Goal: Task Accomplishment & Management: Use online tool/utility

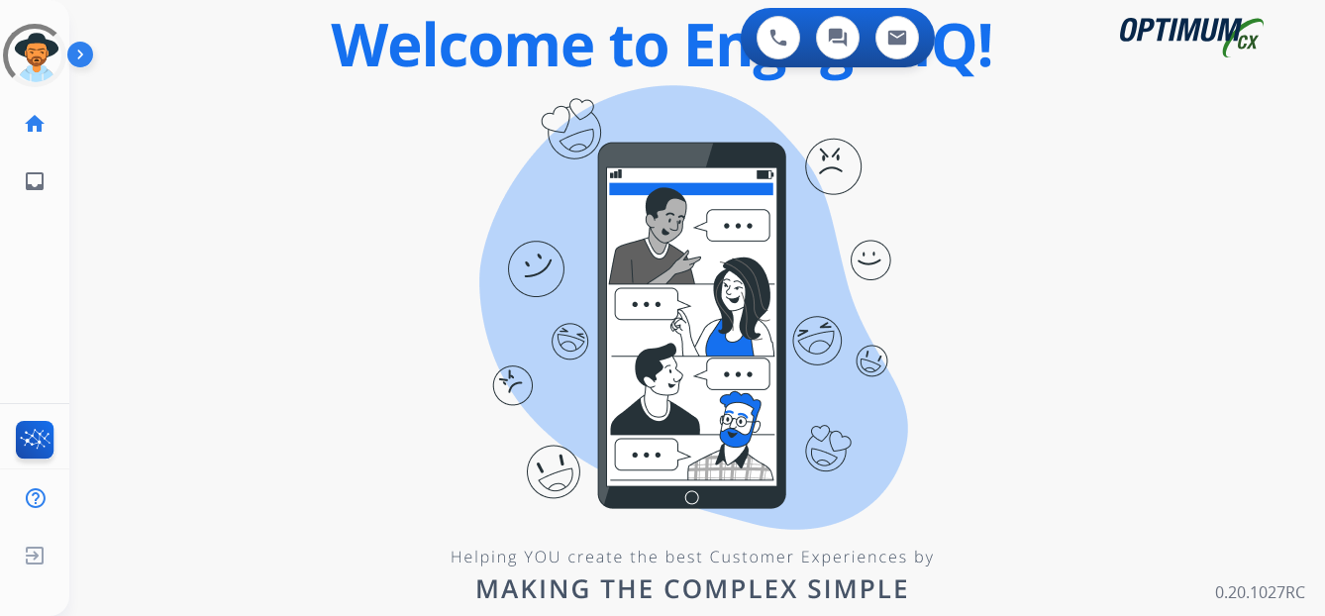
click at [985, 383] on div "0 Voice Interactions 0 Chat Interactions 0 Email Interactions swap_horiz Break …" at bounding box center [697, 308] width 1256 height 616
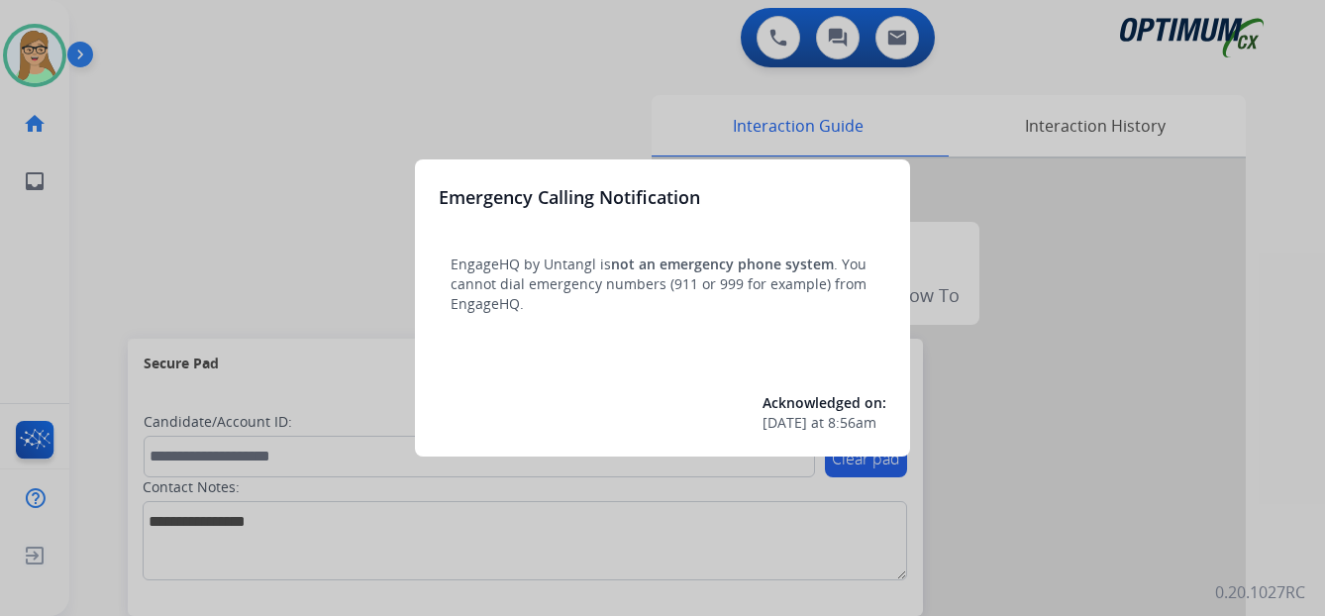
click at [1027, 505] on div at bounding box center [662, 308] width 1325 height 616
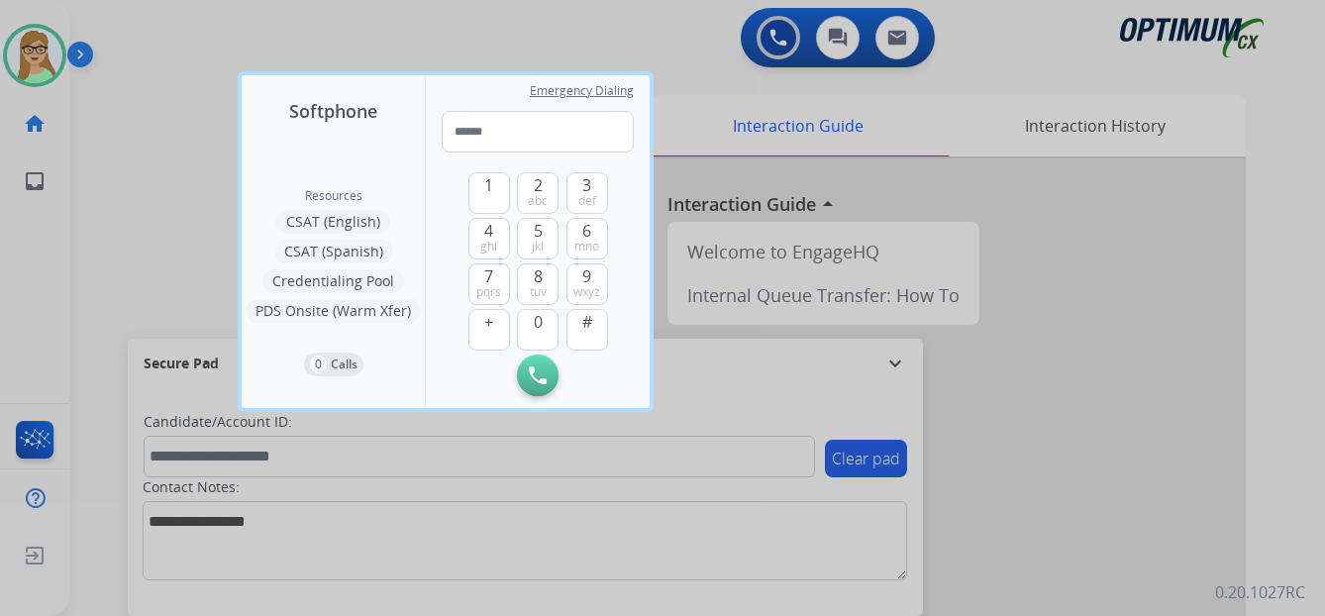
click at [441, 45] on div at bounding box center [662, 308] width 1325 height 616
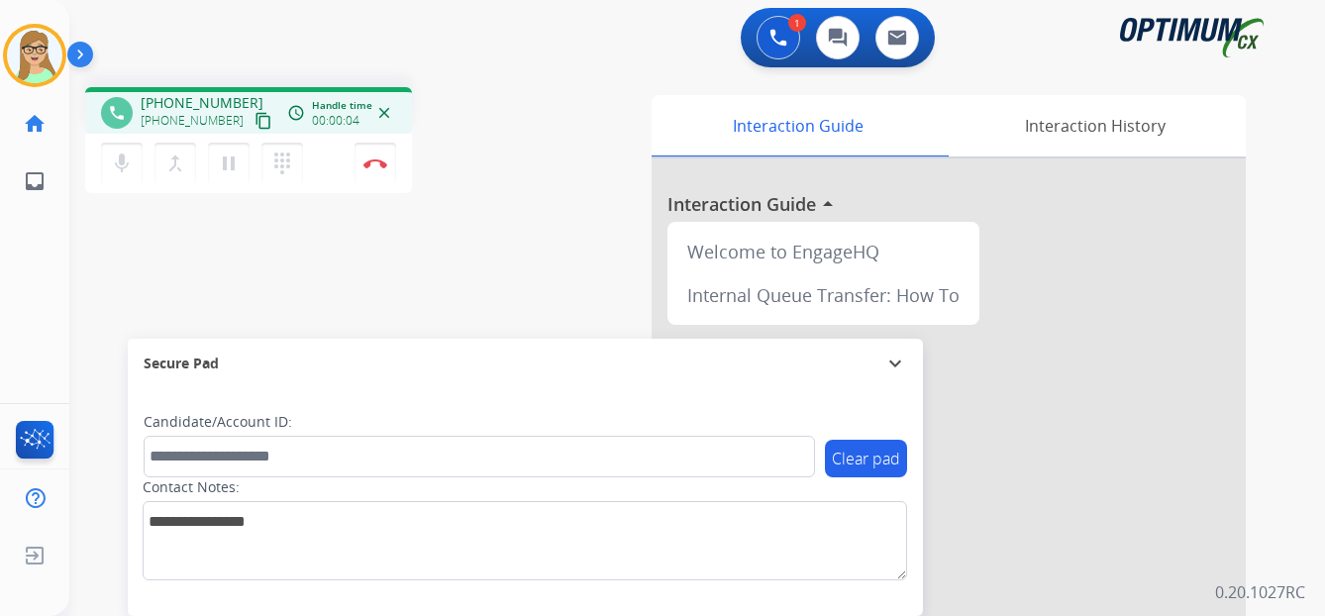
drag, startPoint x: 238, startPoint y: 119, endPoint x: 96, endPoint y: 143, distance: 143.6
click at [254, 120] on mat-icon "content_copy" at bounding box center [263, 121] width 18 height 18
click at [305, 39] on div "1 Voice Interactions 0 Chat Interactions 0 Email Interactions" at bounding box center [685, 39] width 1184 height 63
click at [373, 162] on img at bounding box center [375, 163] width 24 height 10
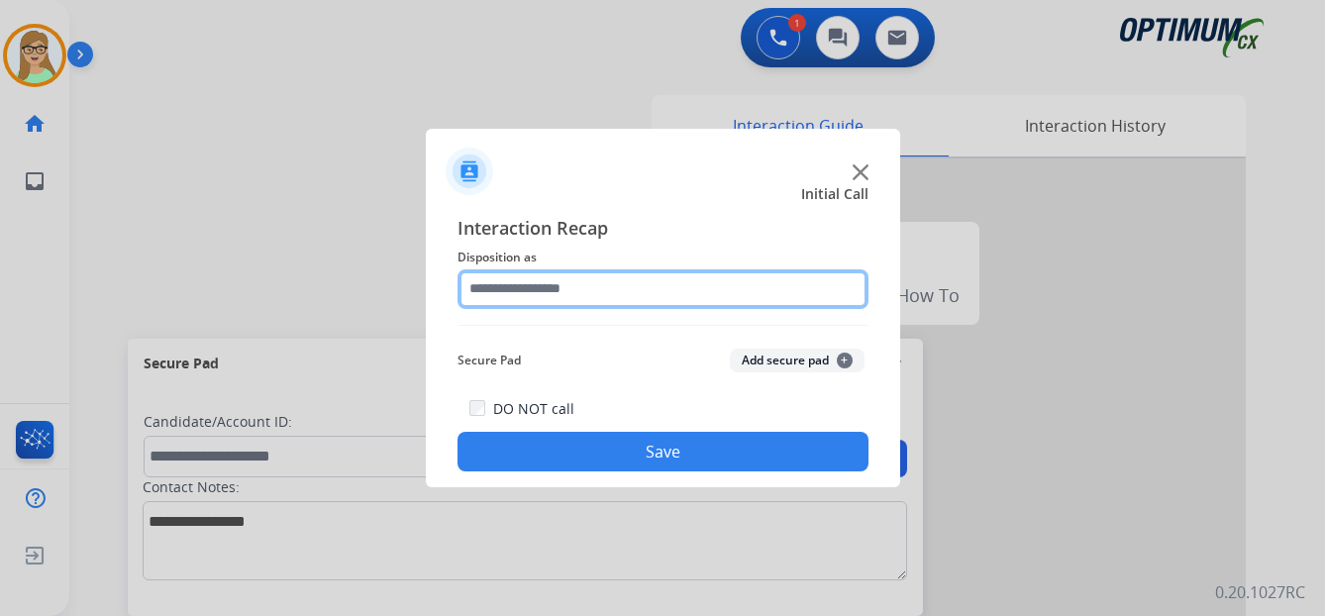
click at [526, 287] on input "text" at bounding box center [662, 289] width 411 height 40
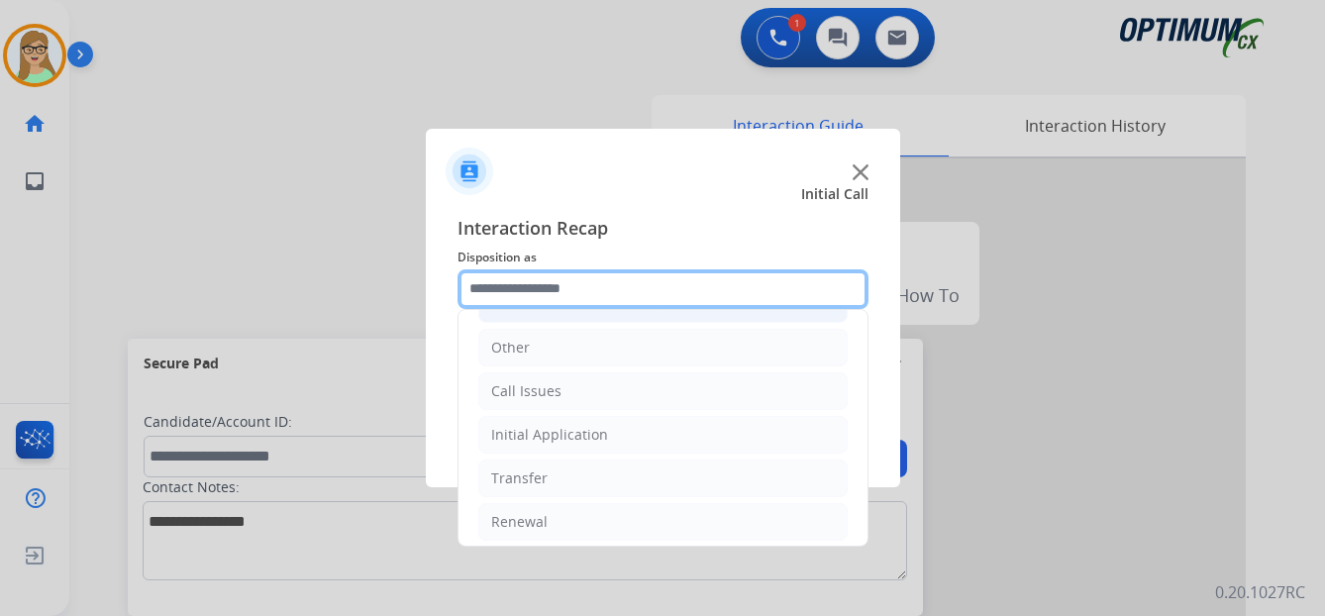
scroll to position [135, 0]
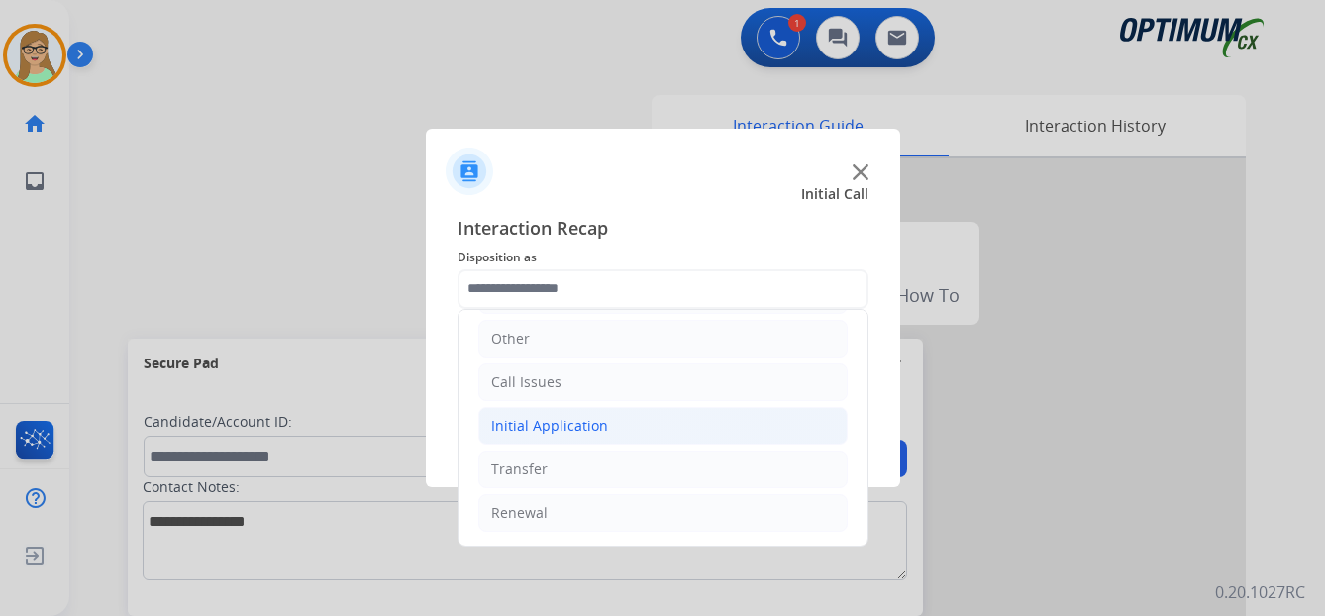
click at [553, 431] on div "Initial Application" at bounding box center [549, 426] width 117 height 20
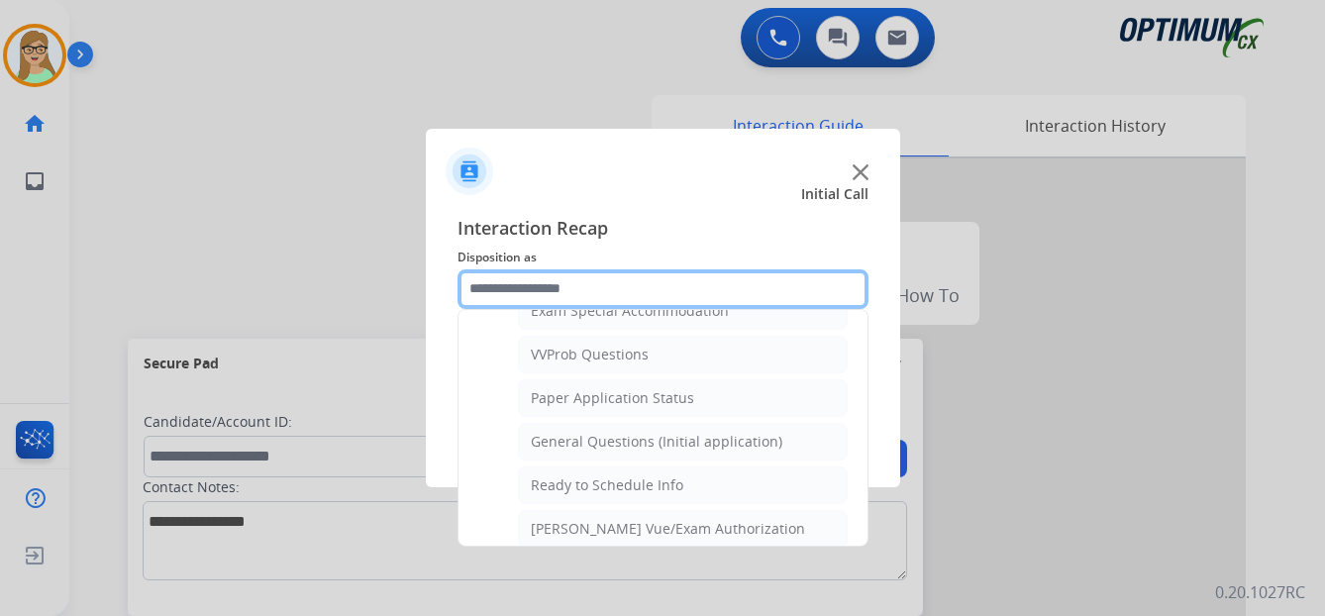
scroll to position [1101, 0]
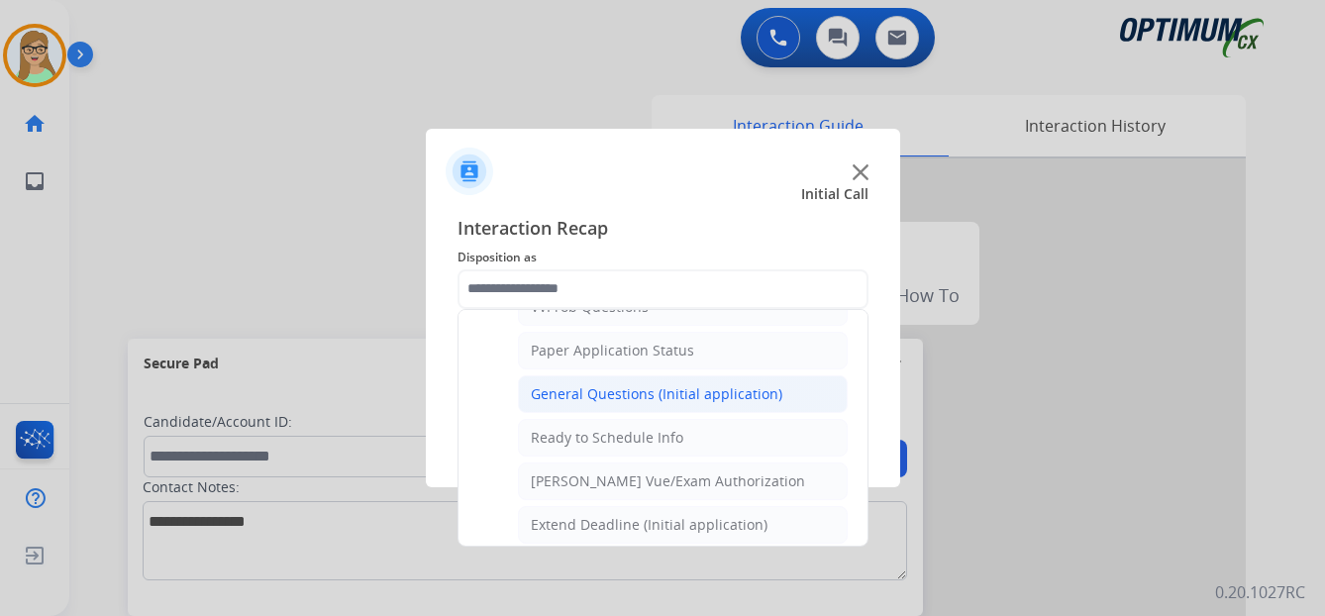
click at [598, 403] on div "General Questions (Initial application)" at bounding box center [657, 394] width 252 height 20
type input "**********"
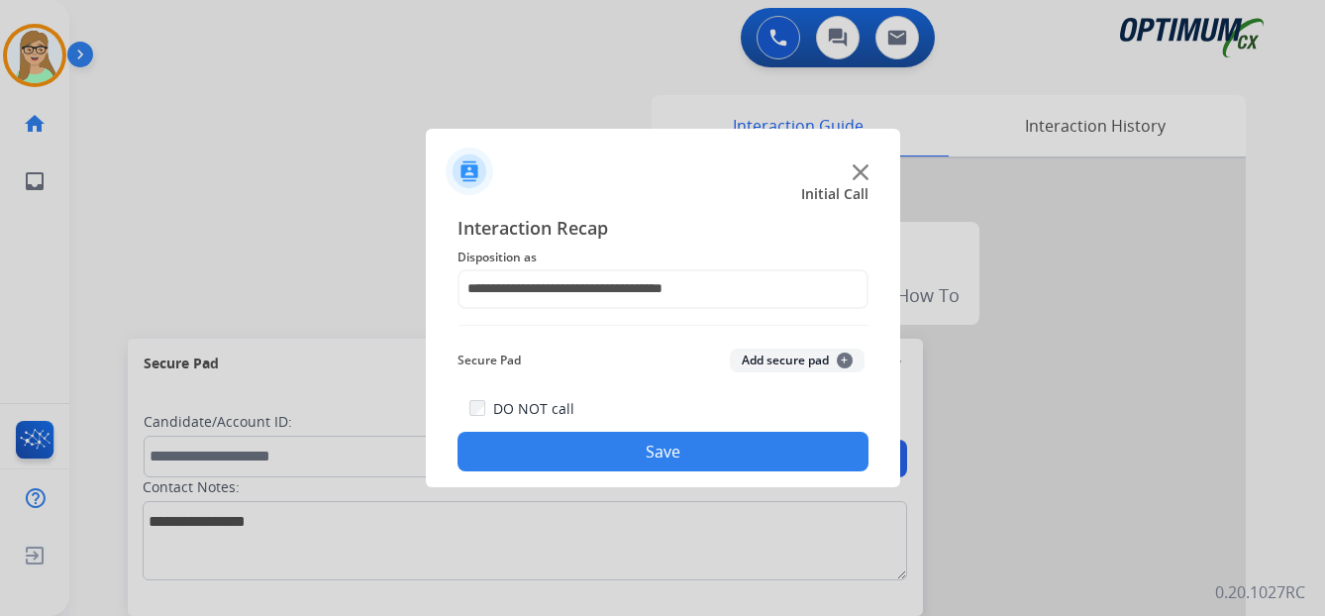
drag, startPoint x: 554, startPoint y: 448, endPoint x: 8, endPoint y: 361, distance: 552.4
click at [553, 448] on button "Save" at bounding box center [662, 452] width 411 height 40
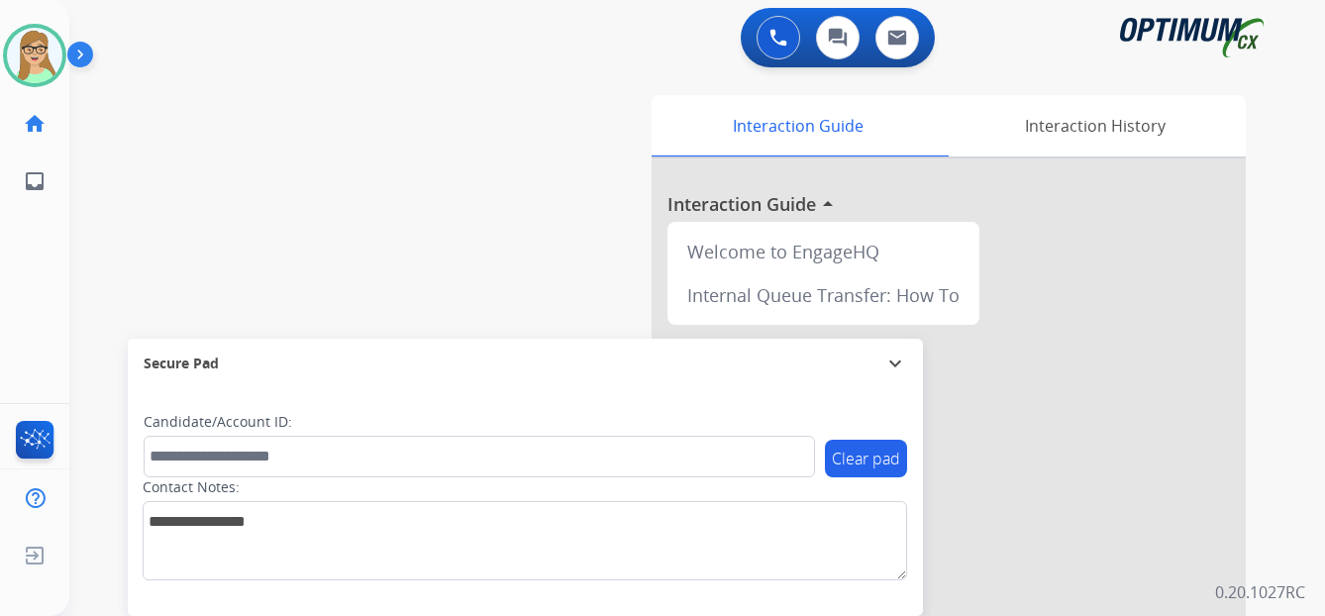
click at [36, 299] on div "[PERSON_NAME] Edit Avatar Agent: [PERSON_NAME] Profile: OCX Training home Home …" at bounding box center [34, 308] width 69 height 616
click at [49, 51] on img at bounding box center [34, 55] width 55 height 55
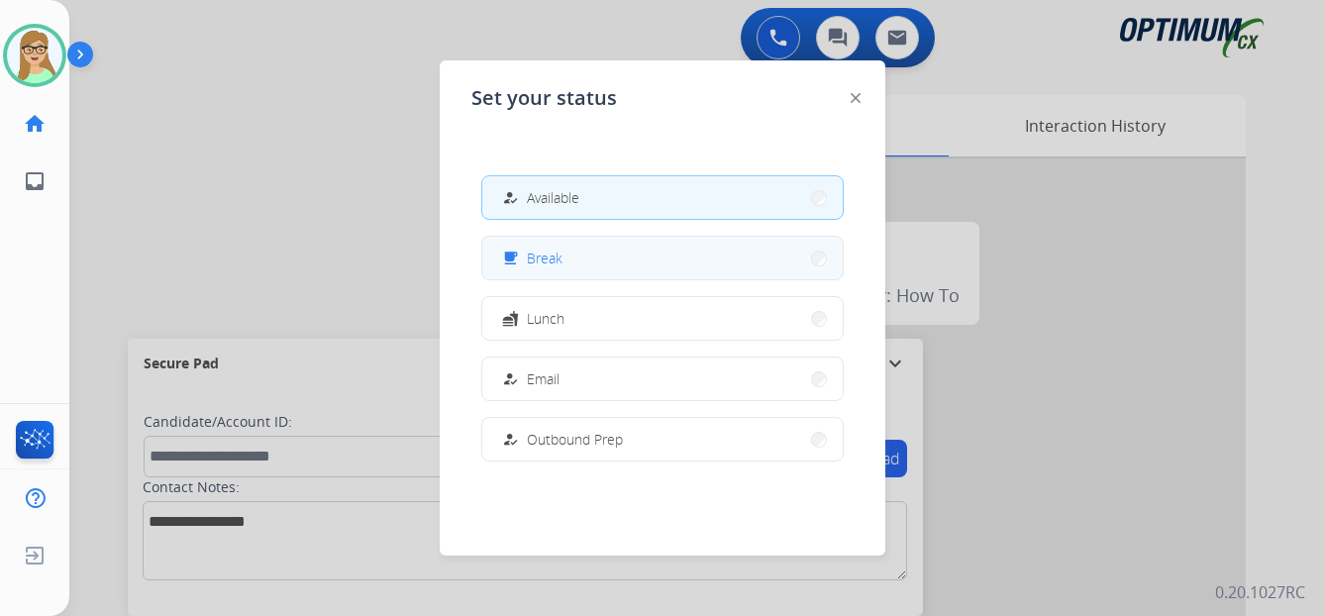
click at [539, 251] on span "Break" at bounding box center [545, 258] width 36 height 21
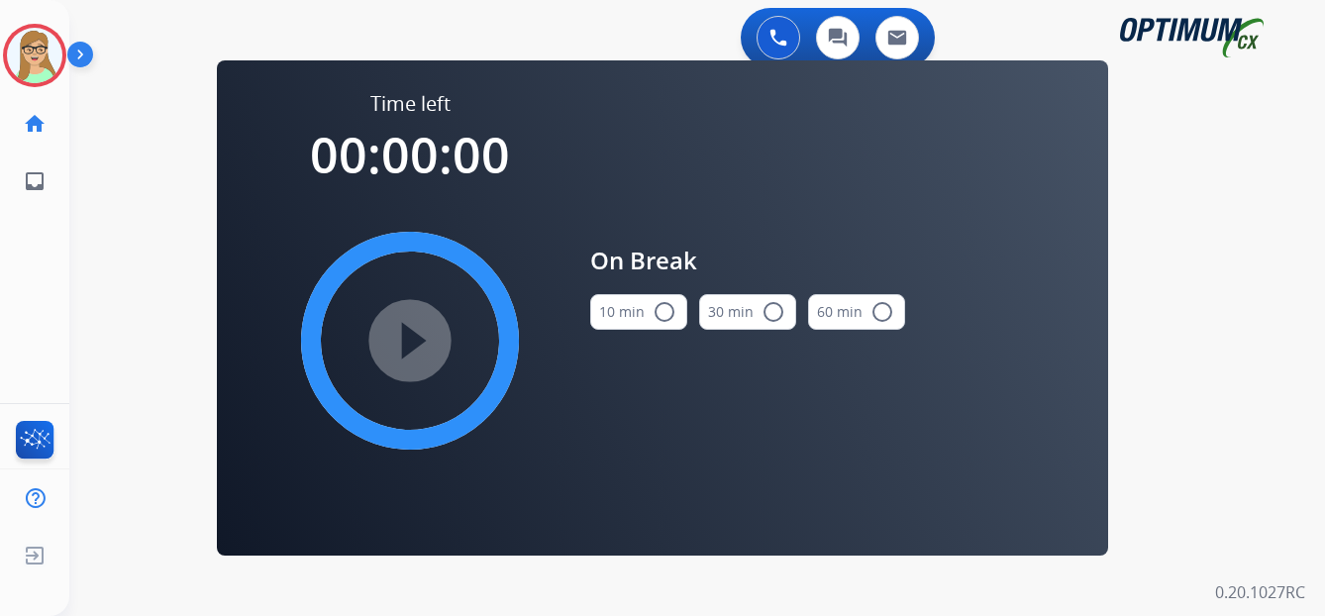
click at [421, 315] on div "play_circle_filled" at bounding box center [409, 340] width 297 height 297
click at [662, 311] on mat-icon "radio_button_unchecked" at bounding box center [665, 312] width 24 height 24
click at [421, 348] on mat-icon "play_circle_filled" at bounding box center [410, 341] width 24 height 24
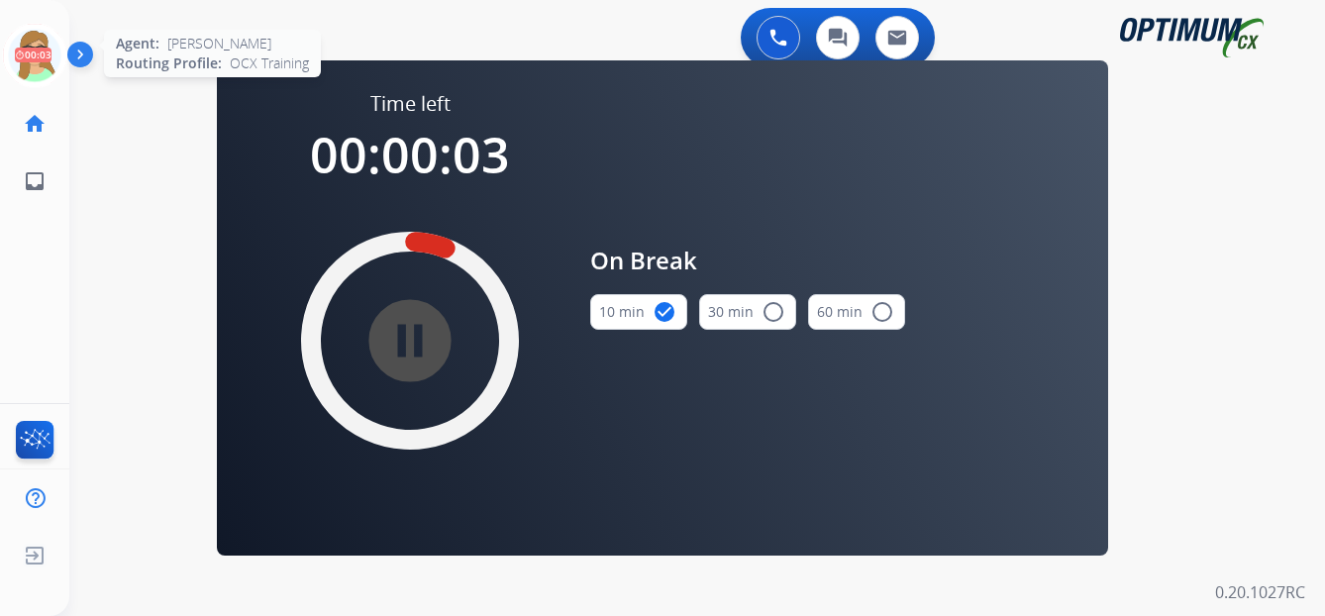
click at [48, 63] on icon at bounding box center [35, 56] width 64 height 64
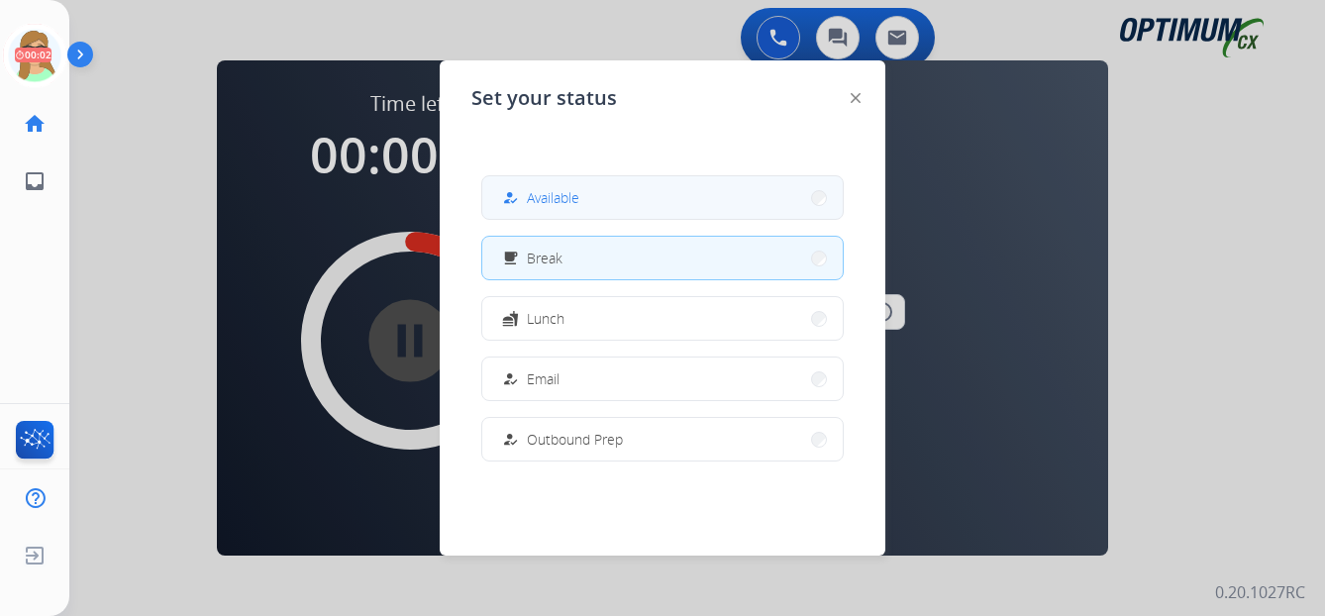
click at [563, 191] on span "Available" at bounding box center [553, 197] width 52 height 21
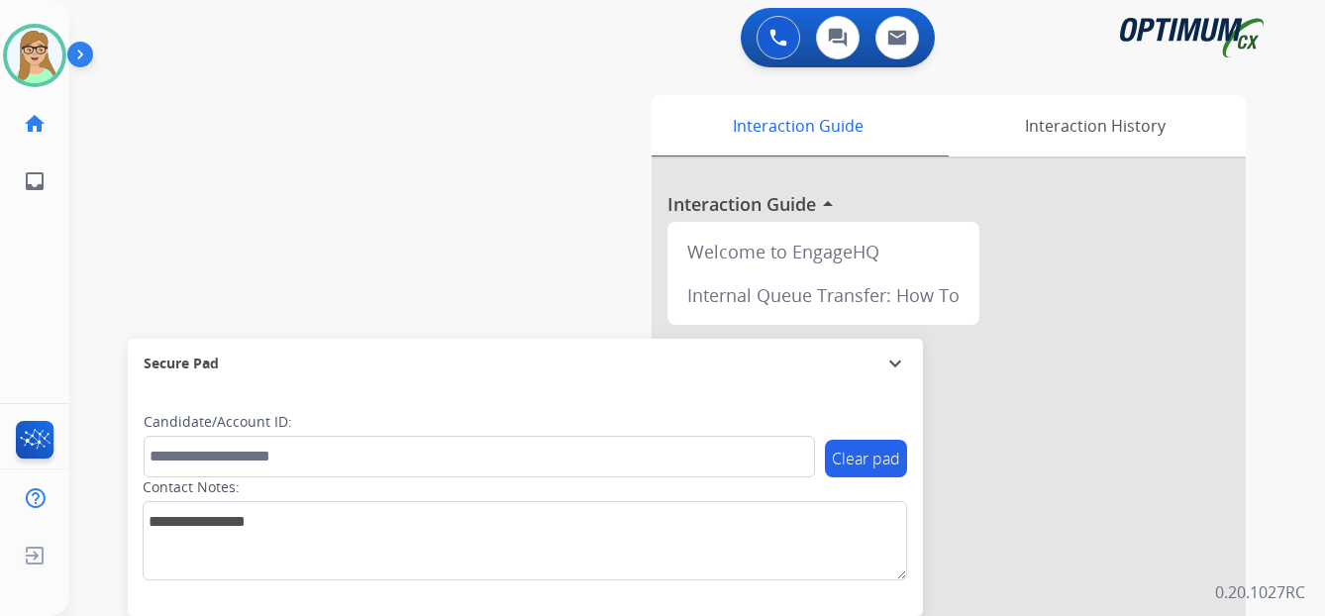
click at [23, 264] on div "[PERSON_NAME] Edit Avatar Agent: [PERSON_NAME] Profile: OCX Training home Home …" at bounding box center [34, 308] width 69 height 616
click at [78, 63] on img at bounding box center [84, 59] width 34 height 38
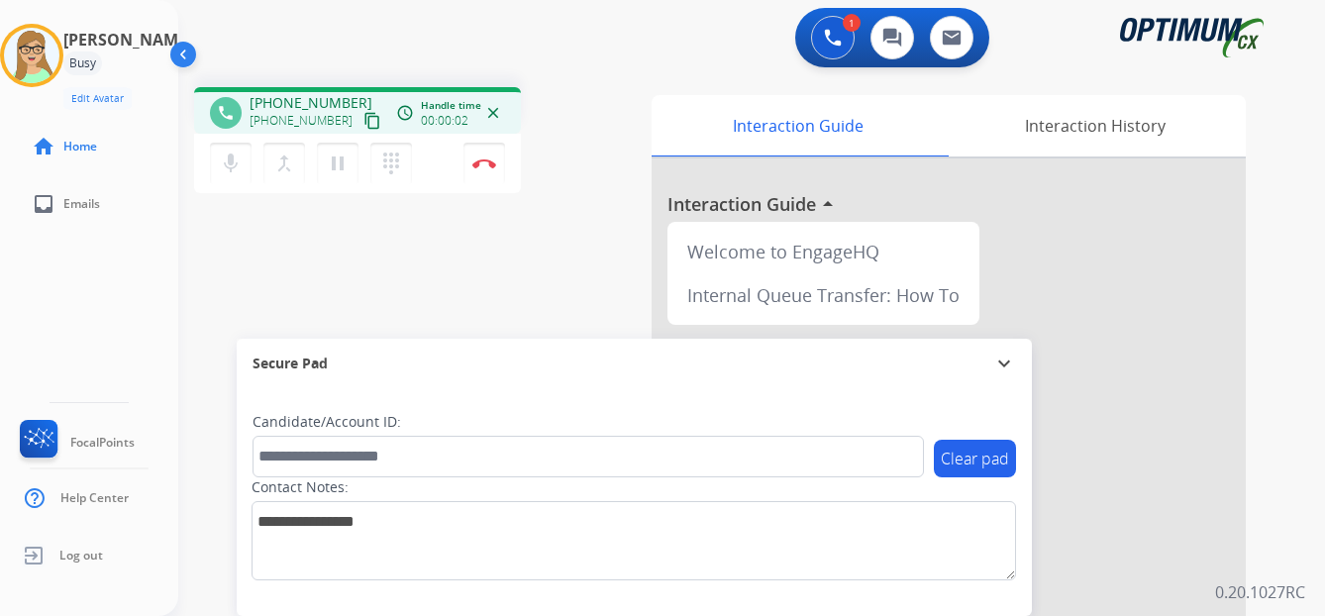
click at [363, 119] on mat-icon "content_copy" at bounding box center [372, 121] width 18 height 18
click at [394, 164] on mat-icon "dialpad" at bounding box center [391, 164] width 24 height 24
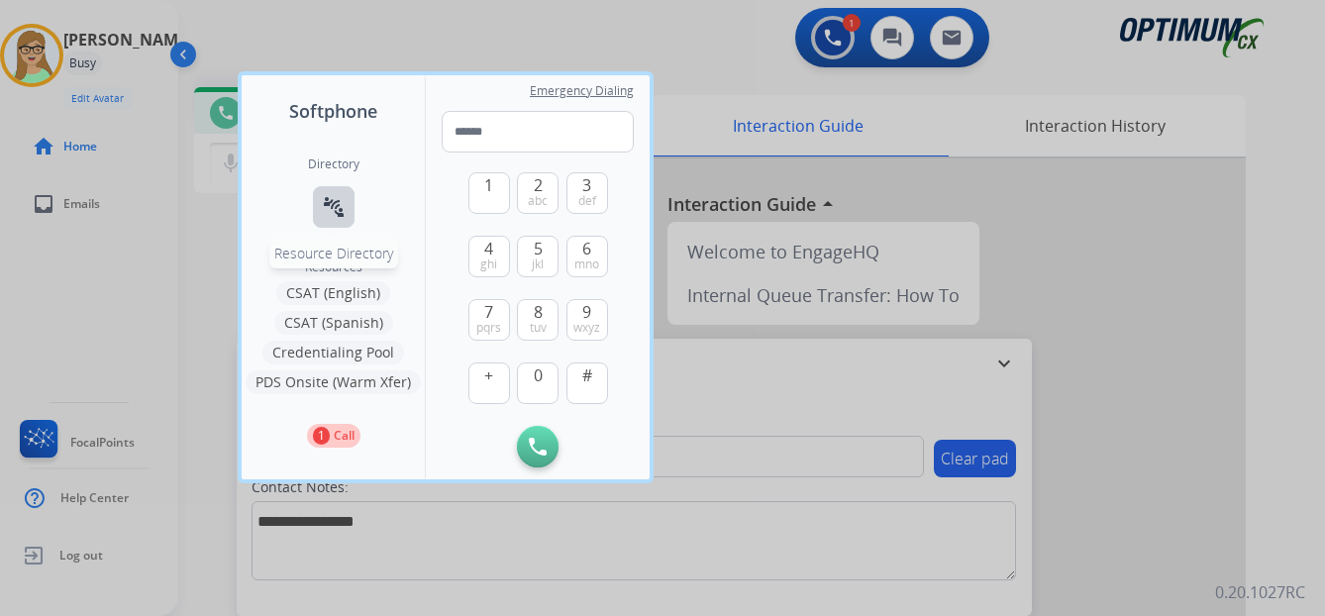
click at [331, 208] on mat-icon "connect_without_contact" at bounding box center [334, 207] width 24 height 24
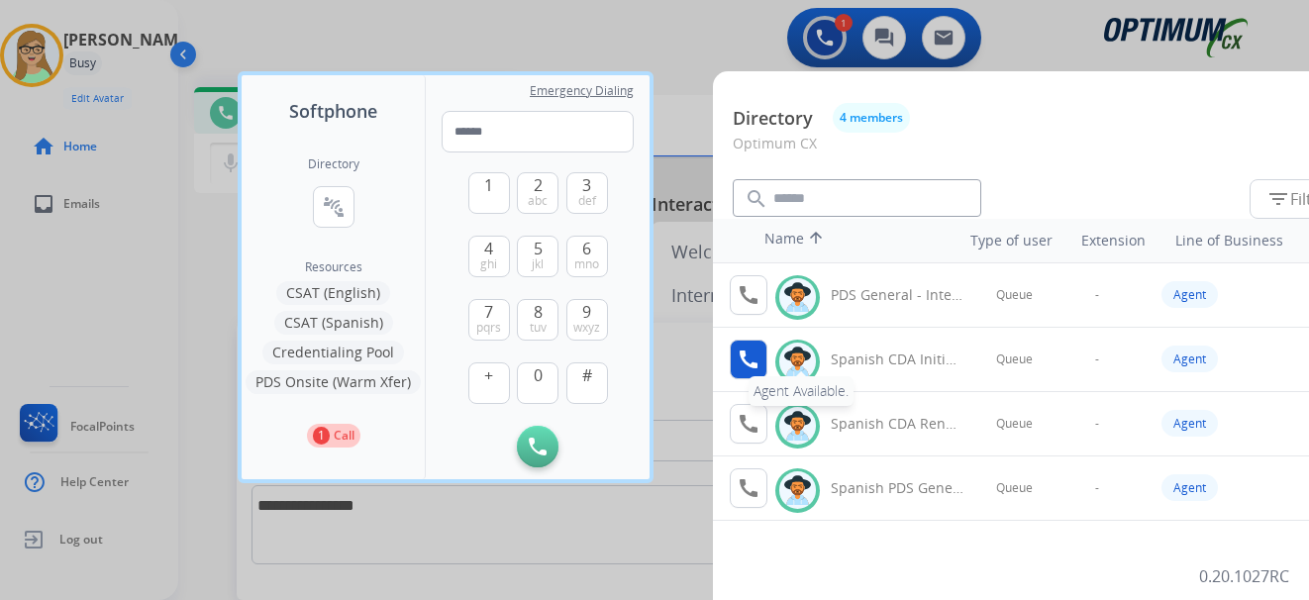
click at [758, 364] on mat-icon "call" at bounding box center [749, 360] width 24 height 24
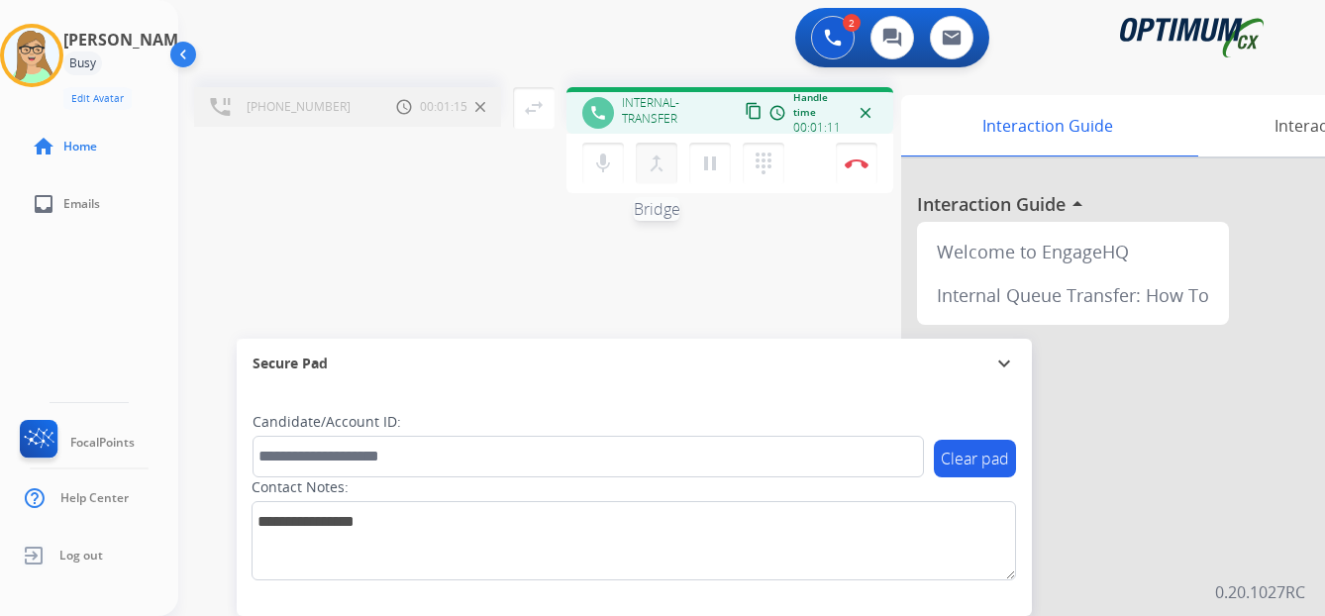
click at [660, 171] on mat-icon "merge_type" at bounding box center [657, 164] width 24 height 24
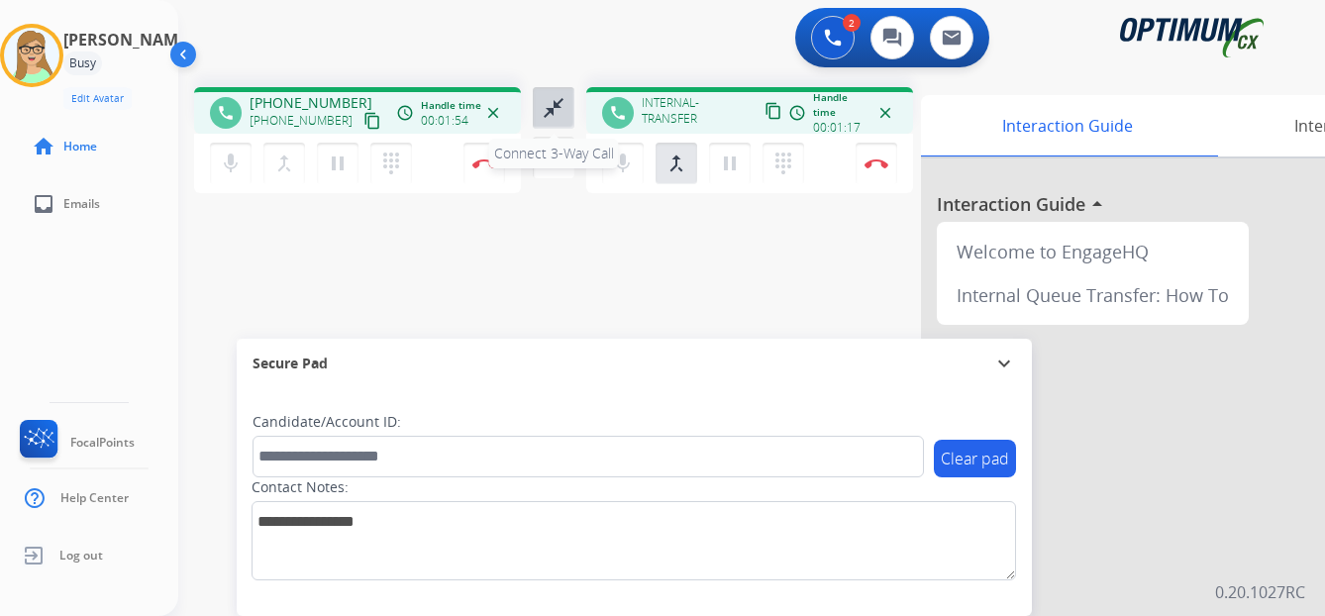
click at [560, 111] on mat-icon "close_fullscreen" at bounding box center [554, 108] width 24 height 24
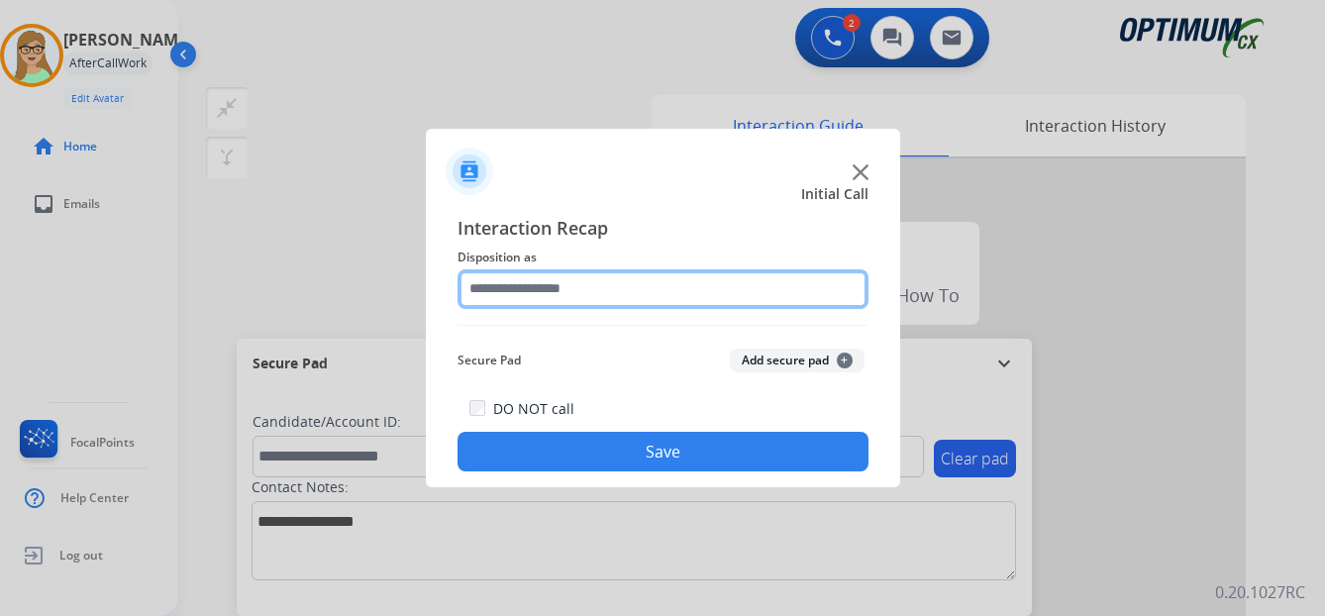
click at [545, 287] on input "text" at bounding box center [662, 289] width 411 height 40
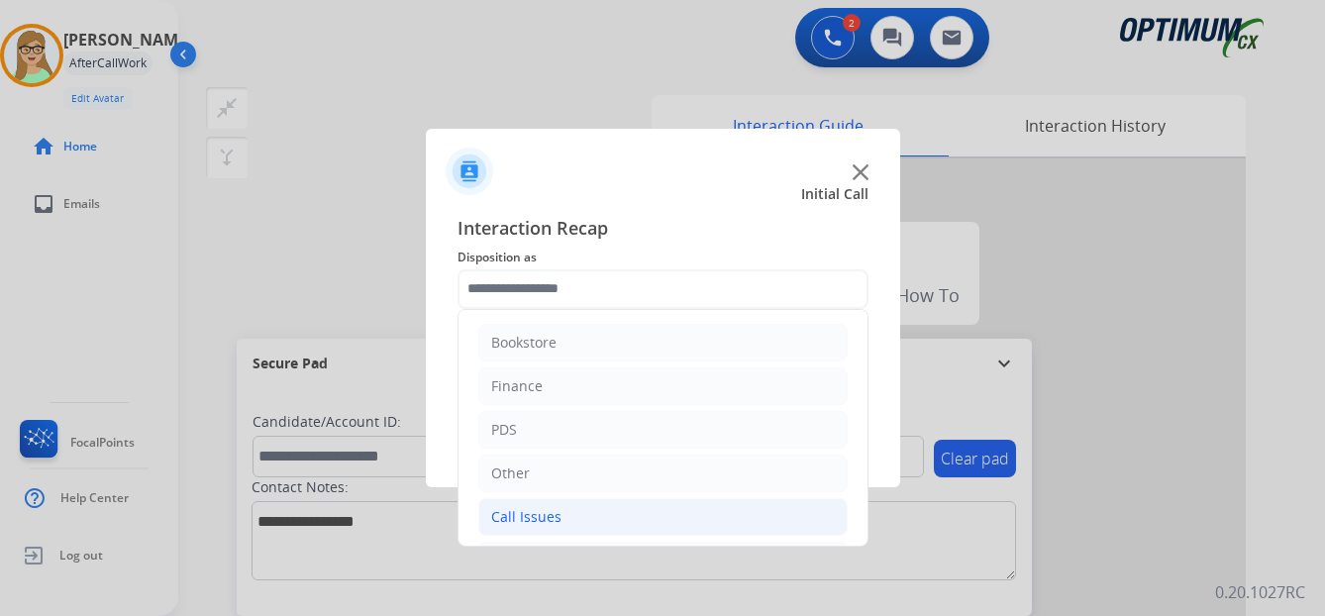
click at [542, 515] on div "Call Issues" at bounding box center [526, 517] width 70 height 20
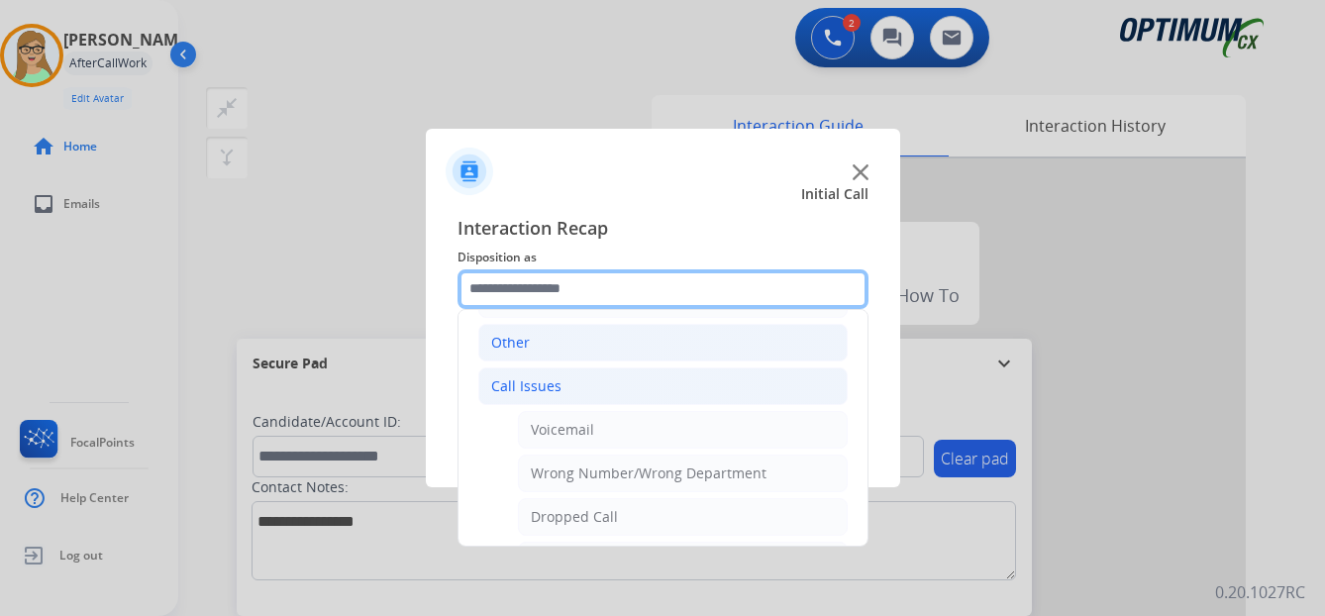
scroll to position [198, 0]
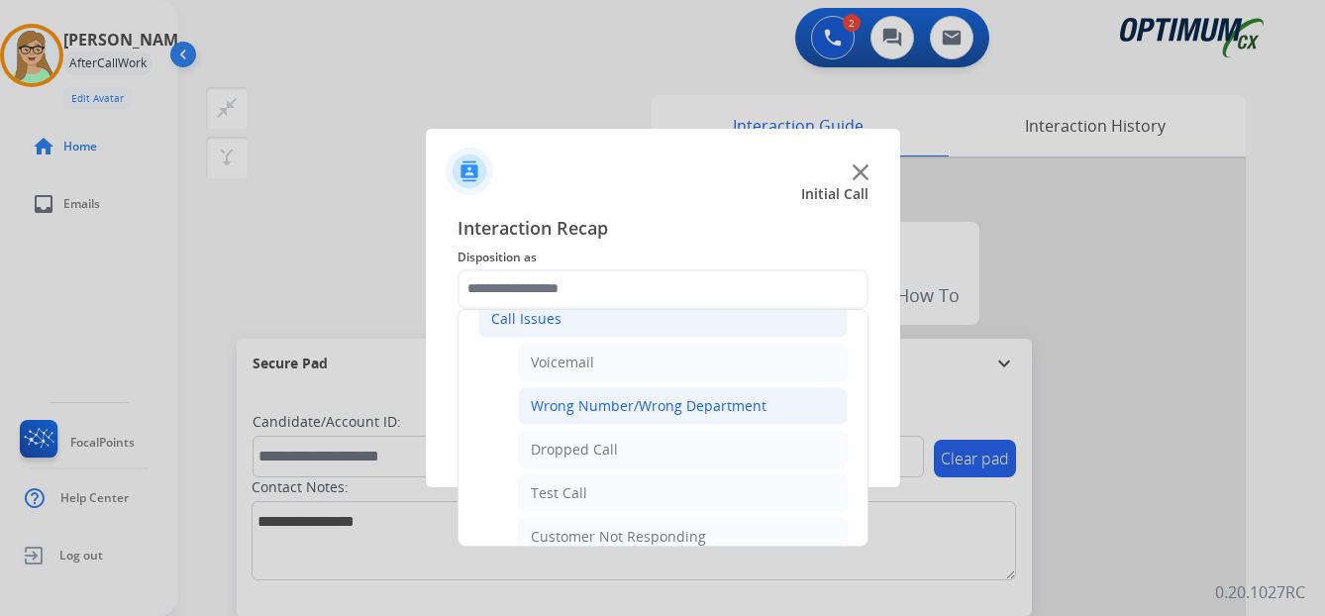
click at [646, 400] on div "Wrong Number/Wrong Department" at bounding box center [649, 406] width 236 height 20
type input "**********"
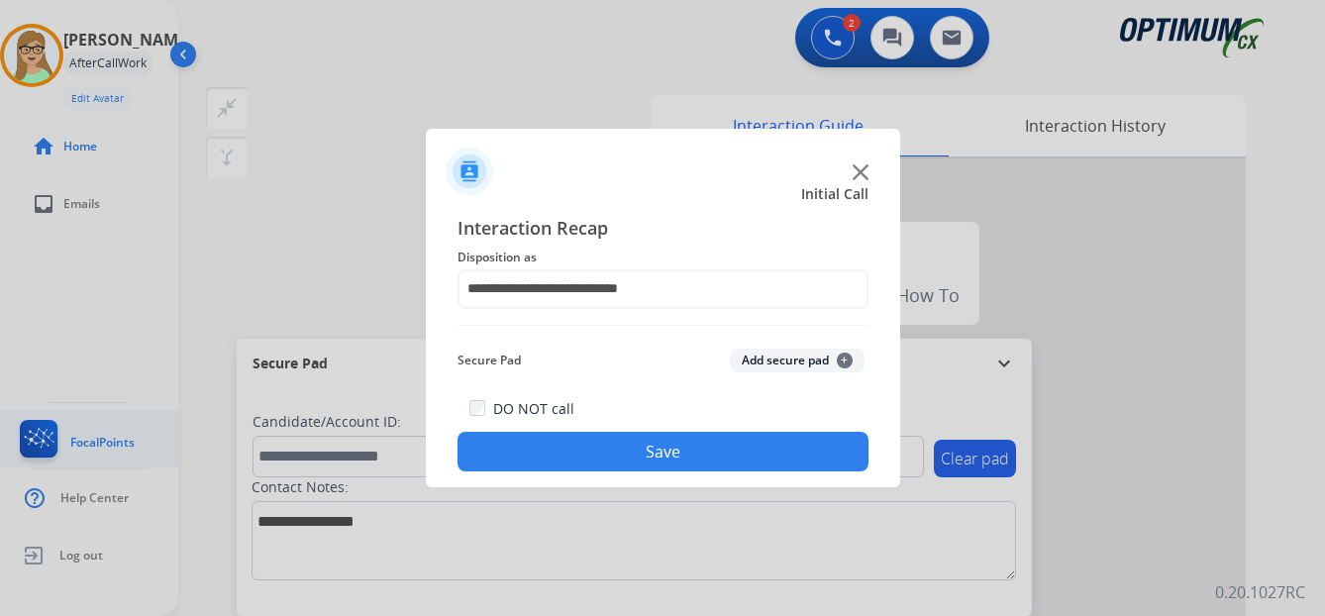
drag, startPoint x: 595, startPoint y: 454, endPoint x: 60, endPoint y: 452, distance: 534.7
click at [545, 455] on button "Save" at bounding box center [662, 452] width 411 height 40
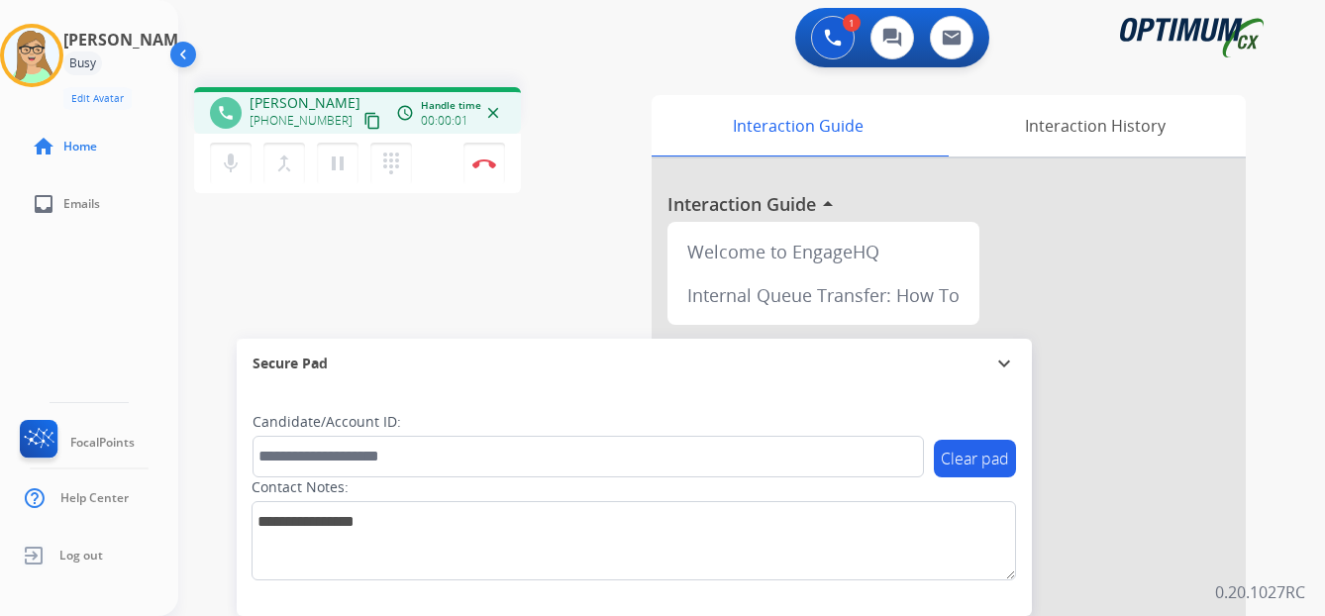
drag, startPoint x: 353, startPoint y: 118, endPoint x: 336, endPoint y: 126, distance: 18.6
click at [363, 121] on mat-icon "content_copy" at bounding box center [372, 121] width 18 height 18
click at [480, 157] on button "Disconnect" at bounding box center [484, 164] width 42 height 42
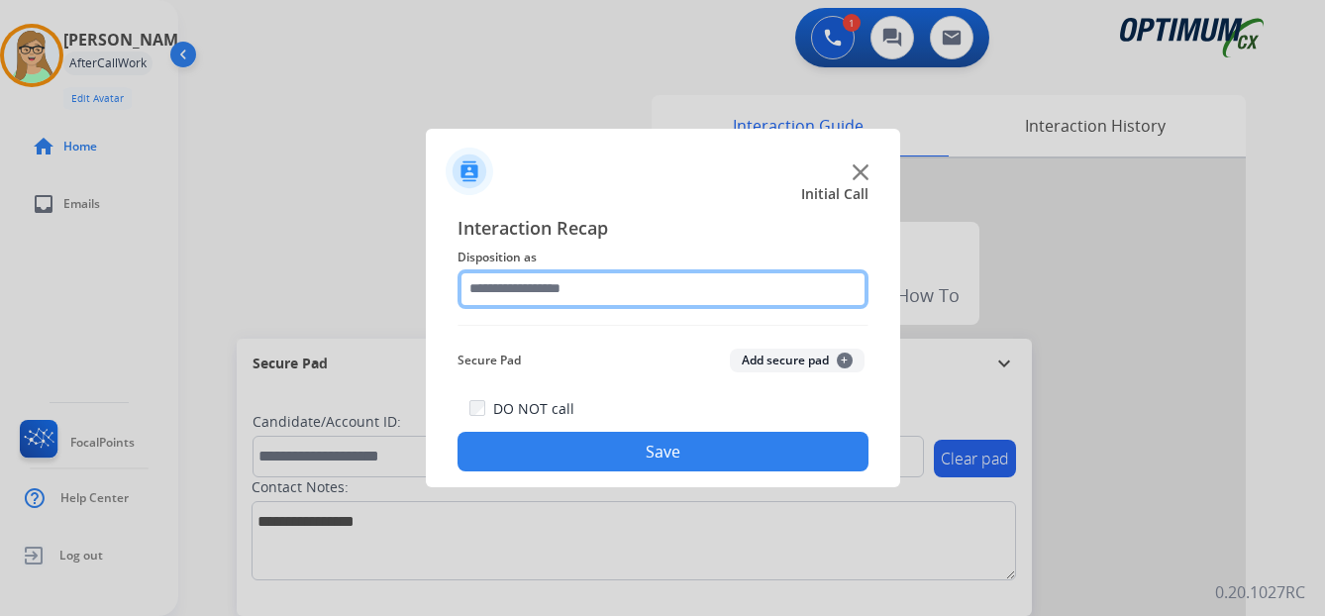
click at [511, 289] on input "text" at bounding box center [662, 289] width 411 height 40
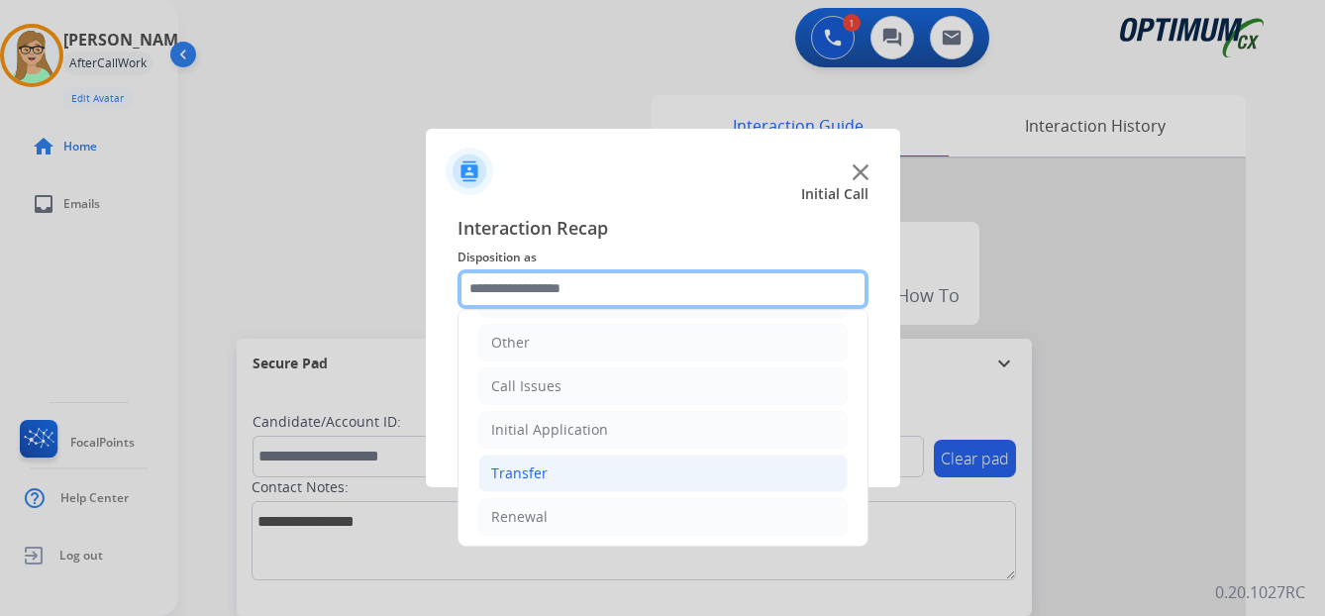
scroll to position [135, 0]
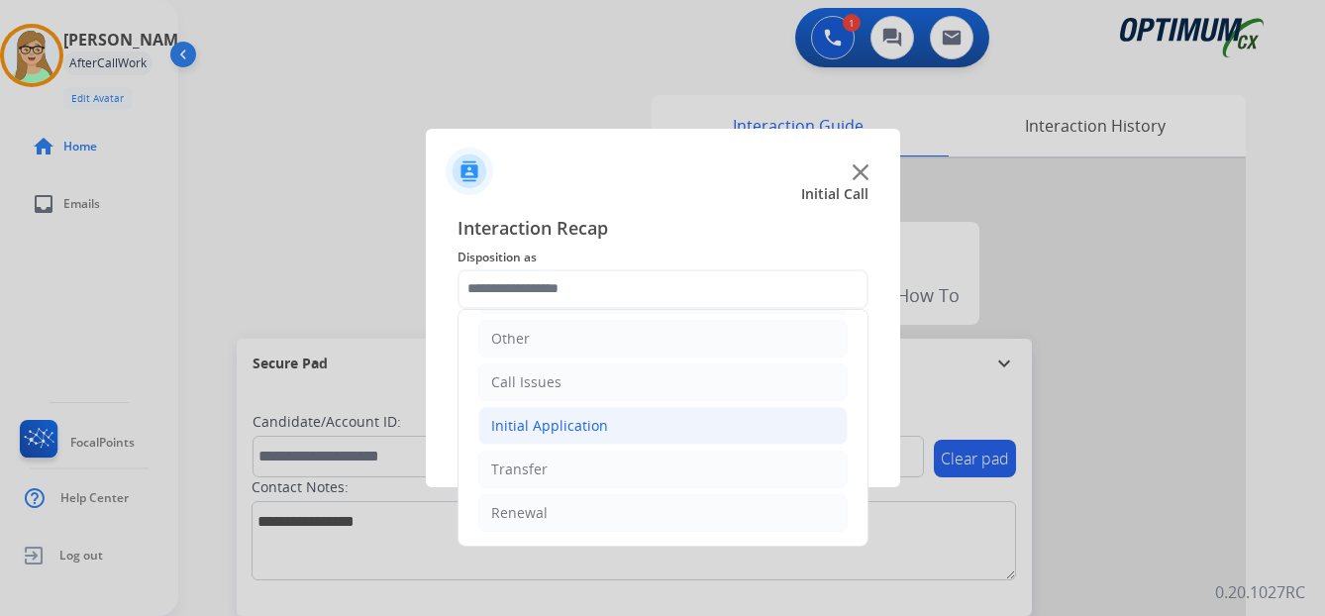
click at [574, 420] on div "Initial Application" at bounding box center [549, 426] width 117 height 20
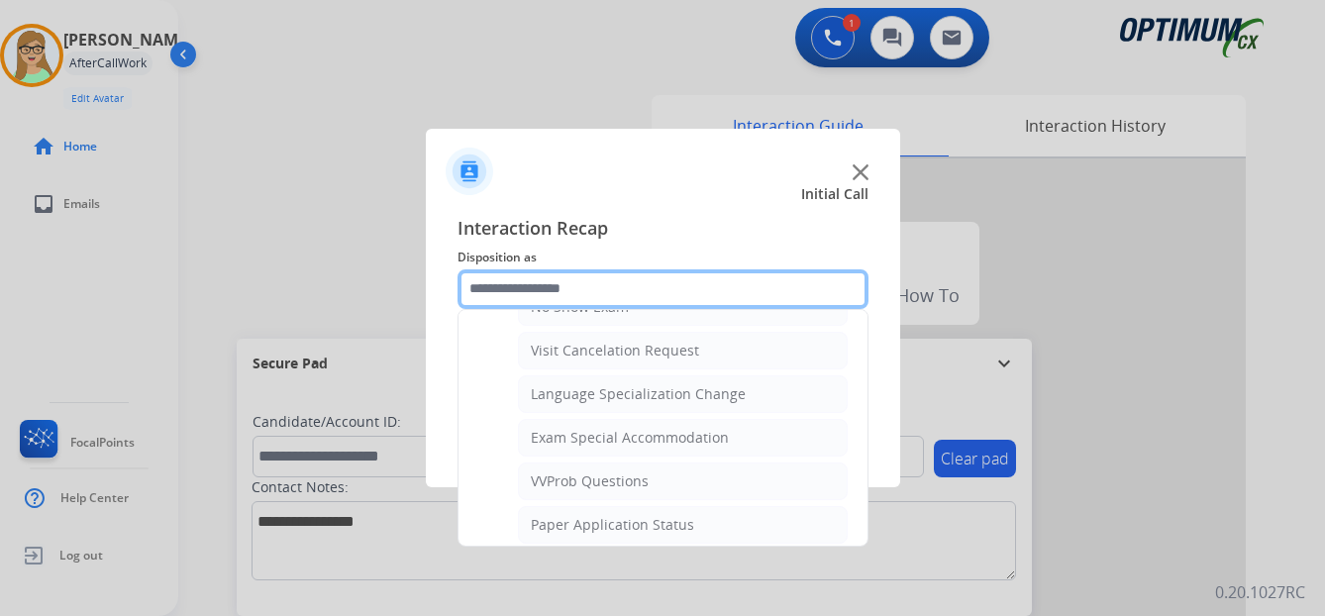
scroll to position [1026, 0]
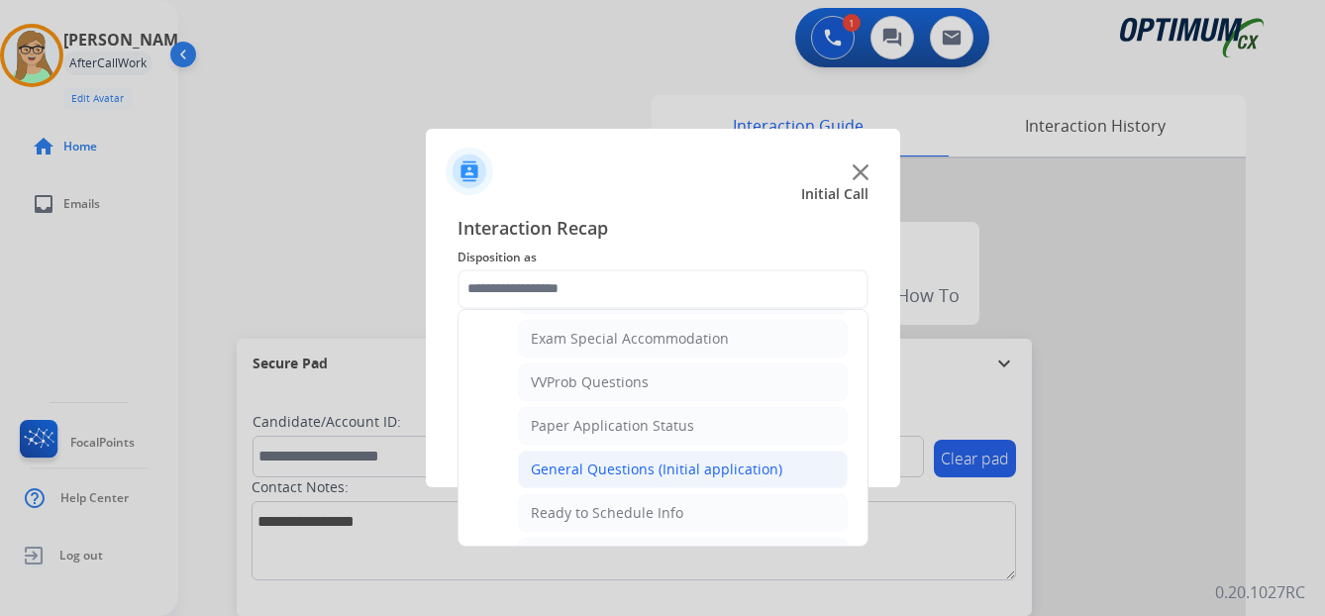
click at [596, 471] on div "General Questions (Initial application)" at bounding box center [657, 469] width 252 height 20
type input "**********"
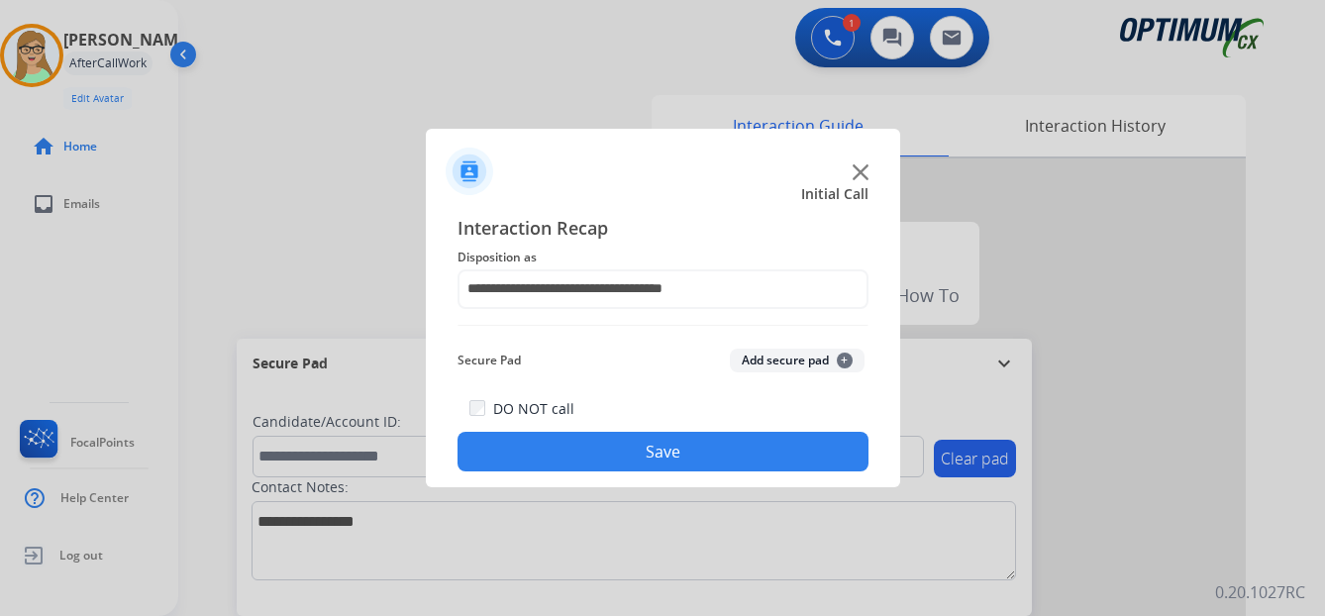
click at [575, 462] on button "Save" at bounding box center [662, 452] width 411 height 40
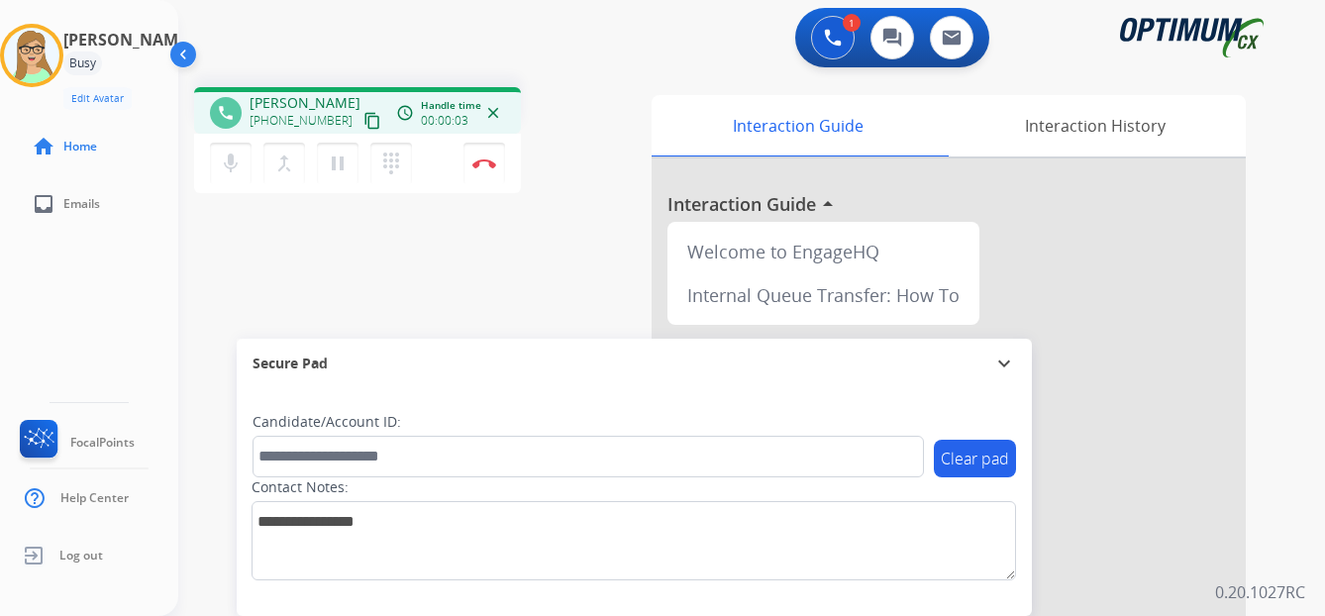
click at [363, 119] on mat-icon "content_copy" at bounding box center [372, 121] width 18 height 18
click at [489, 158] on img at bounding box center [484, 163] width 24 height 10
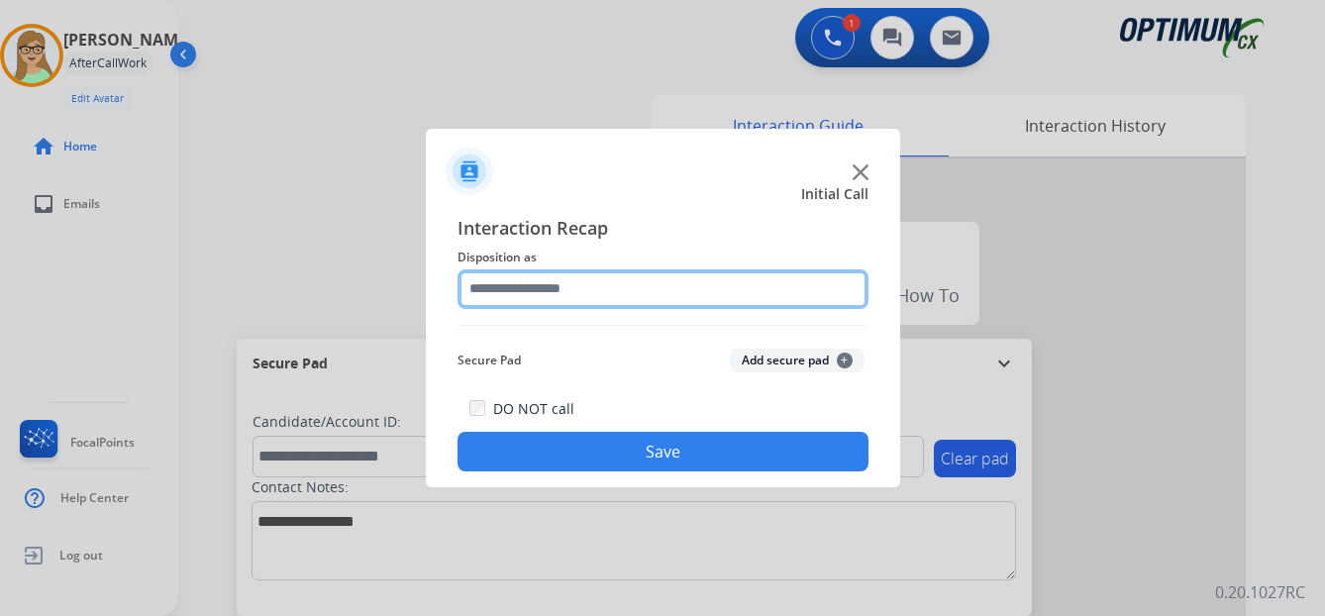
click at [560, 286] on input "text" at bounding box center [662, 289] width 411 height 40
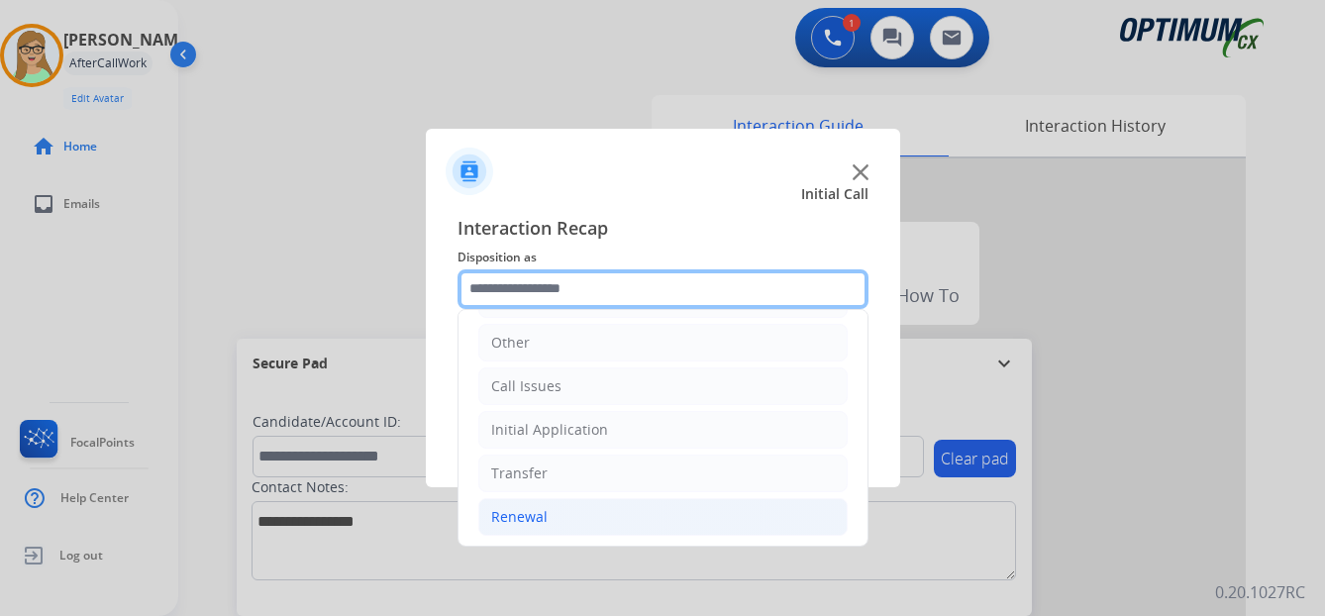
scroll to position [135, 0]
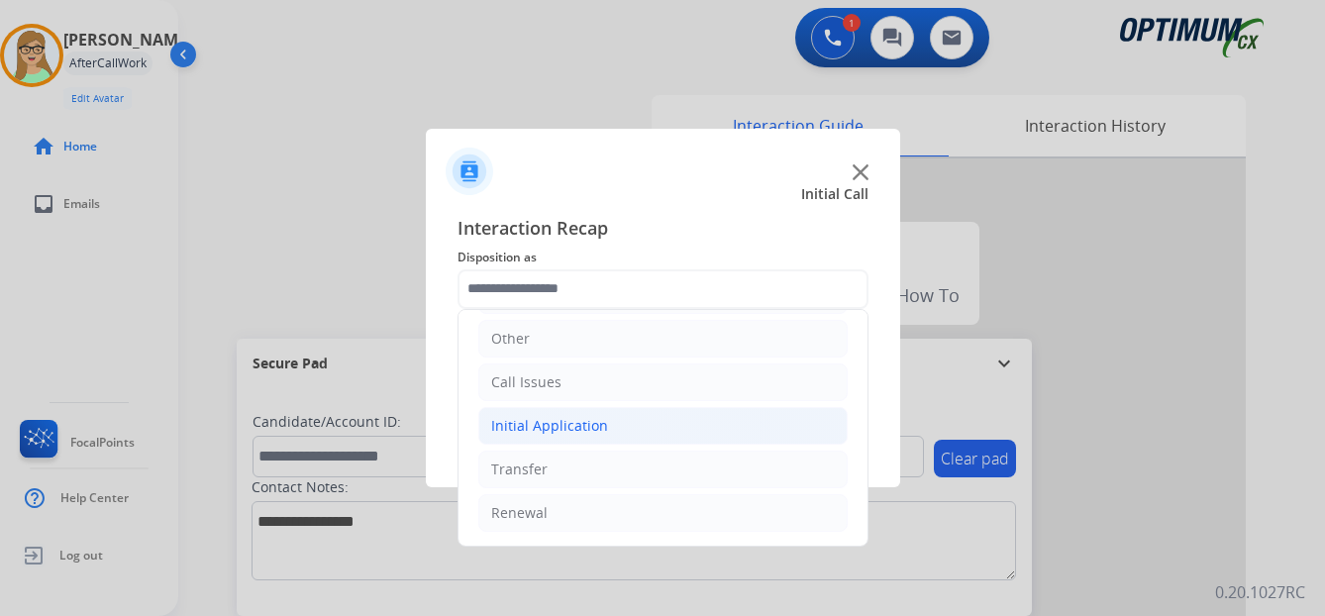
click at [575, 425] on div "Initial Application" at bounding box center [549, 426] width 117 height 20
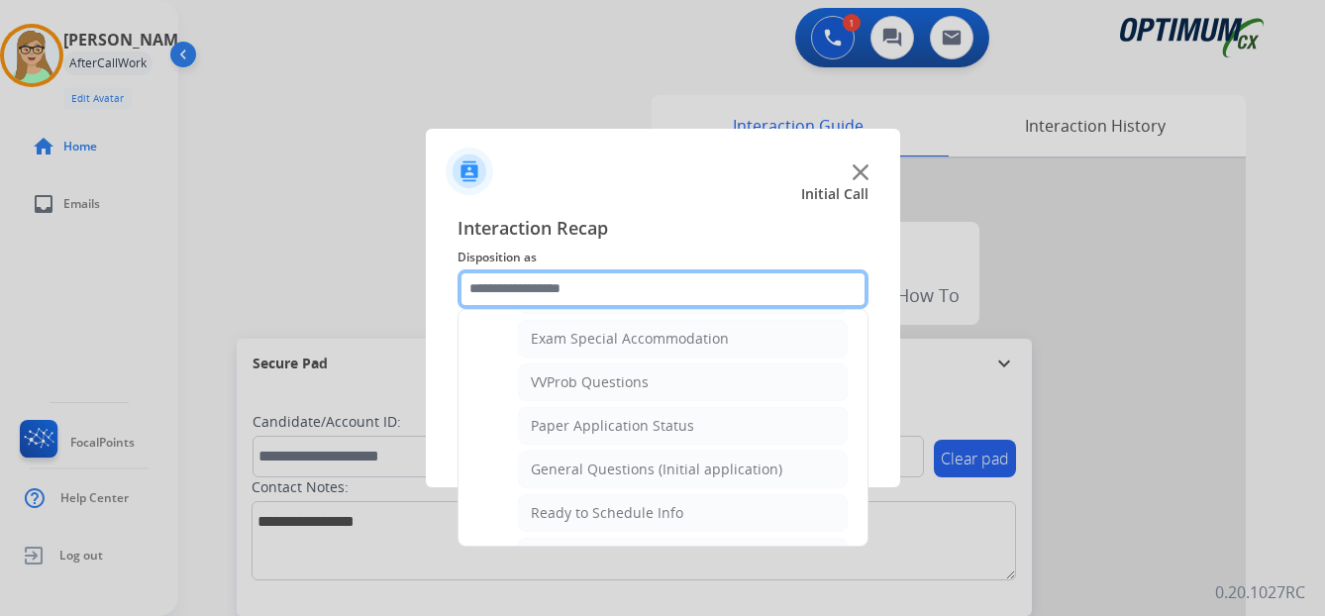
scroll to position [1125, 0]
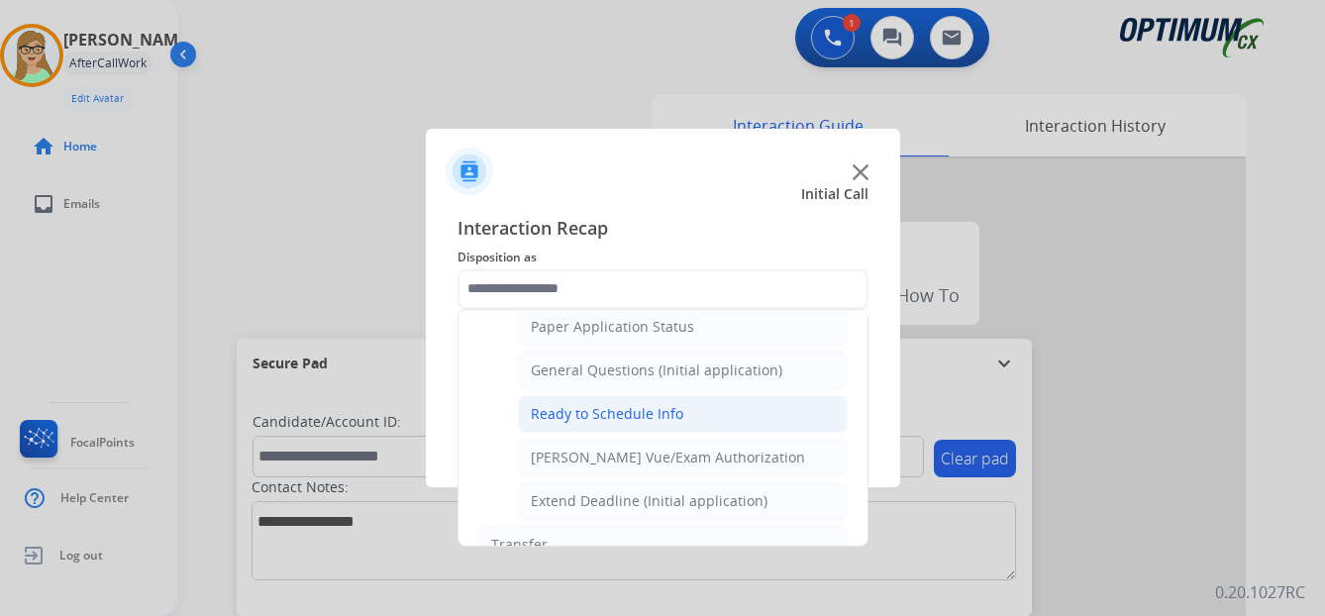
click at [612, 409] on div "Ready to Schedule Info" at bounding box center [607, 414] width 152 height 20
type input "**********"
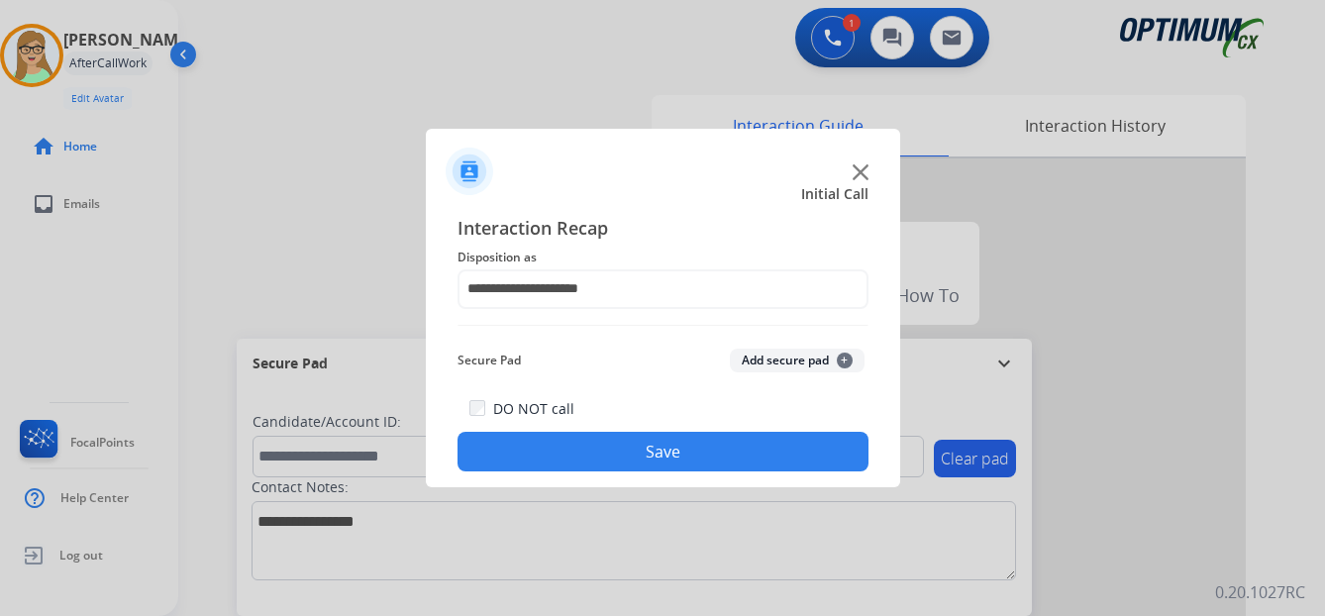
click at [623, 447] on button "Save" at bounding box center [662, 452] width 411 height 40
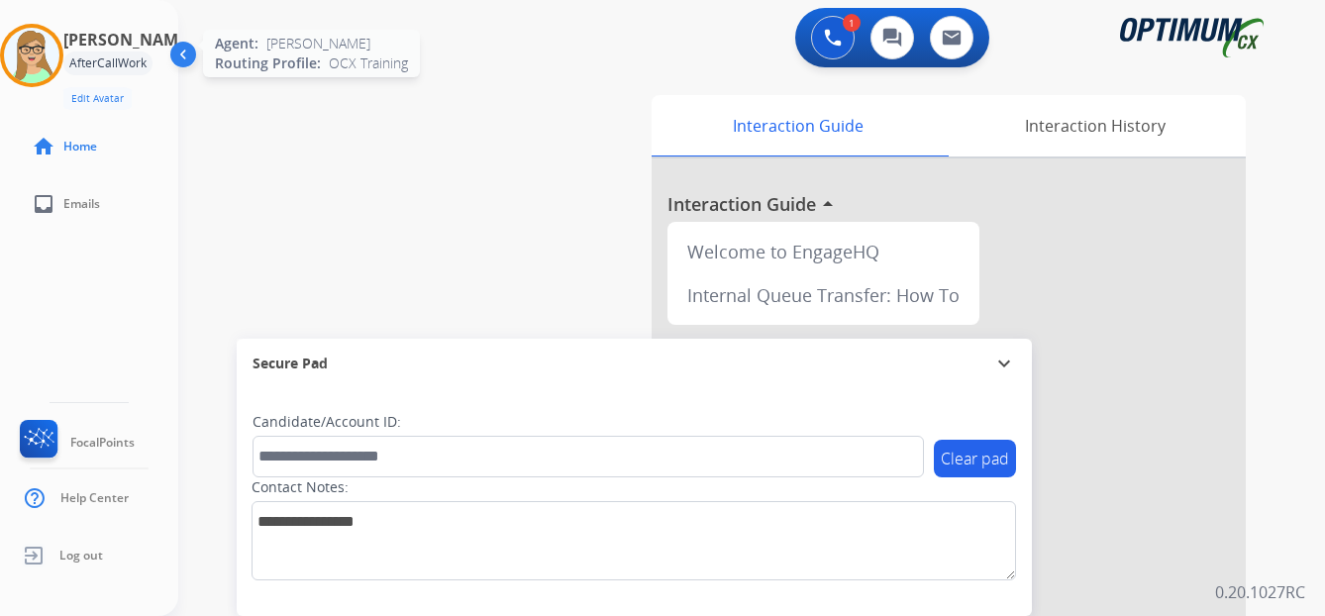
click at [47, 54] on img at bounding box center [31, 55] width 55 height 55
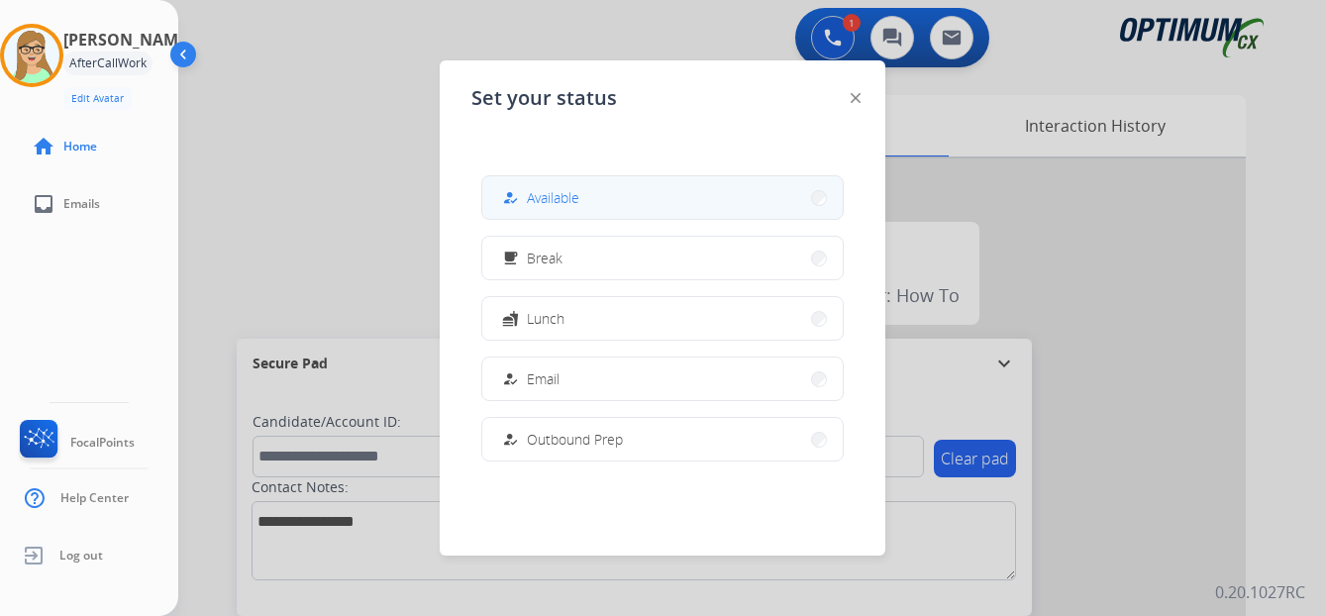
click at [542, 194] on span "Available" at bounding box center [553, 197] width 52 height 21
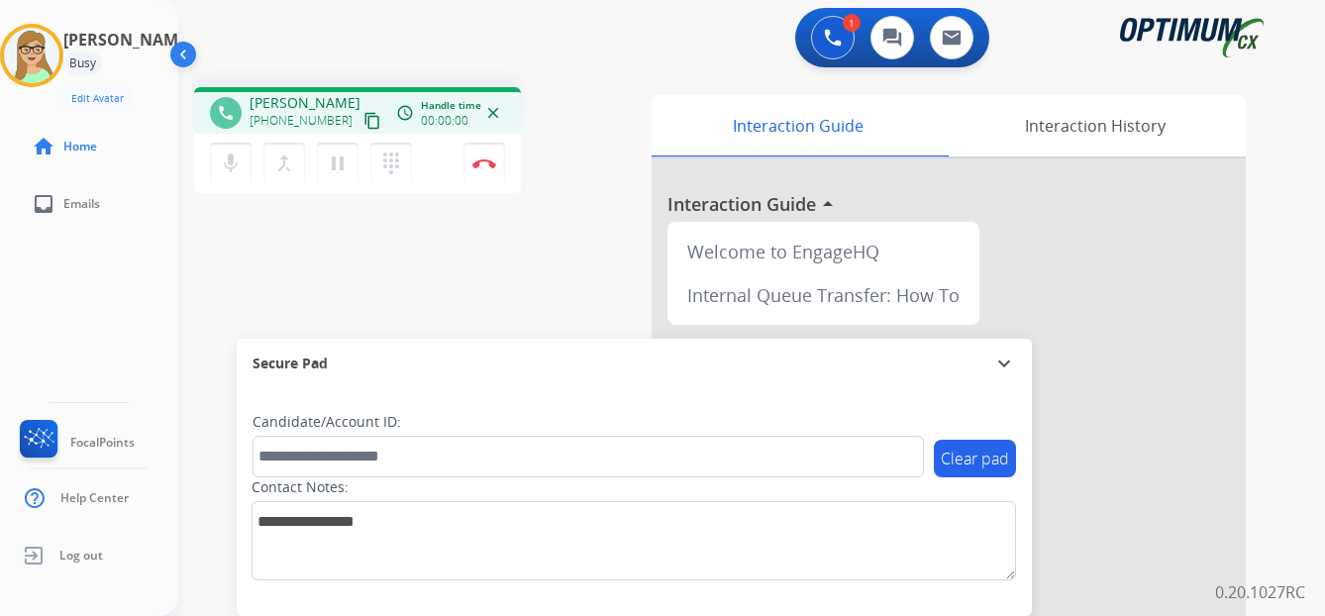
click at [1123, 311] on div at bounding box center [949, 527] width 594 height 739
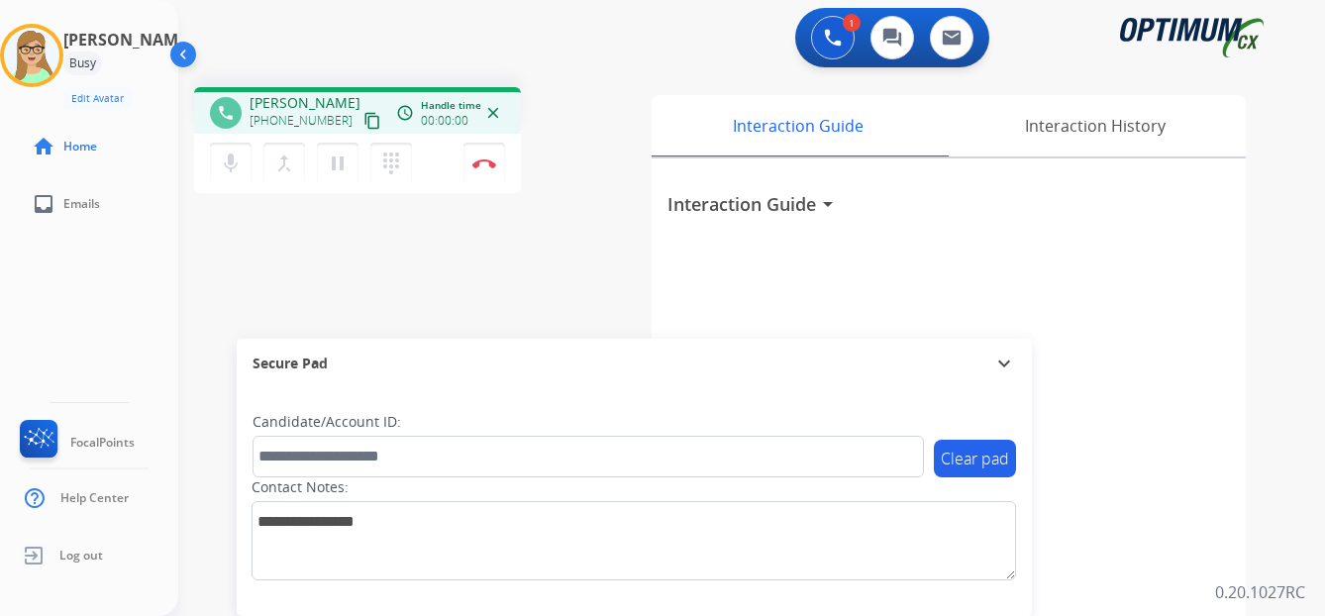
click at [363, 121] on mat-icon "content_copy" at bounding box center [372, 121] width 18 height 18
click at [395, 164] on mat-icon "dialpad" at bounding box center [391, 164] width 24 height 24
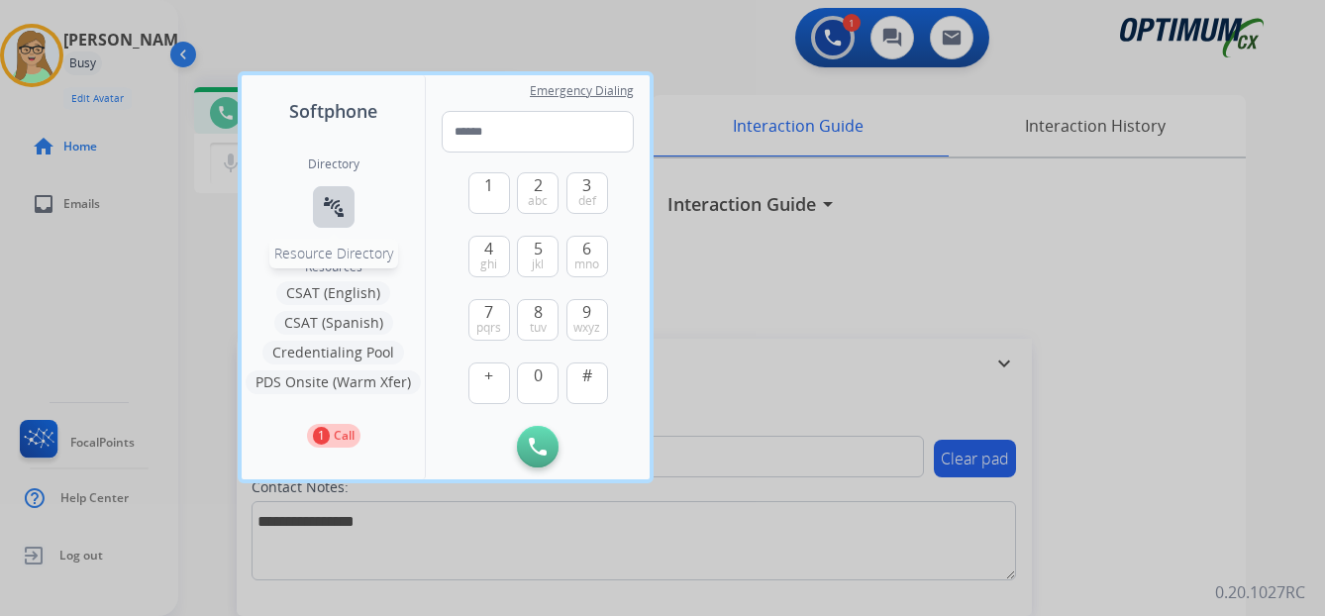
click at [333, 208] on mat-icon "connect_without_contact" at bounding box center [334, 207] width 24 height 24
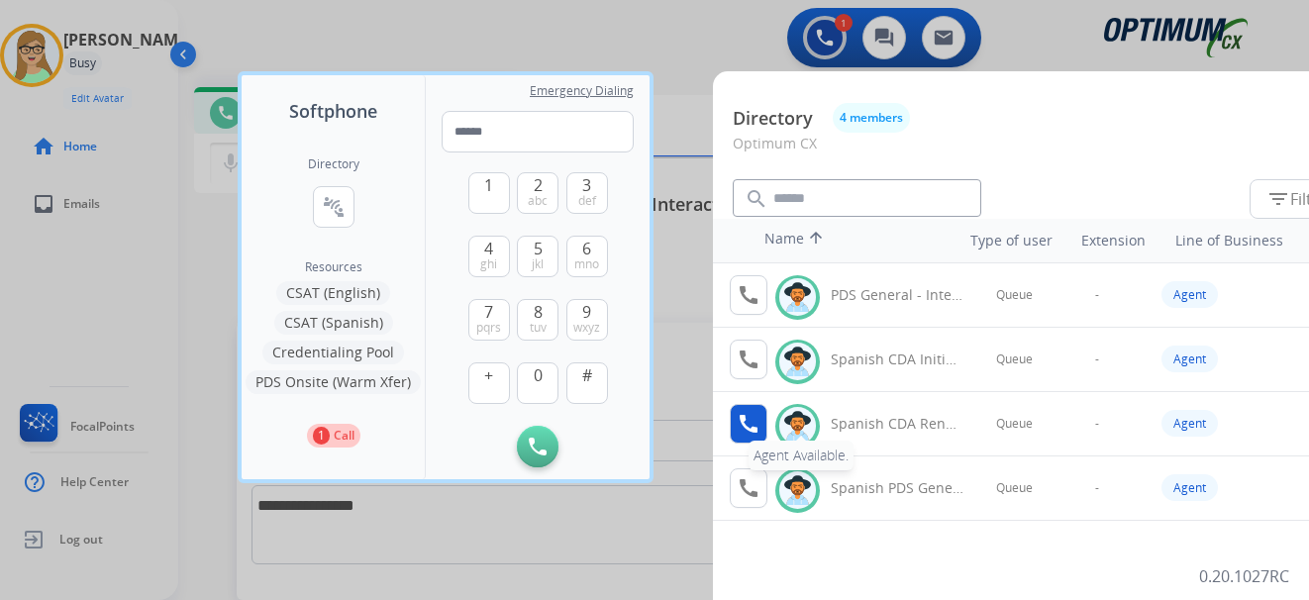
click at [752, 431] on mat-icon "call" at bounding box center [749, 424] width 24 height 24
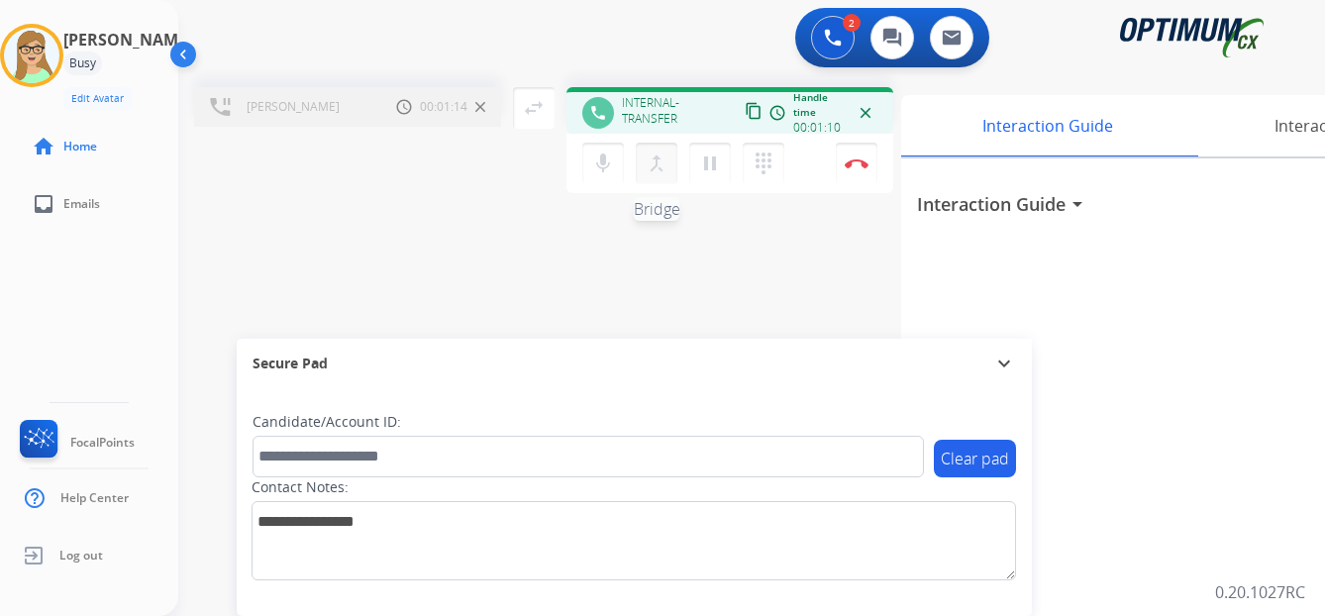
click at [657, 167] on mat-icon "merge_type" at bounding box center [657, 164] width 24 height 24
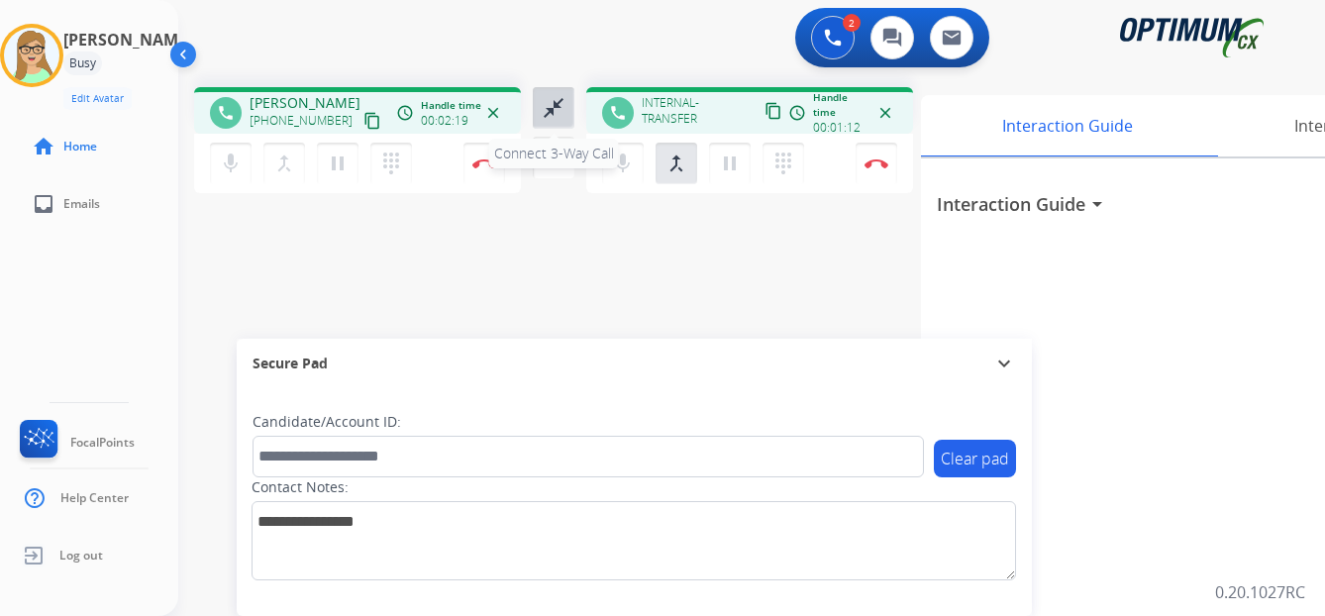
click at [556, 111] on mat-icon "close_fullscreen" at bounding box center [554, 108] width 24 height 24
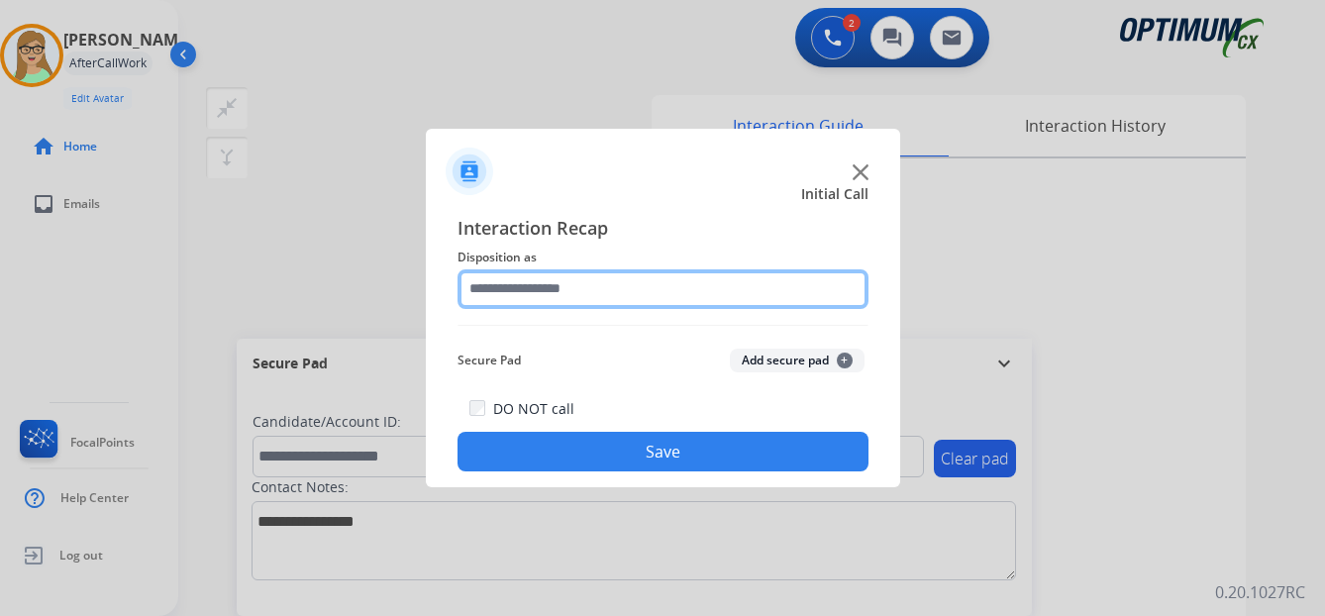
click at [540, 293] on input "text" at bounding box center [662, 289] width 411 height 40
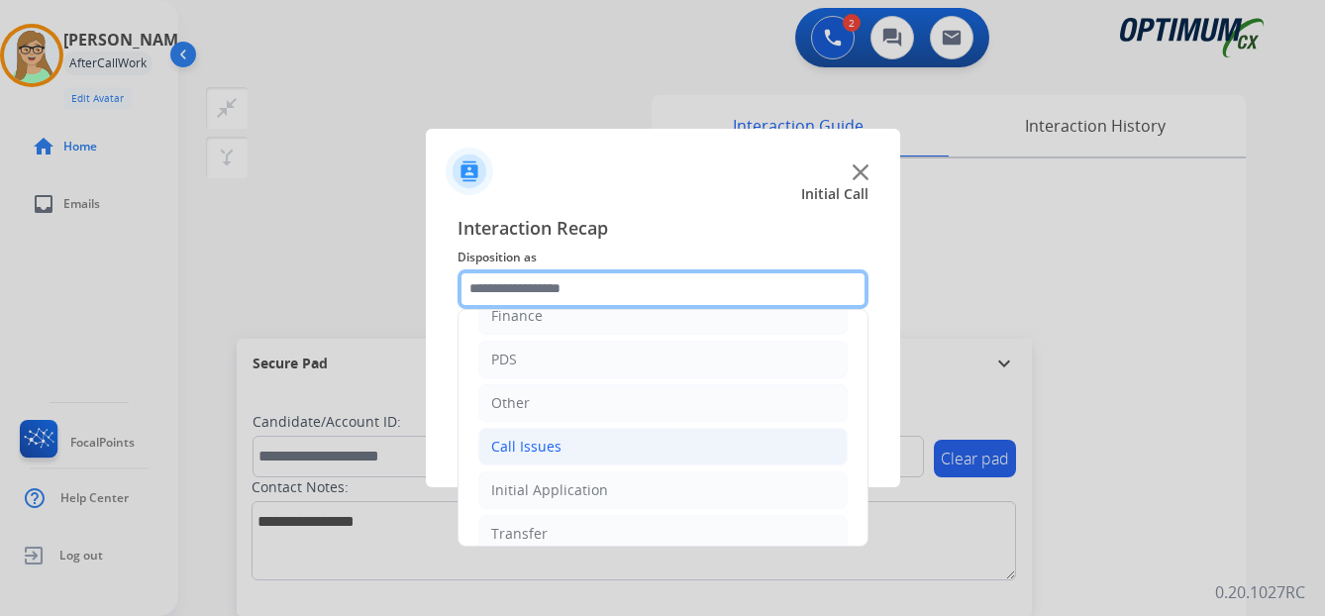
scroll to position [36, 0]
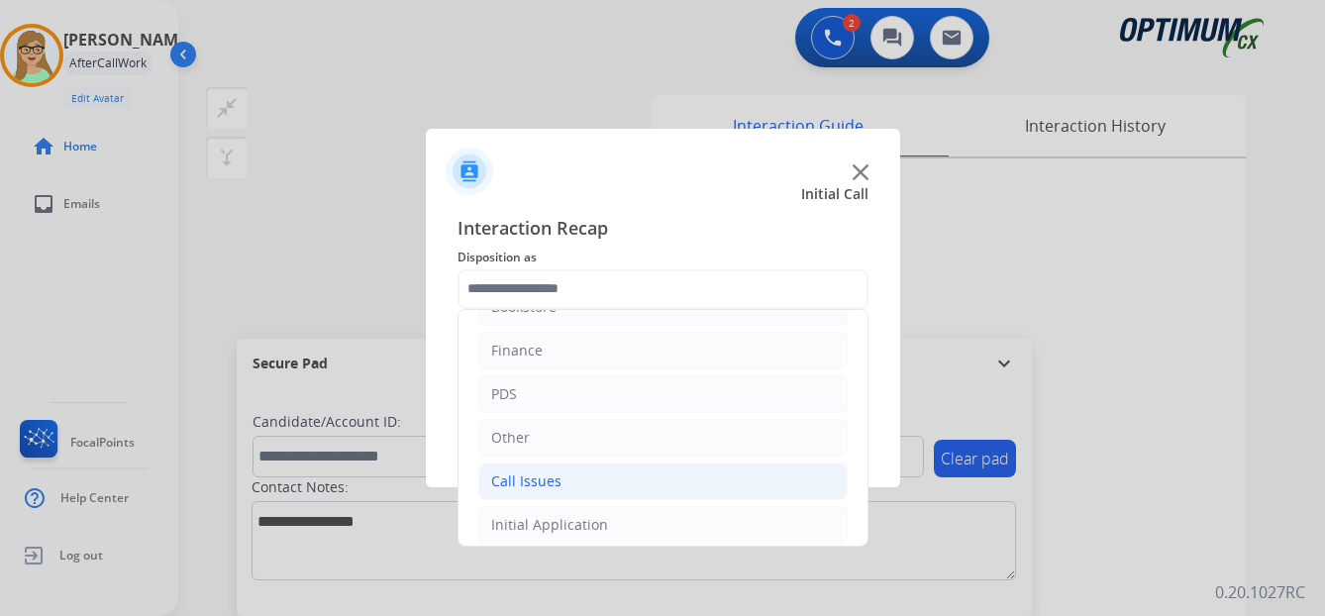
click at [536, 482] on div "Call Issues" at bounding box center [526, 481] width 70 height 20
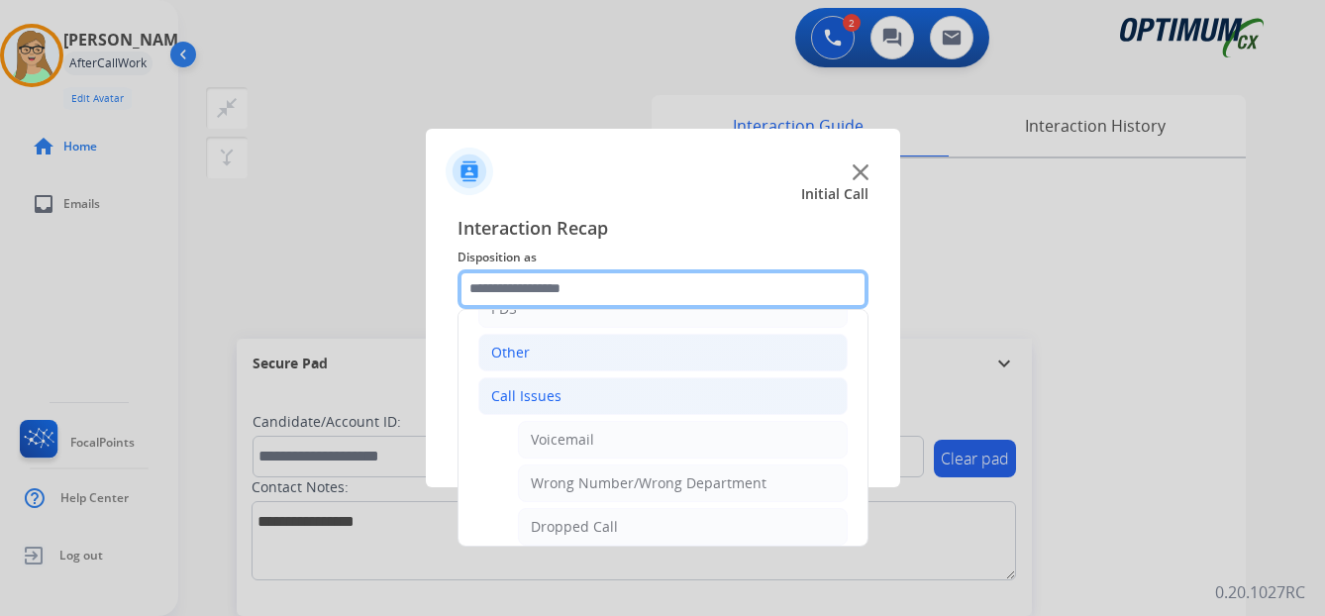
scroll to position [234, 0]
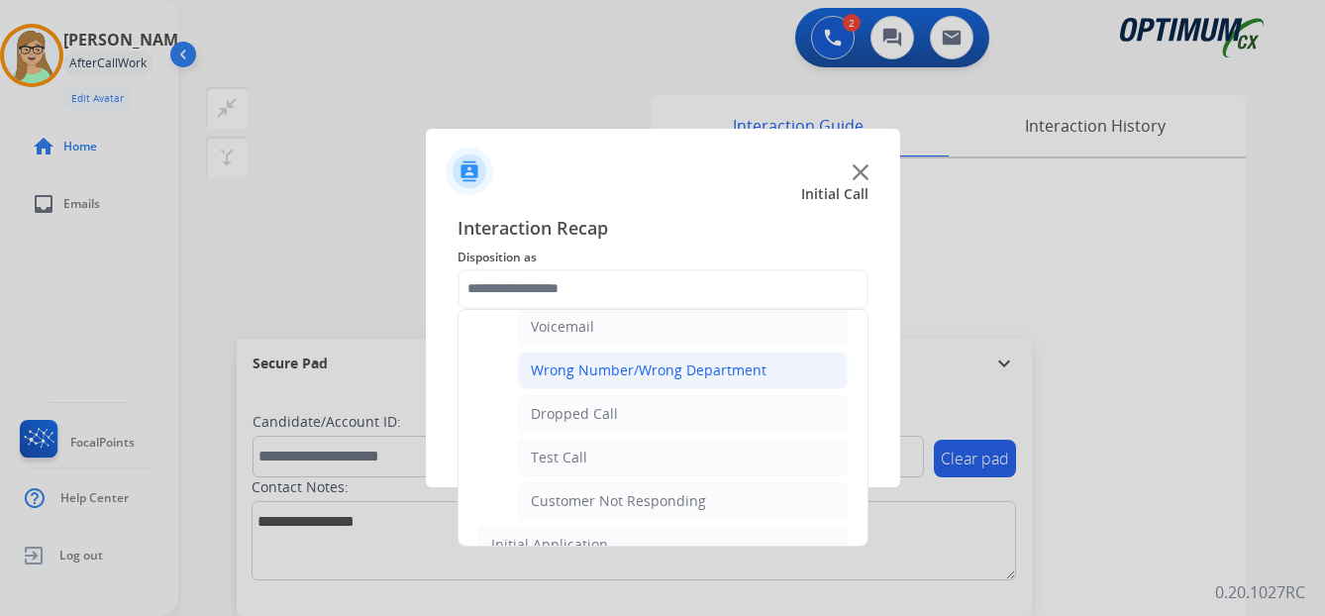
click at [626, 368] on div "Wrong Number/Wrong Department" at bounding box center [649, 370] width 236 height 20
type input "**********"
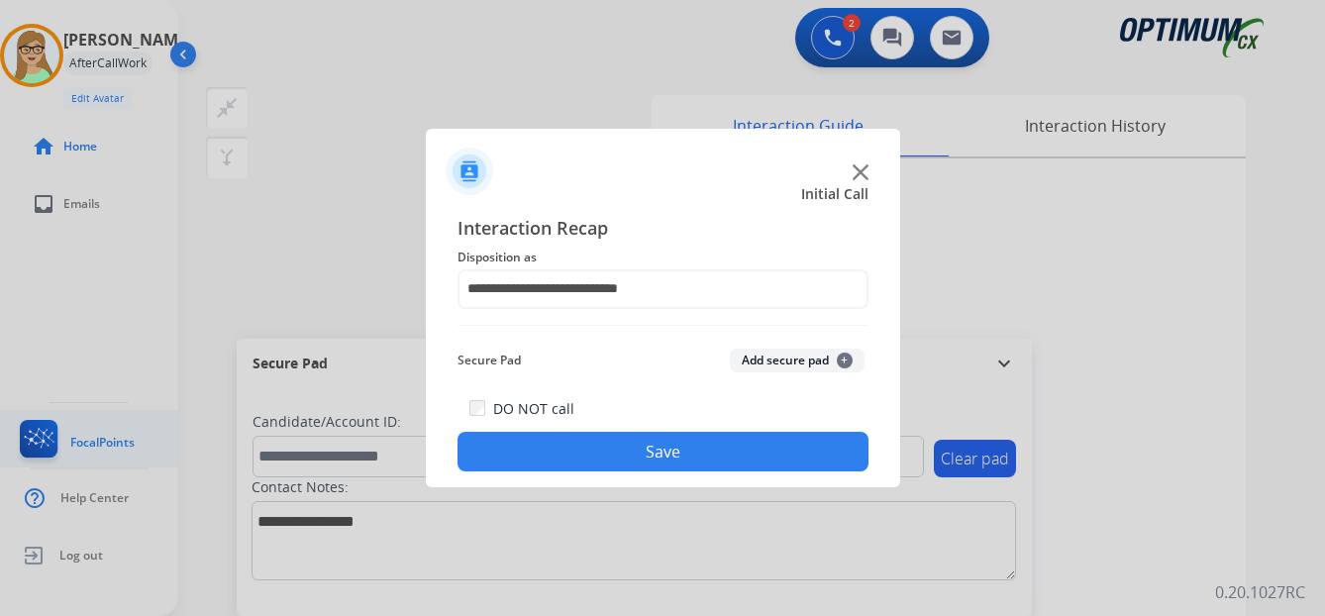
drag, startPoint x: 607, startPoint y: 455, endPoint x: 40, endPoint y: 443, distance: 567.5
click at [574, 455] on button "Save" at bounding box center [662, 452] width 411 height 40
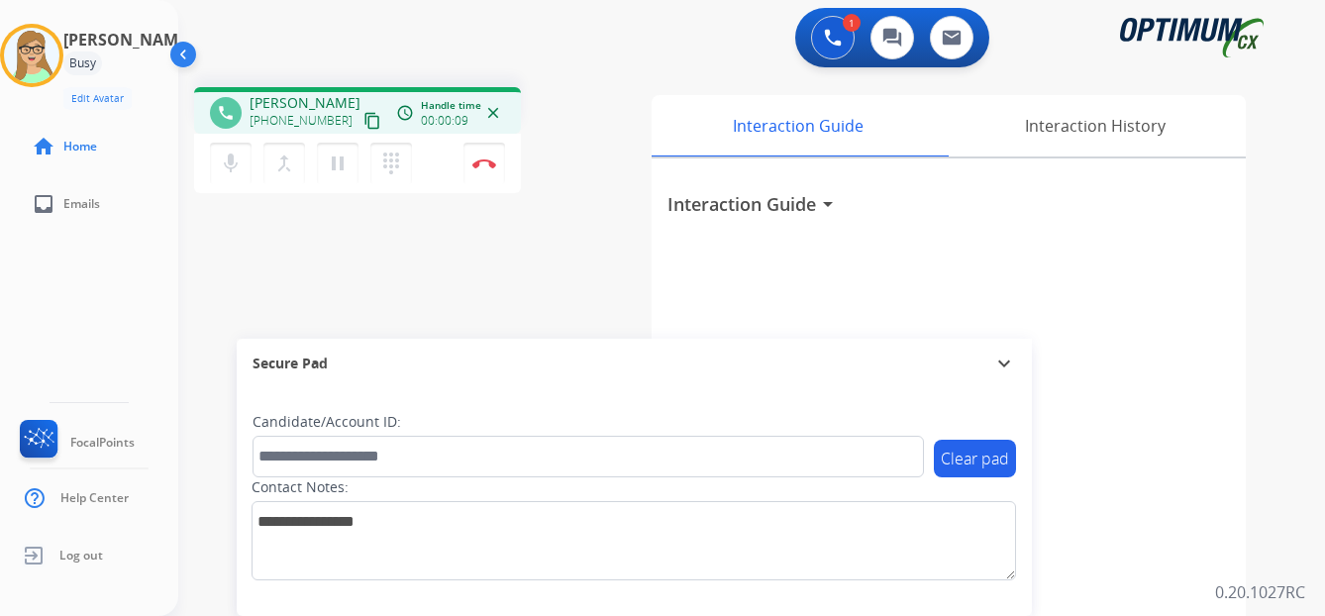
click at [363, 121] on mat-icon "content_copy" at bounding box center [372, 121] width 18 height 18
click at [485, 163] on img at bounding box center [484, 163] width 24 height 10
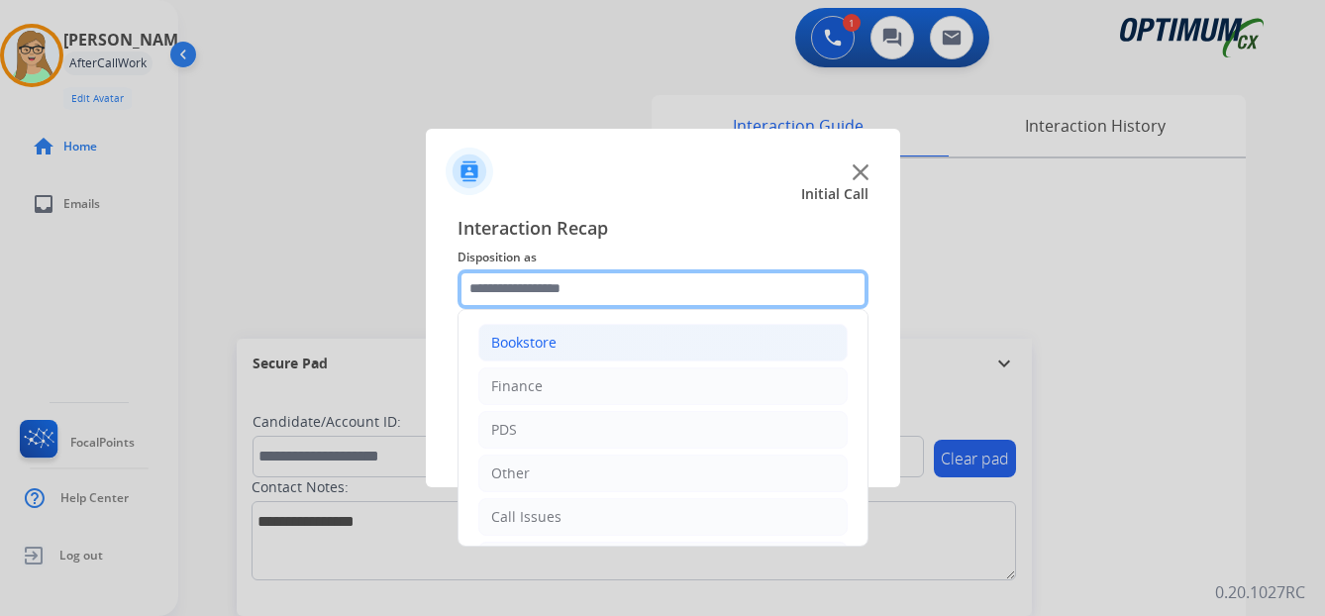
drag, startPoint x: 526, startPoint y: 284, endPoint x: 563, endPoint y: 358, distance: 83.3
click at [526, 285] on input "text" at bounding box center [662, 289] width 411 height 40
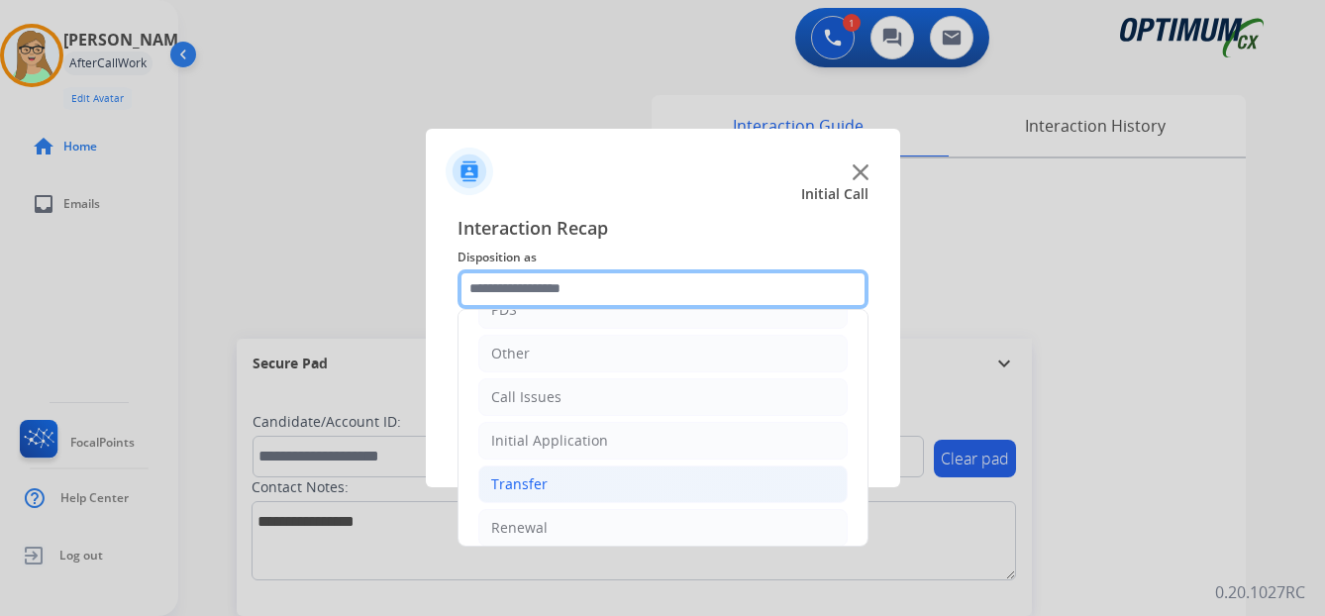
scroll to position [135, 0]
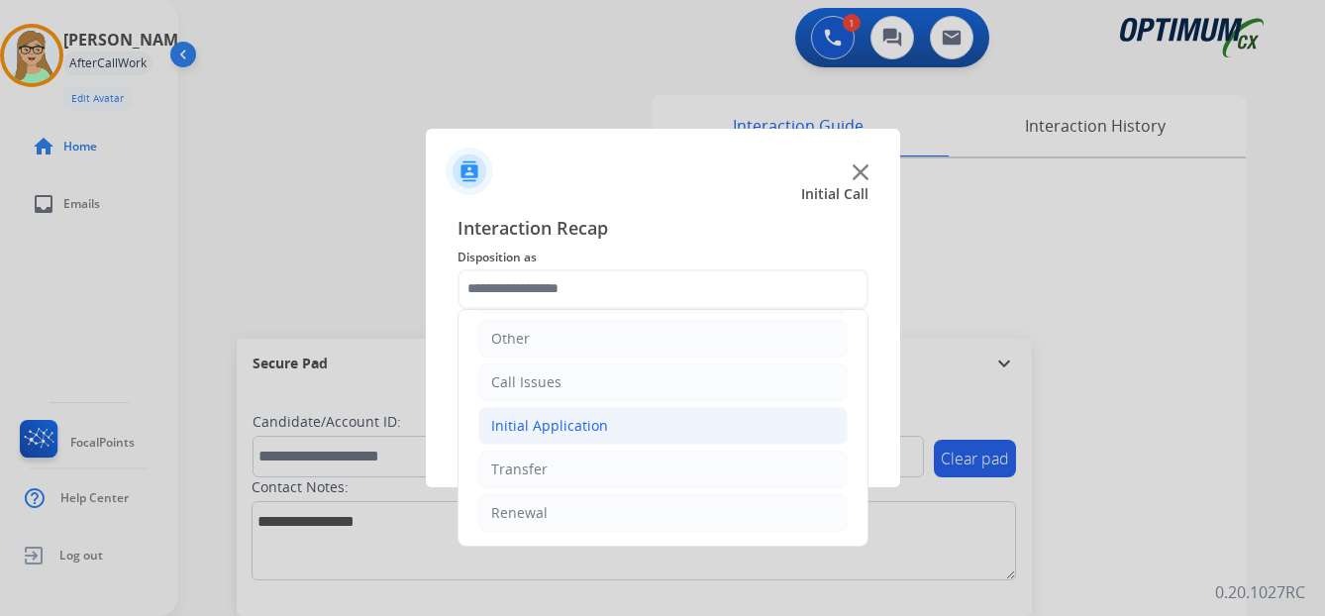
click at [569, 426] on div "Initial Application" at bounding box center [549, 426] width 117 height 20
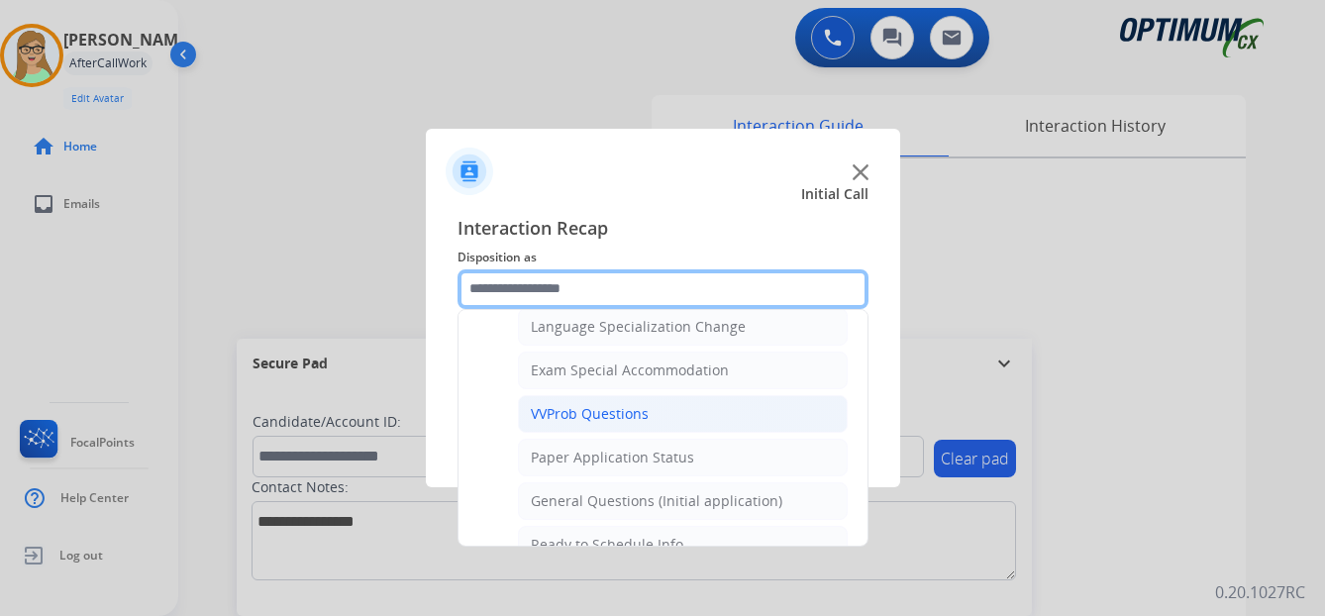
scroll to position [1026, 0]
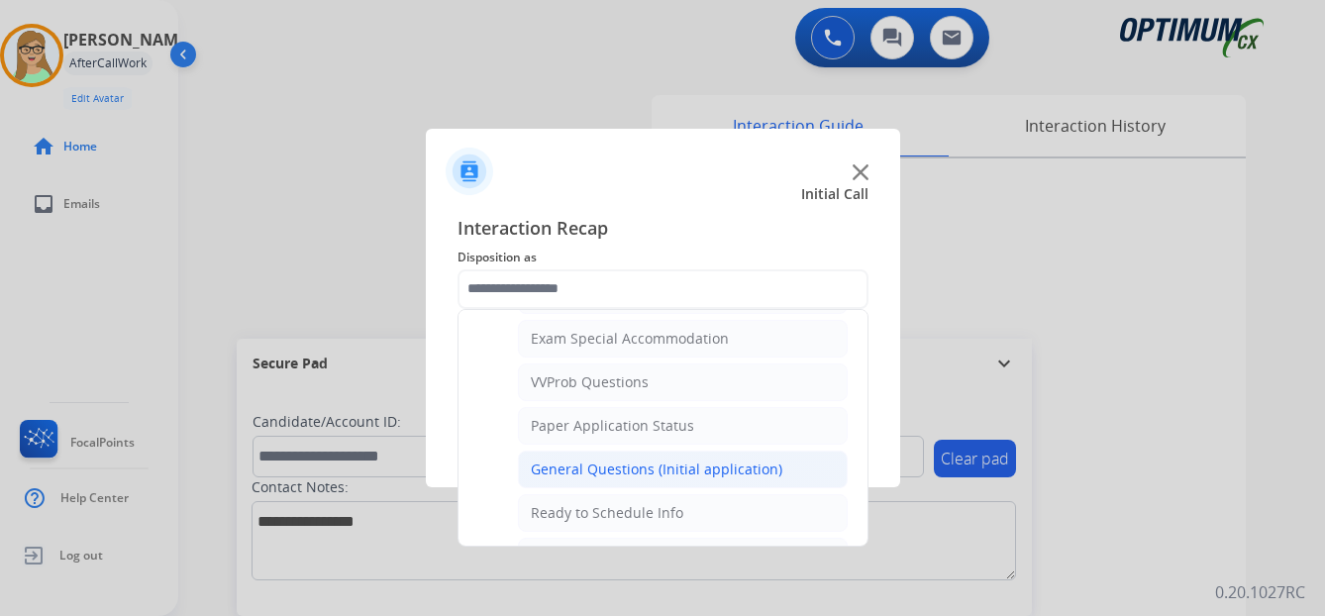
click at [607, 460] on div "General Questions (Initial application)" at bounding box center [657, 469] width 252 height 20
type input "**********"
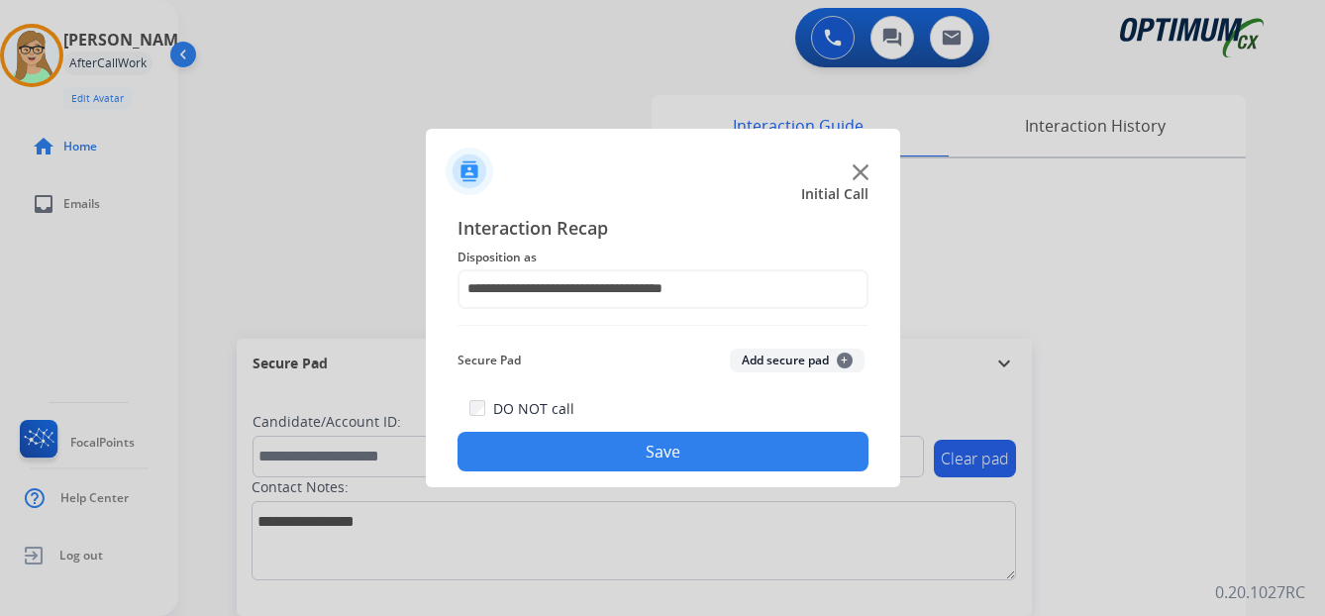
click at [611, 456] on button "Save" at bounding box center [662, 452] width 411 height 40
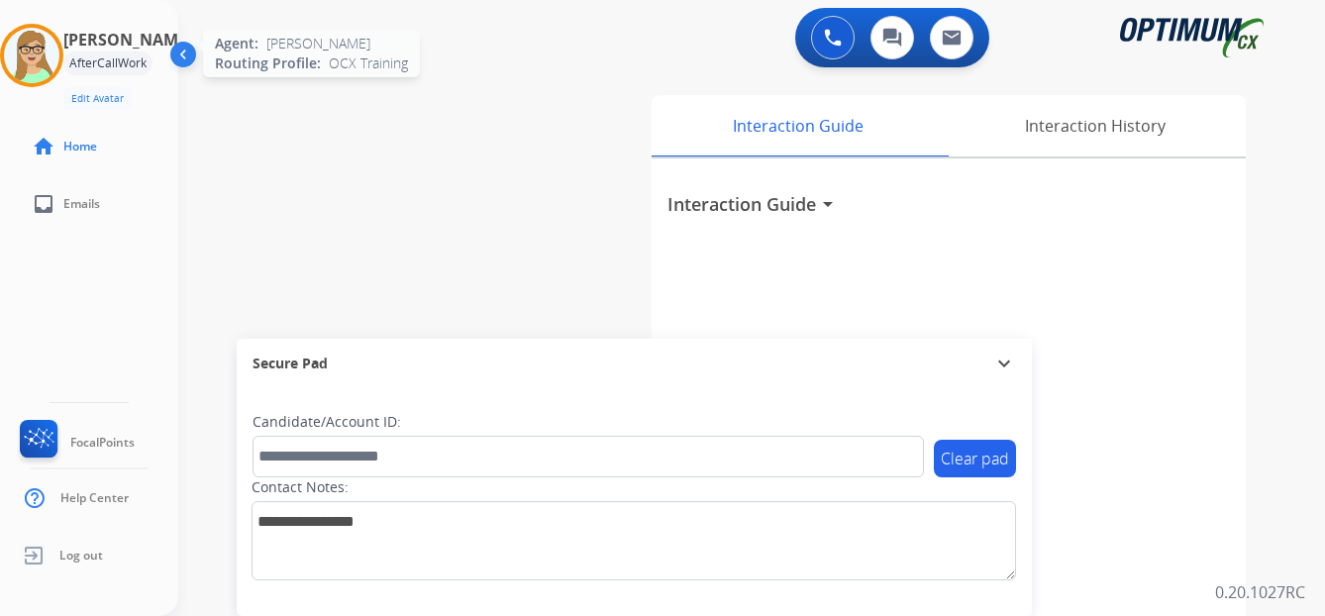
click at [37, 47] on img at bounding box center [31, 55] width 55 height 55
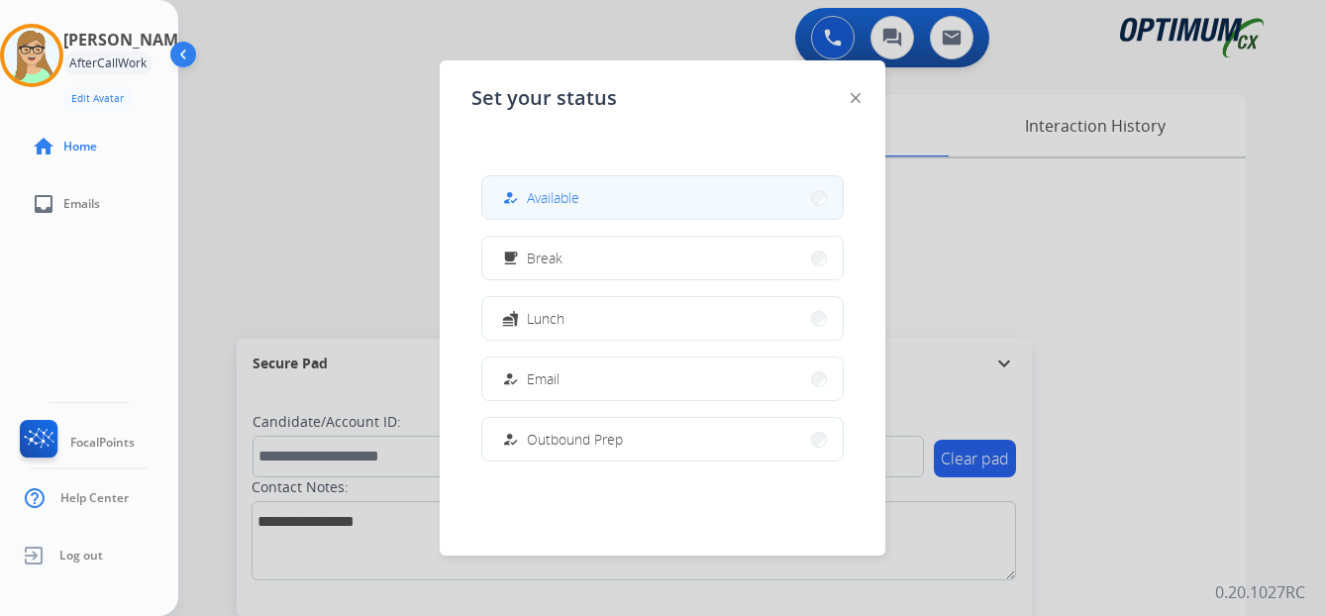
click at [536, 187] on span "Available" at bounding box center [553, 197] width 52 height 21
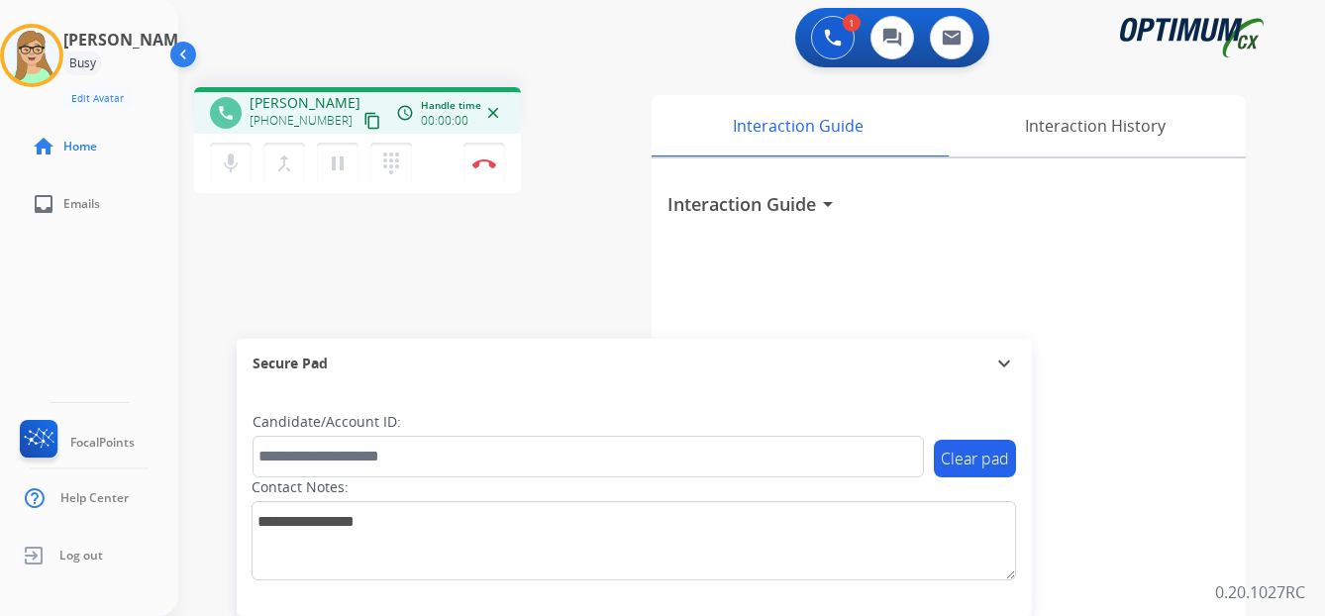
click at [363, 119] on mat-icon "content_copy" at bounding box center [372, 121] width 18 height 18
click at [338, 161] on mat-icon "pause" at bounding box center [338, 164] width 24 height 24
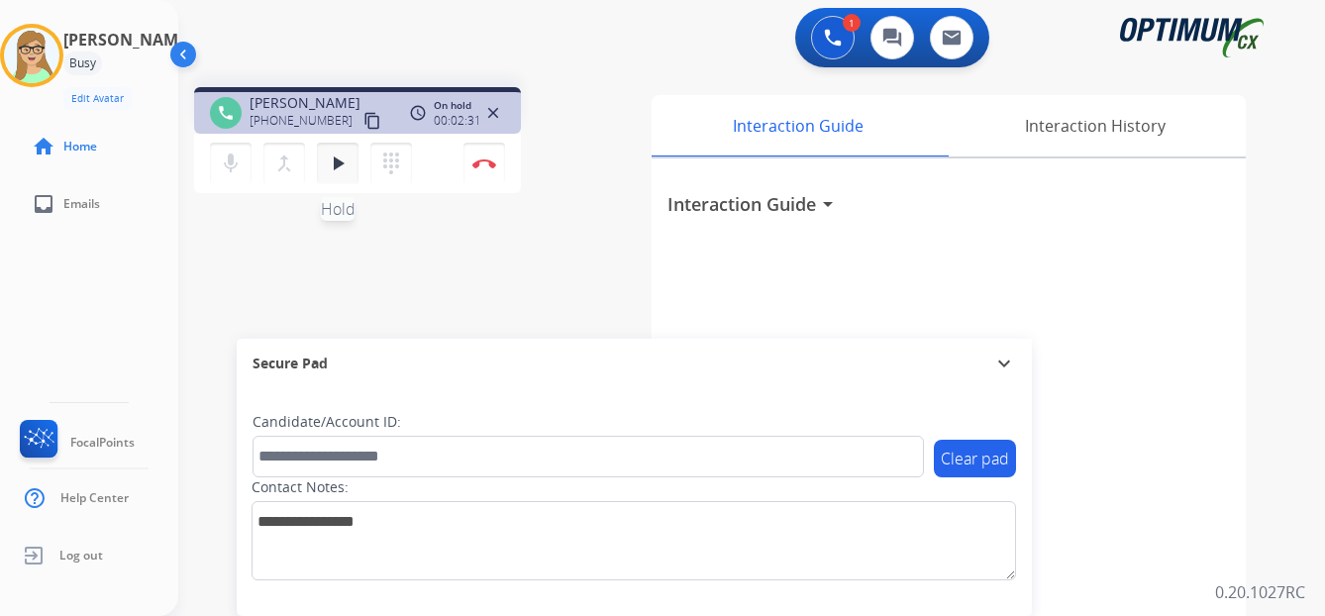
click at [337, 160] on mat-icon "play_arrow" at bounding box center [338, 164] width 24 height 24
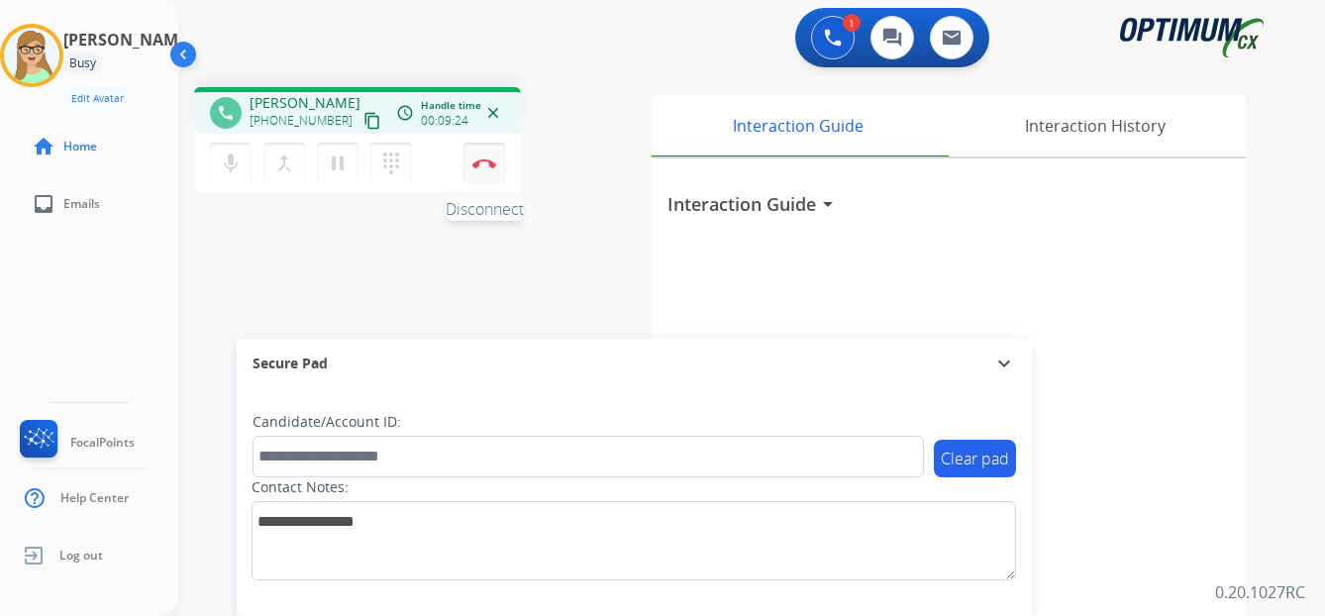
click at [488, 163] on img at bounding box center [484, 163] width 24 height 10
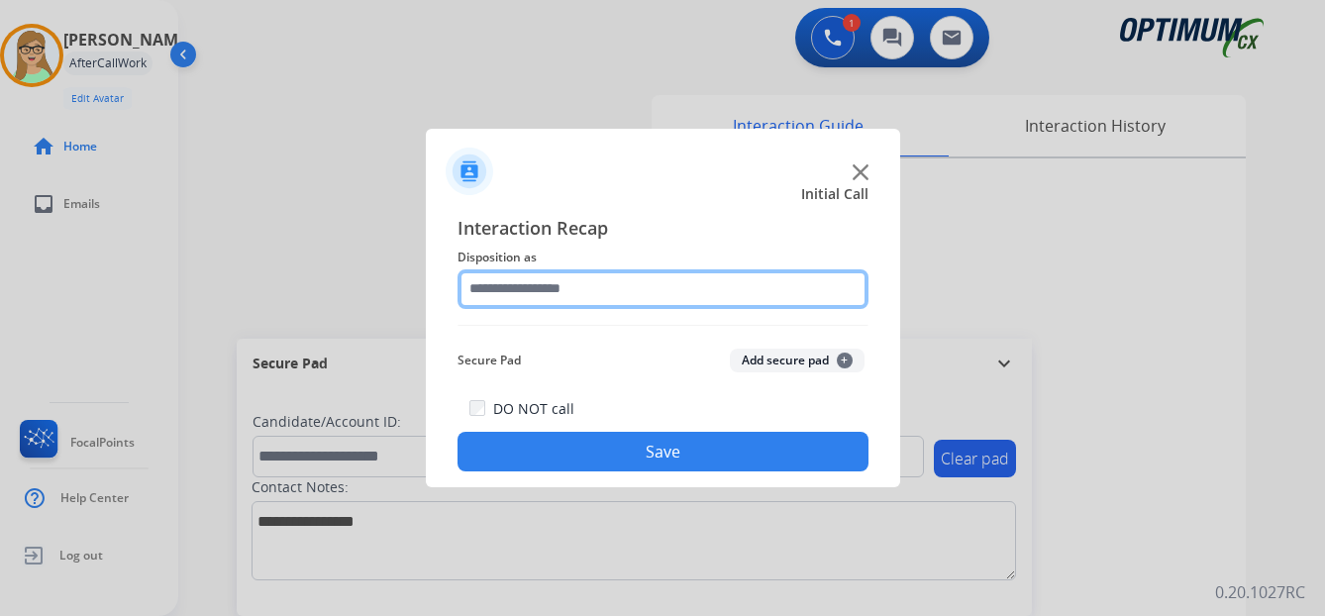
click at [556, 288] on input "text" at bounding box center [662, 289] width 411 height 40
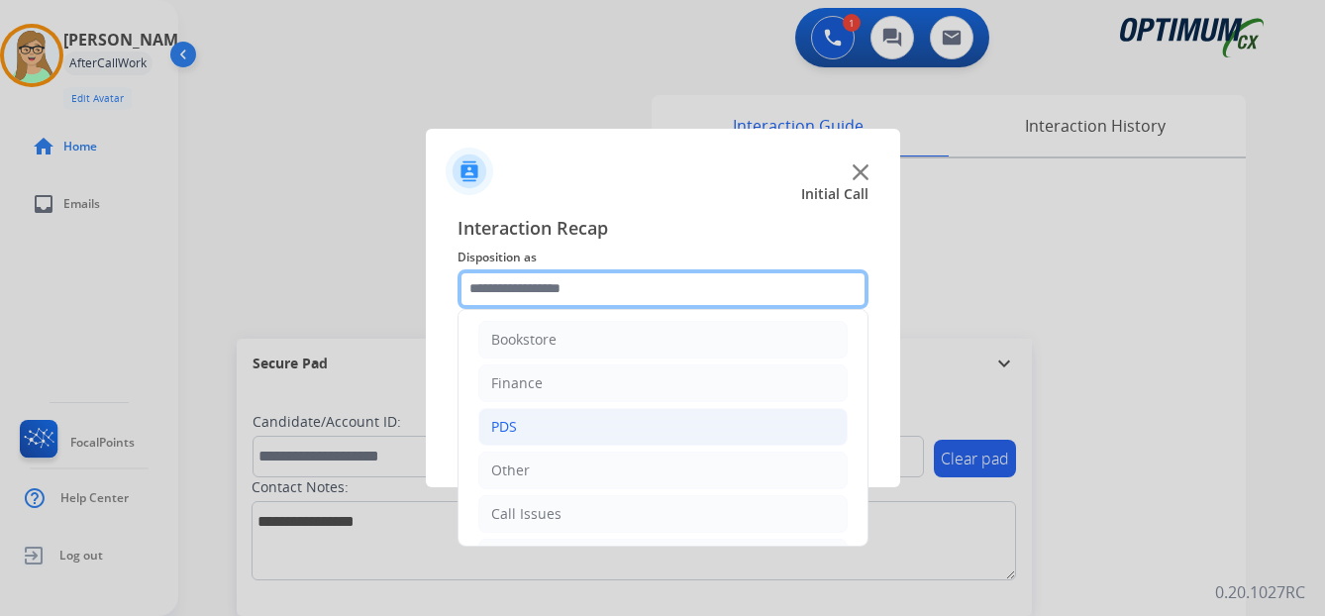
scroll to position [0, 0]
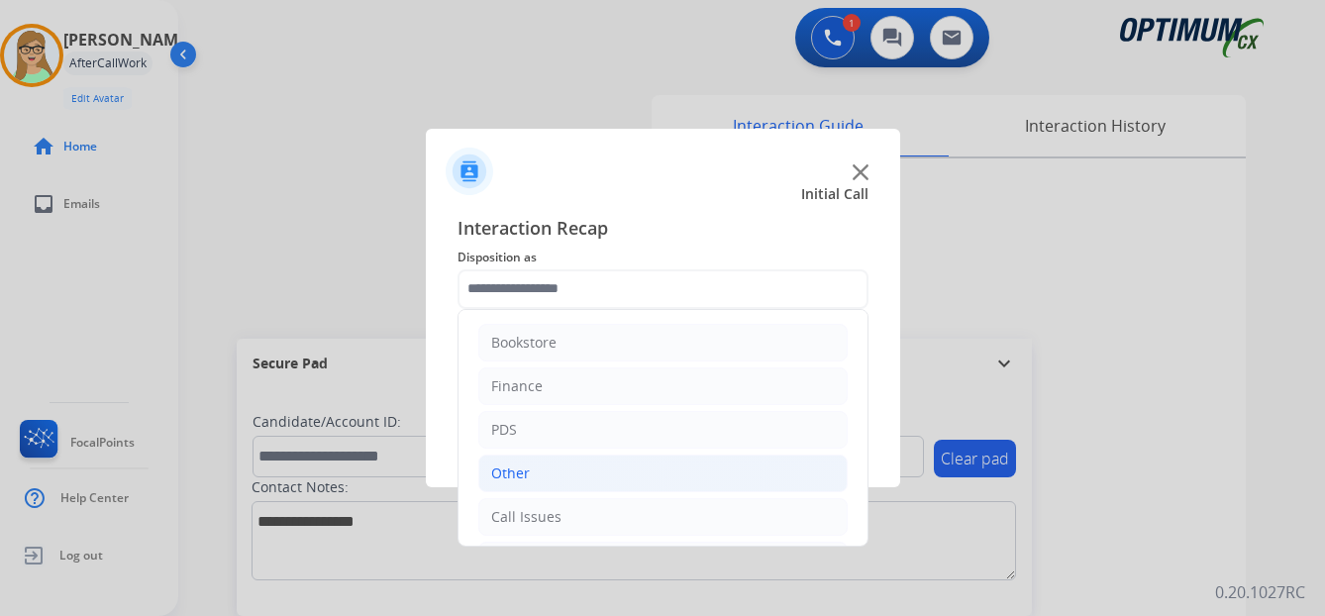
click at [495, 470] on div "Other" at bounding box center [510, 473] width 39 height 20
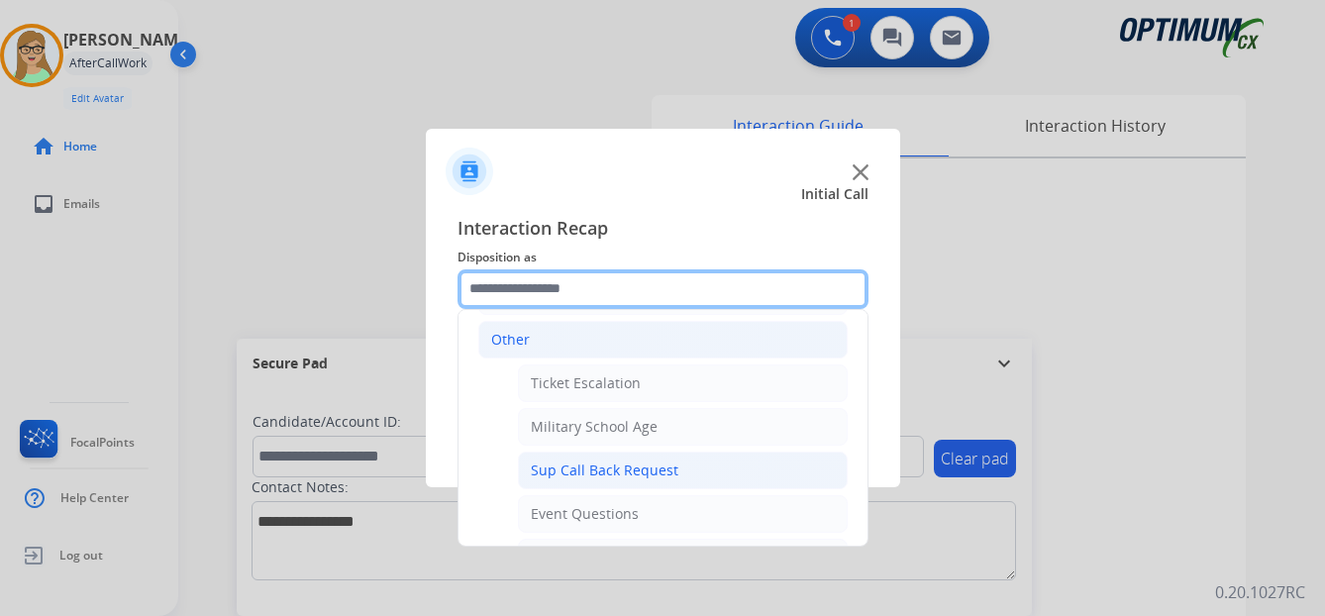
scroll to position [99, 0]
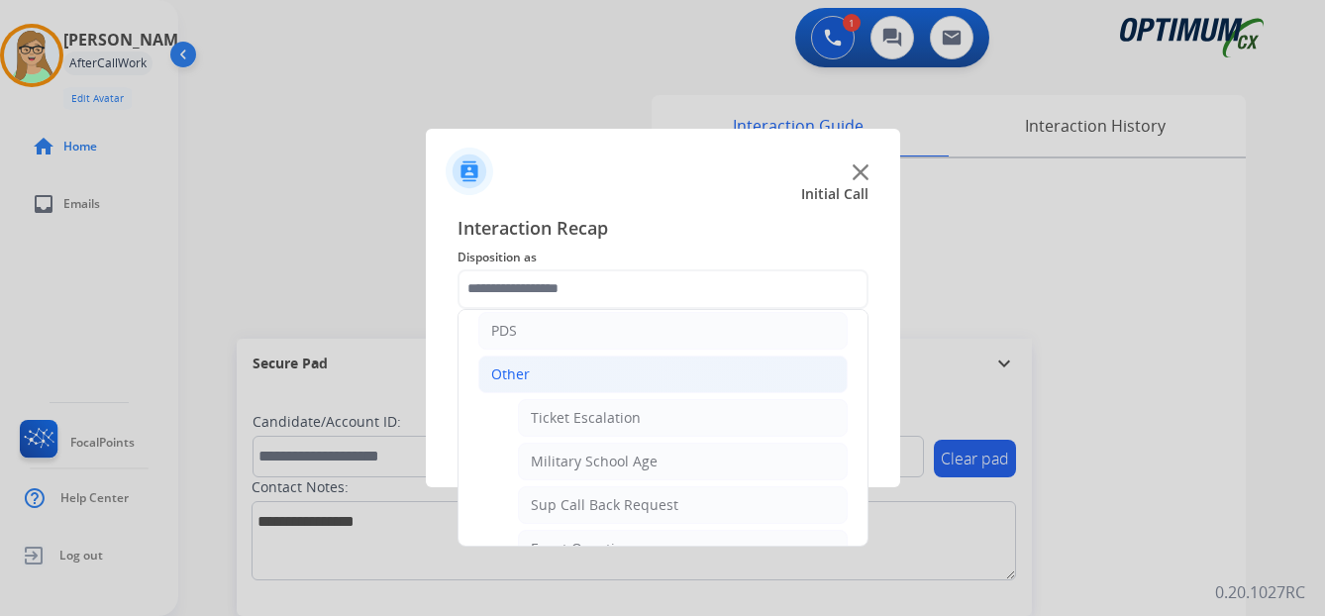
click at [508, 370] on div "Other" at bounding box center [510, 374] width 39 height 20
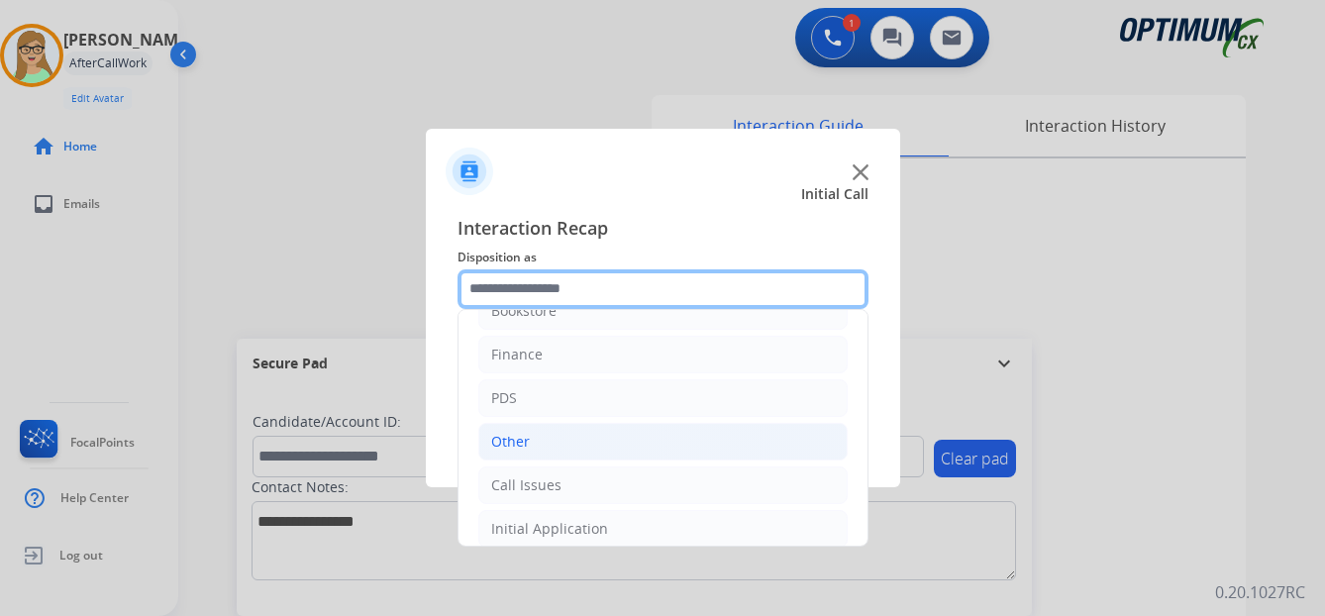
scroll to position [0, 0]
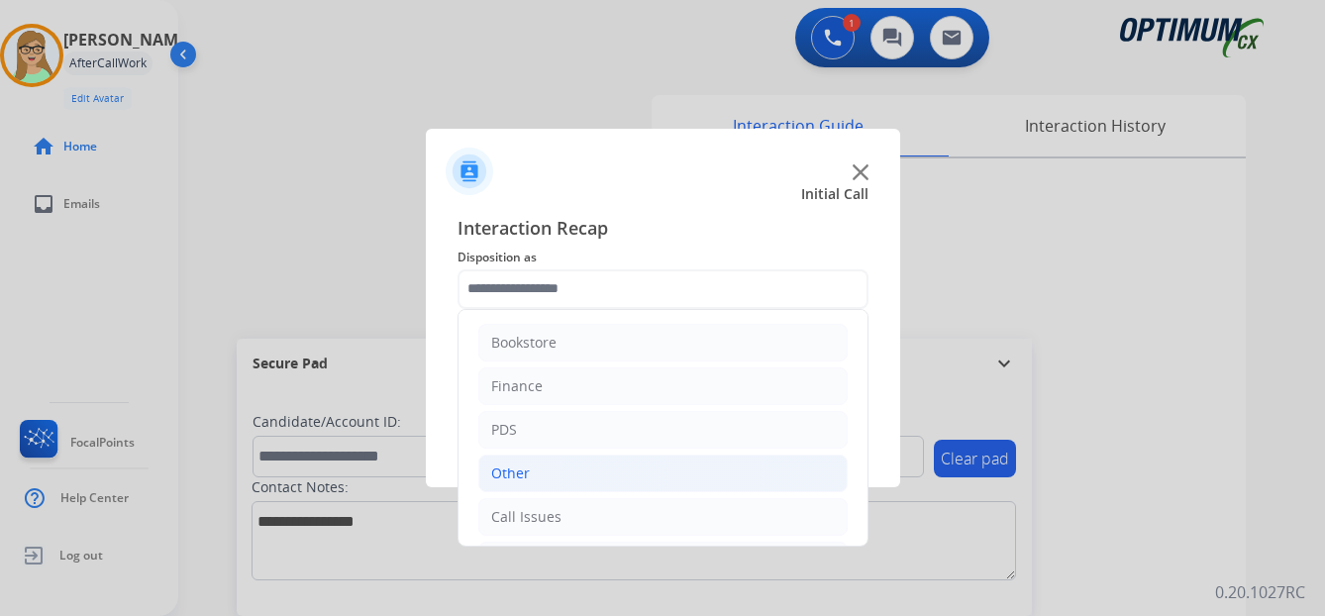
click at [517, 473] on div "Other" at bounding box center [510, 473] width 39 height 20
click at [514, 469] on div "Other" at bounding box center [510, 473] width 39 height 20
click at [517, 466] on div "Other" at bounding box center [510, 473] width 39 height 20
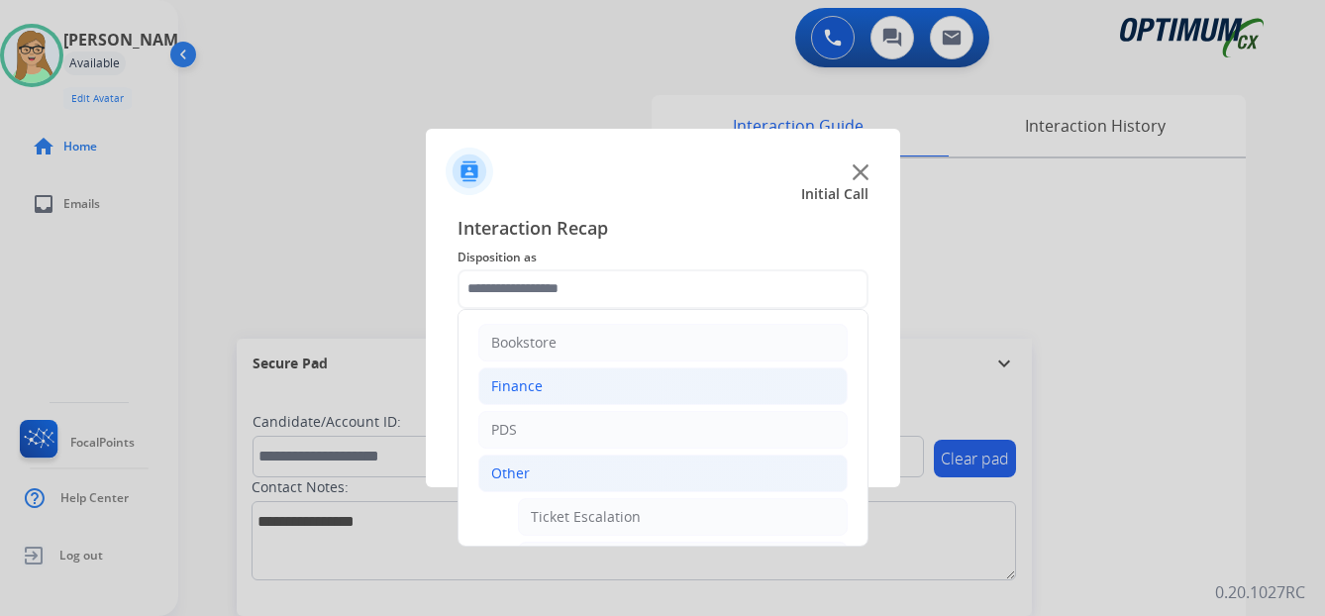
click at [522, 380] on div "Finance" at bounding box center [516, 386] width 51 height 20
click at [518, 394] on div "Finance" at bounding box center [516, 386] width 51 height 20
click at [519, 475] on div "Other" at bounding box center [510, 473] width 39 height 20
click at [496, 460] on li "Other" at bounding box center [662, 474] width 369 height 38
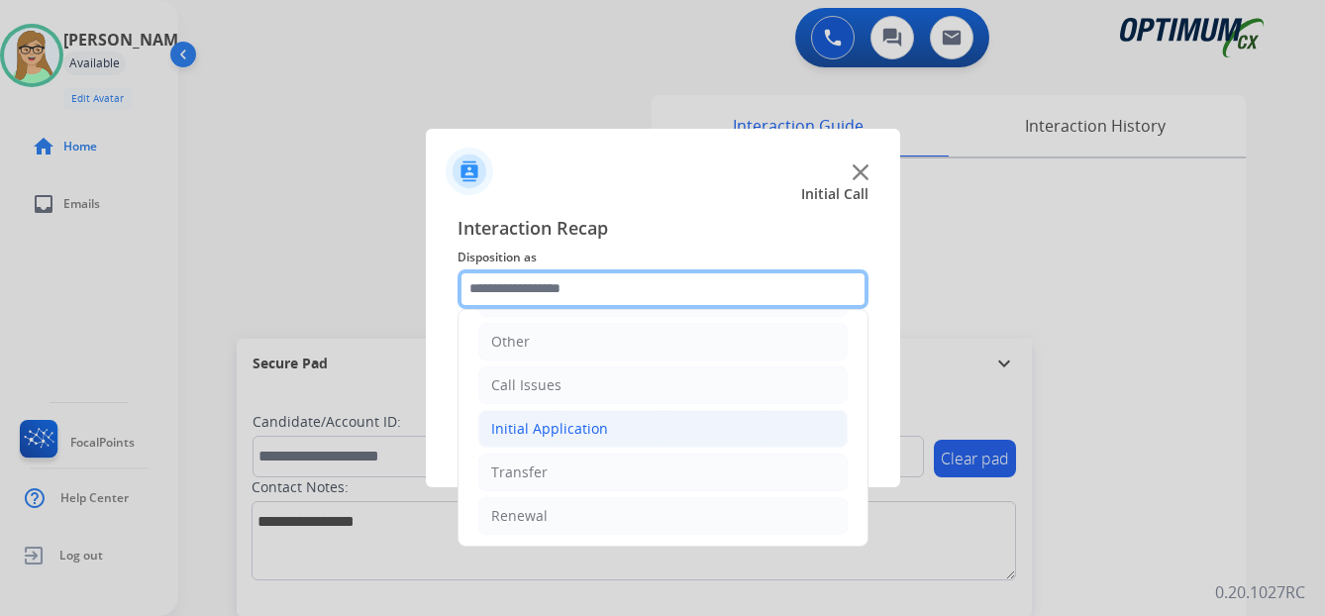
scroll to position [135, 0]
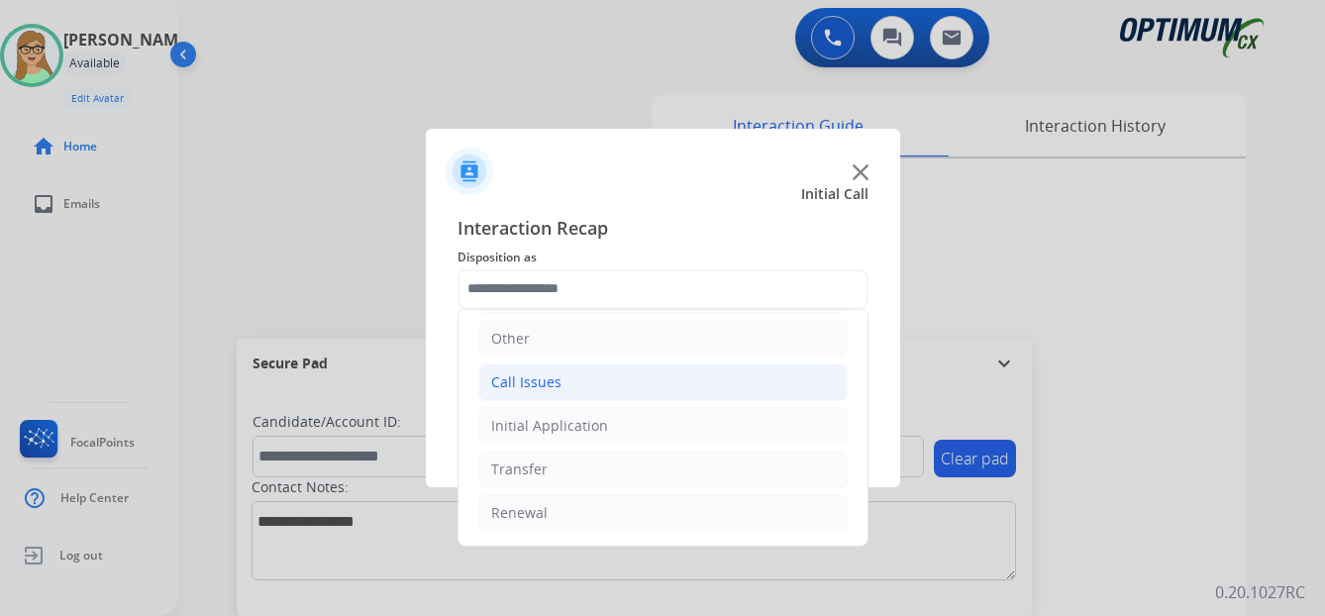
click at [541, 378] on div "Call Issues" at bounding box center [526, 382] width 70 height 20
click at [634, 472] on div "Wrong Number/Wrong Department" at bounding box center [649, 469] width 236 height 20
type input "**********"
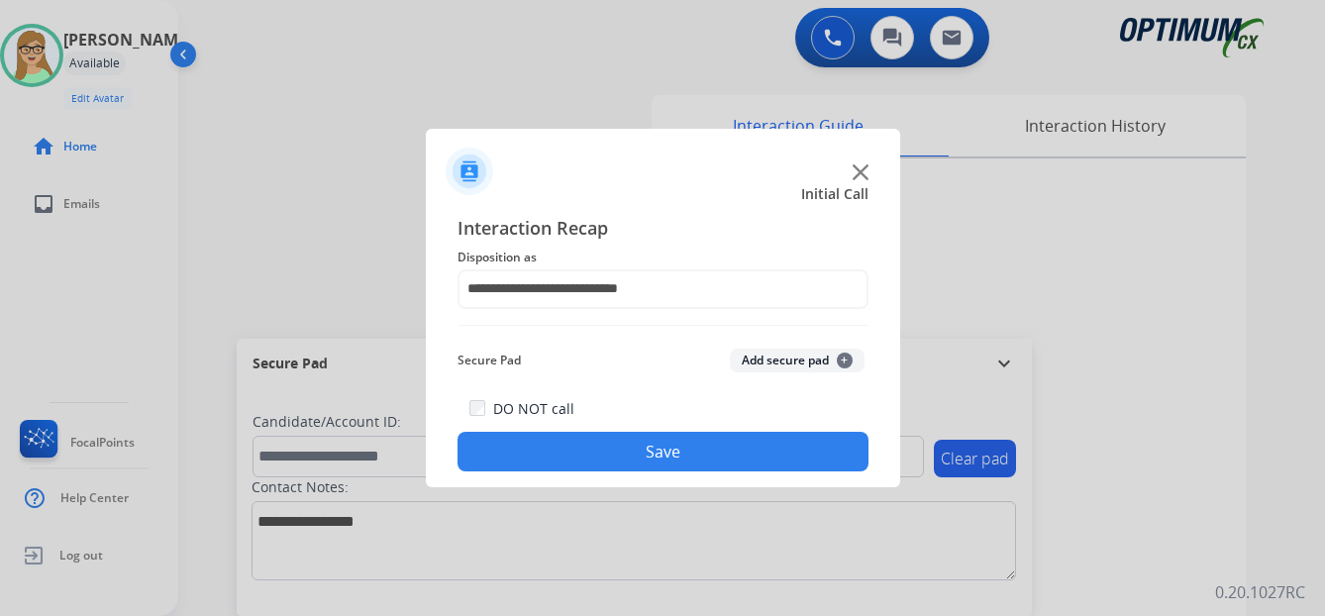
drag, startPoint x: 659, startPoint y: 454, endPoint x: 838, endPoint y: 611, distance: 237.8
click at [660, 454] on button "Save" at bounding box center [662, 452] width 411 height 40
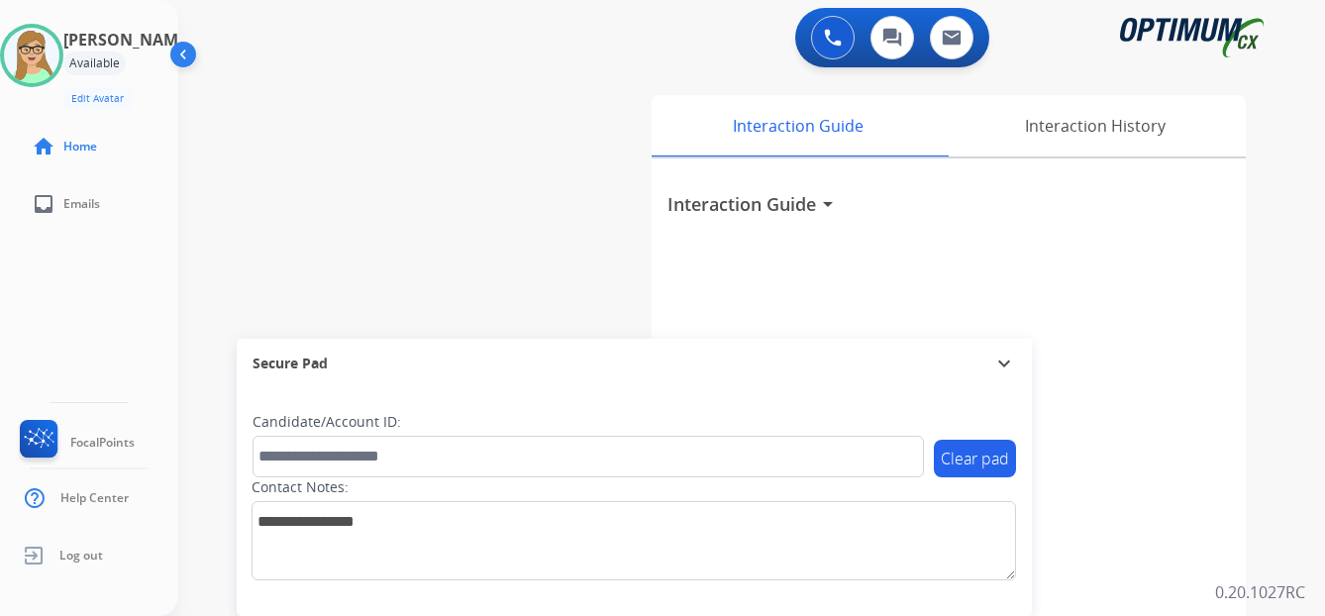
click at [22, 288] on div "[PERSON_NAME] Edit Avatar Agent: [PERSON_NAME] Profile: OCX Training home Home …" at bounding box center [89, 308] width 178 height 616
click at [59, 51] on img at bounding box center [31, 55] width 55 height 55
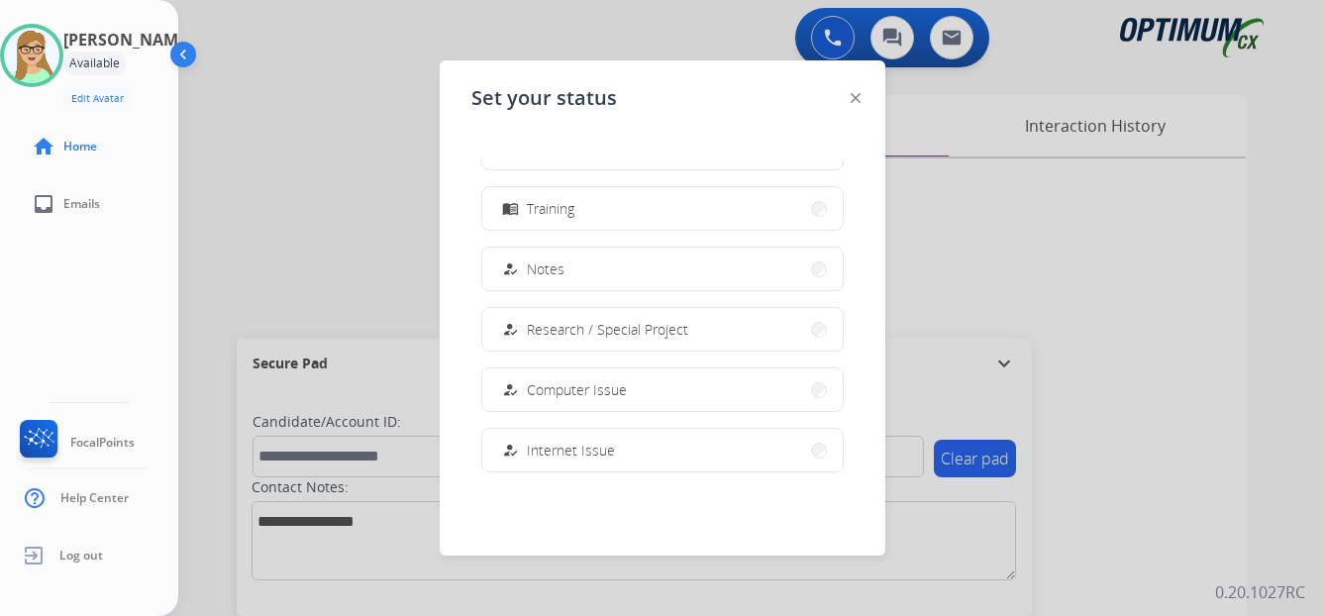
scroll to position [396, 0]
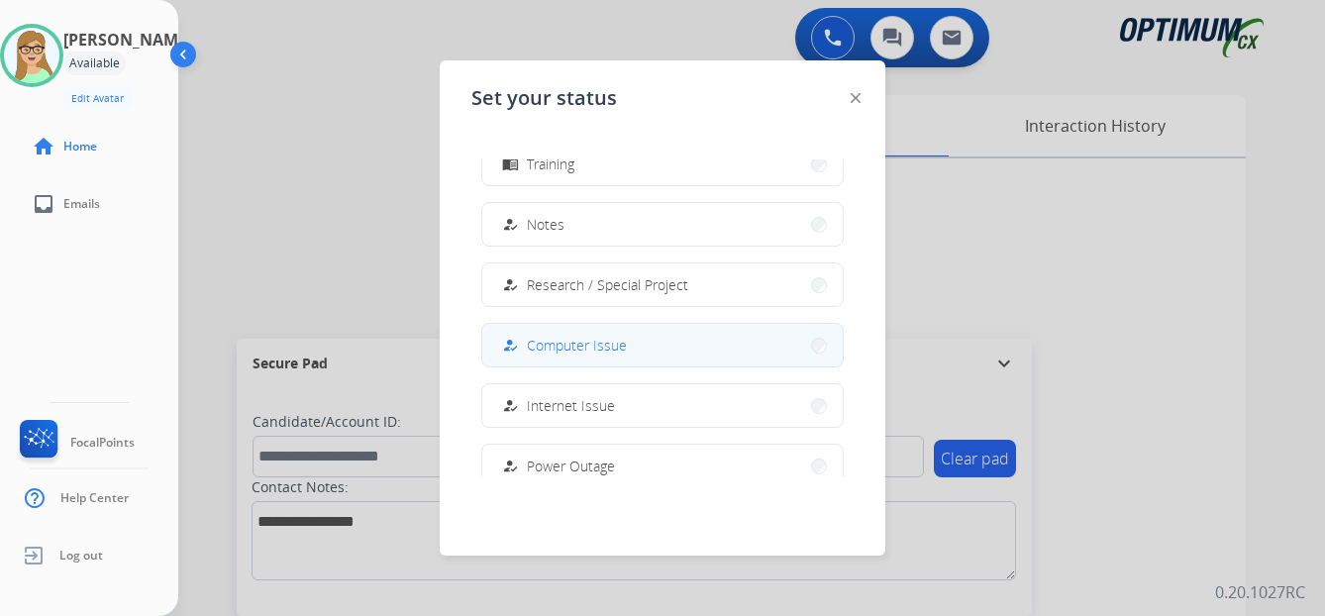
click at [589, 349] on span "Computer Issue" at bounding box center [577, 345] width 100 height 21
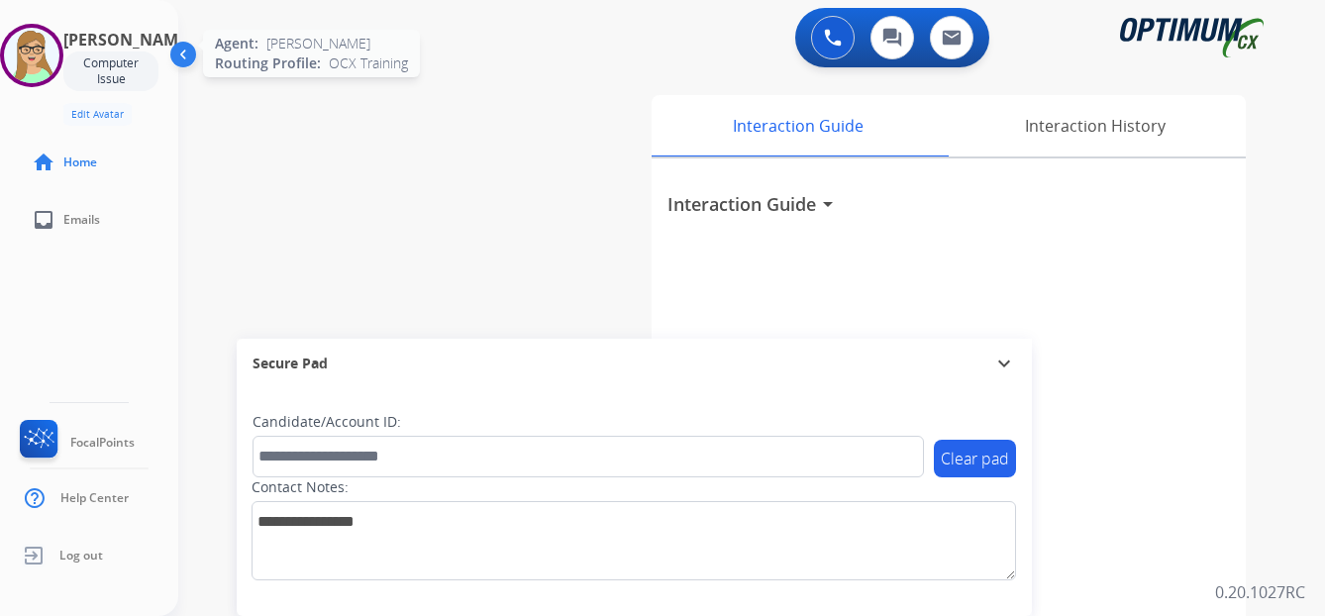
click at [49, 63] on img at bounding box center [31, 55] width 55 height 55
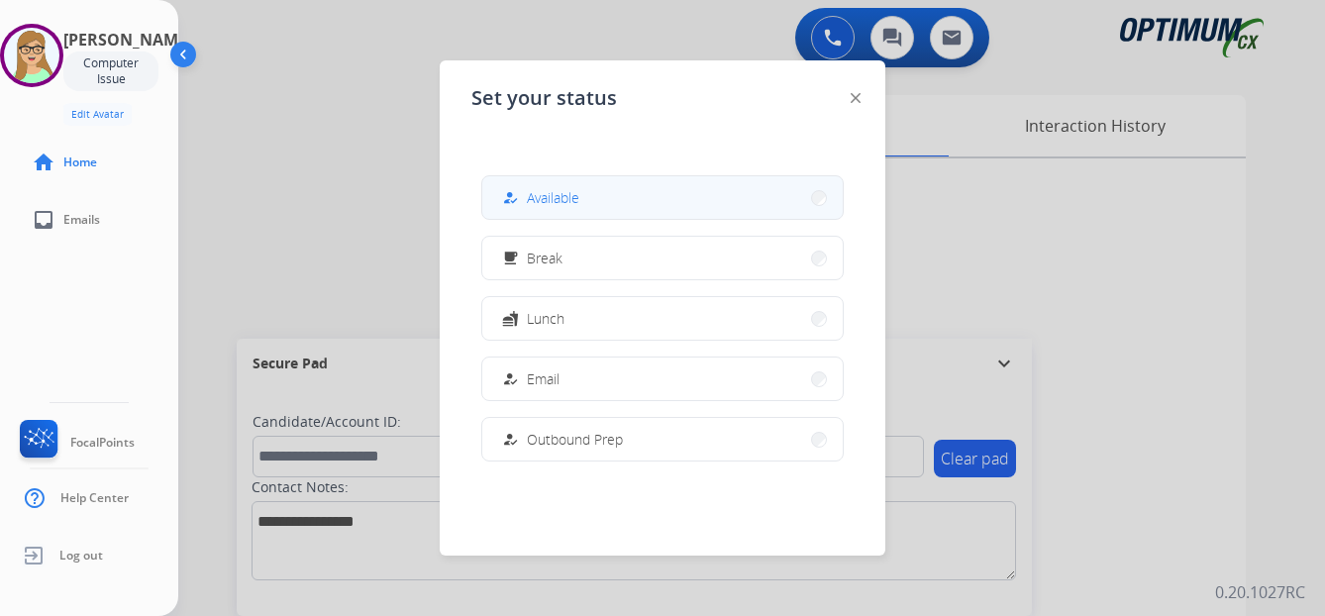
click at [534, 205] on span "Available" at bounding box center [553, 197] width 52 height 21
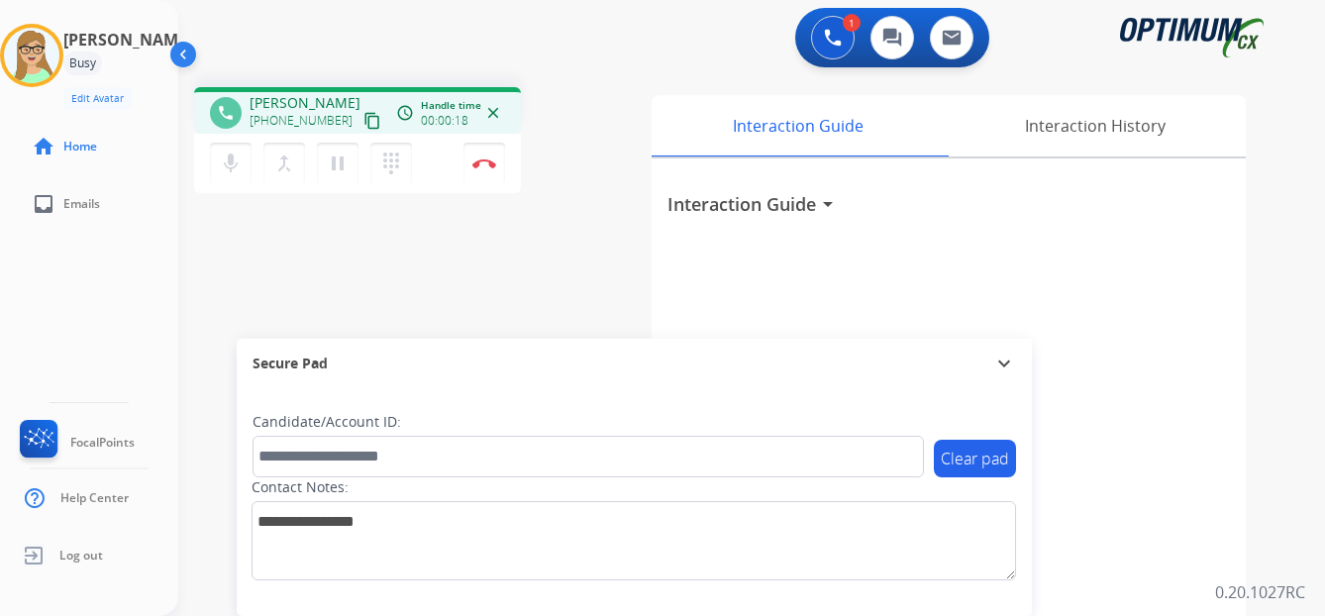
click at [363, 124] on mat-icon "content_copy" at bounding box center [372, 121] width 18 height 18
click at [483, 169] on button "Disconnect" at bounding box center [484, 164] width 42 height 42
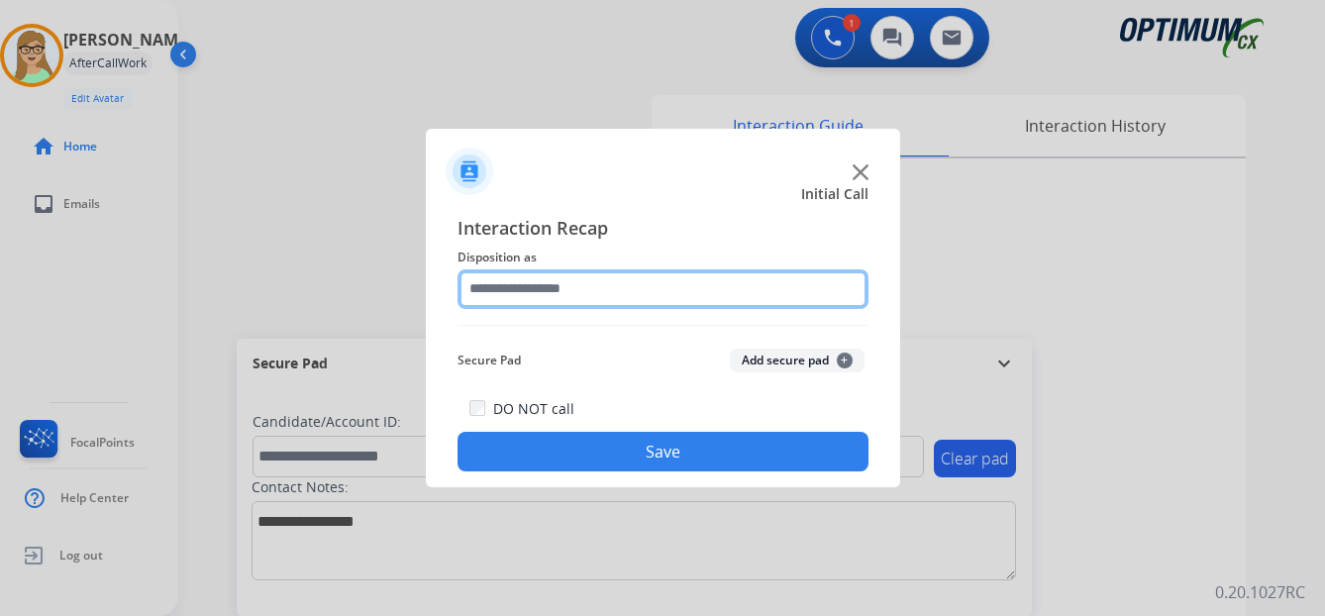
click at [551, 300] on input "text" at bounding box center [662, 289] width 411 height 40
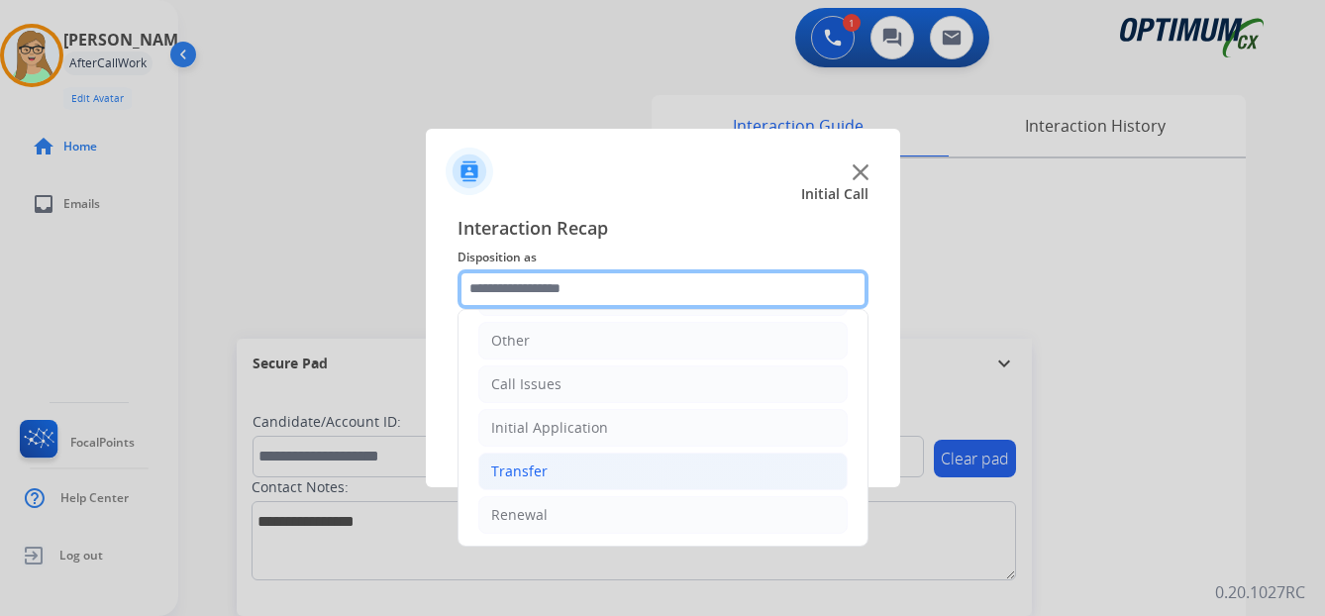
scroll to position [135, 0]
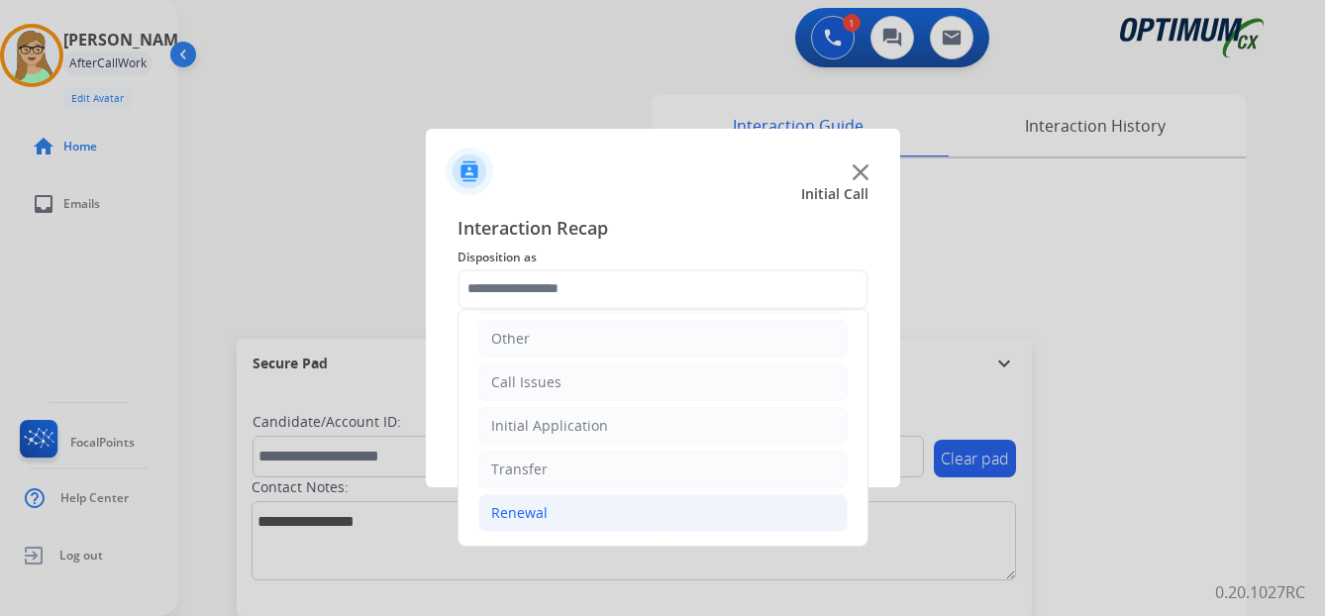
click at [522, 510] on div "Renewal" at bounding box center [519, 513] width 56 height 20
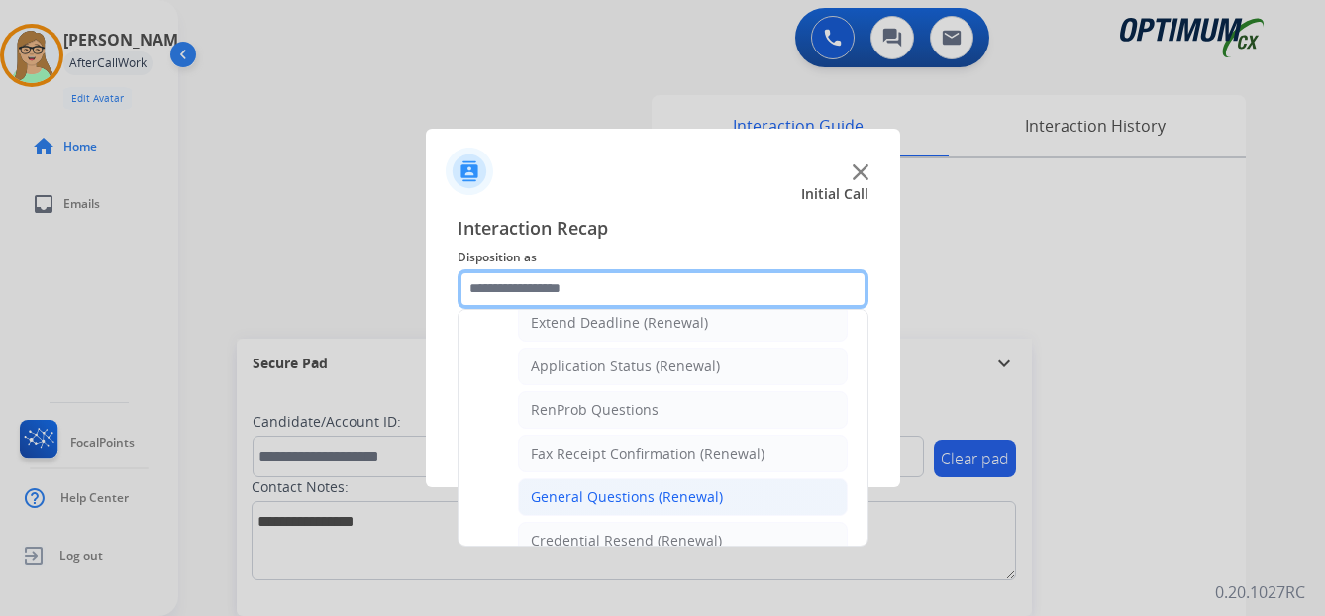
scroll to position [531, 0]
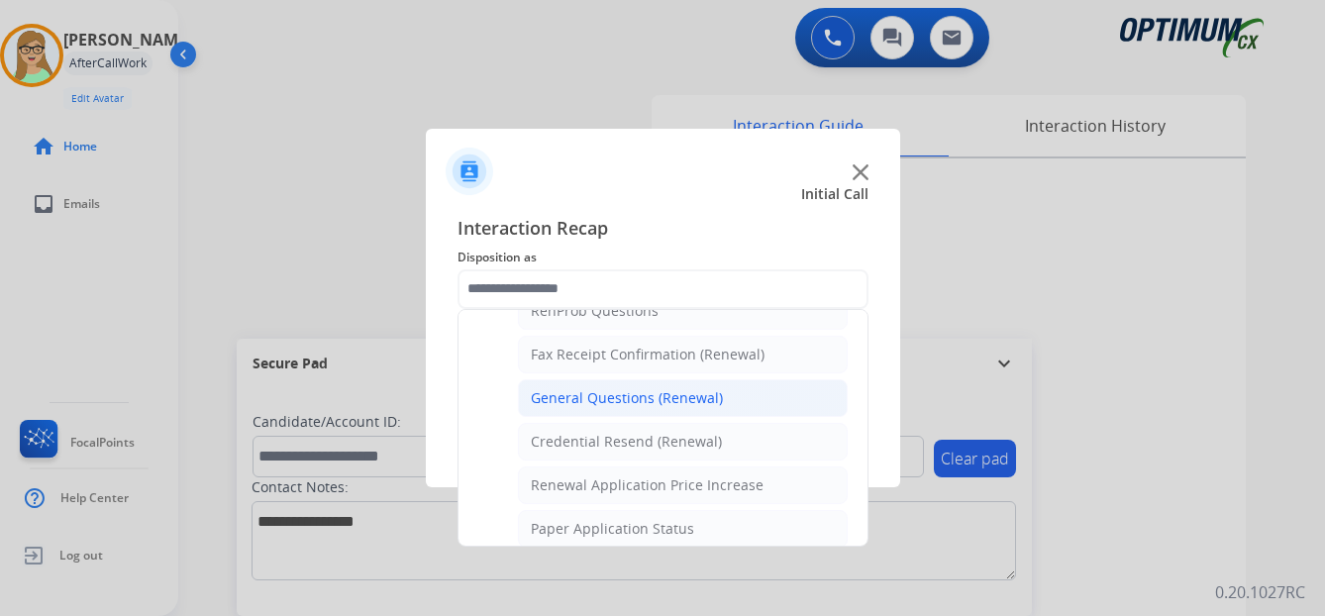
click at [608, 400] on div "General Questions (Renewal)" at bounding box center [627, 398] width 192 height 20
type input "**********"
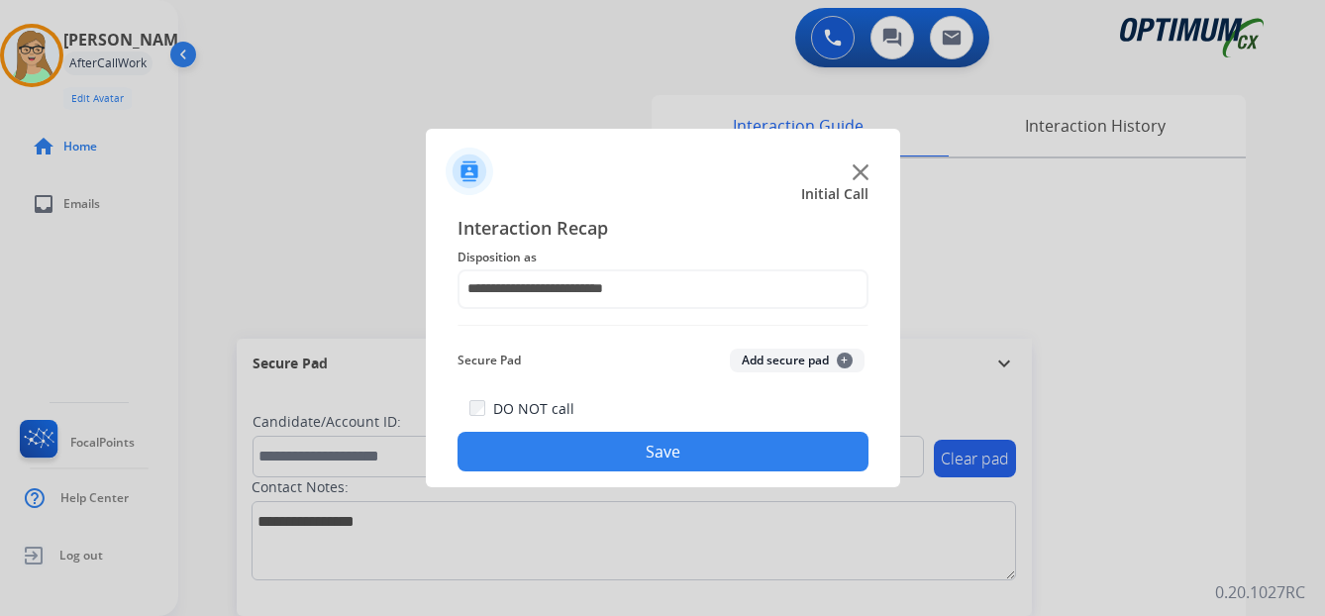
drag, startPoint x: 600, startPoint y: 455, endPoint x: 81, endPoint y: 427, distance: 519.7
click at [599, 456] on button "Save" at bounding box center [662, 452] width 411 height 40
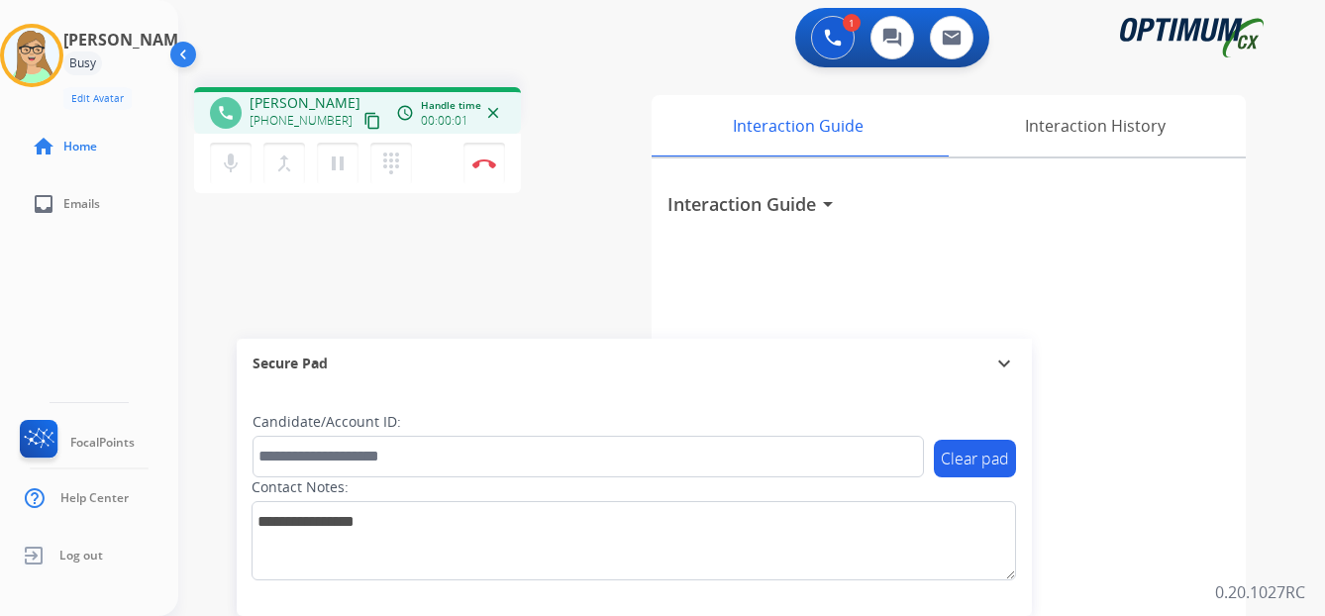
click at [363, 119] on mat-icon "content_copy" at bounding box center [372, 121] width 18 height 18
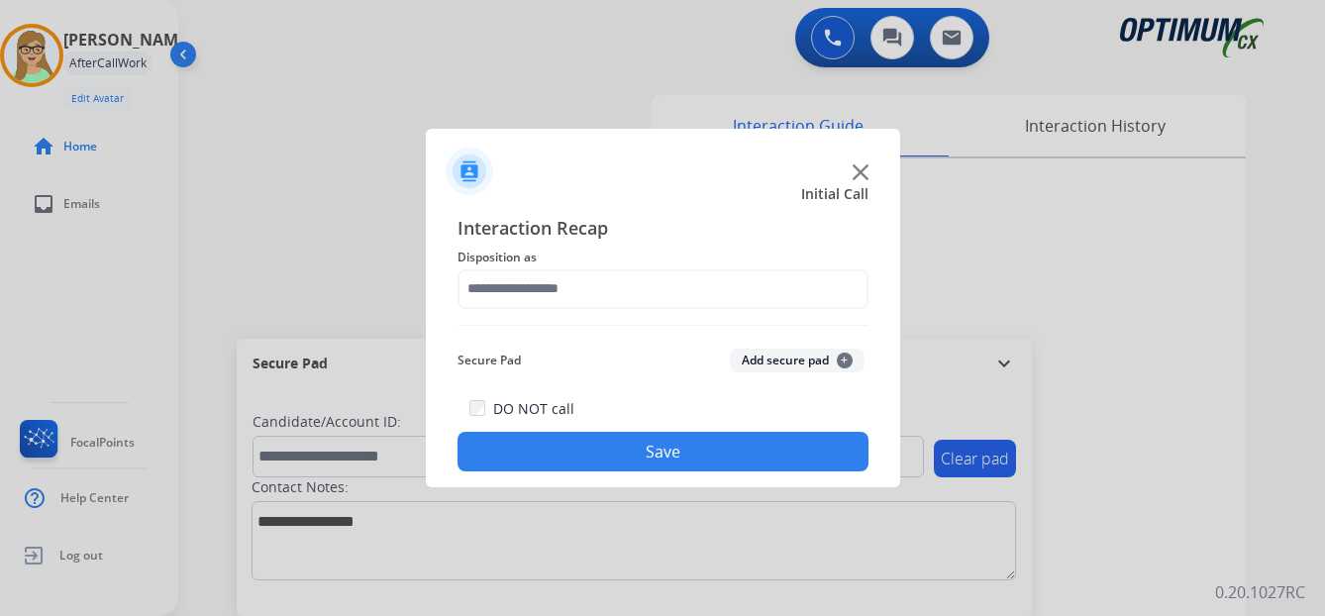
click at [50, 54] on div at bounding box center [662, 308] width 1325 height 616
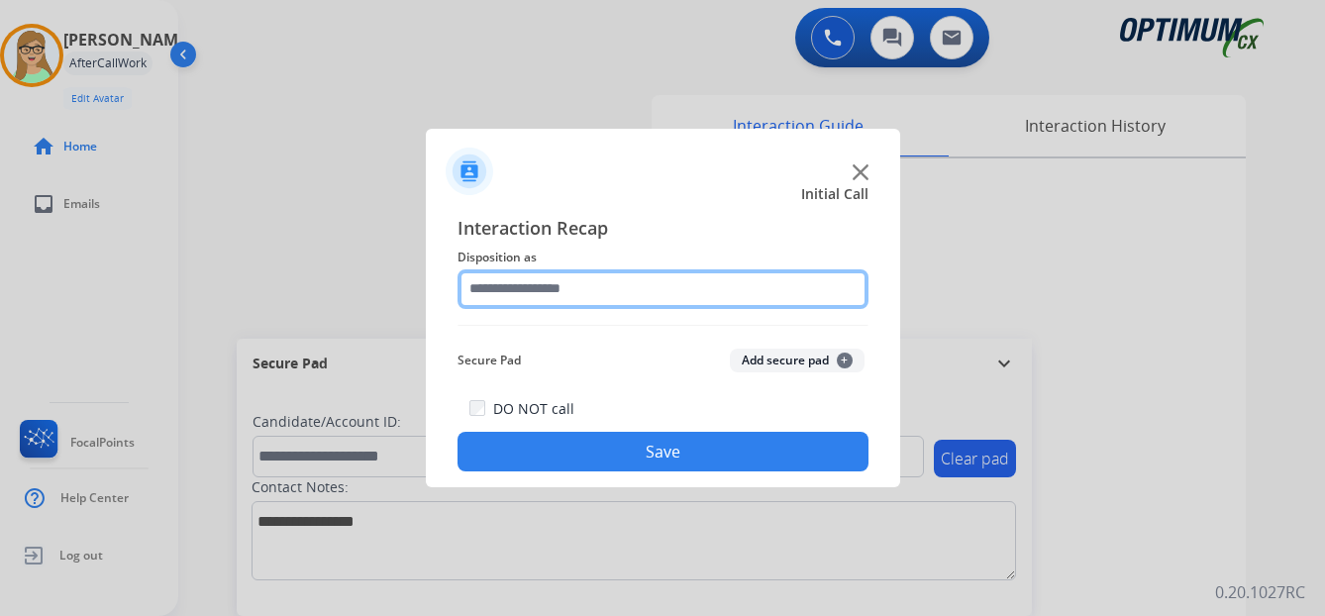
click at [526, 295] on input "text" at bounding box center [662, 289] width 411 height 40
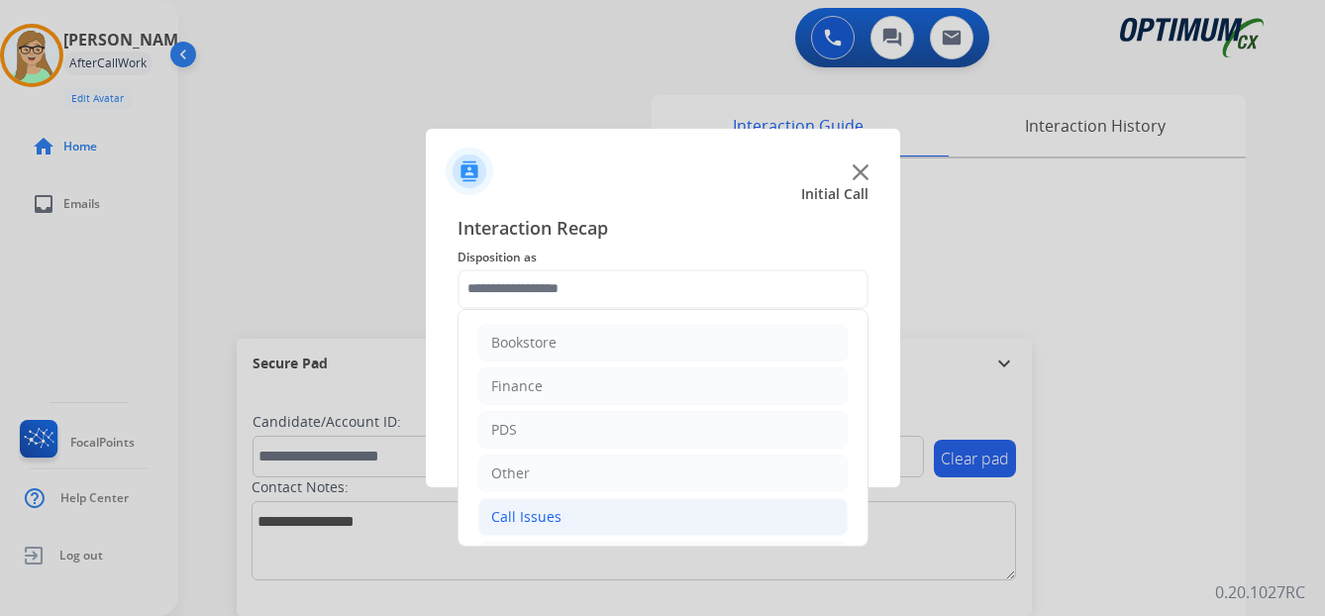
click at [532, 515] on div "Call Issues" at bounding box center [526, 517] width 70 height 20
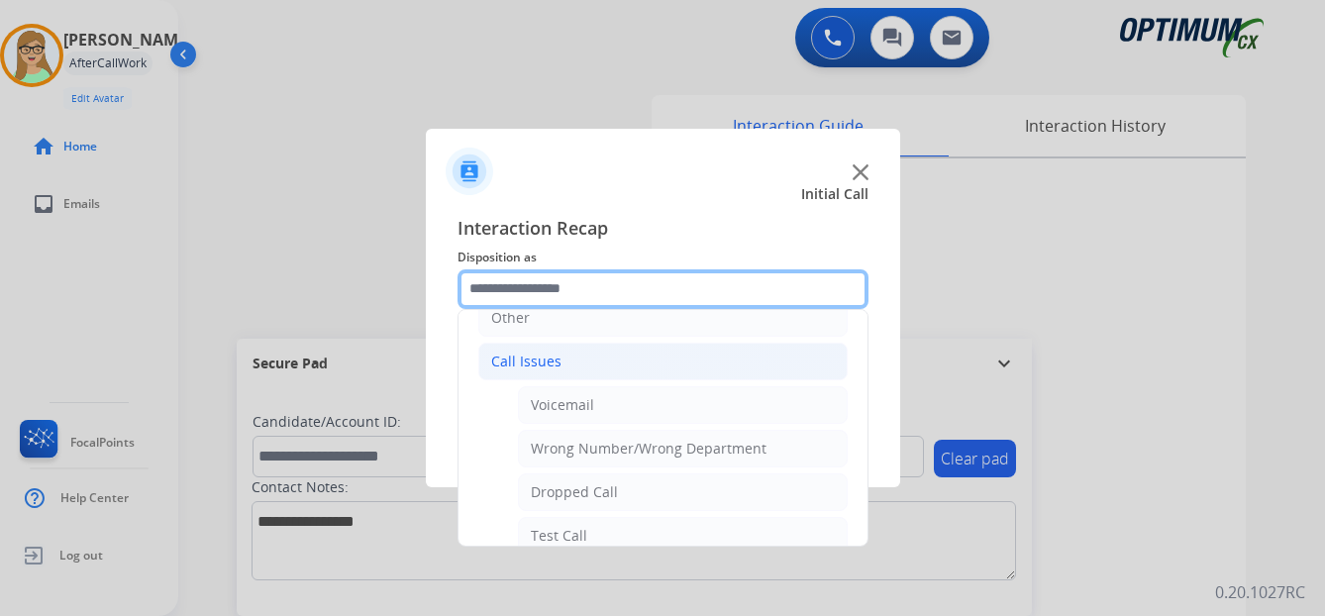
scroll to position [198, 0]
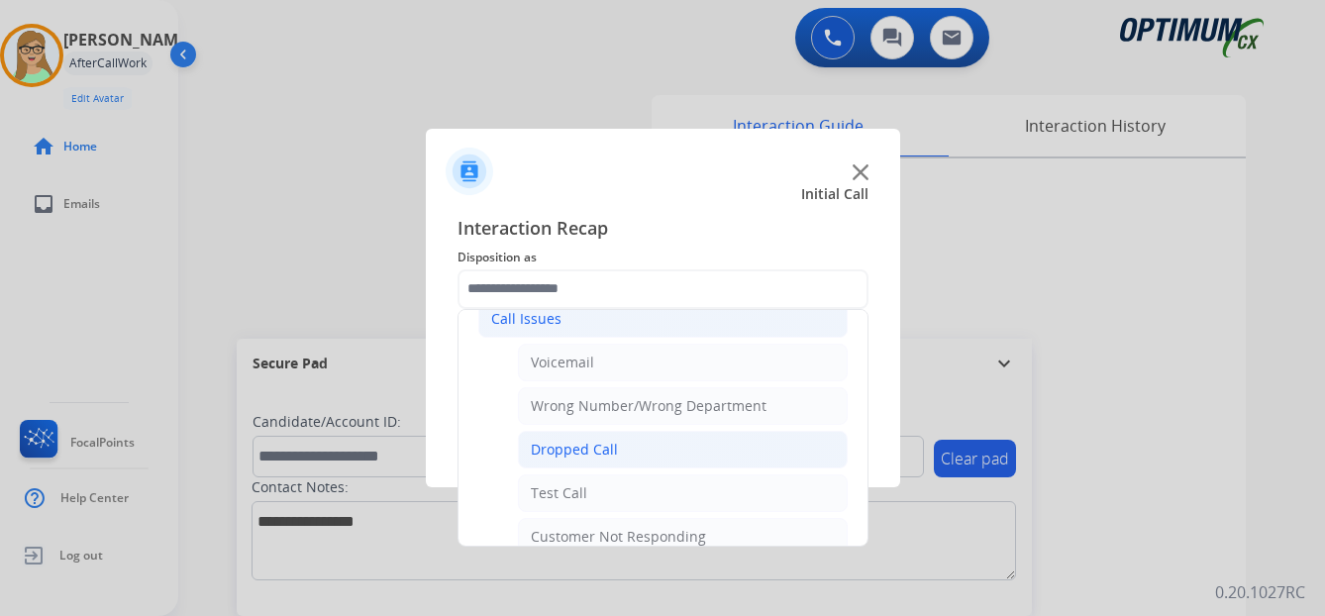
click at [593, 447] on div "Dropped Call" at bounding box center [574, 450] width 87 height 20
type input "**********"
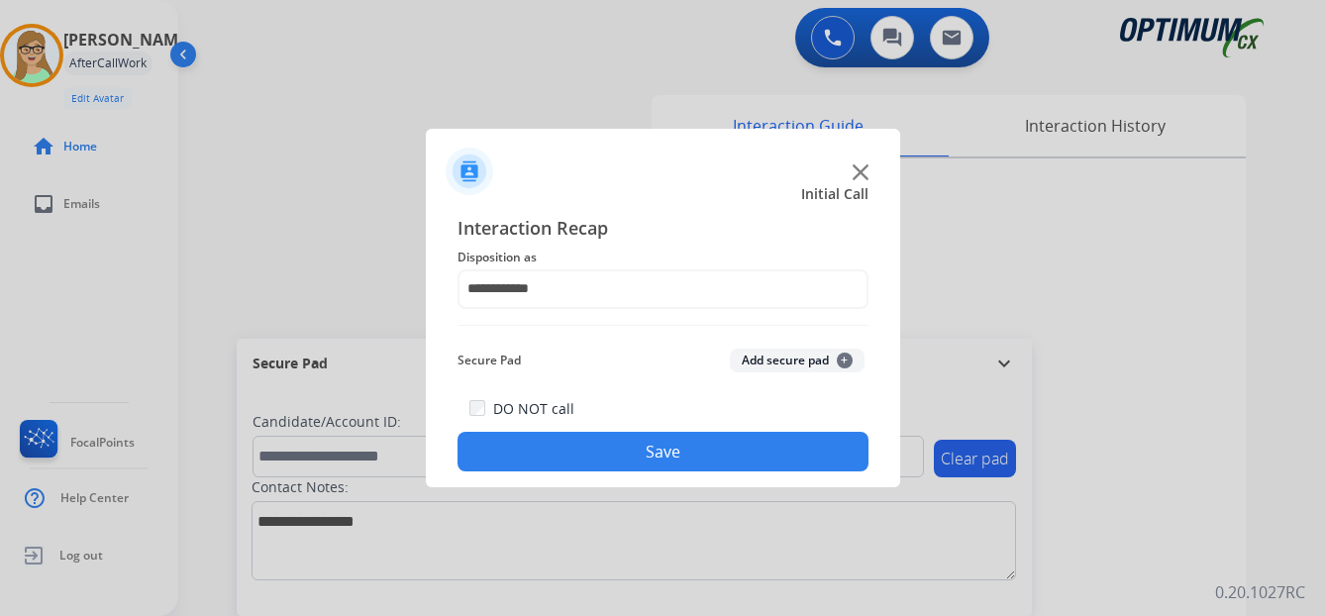
click at [656, 439] on button "Save" at bounding box center [662, 452] width 411 height 40
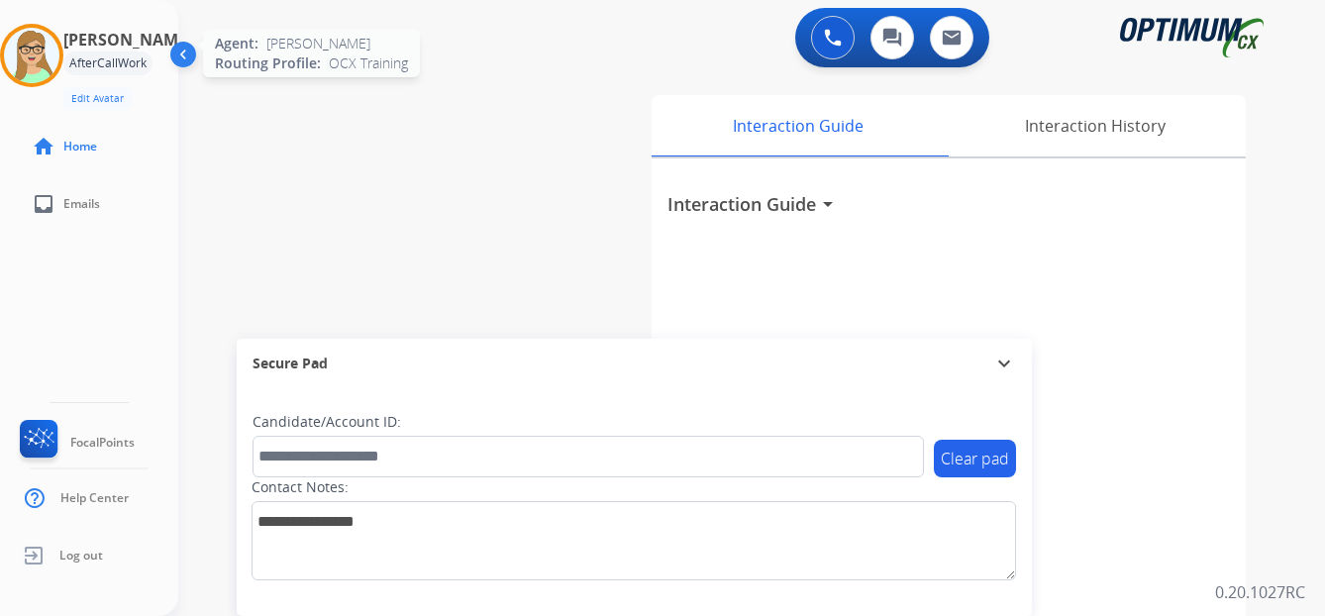
click at [52, 57] on img at bounding box center [31, 55] width 55 height 55
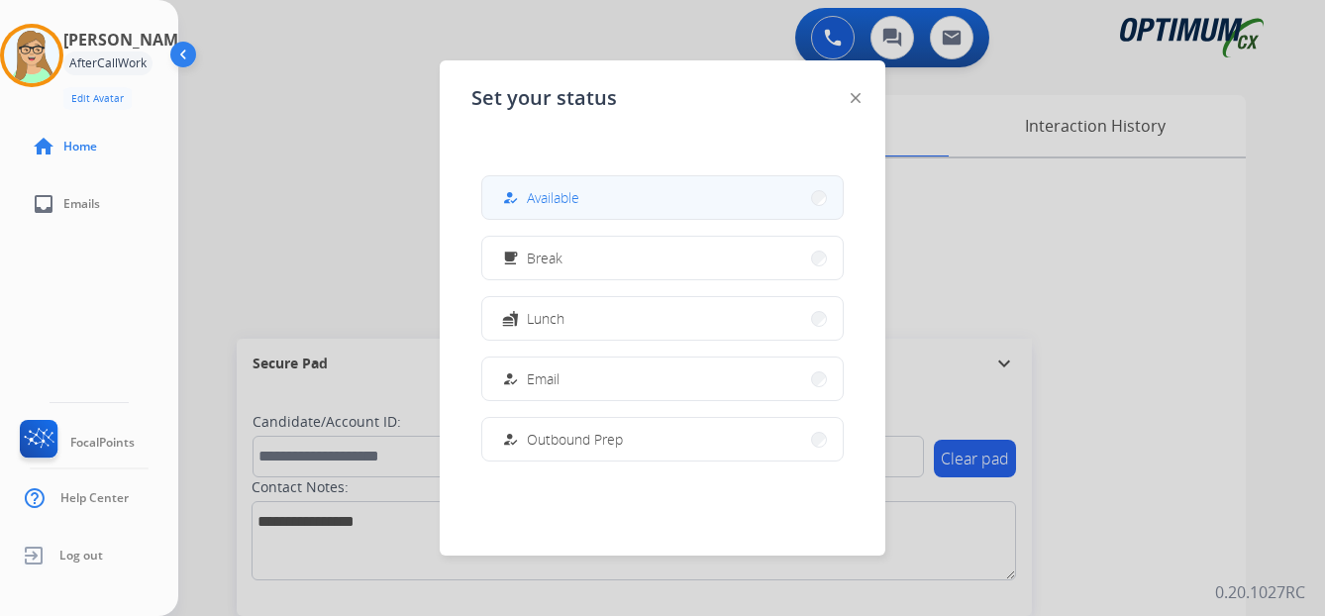
click at [544, 200] on span "Available" at bounding box center [553, 197] width 52 height 21
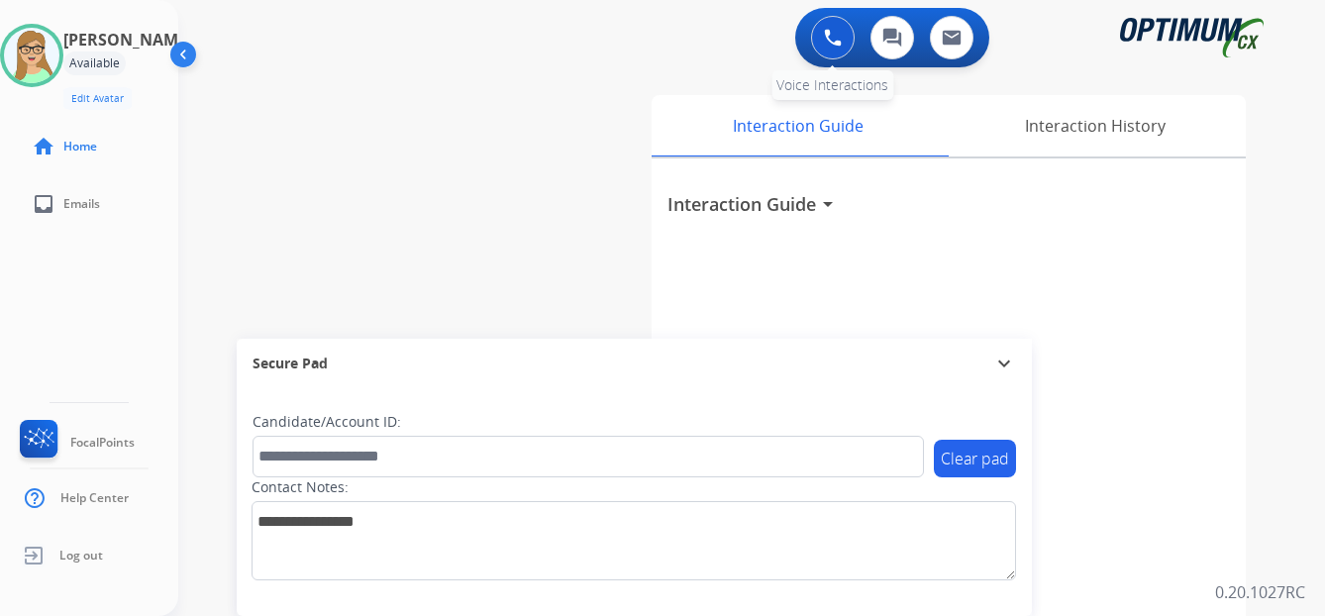
drag, startPoint x: 824, startPoint y: 45, endPoint x: 732, endPoint y: 47, distance: 92.1
click at [823, 46] on button at bounding box center [833, 38] width 44 height 44
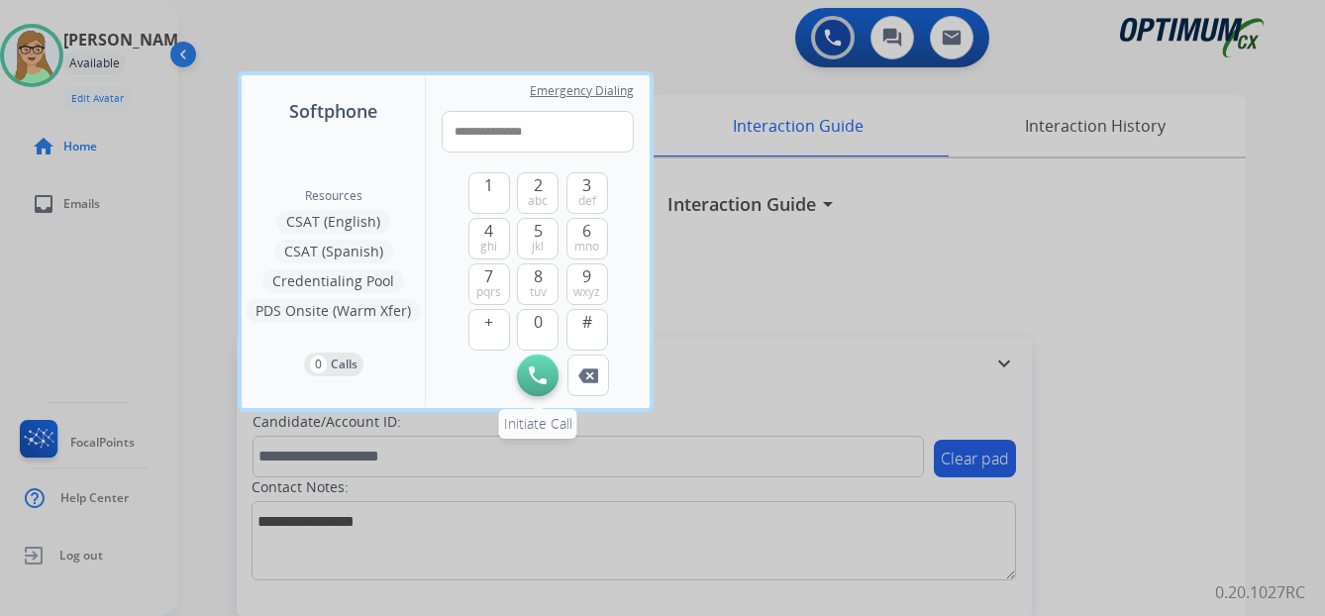
type input "**********"
click at [547, 385] on button "Initiate Call" at bounding box center [538, 375] width 42 height 42
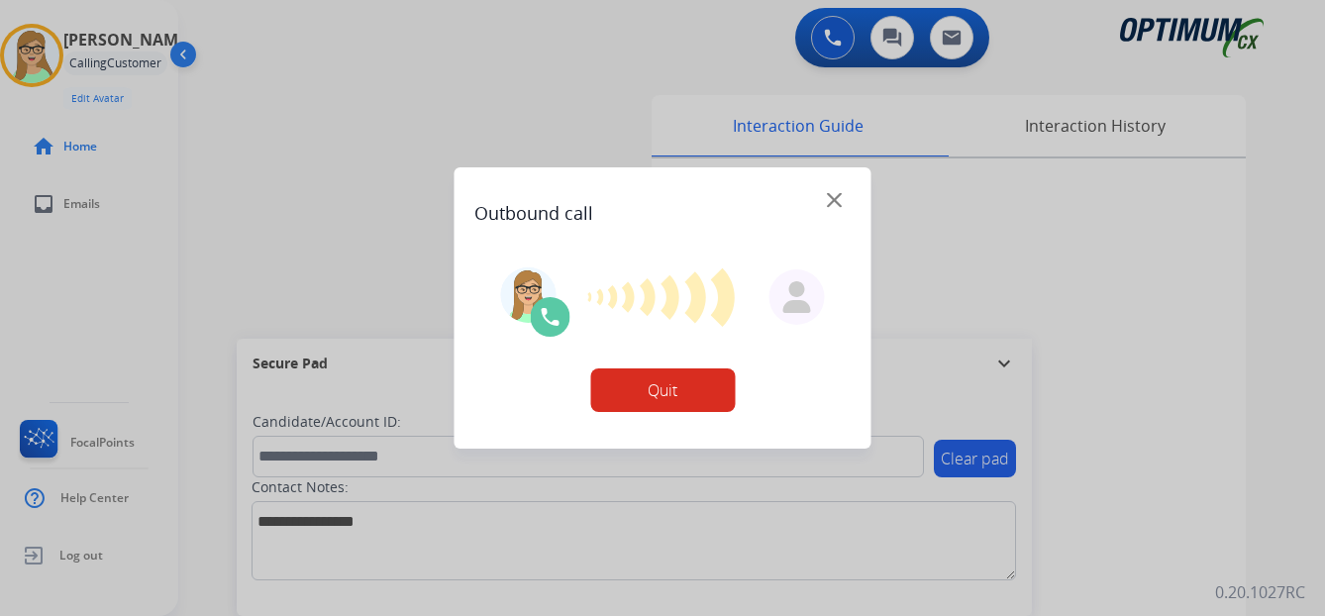
click at [685, 391] on button "Quit" at bounding box center [662, 390] width 145 height 44
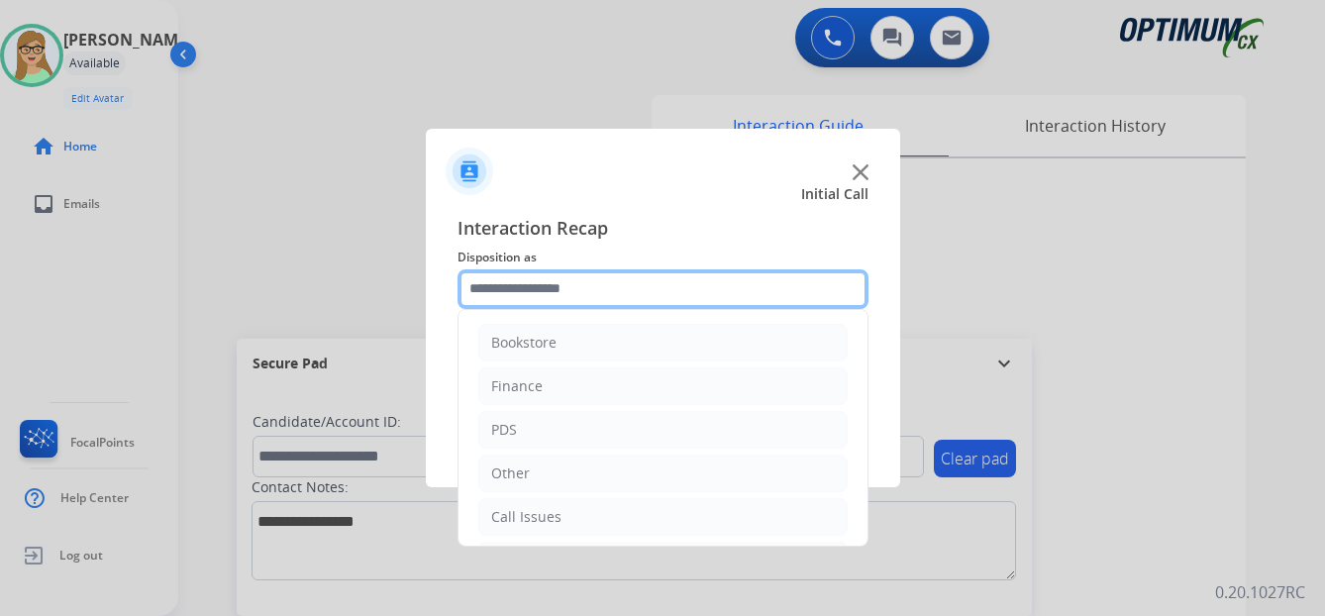
click at [544, 281] on input "text" at bounding box center [662, 289] width 411 height 40
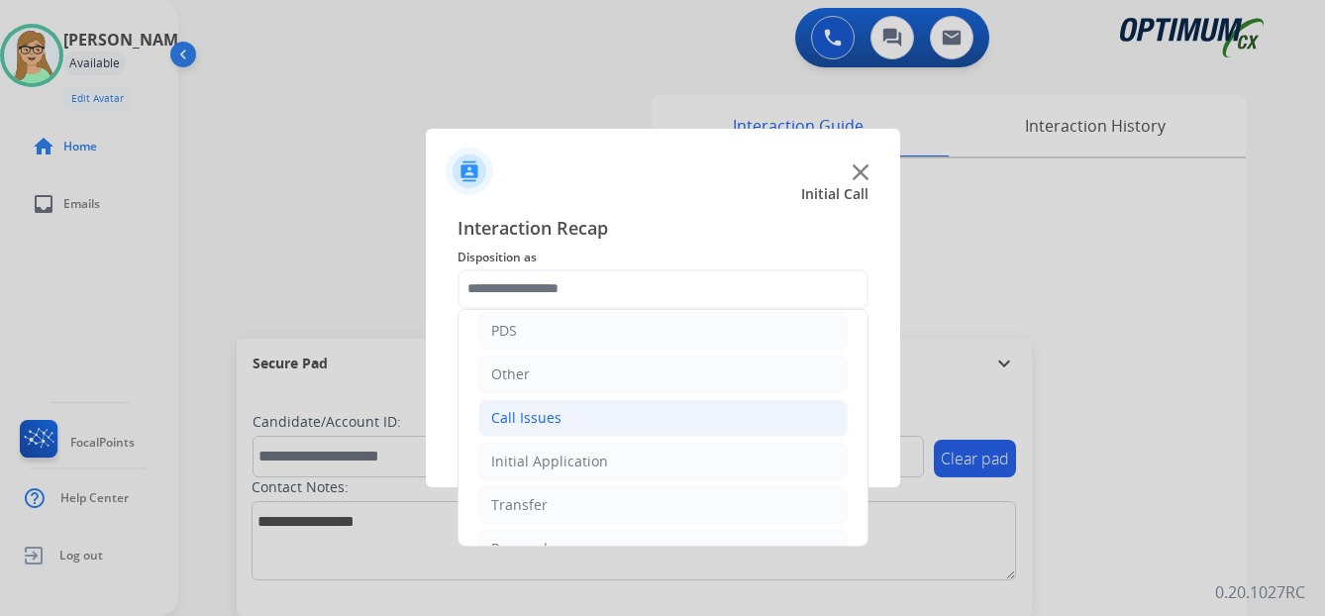
click at [549, 420] on div "Call Issues" at bounding box center [526, 418] width 70 height 20
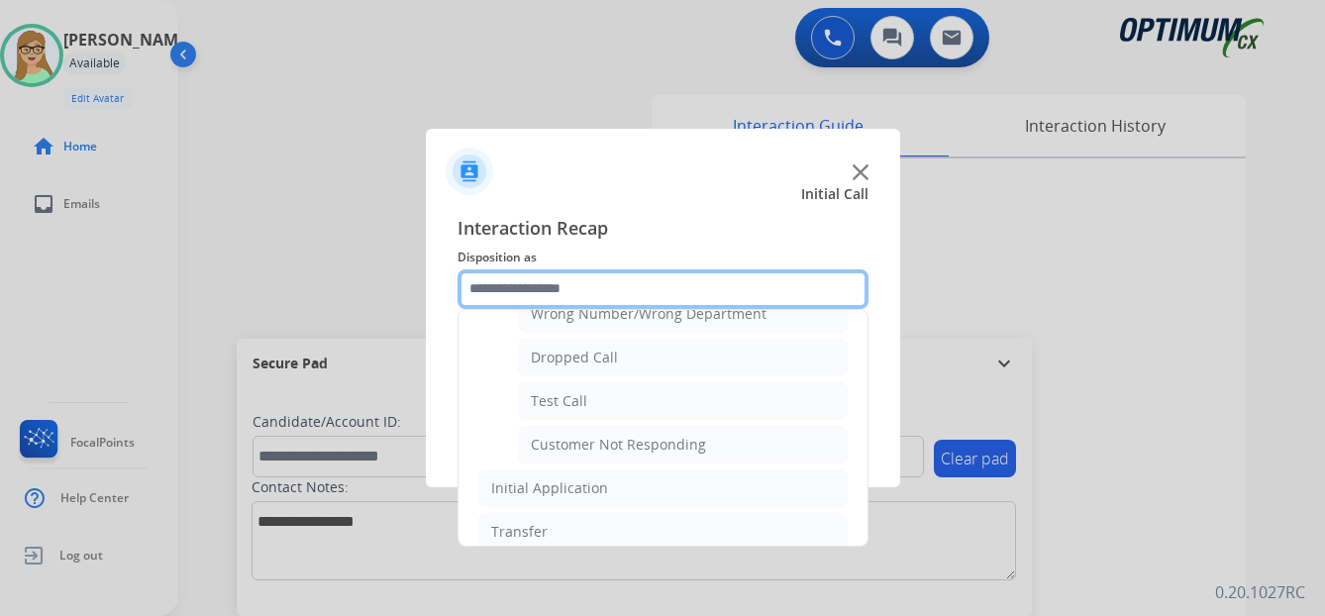
scroll to position [297, 0]
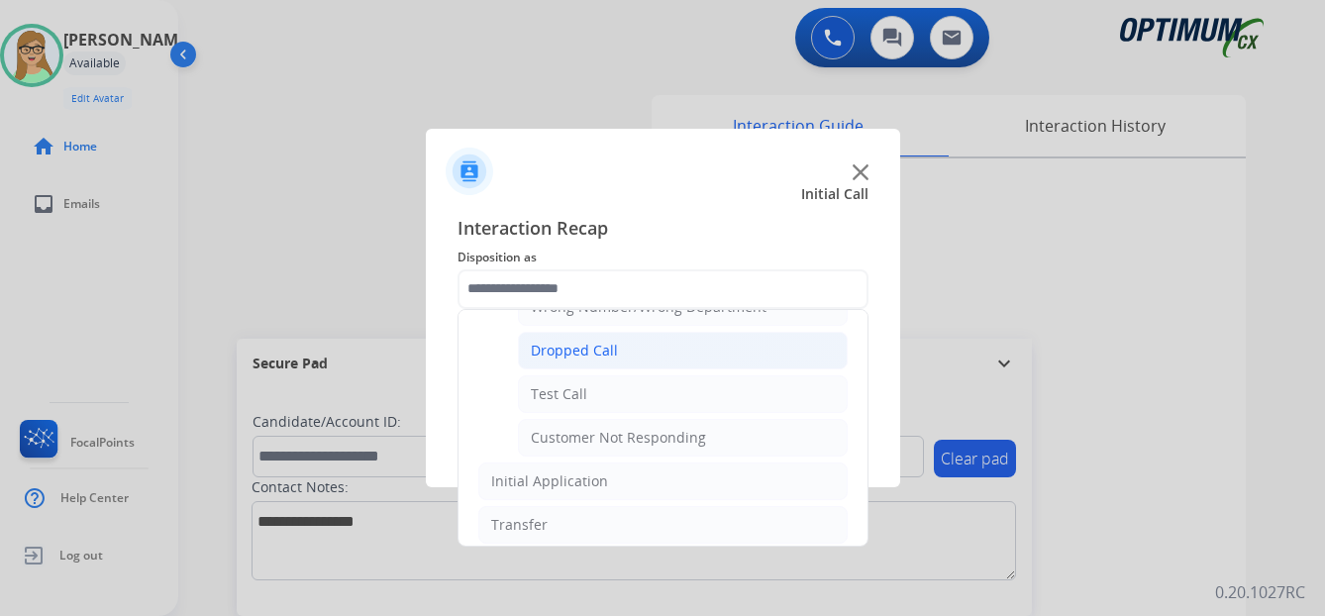
click at [561, 346] on div "Dropped Call" at bounding box center [574, 351] width 87 height 20
type input "**********"
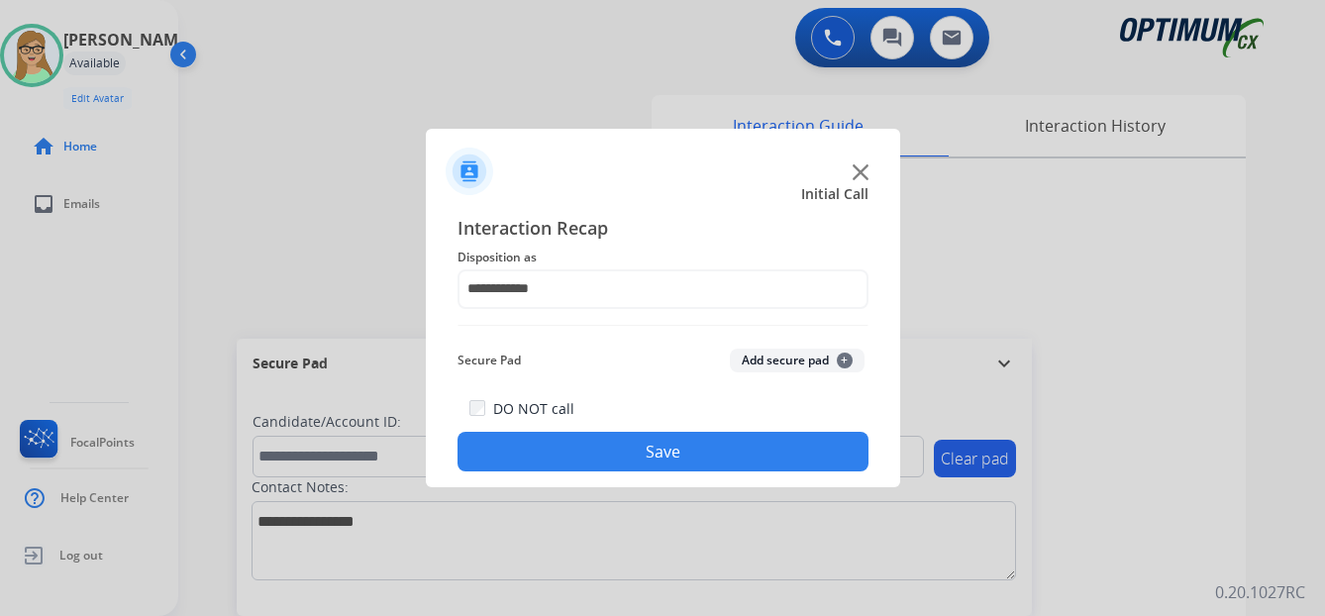
click at [566, 452] on button "Save" at bounding box center [662, 452] width 411 height 40
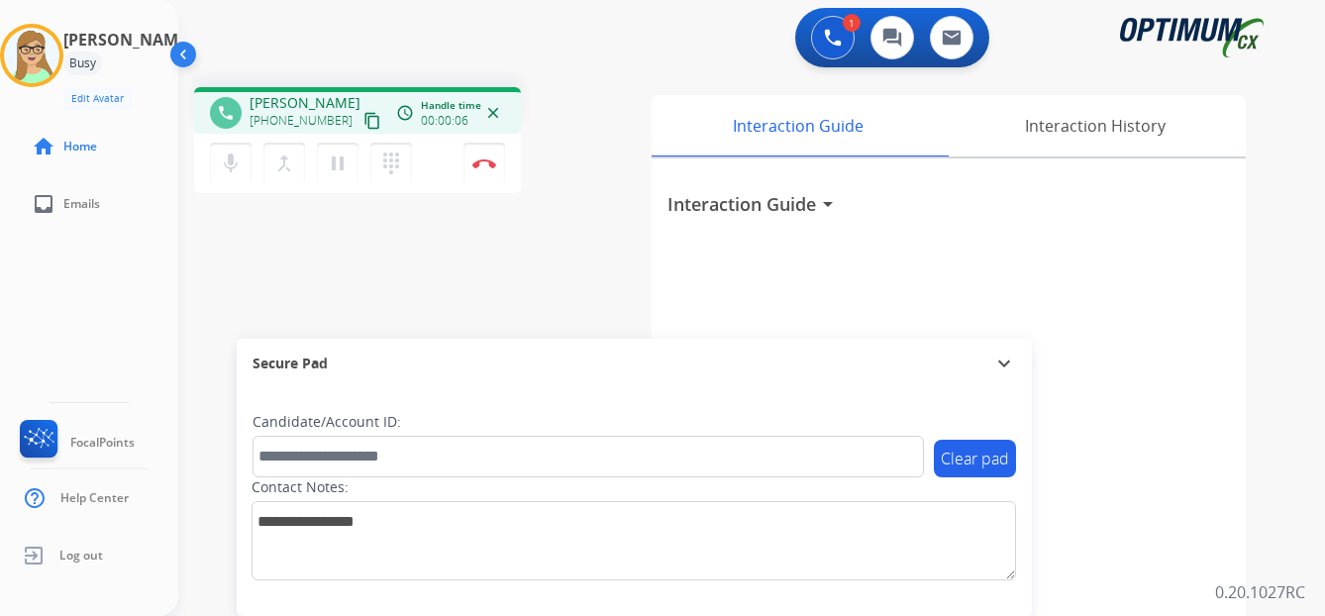
click at [363, 121] on mat-icon "content_copy" at bounding box center [372, 121] width 18 height 18
click at [486, 164] on img at bounding box center [484, 163] width 24 height 10
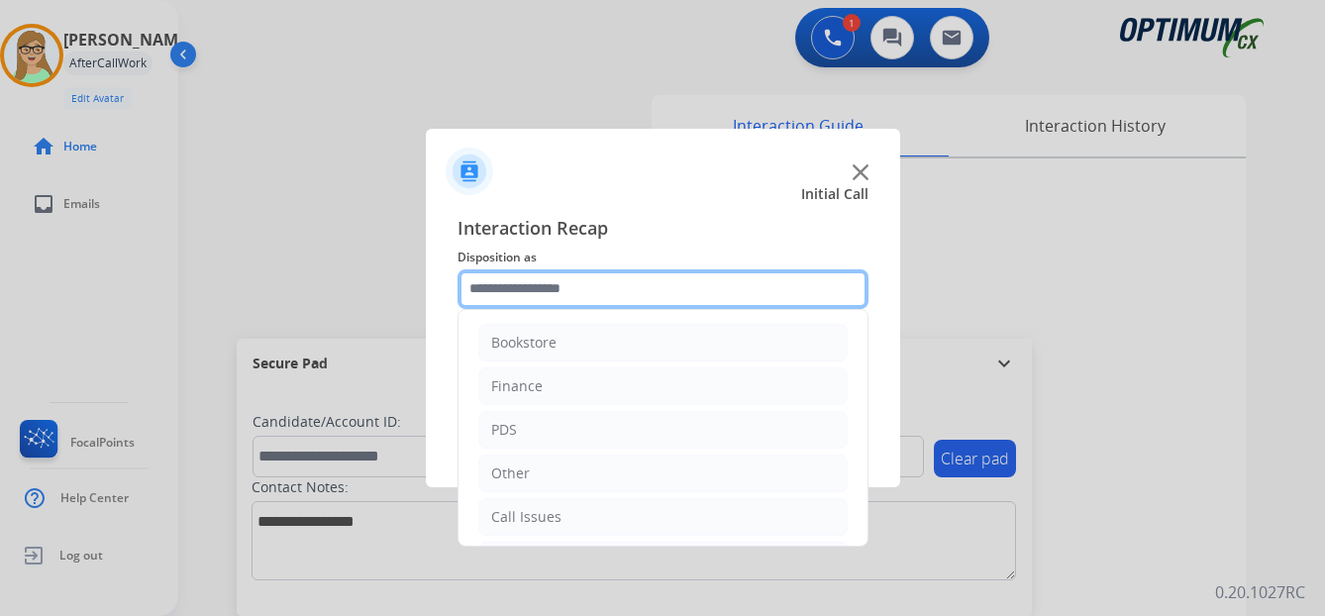
click at [537, 283] on input "text" at bounding box center [662, 289] width 411 height 40
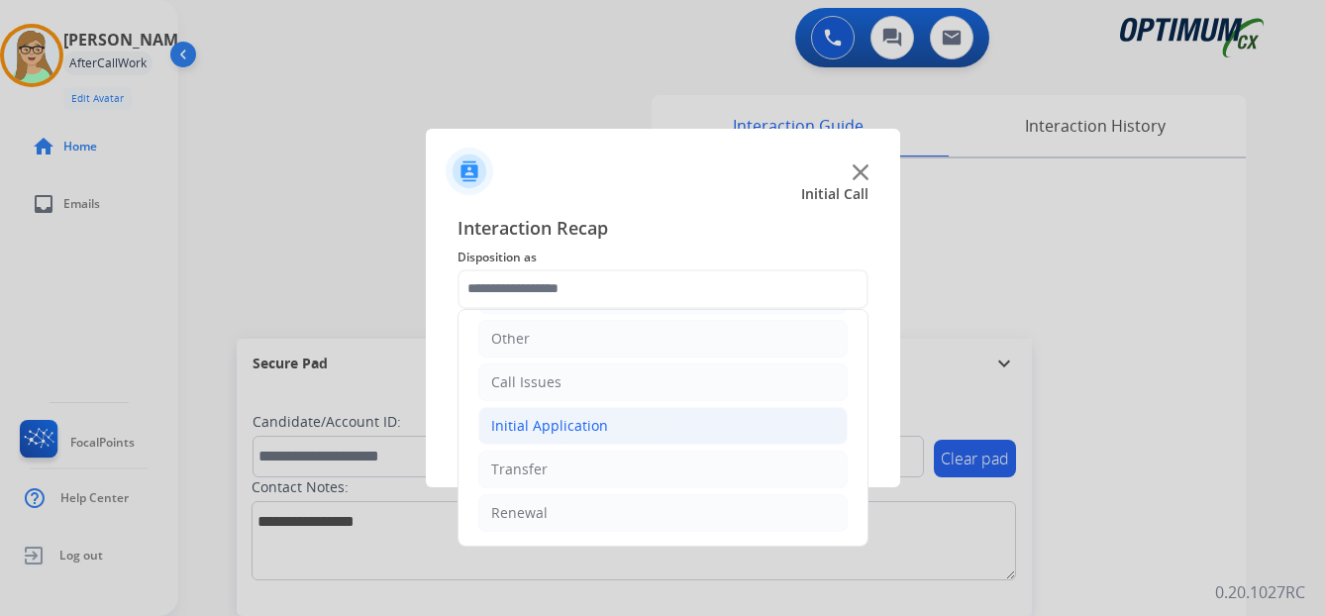
click at [554, 430] on div "Initial Application" at bounding box center [549, 426] width 117 height 20
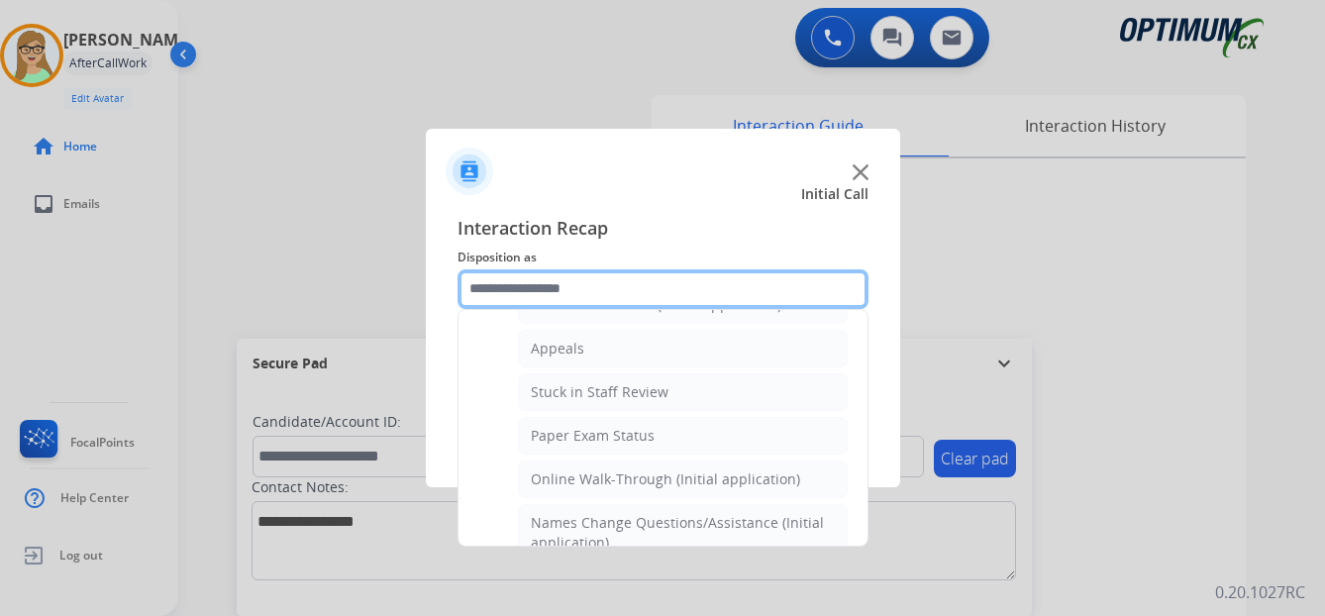
scroll to position [333, 0]
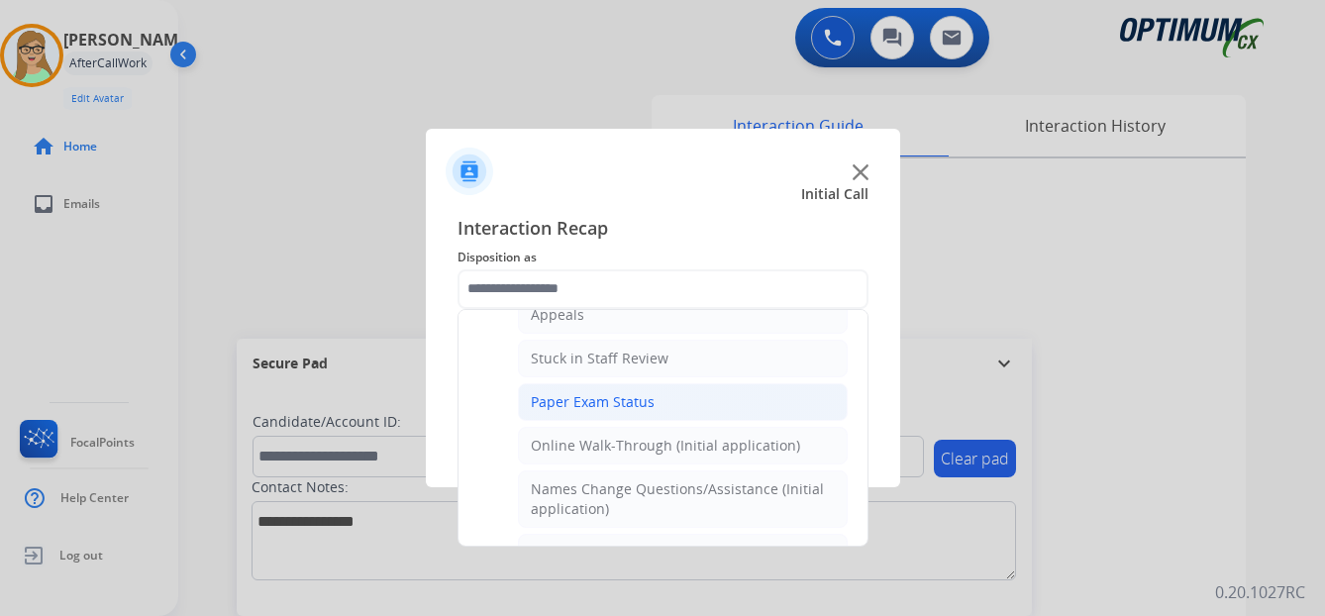
click at [600, 399] on div "Paper Exam Status" at bounding box center [593, 402] width 124 height 20
type input "**********"
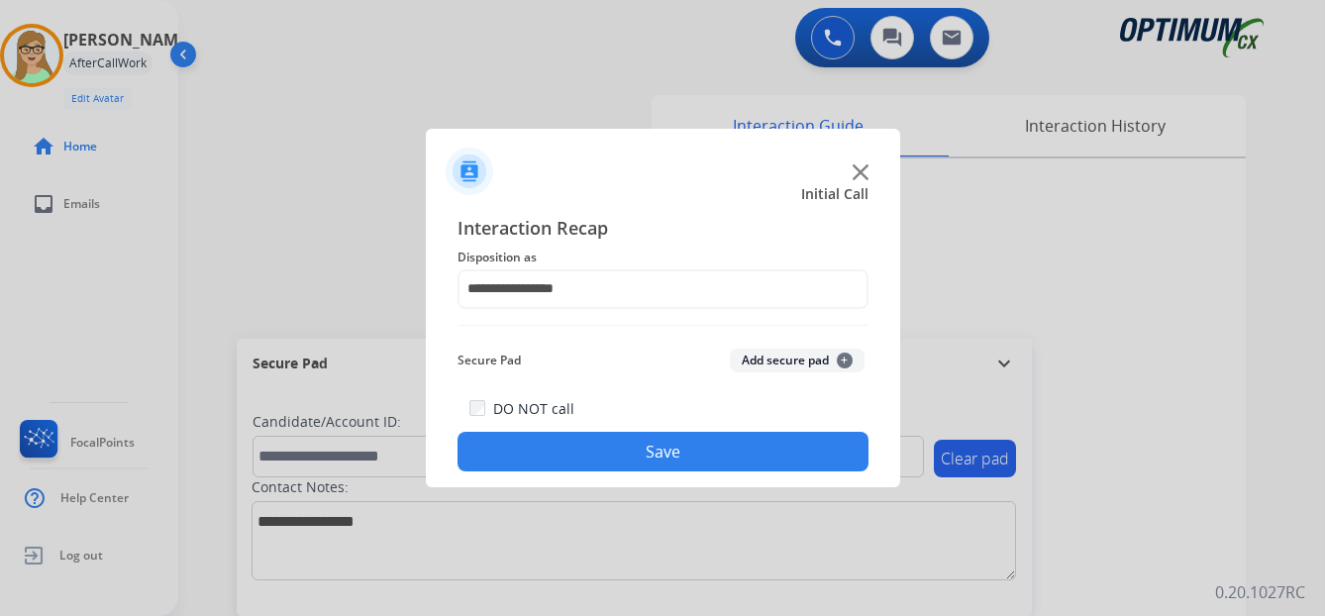
drag, startPoint x: 588, startPoint y: 460, endPoint x: 211, endPoint y: 361, distance: 390.0
click at [580, 458] on button "Save" at bounding box center [662, 452] width 411 height 40
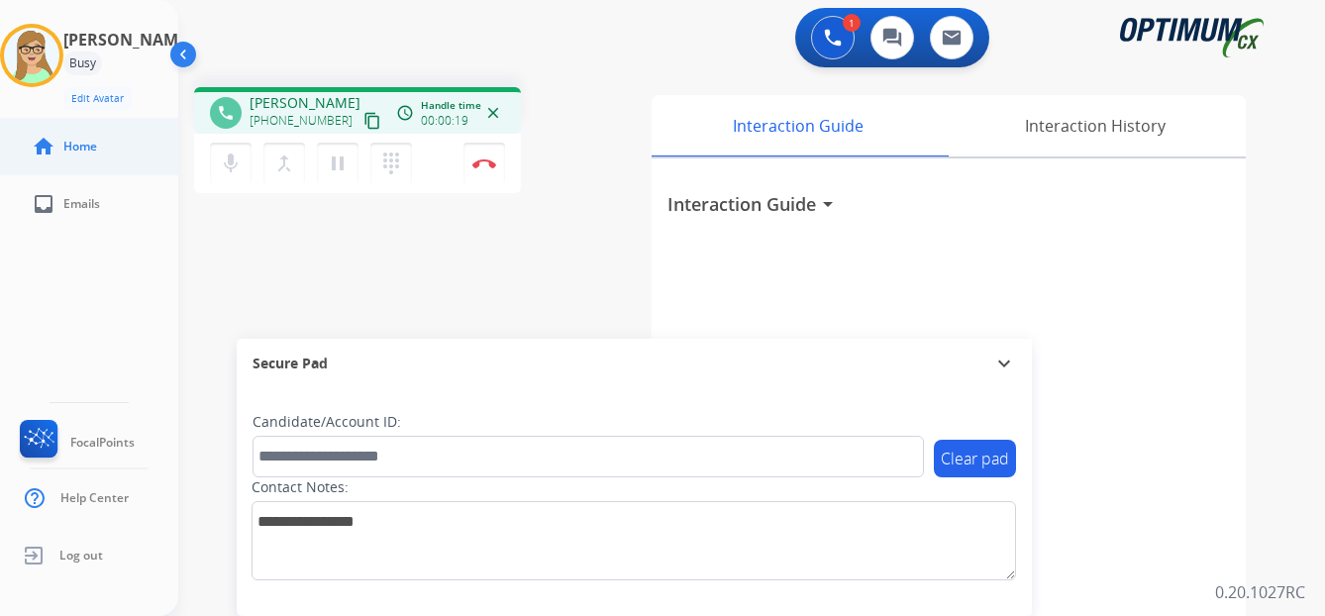
drag, startPoint x: 353, startPoint y: 122, endPoint x: 91, endPoint y: 171, distance: 266.1
click at [363, 122] on mat-icon "content_copy" at bounding box center [372, 121] width 18 height 18
click at [484, 160] on img at bounding box center [484, 163] width 24 height 10
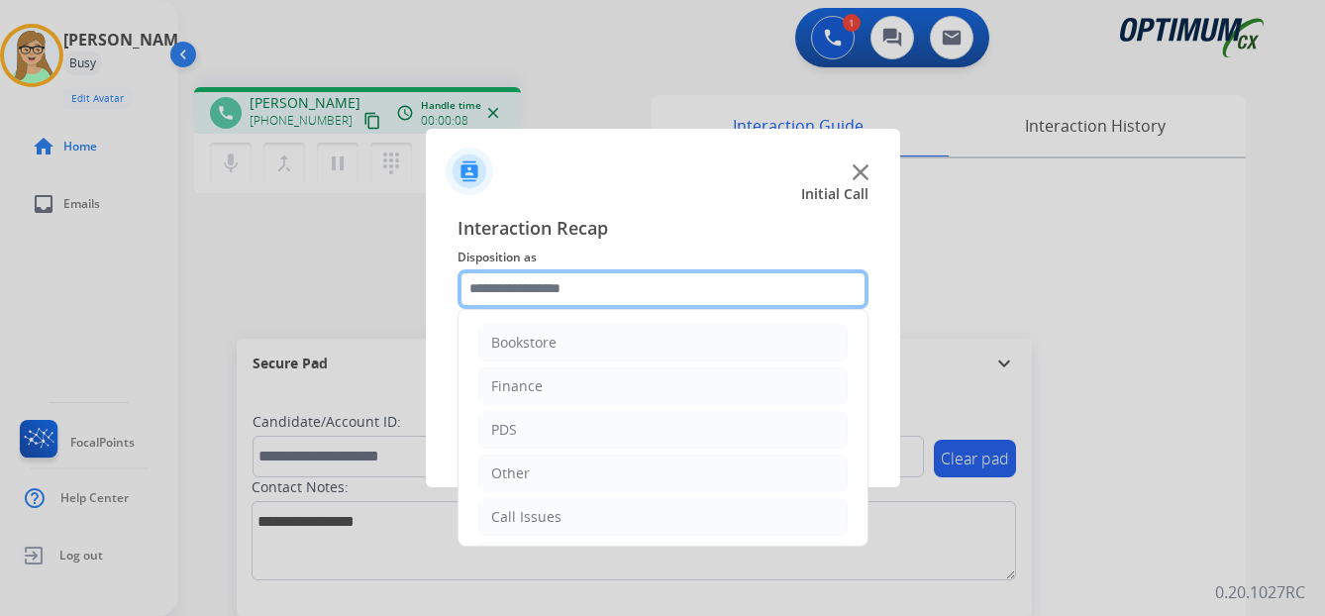
click at [550, 289] on input "text" at bounding box center [662, 289] width 411 height 40
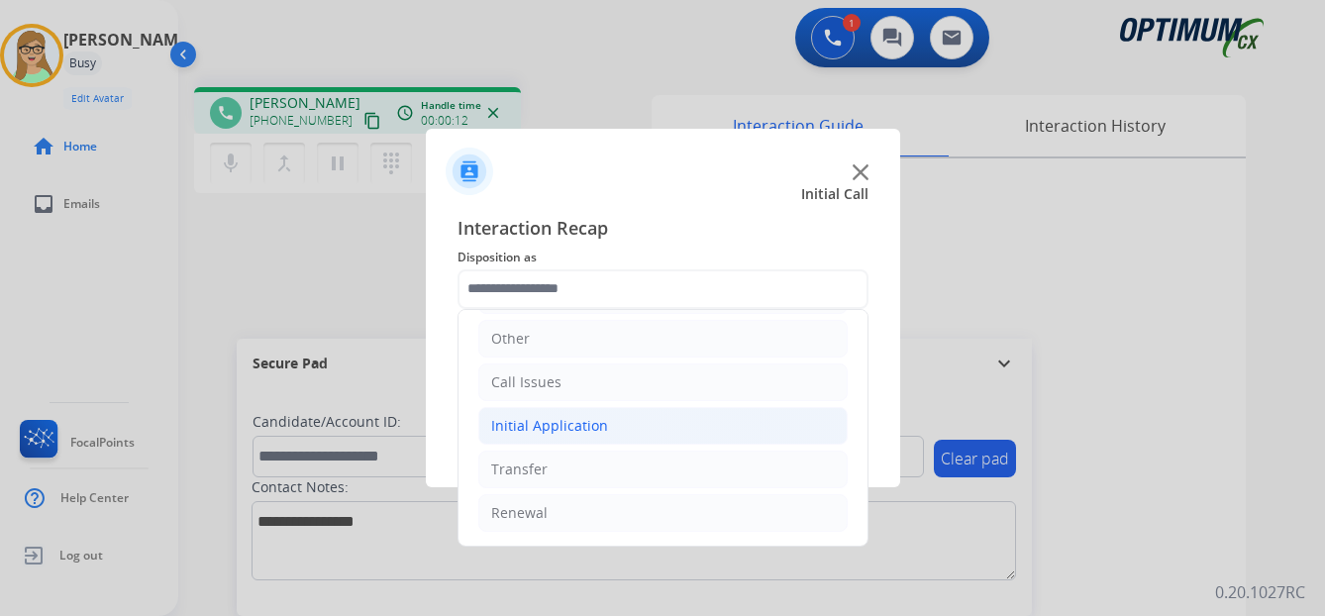
click at [570, 424] on div "Initial Application" at bounding box center [549, 426] width 117 height 20
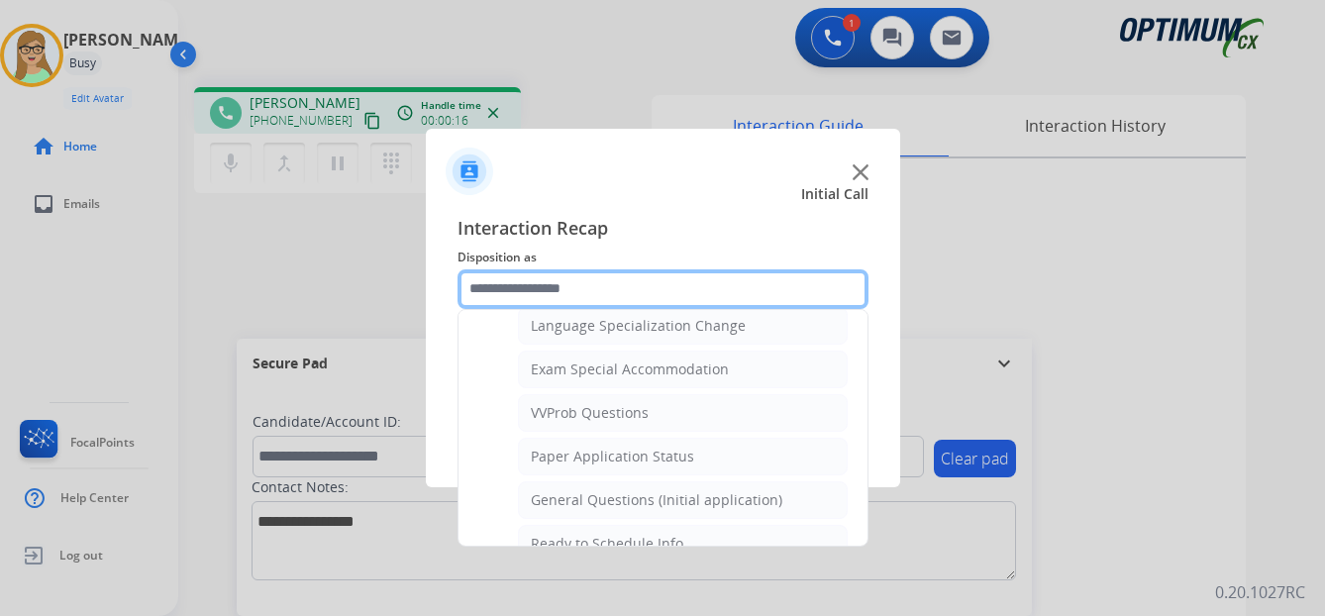
scroll to position [1026, 0]
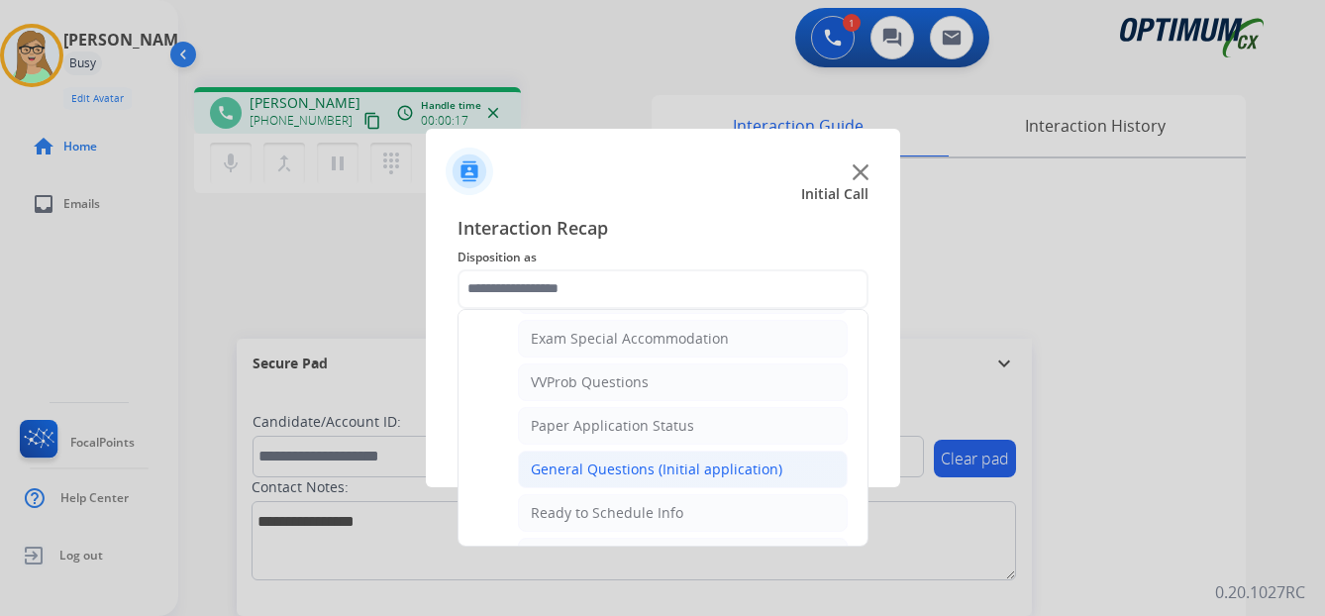
click at [596, 470] on div "General Questions (Initial application)" at bounding box center [657, 469] width 252 height 20
type input "**********"
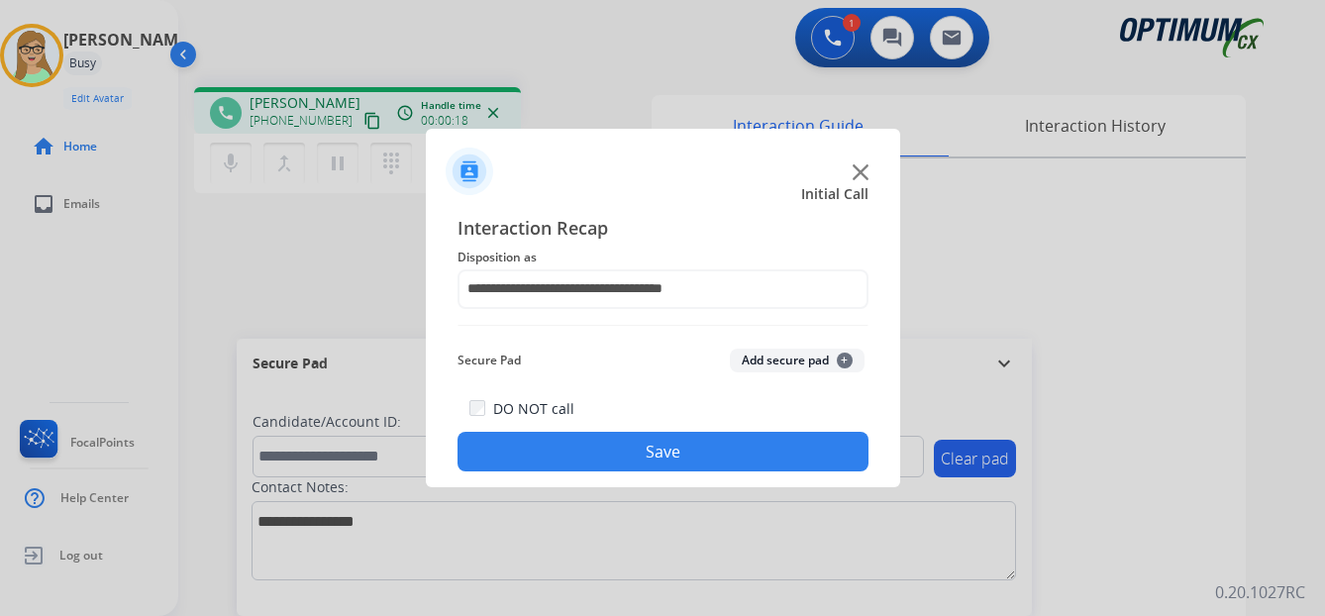
click at [641, 461] on button "Save" at bounding box center [662, 452] width 411 height 40
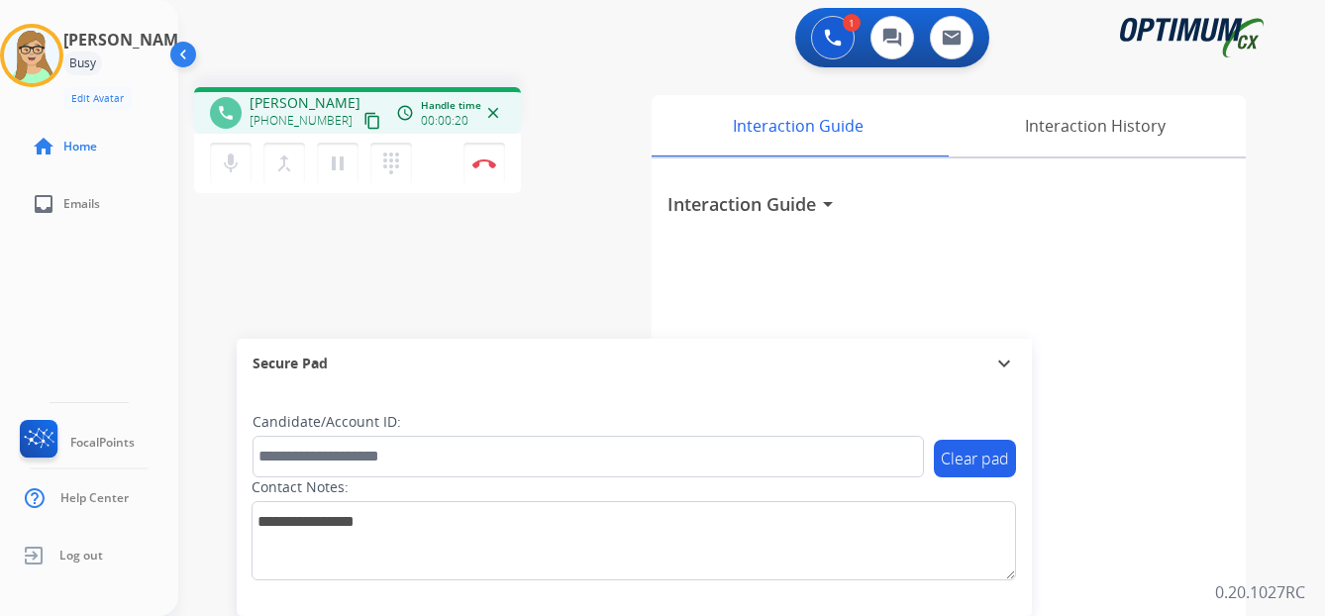
click at [363, 122] on mat-icon "content_copy" at bounding box center [372, 121] width 18 height 18
click at [36, 310] on div "[PERSON_NAME] Edit Avatar Agent: [PERSON_NAME] Profile: OCX Training home Home …" at bounding box center [89, 308] width 178 height 616
click at [480, 164] on img at bounding box center [484, 163] width 24 height 10
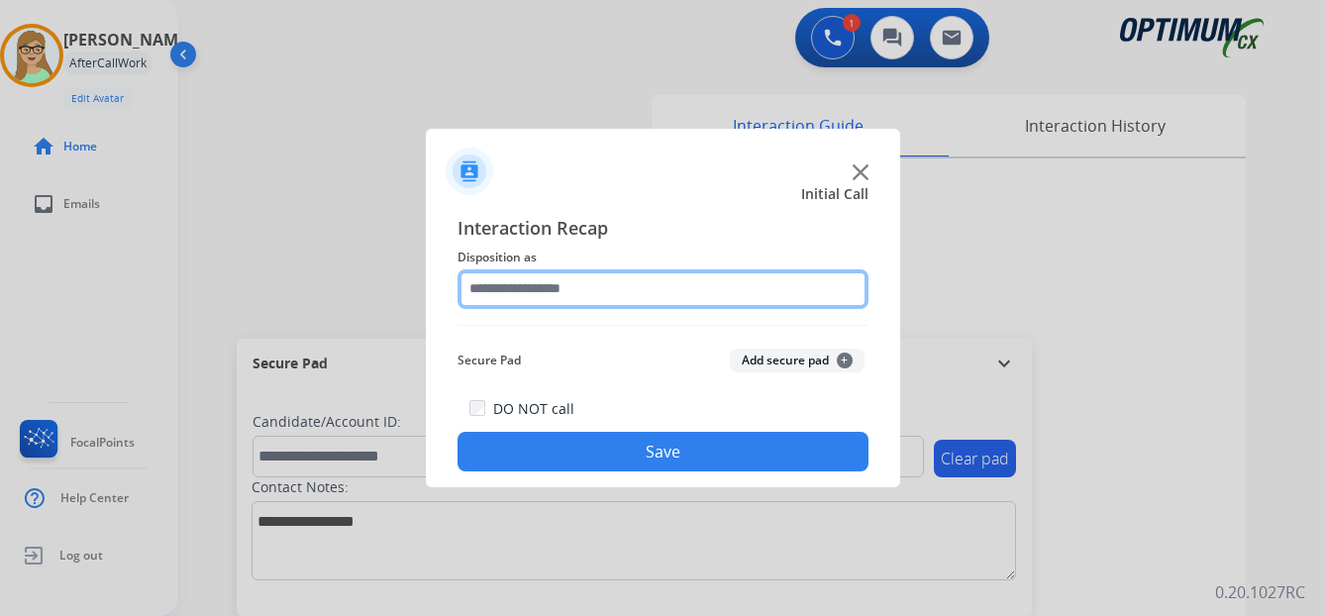
click at [556, 293] on input "text" at bounding box center [662, 289] width 411 height 40
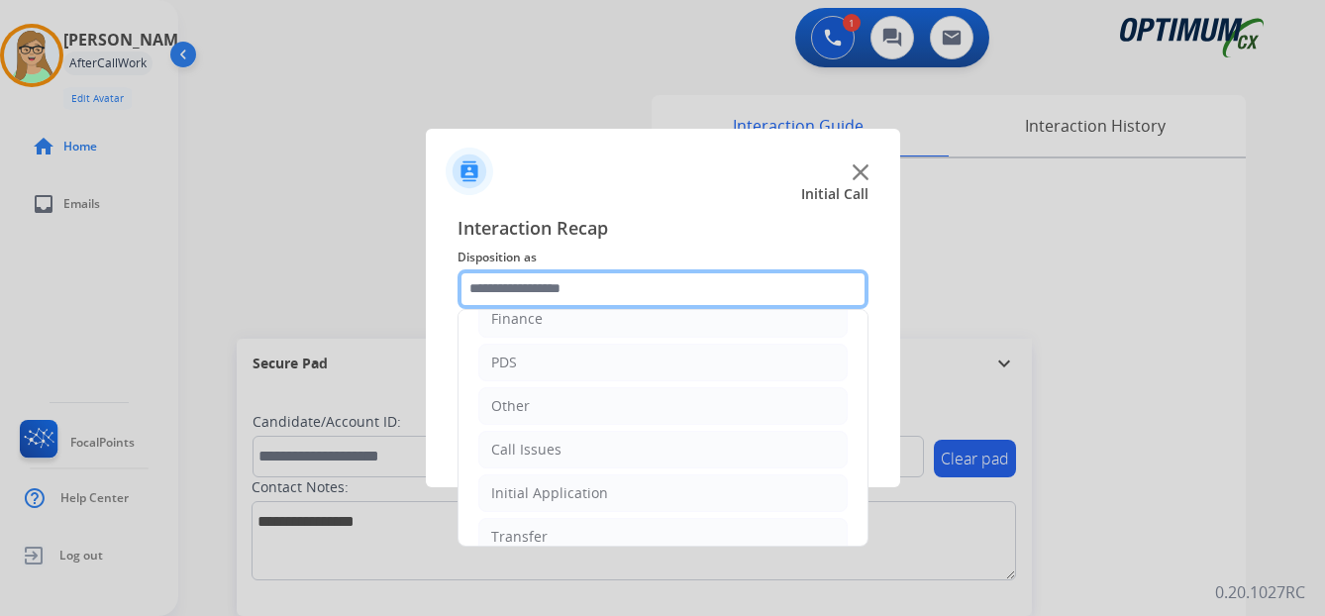
scroll to position [135, 0]
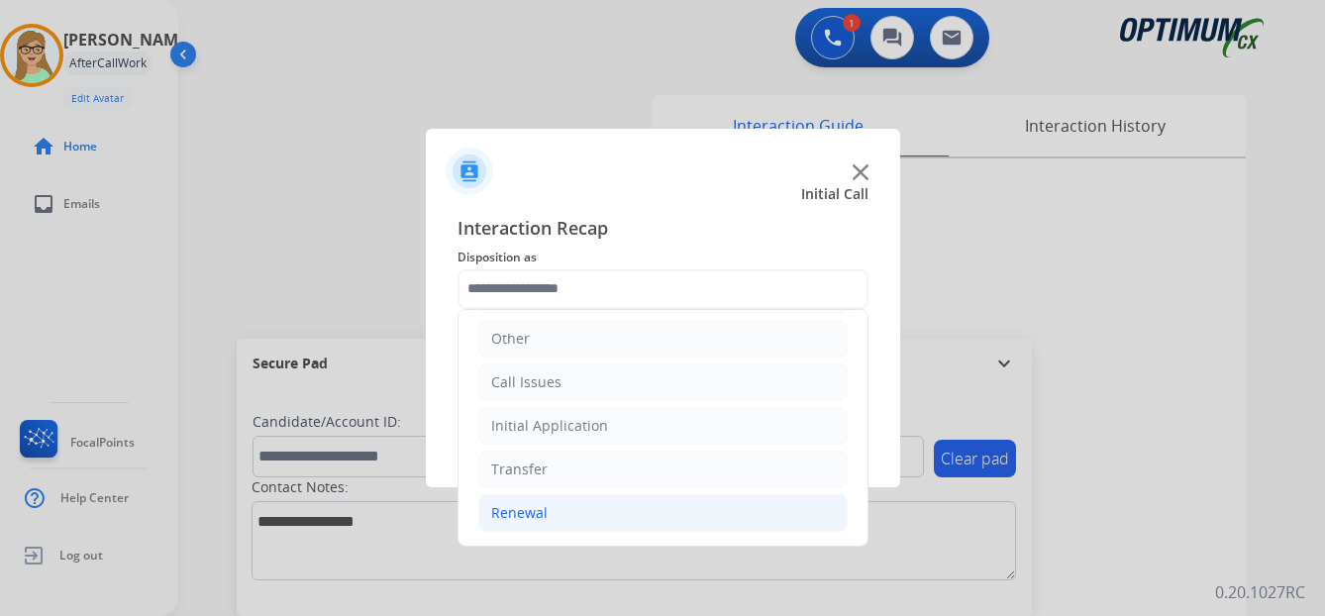
click at [528, 511] on div "Renewal" at bounding box center [519, 513] width 56 height 20
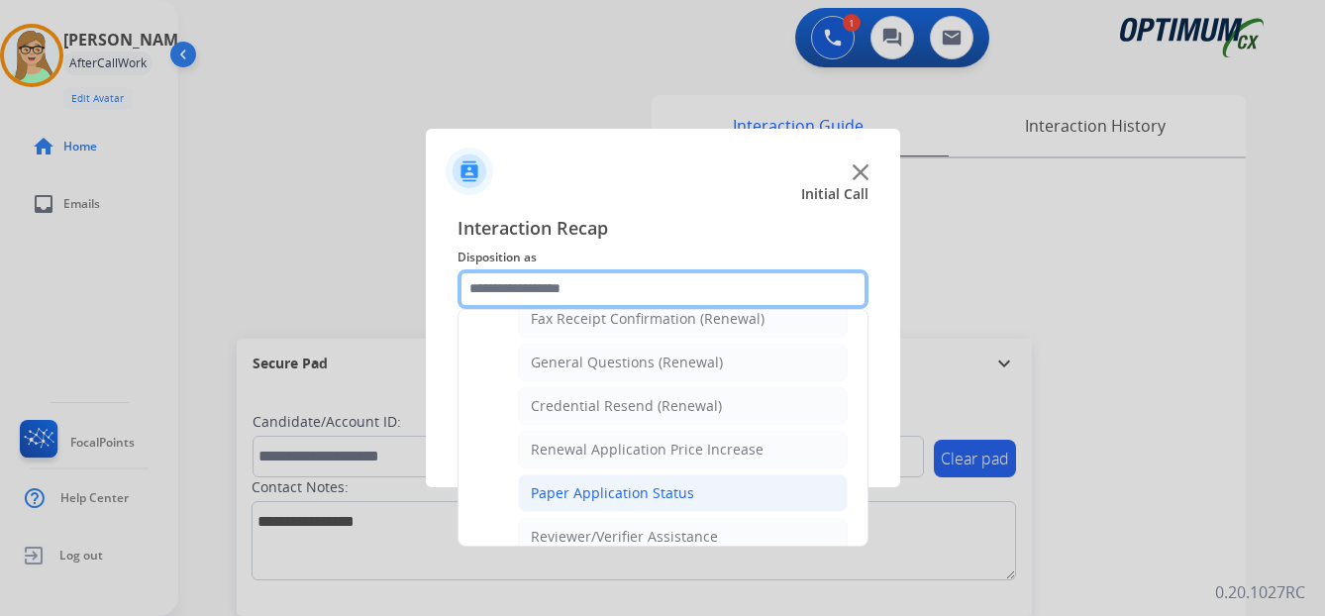
scroll to position [531, 0]
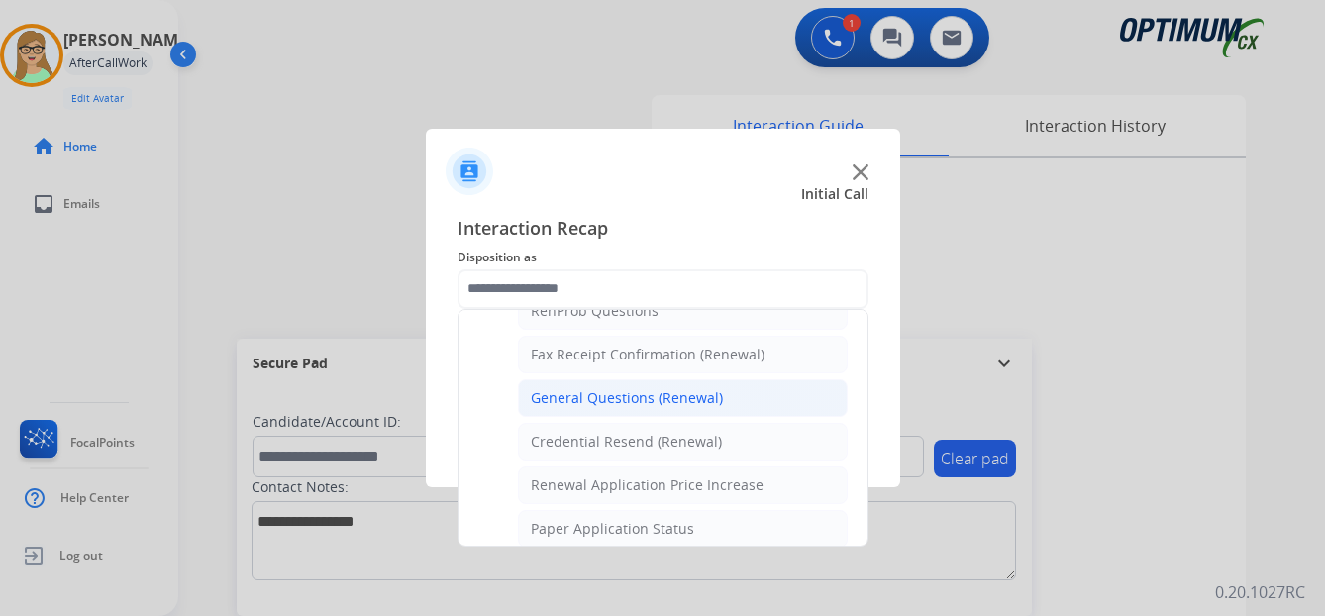
click at [588, 394] on div "General Questions (Renewal)" at bounding box center [627, 398] width 192 height 20
type input "**********"
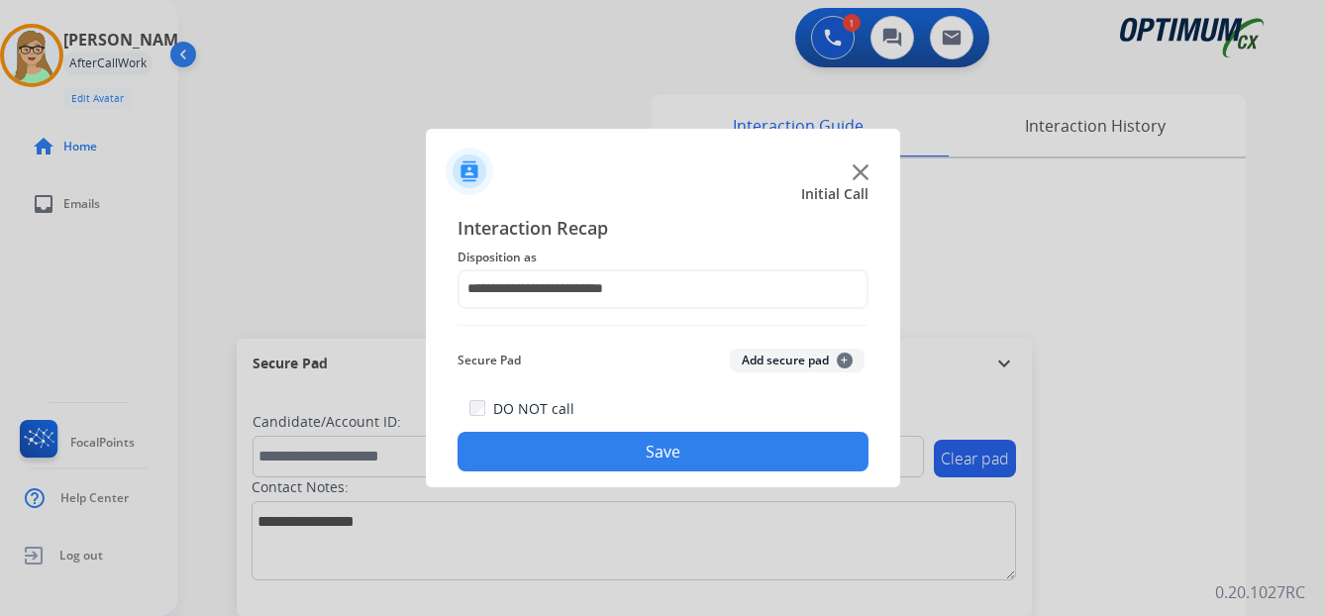
click at [598, 446] on button "Save" at bounding box center [662, 452] width 411 height 40
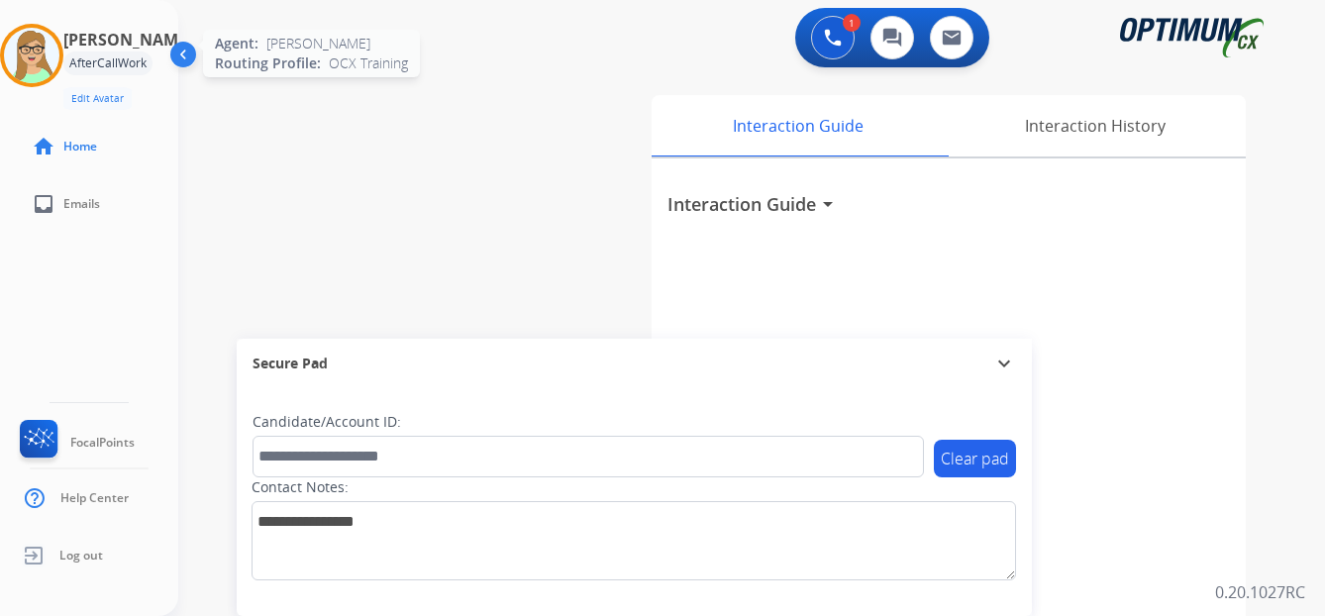
click at [45, 51] on img at bounding box center [31, 55] width 55 height 55
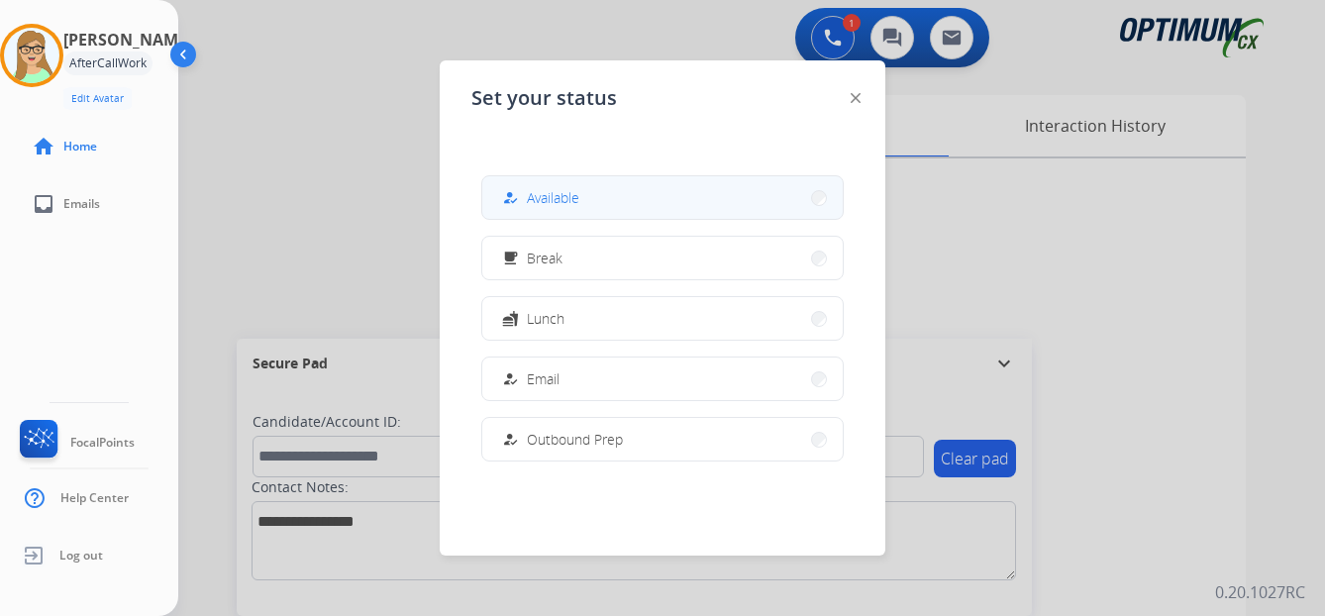
click at [544, 193] on span "Available" at bounding box center [553, 197] width 52 height 21
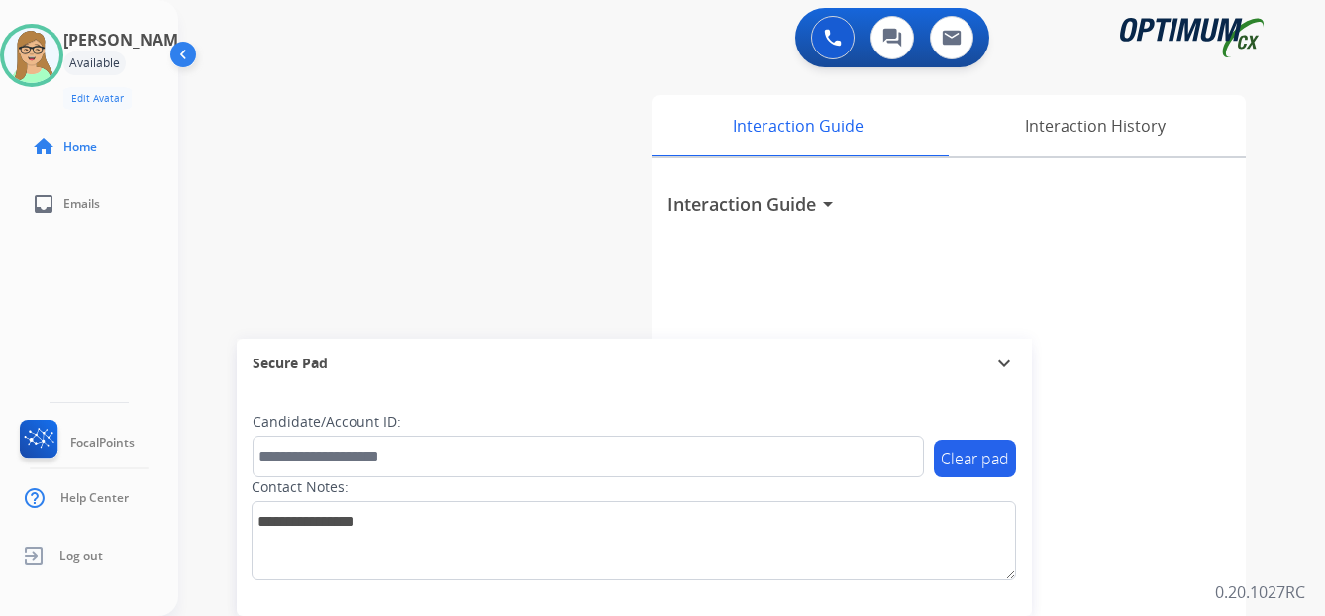
click at [17, 262] on div "[PERSON_NAME] Edit Avatar Agent: [PERSON_NAME] Profile: OCX Training home Home …" at bounding box center [89, 308] width 178 height 616
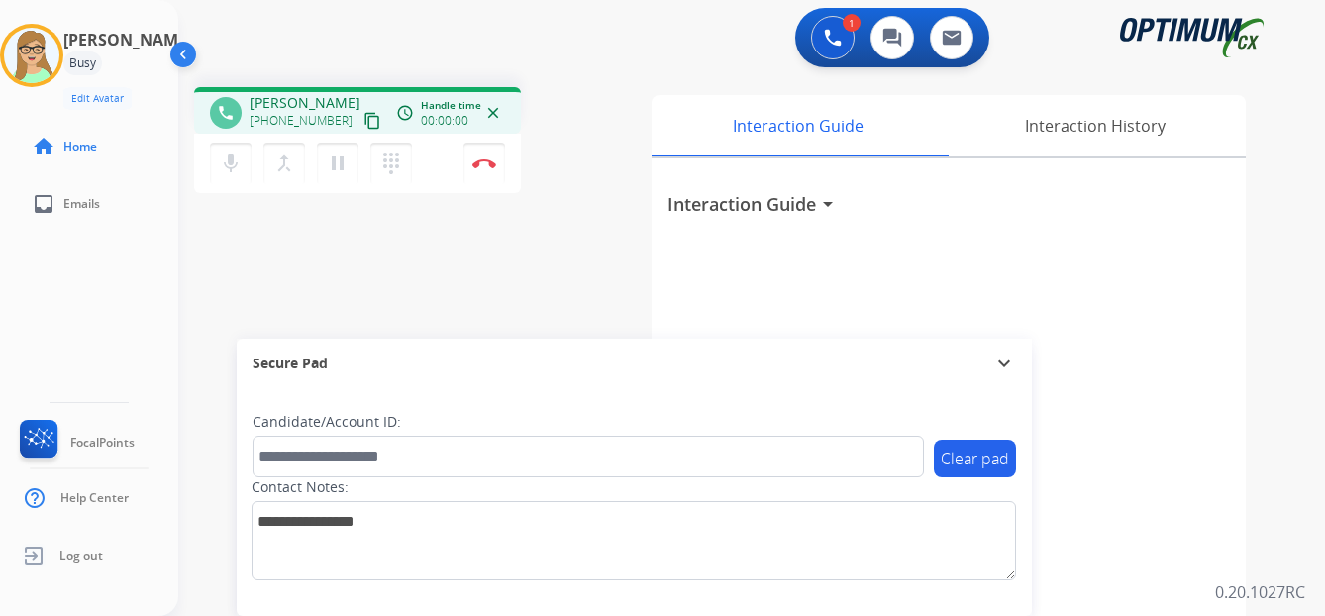
click at [363, 121] on mat-icon "content_copy" at bounding box center [372, 121] width 18 height 18
click at [485, 164] on img at bounding box center [484, 163] width 24 height 10
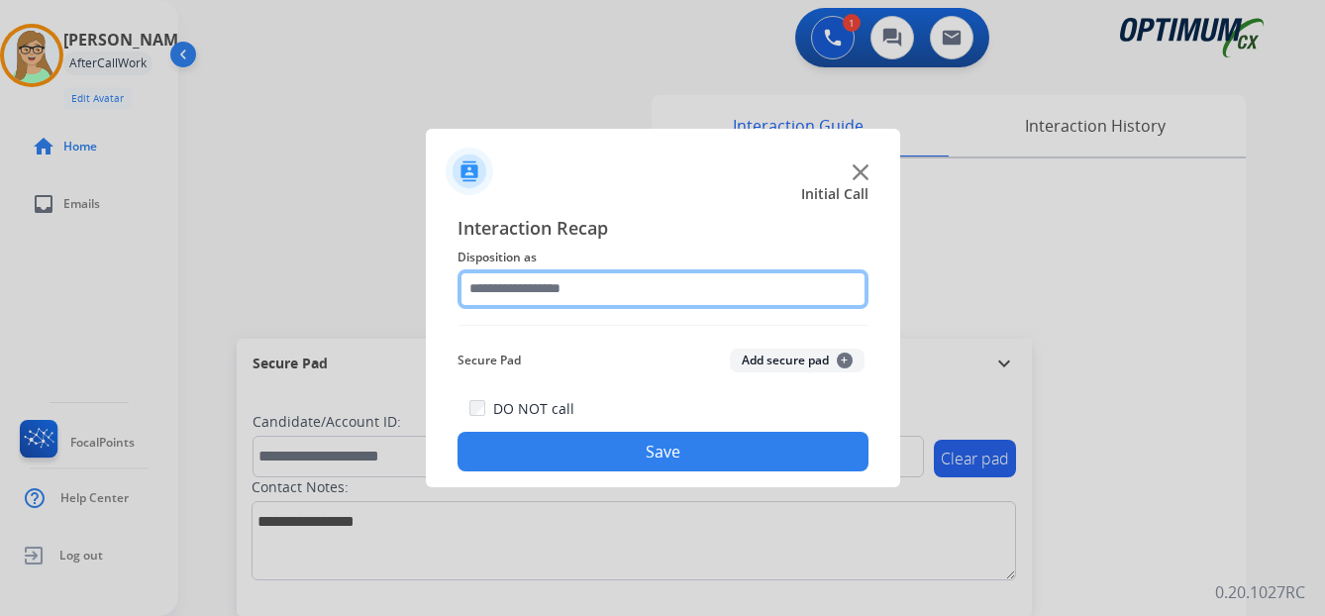
click at [531, 290] on input "text" at bounding box center [662, 289] width 411 height 40
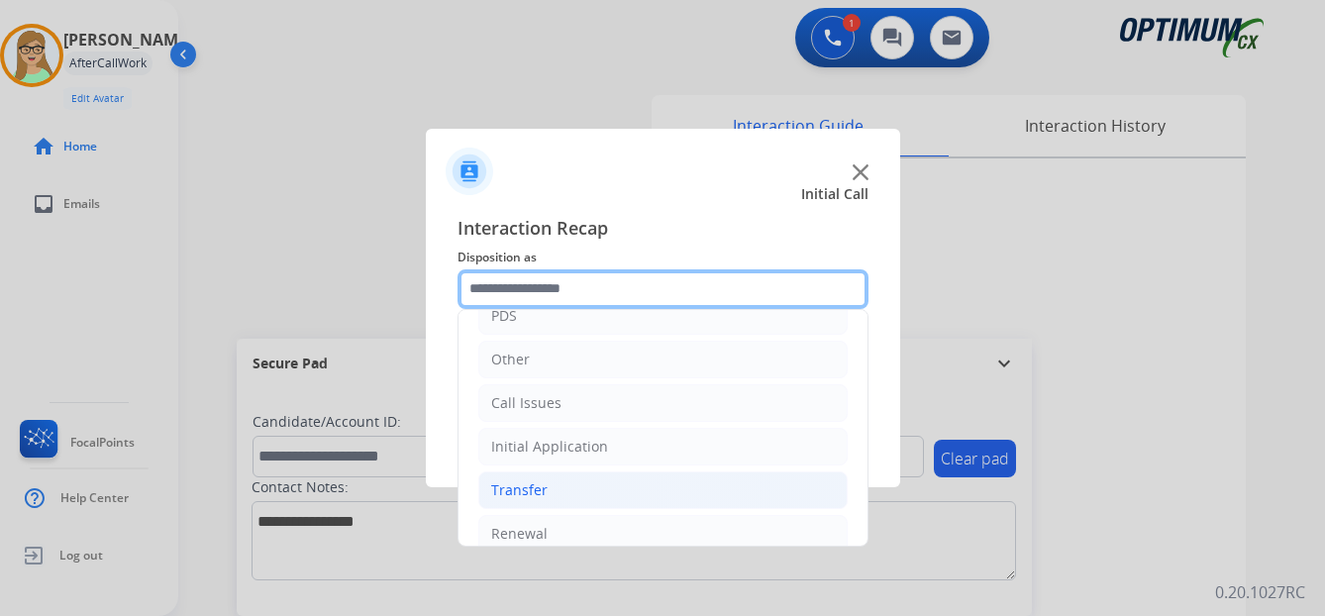
scroll to position [135, 0]
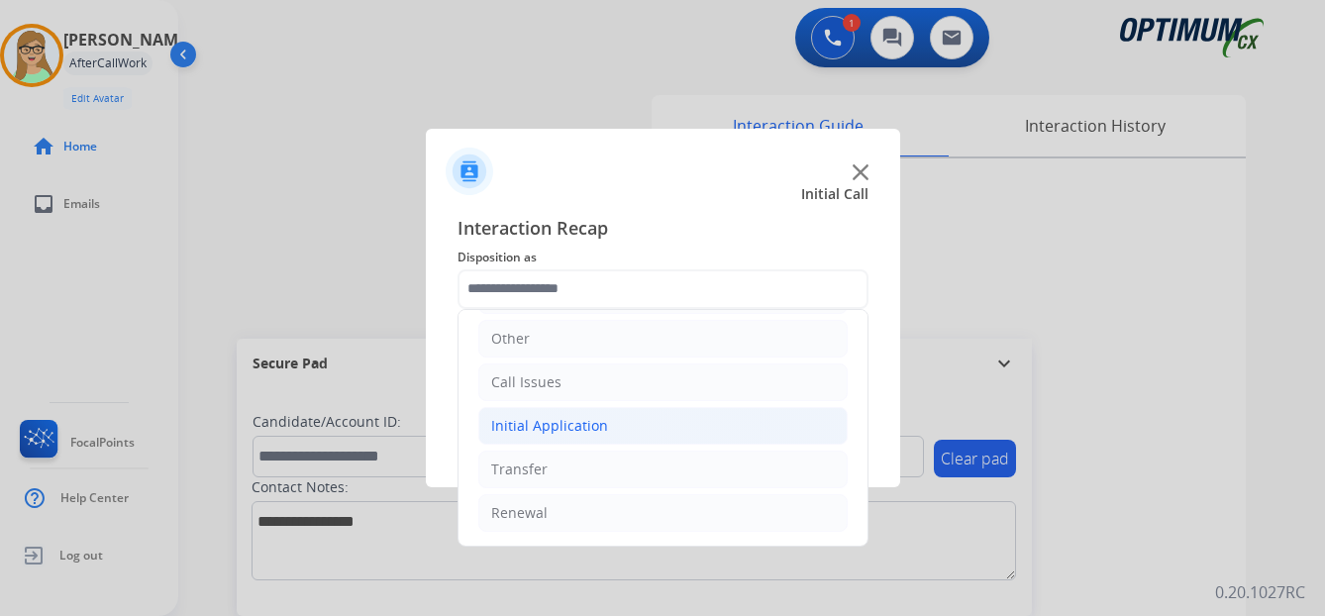
click at [542, 425] on div "Initial Application" at bounding box center [549, 426] width 117 height 20
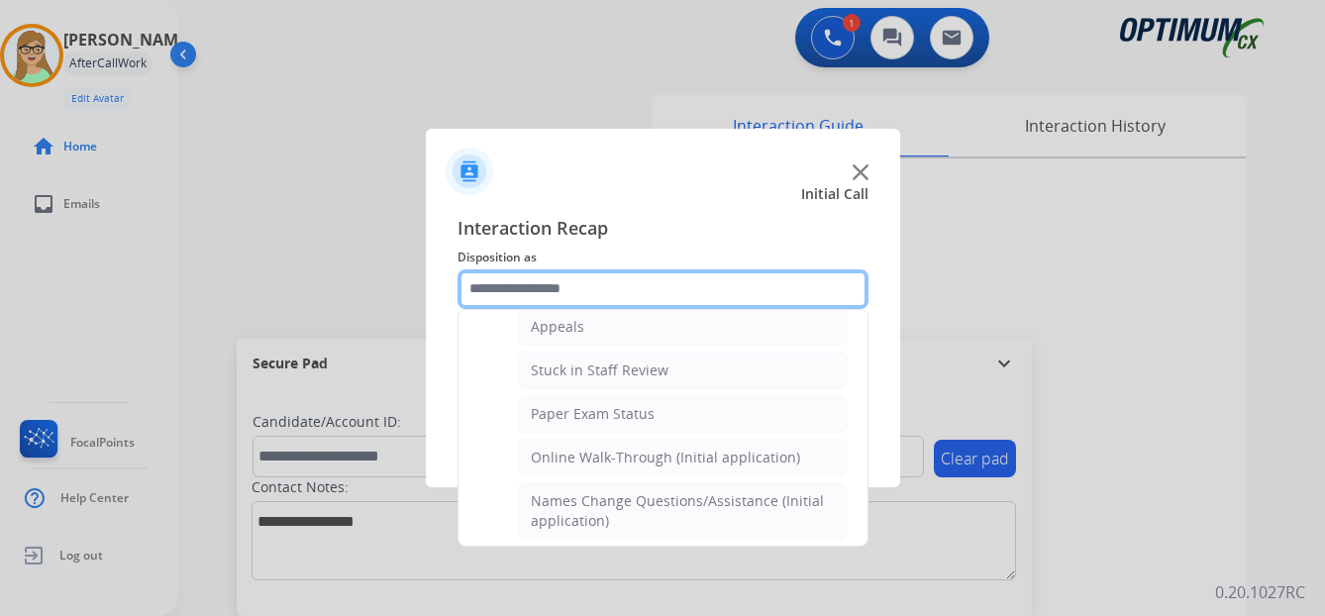
scroll to position [333, 0]
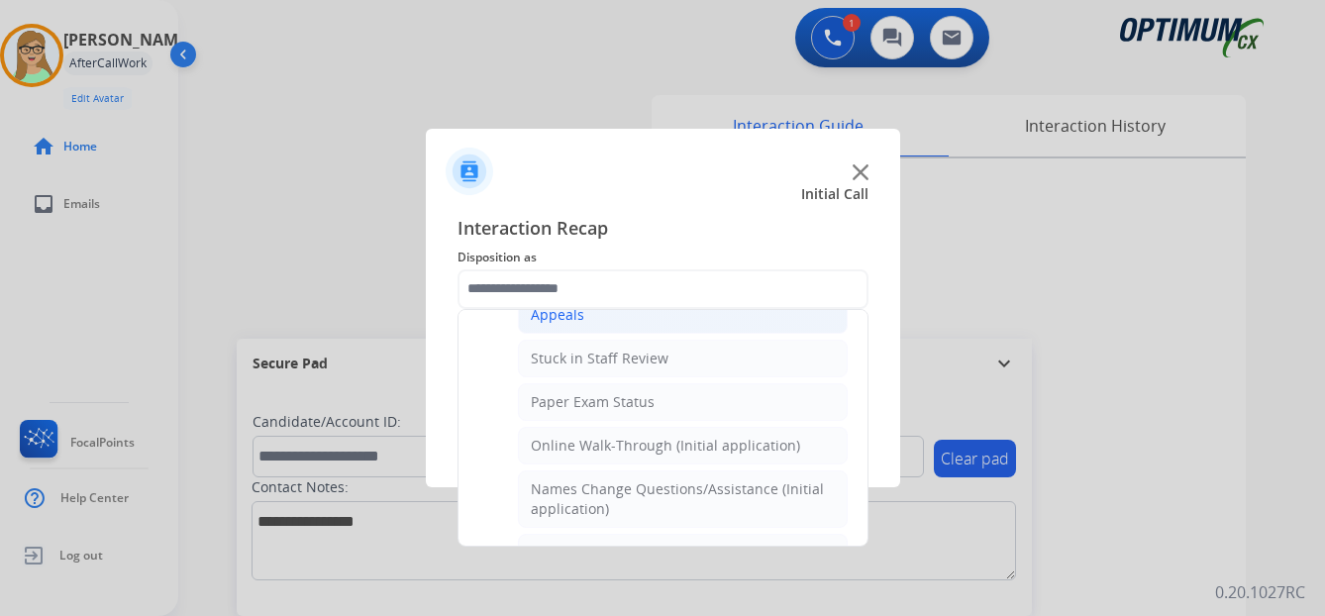
click at [562, 317] on div "Appeals" at bounding box center [557, 315] width 53 height 20
type input "*******"
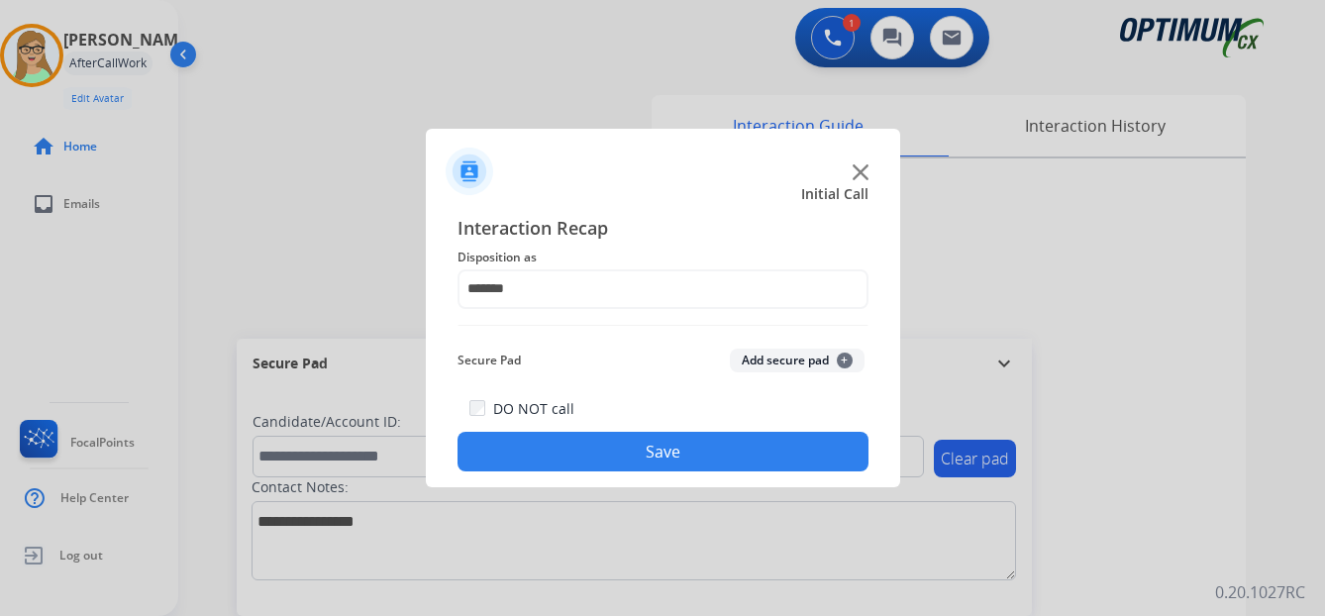
drag, startPoint x: 639, startPoint y: 455, endPoint x: 312, endPoint y: 254, distance: 383.6
click at [633, 455] on button "Save" at bounding box center [662, 452] width 411 height 40
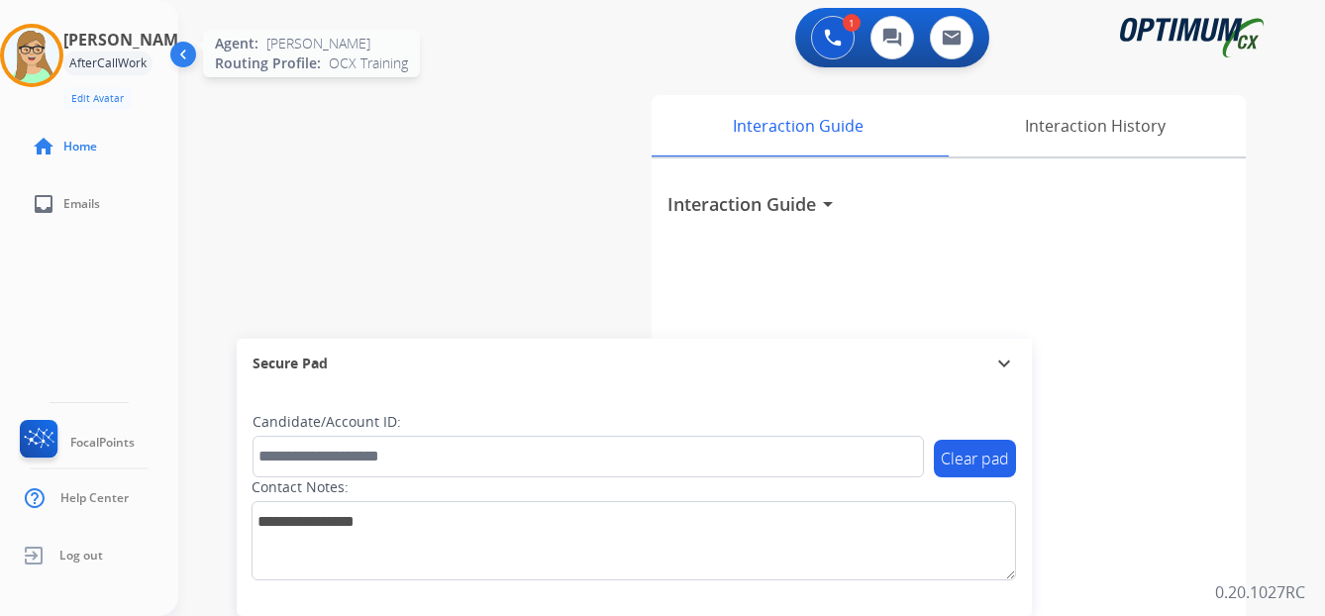
click at [46, 52] on img at bounding box center [31, 55] width 55 height 55
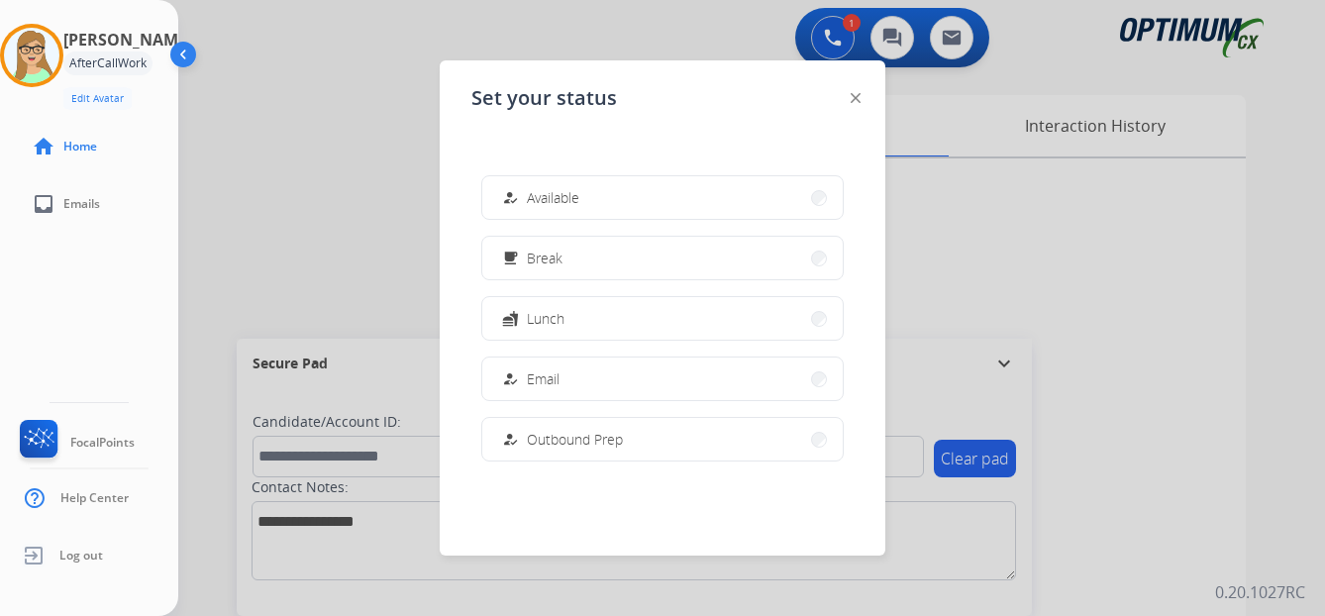
drag, startPoint x: 574, startPoint y: 198, endPoint x: 467, endPoint y: 179, distance: 108.6
click at [570, 198] on span "Available" at bounding box center [553, 197] width 52 height 21
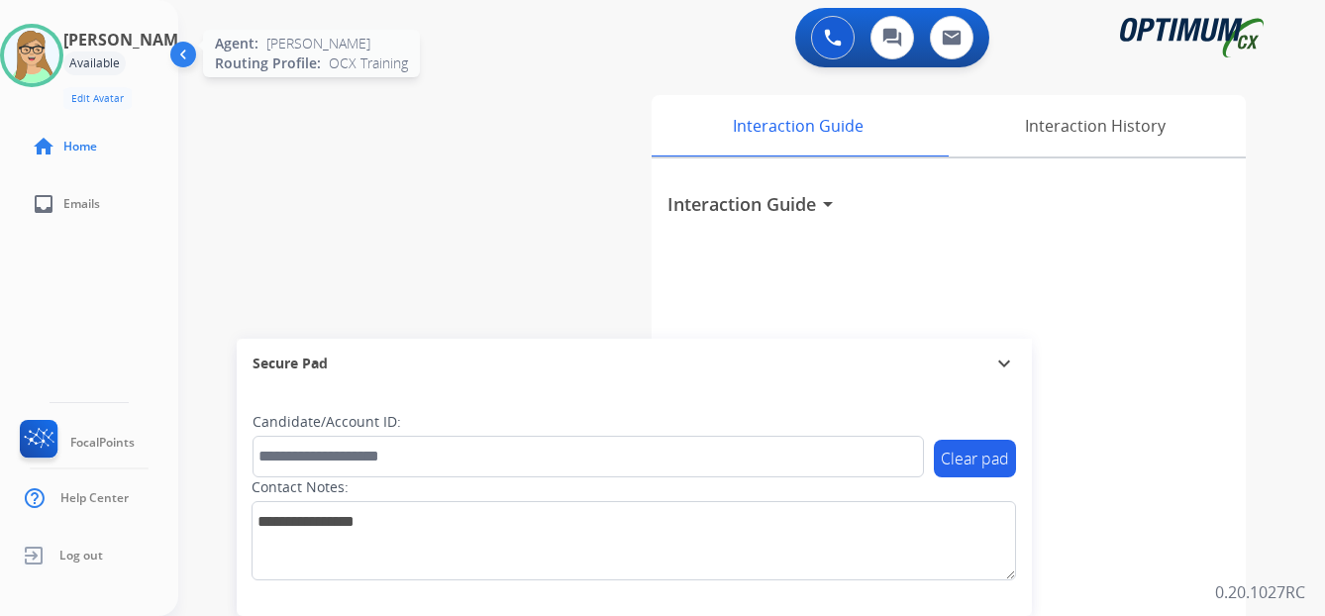
click at [59, 71] on img at bounding box center [31, 55] width 55 height 55
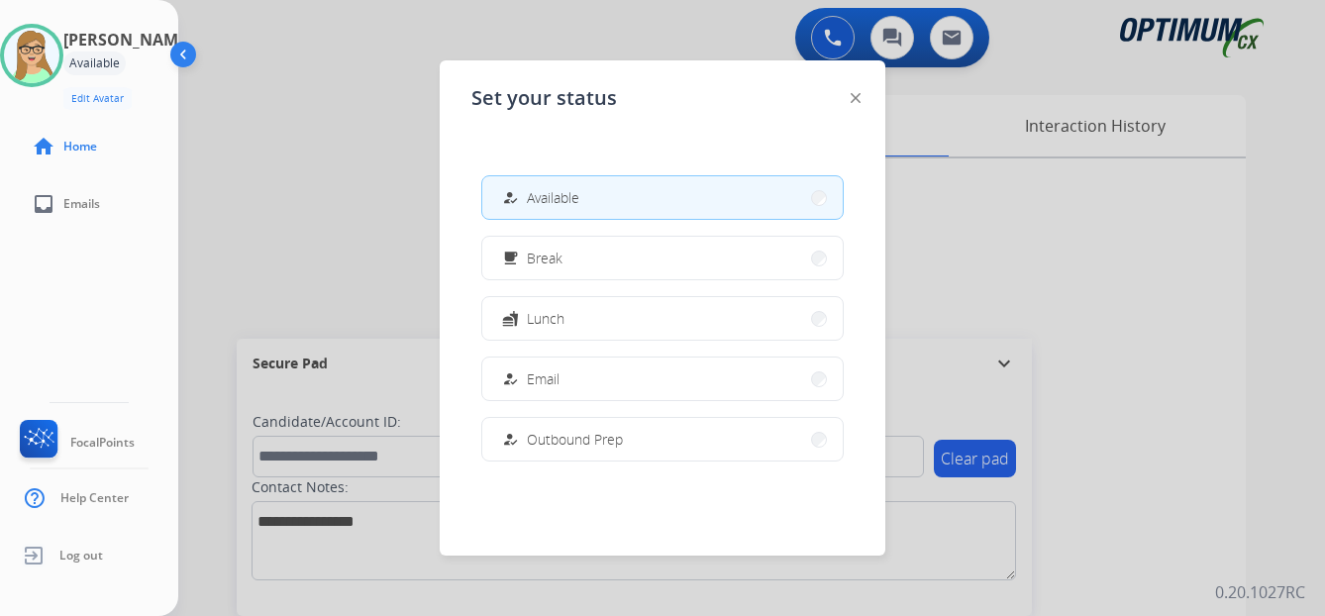
click at [589, 201] on button "how_to_reg Available" at bounding box center [662, 197] width 360 height 43
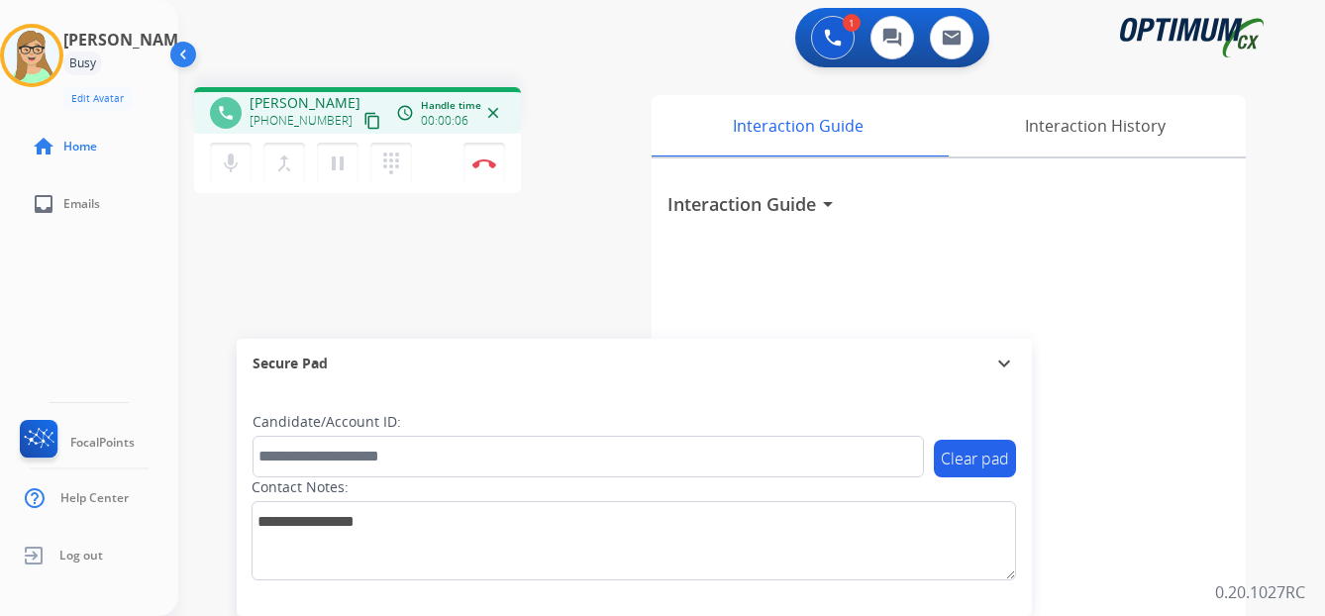
click at [363, 125] on mat-icon "content_copy" at bounding box center [372, 121] width 18 height 18
click at [490, 161] on img at bounding box center [484, 163] width 24 height 10
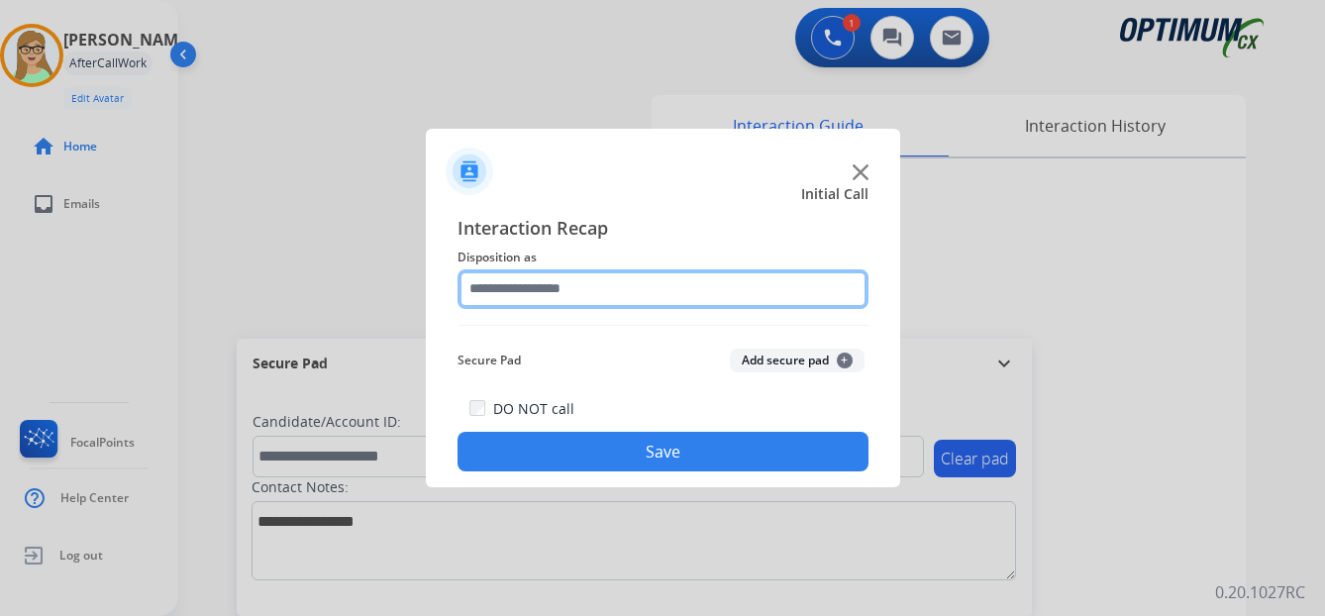
click at [530, 282] on input "text" at bounding box center [662, 289] width 411 height 40
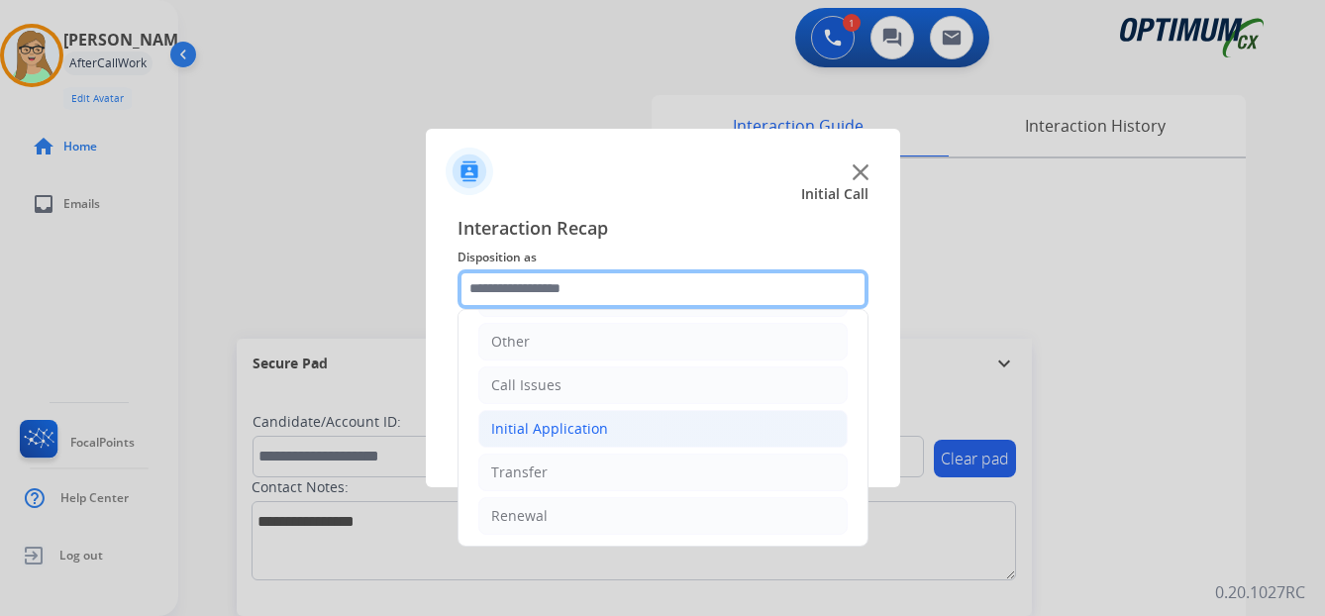
scroll to position [135, 0]
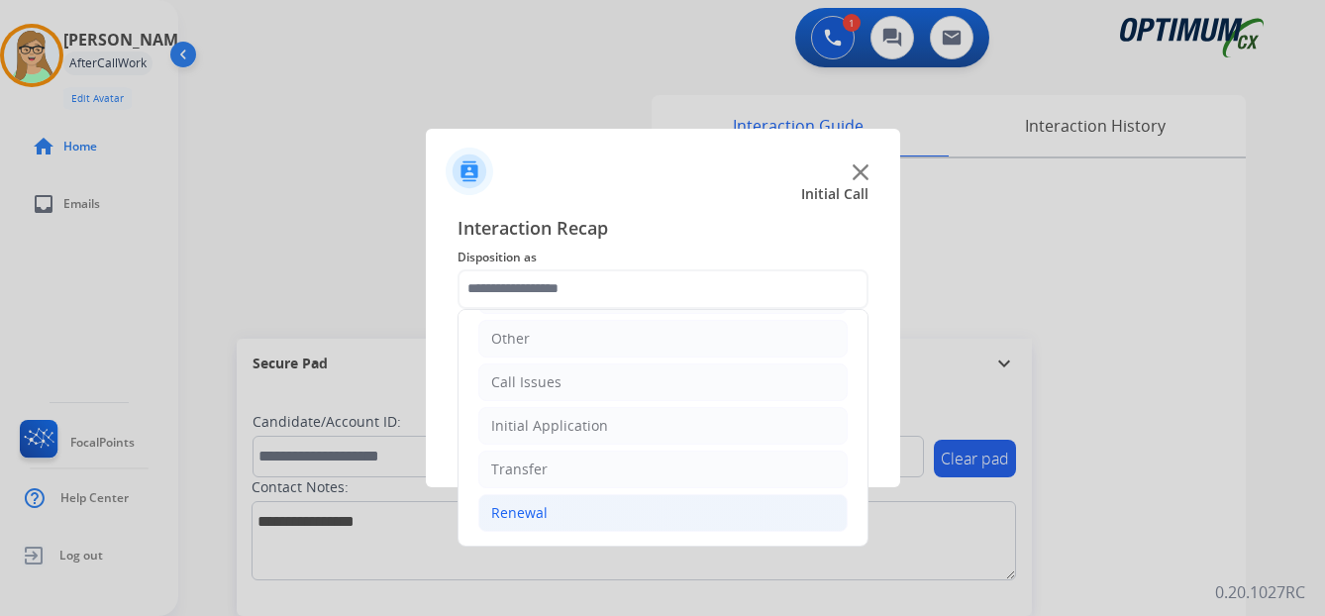
click at [521, 514] on div "Renewal" at bounding box center [519, 513] width 56 height 20
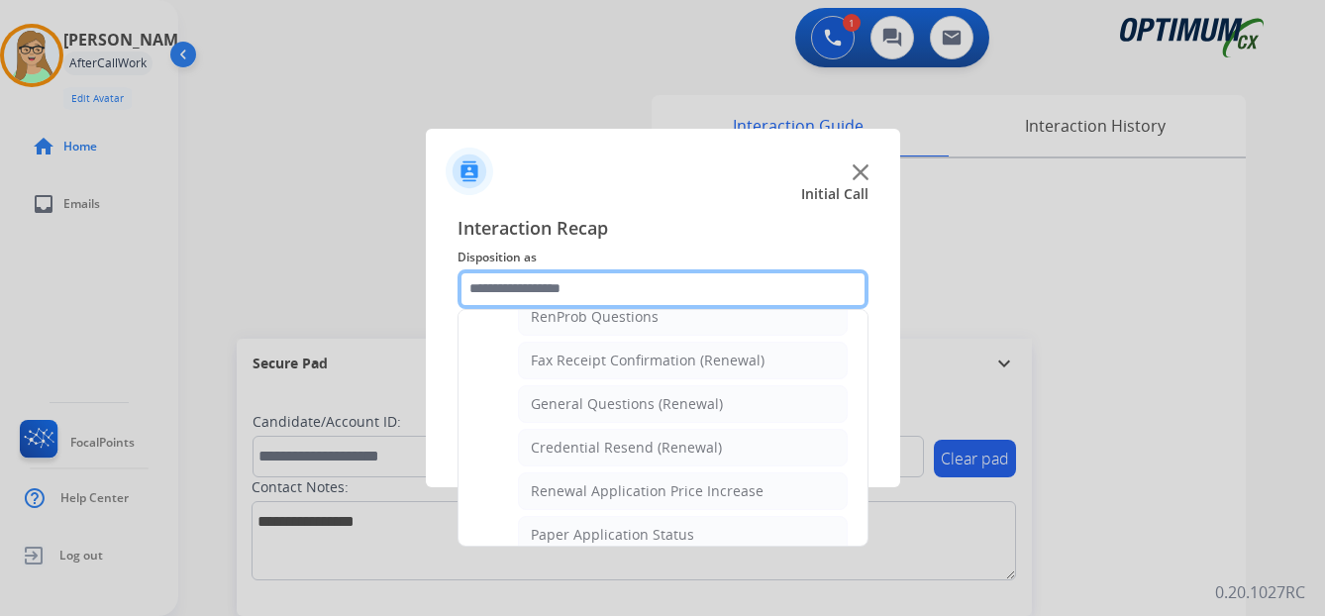
scroll to position [531, 0]
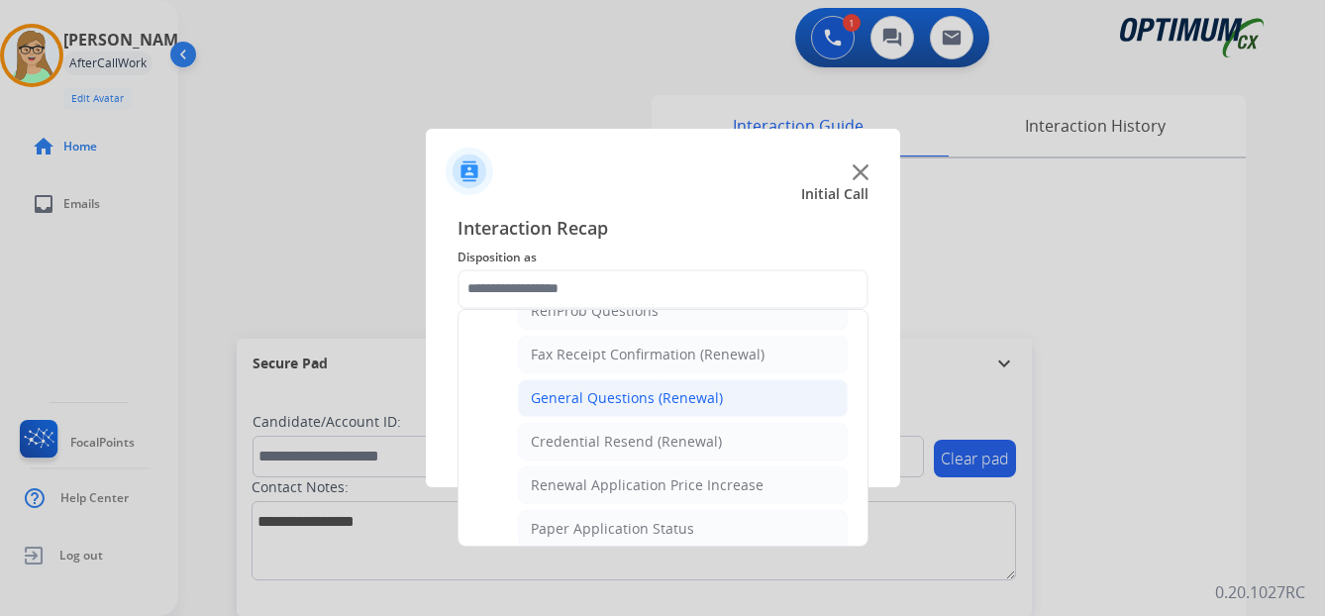
click at [559, 396] on div "General Questions (Renewal)" at bounding box center [627, 398] width 192 height 20
type input "**********"
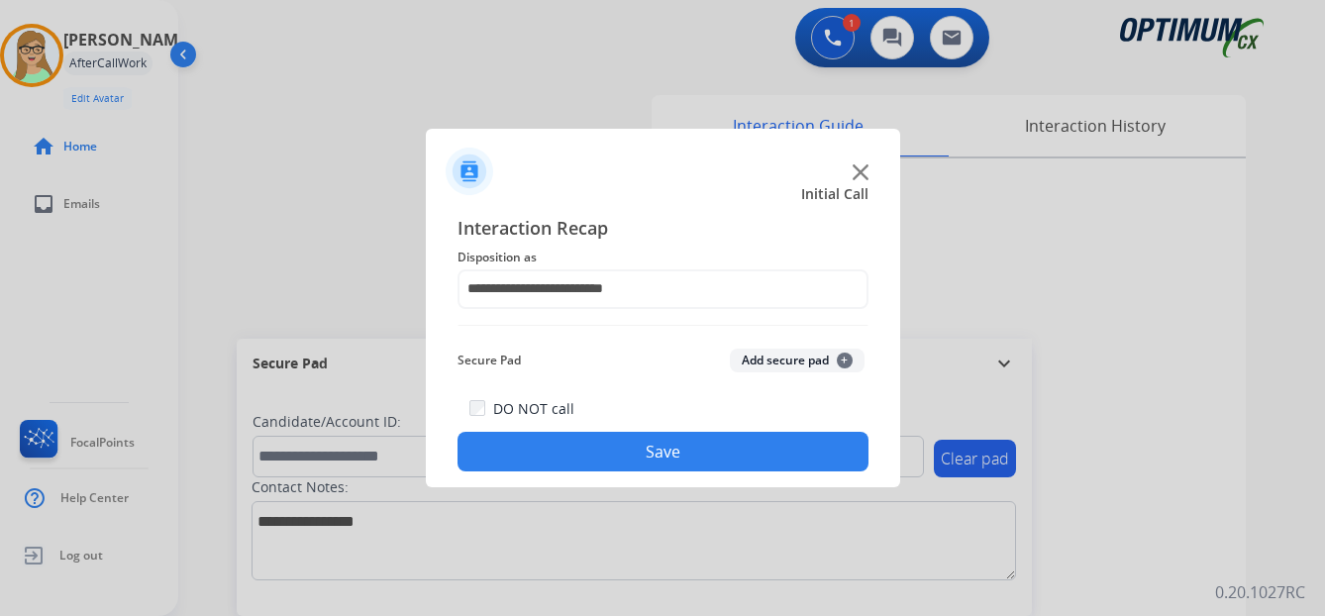
drag, startPoint x: 551, startPoint y: 460, endPoint x: 337, endPoint y: 432, distance: 215.8
click at [550, 460] on button "Save" at bounding box center [662, 452] width 411 height 40
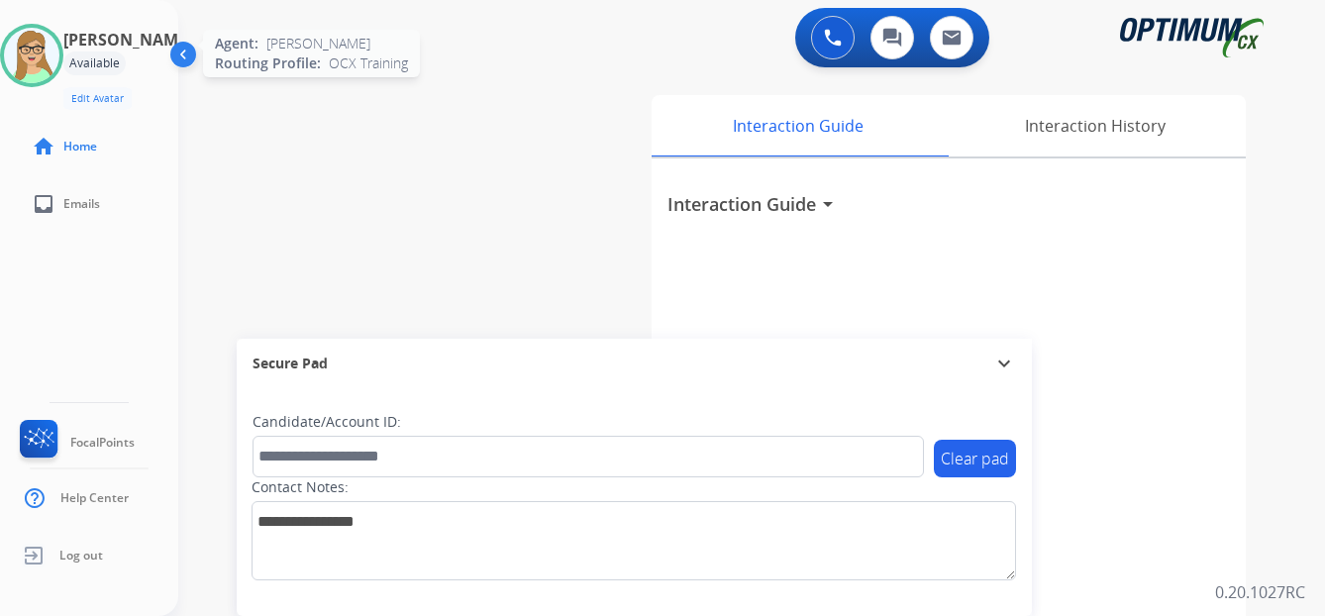
click at [59, 47] on img at bounding box center [31, 55] width 55 height 55
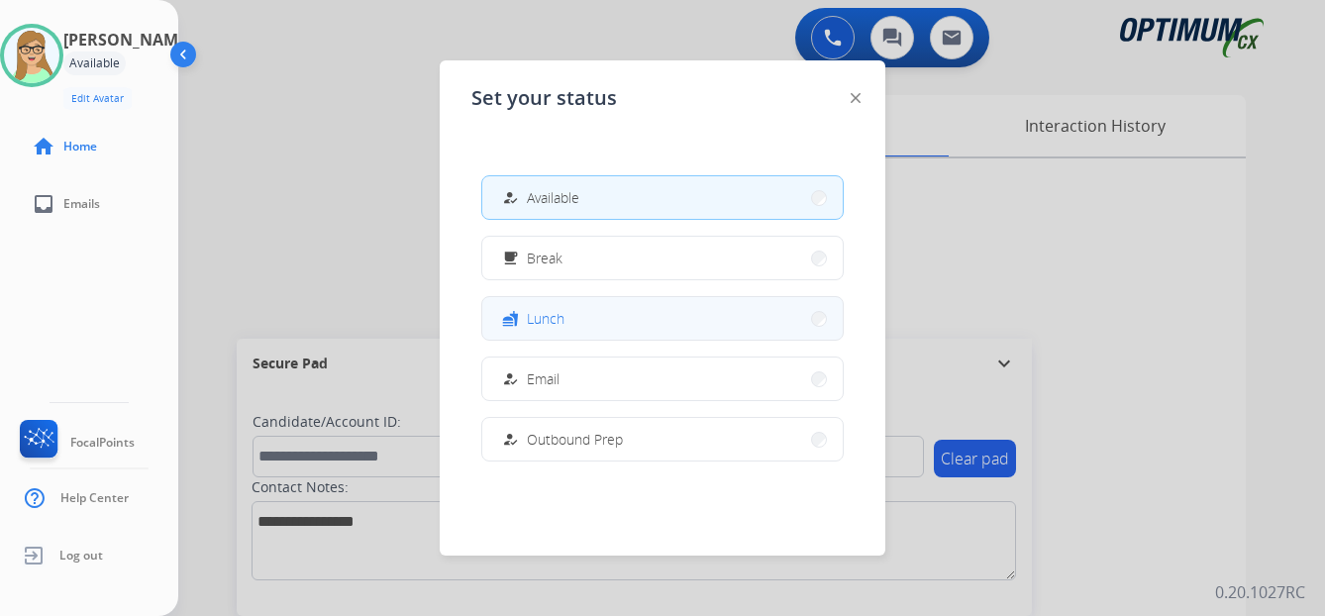
click at [549, 319] on span "Lunch" at bounding box center [546, 318] width 38 height 21
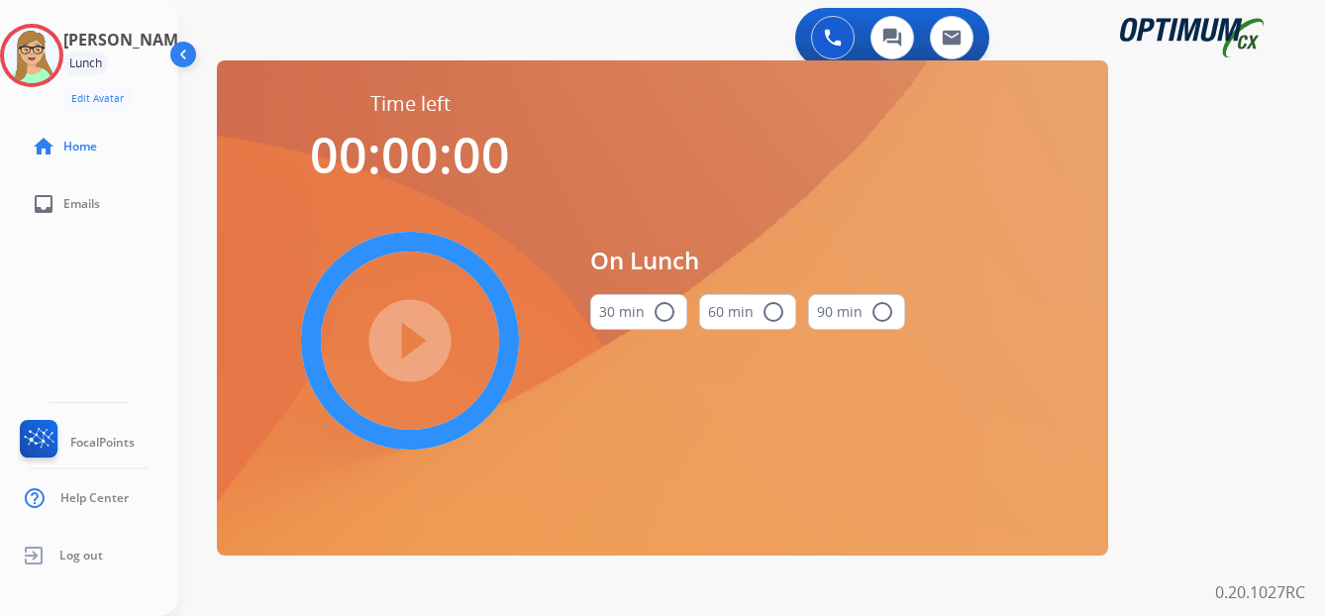
click at [664, 306] on mat-icon "radio_button_unchecked" at bounding box center [665, 312] width 24 height 24
click at [422, 353] on mat-icon "play_circle_filled" at bounding box center [410, 341] width 24 height 24
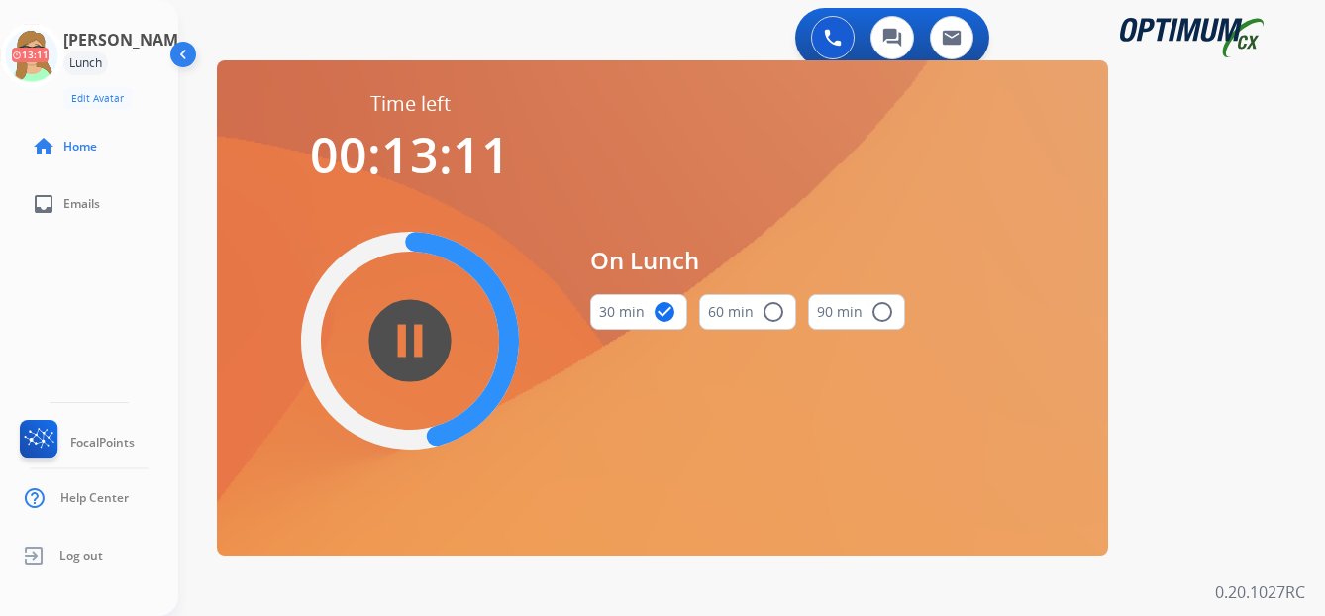
click at [44, 254] on div "[PERSON_NAME] Edit Avatar 13:11 Agent: [PERSON_NAME] Profile: OCX Training home…" at bounding box center [89, 308] width 178 height 616
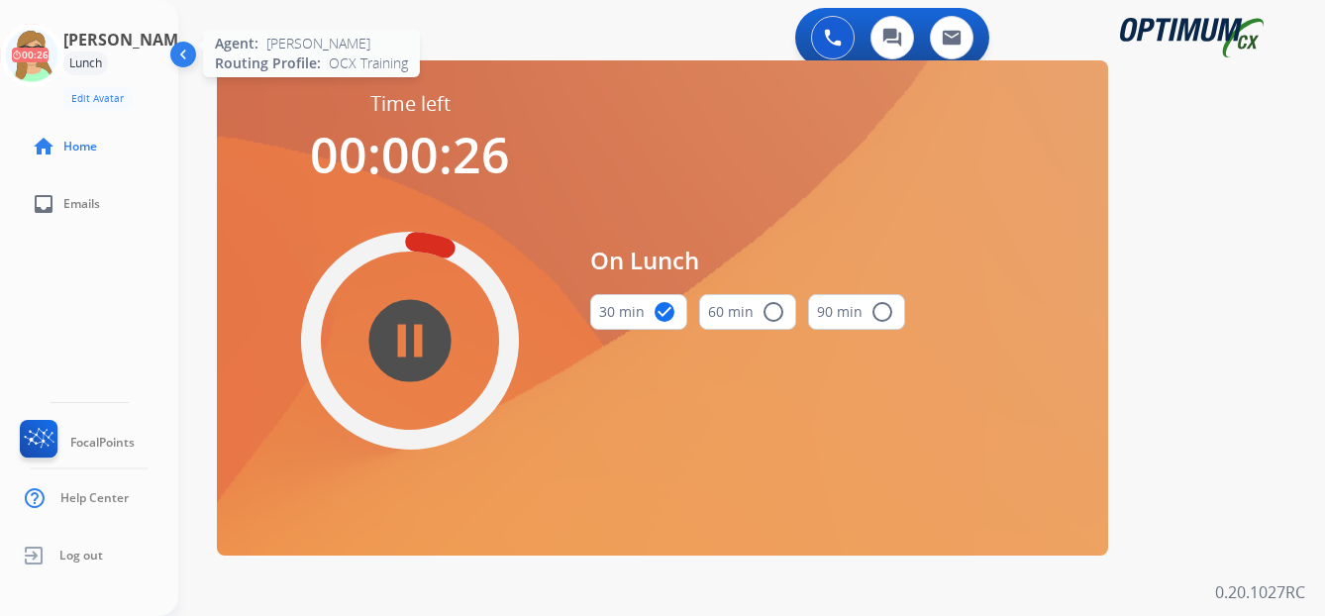
click at [49, 53] on icon at bounding box center [32, 56] width 64 height 64
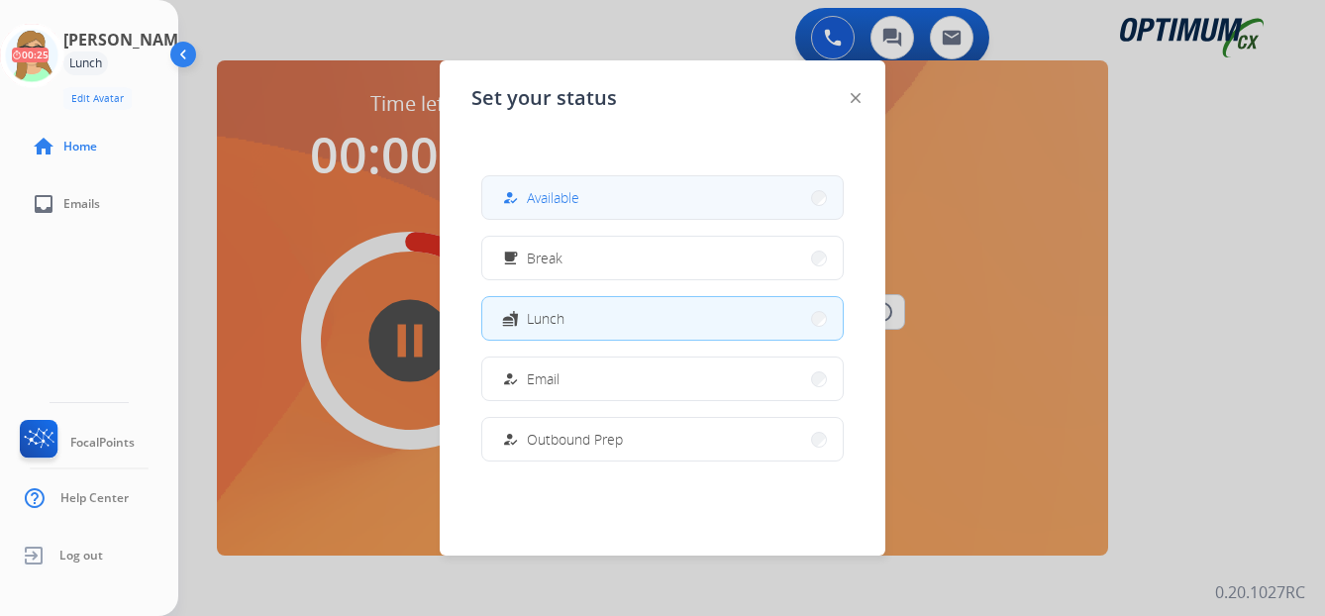
click at [561, 210] on button "how_to_reg Available" at bounding box center [662, 197] width 360 height 43
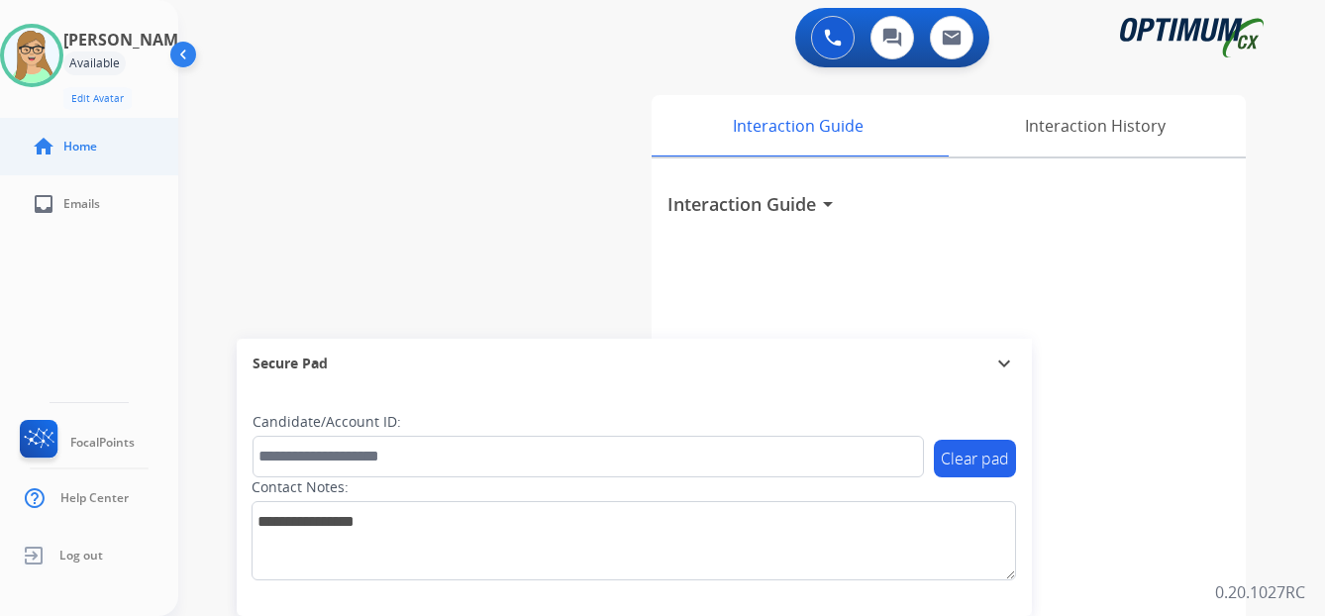
click at [33, 121] on link "home Home" at bounding box center [105, 146] width 178 height 55
click at [51, 318] on div "[PERSON_NAME] Edit Avatar Agent: [PERSON_NAME] Profile: OCX Training home Home …" at bounding box center [89, 308] width 178 height 616
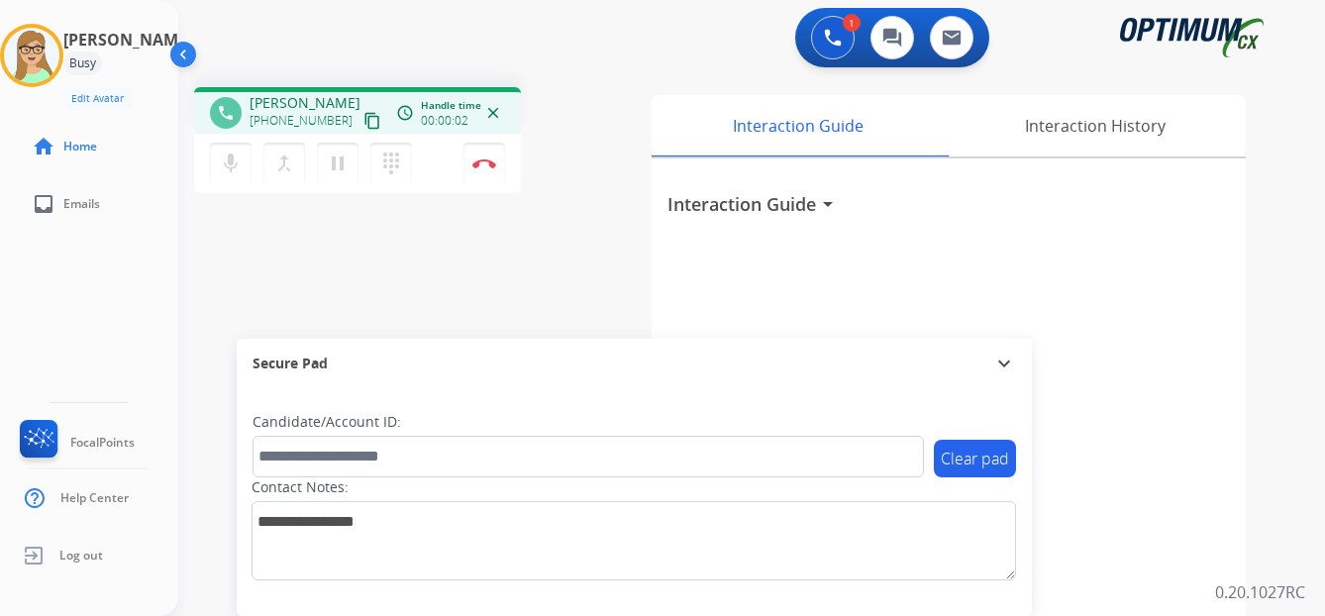
click at [363, 125] on mat-icon "content_copy" at bounding box center [372, 121] width 18 height 18
click at [487, 168] on button "Disconnect" at bounding box center [484, 164] width 42 height 42
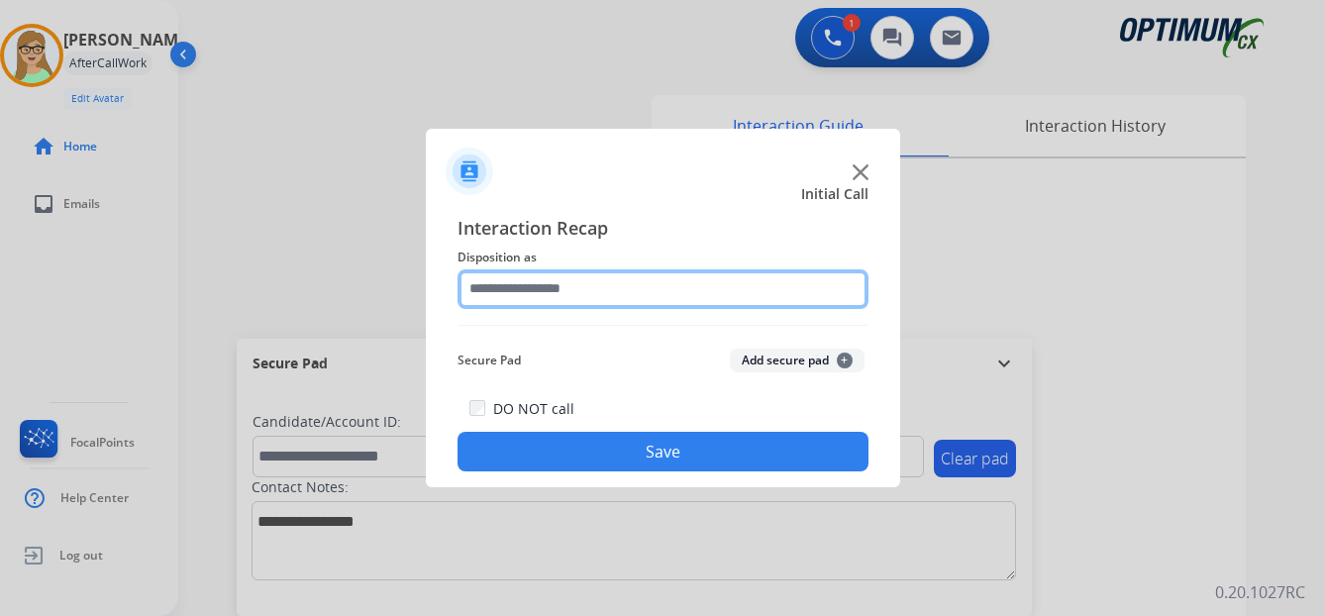
click at [559, 281] on input "text" at bounding box center [662, 289] width 411 height 40
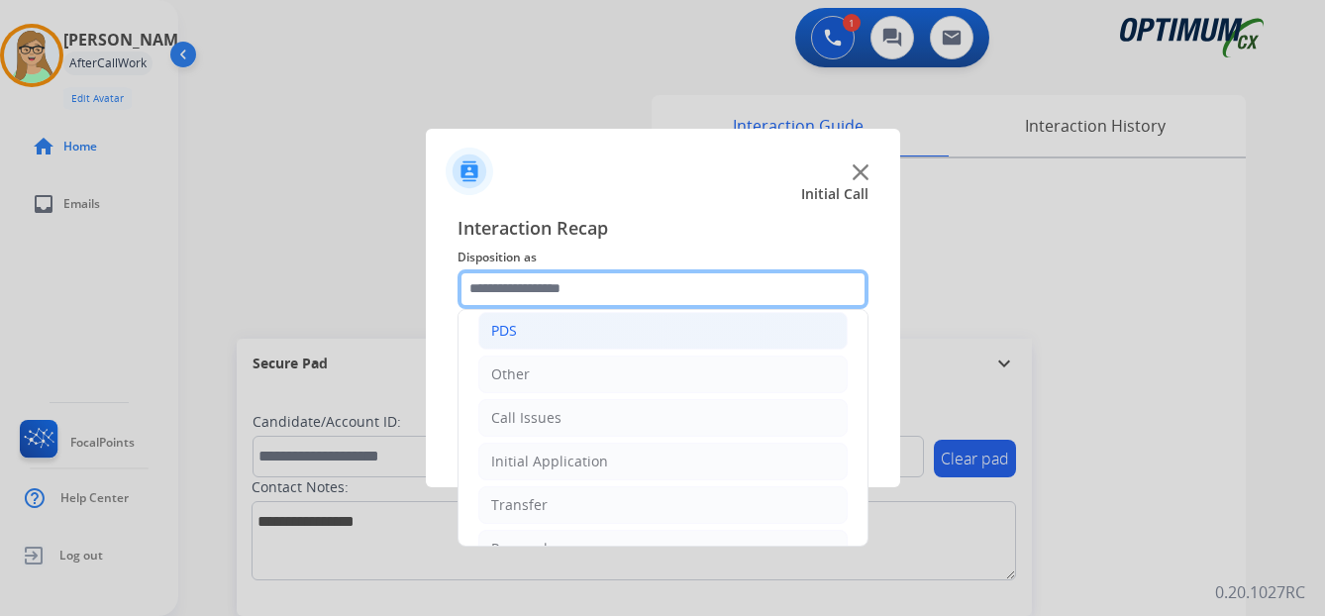
scroll to position [135, 0]
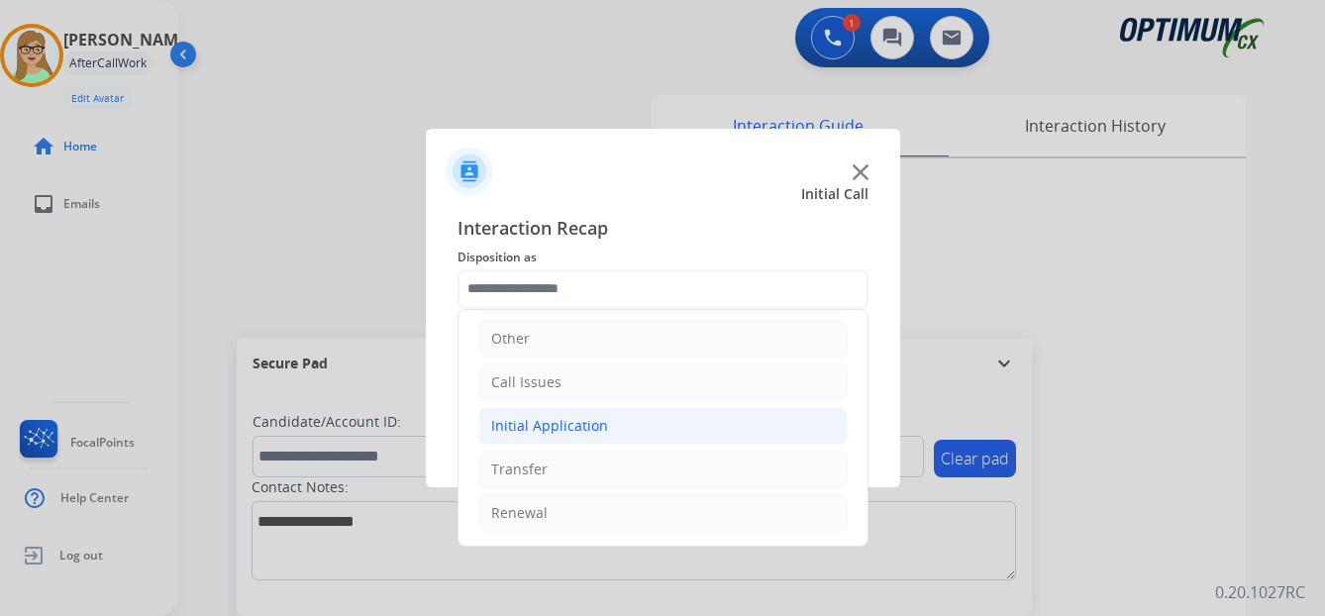
click at [583, 425] on div "Initial Application" at bounding box center [549, 426] width 117 height 20
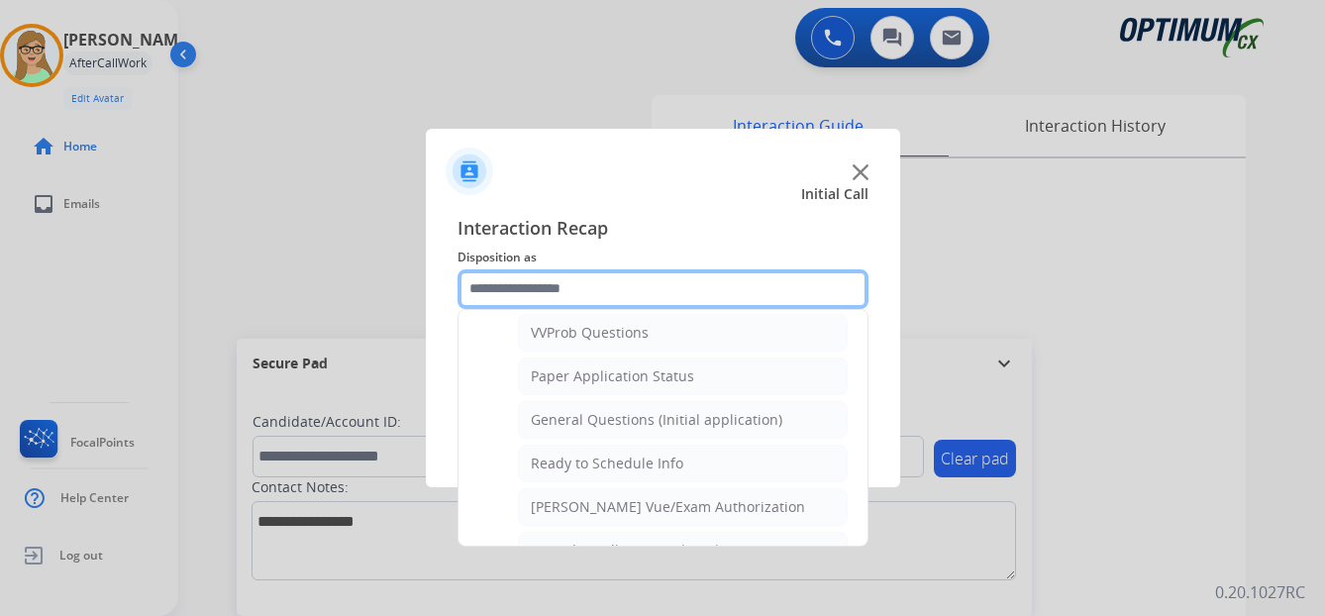
scroll to position [1125, 0]
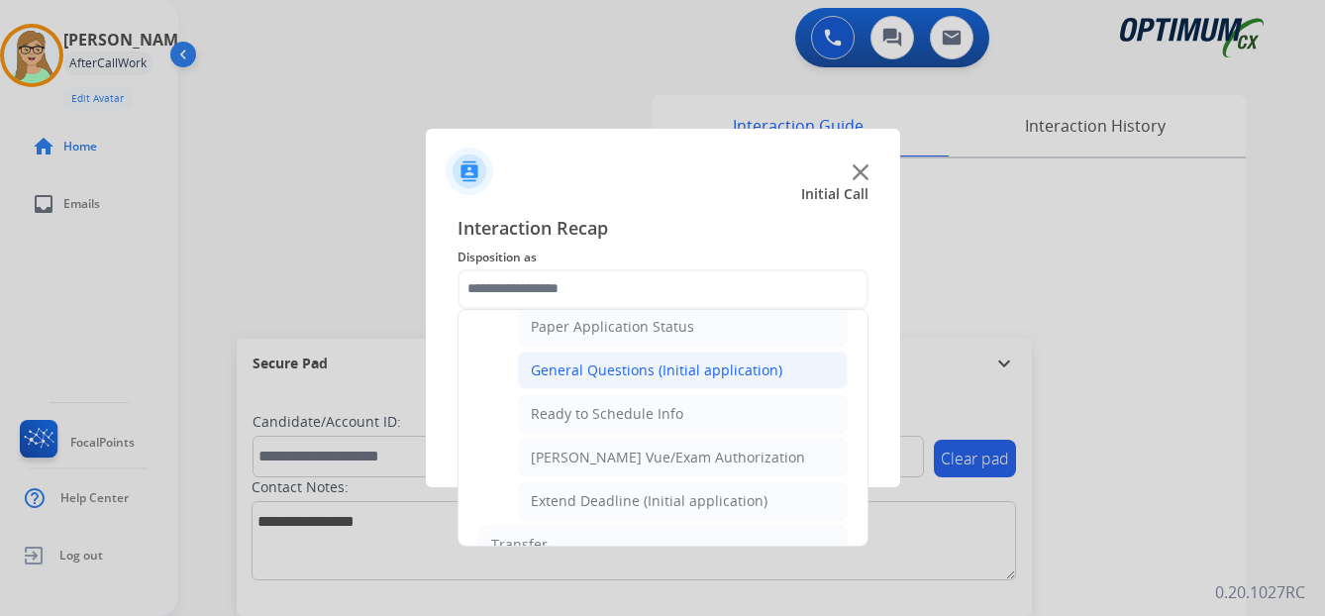
click at [608, 367] on div "General Questions (Initial application)" at bounding box center [657, 370] width 252 height 20
type input "**********"
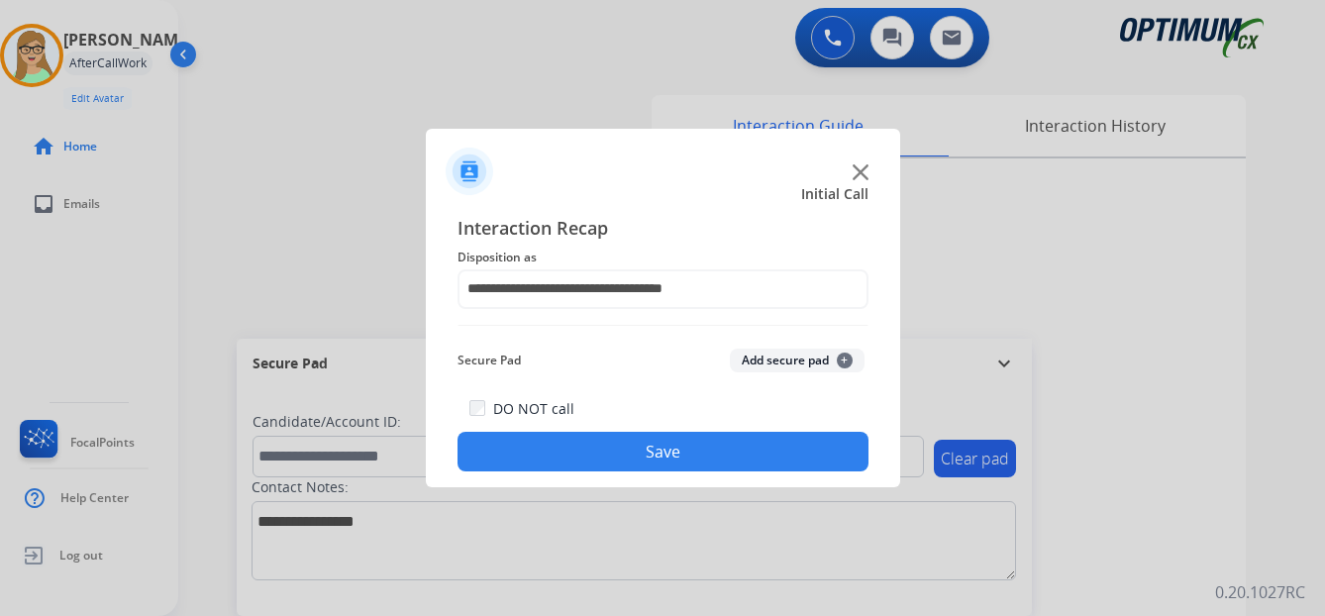
click at [589, 461] on button "Save" at bounding box center [662, 452] width 411 height 40
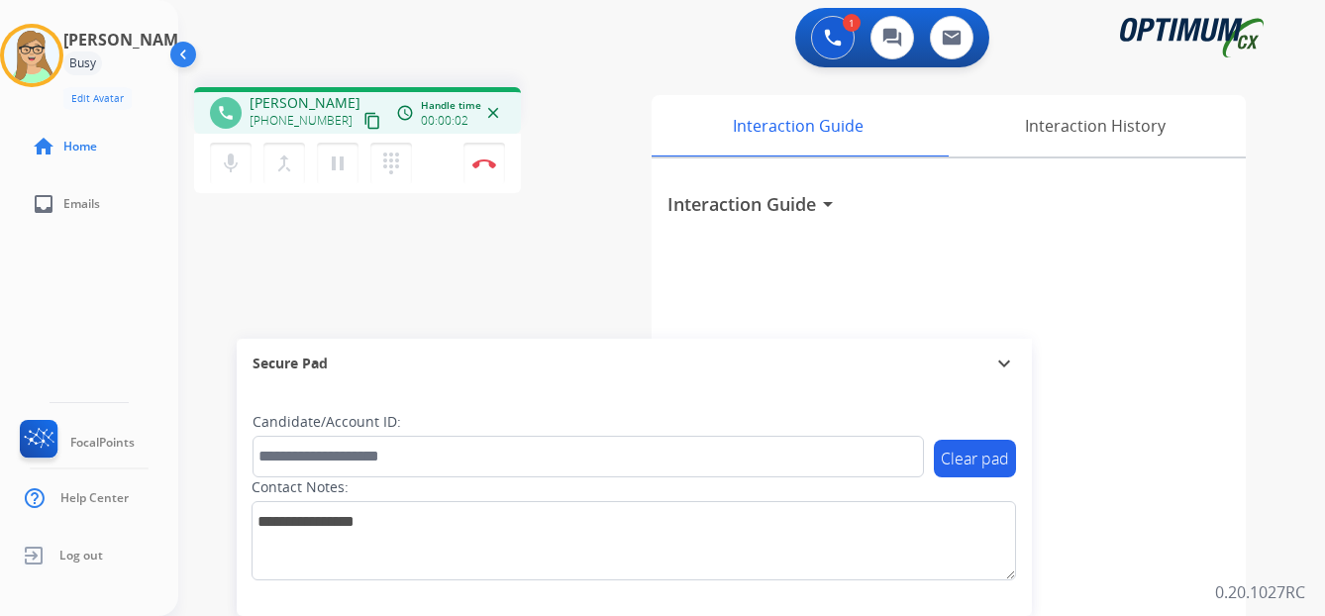
click at [363, 123] on mat-icon "content_copy" at bounding box center [372, 121] width 18 height 18
click at [487, 164] on img at bounding box center [484, 163] width 24 height 10
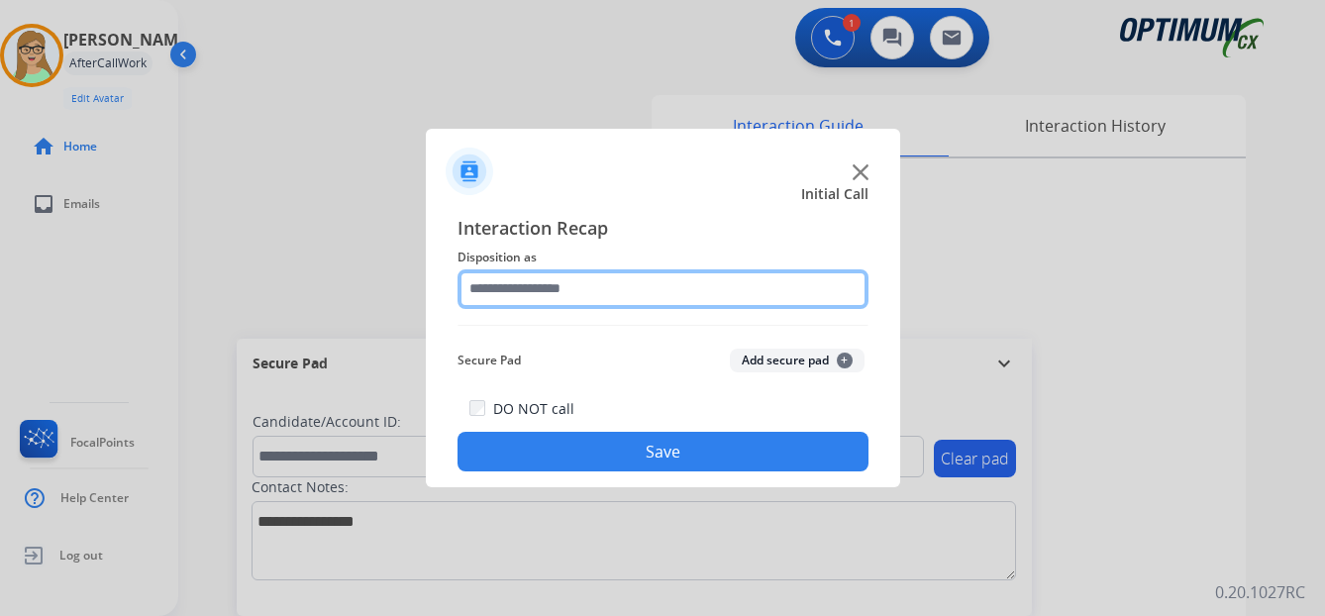
click at [551, 291] on input "text" at bounding box center [662, 289] width 411 height 40
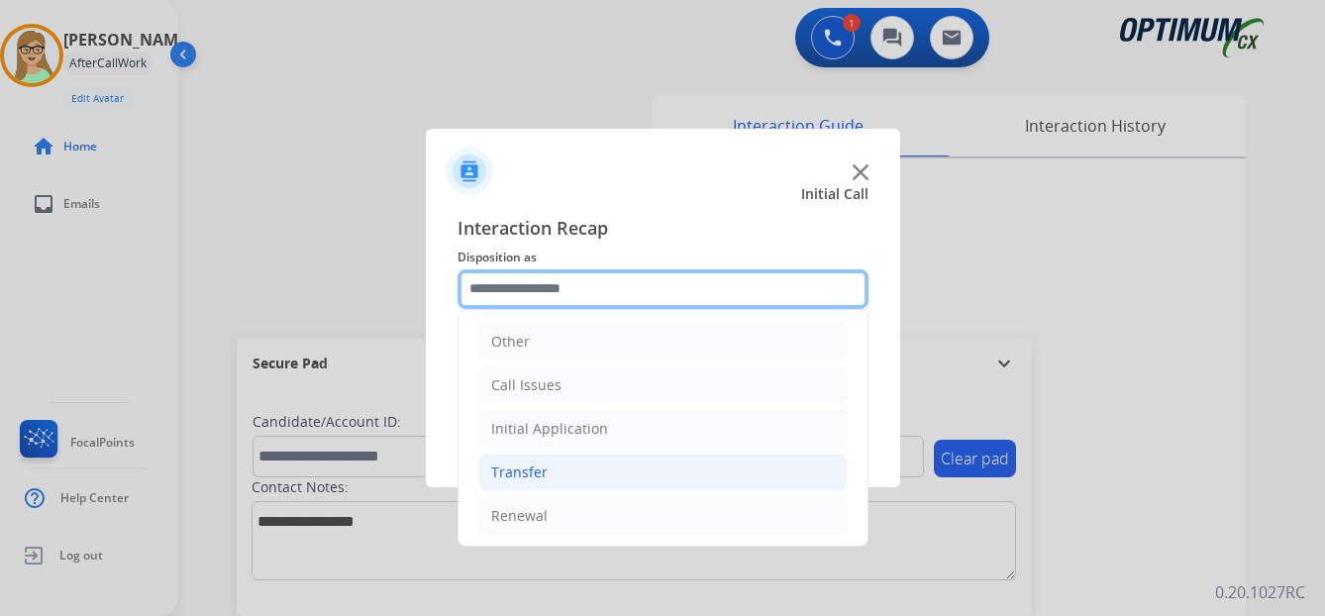
scroll to position [135, 0]
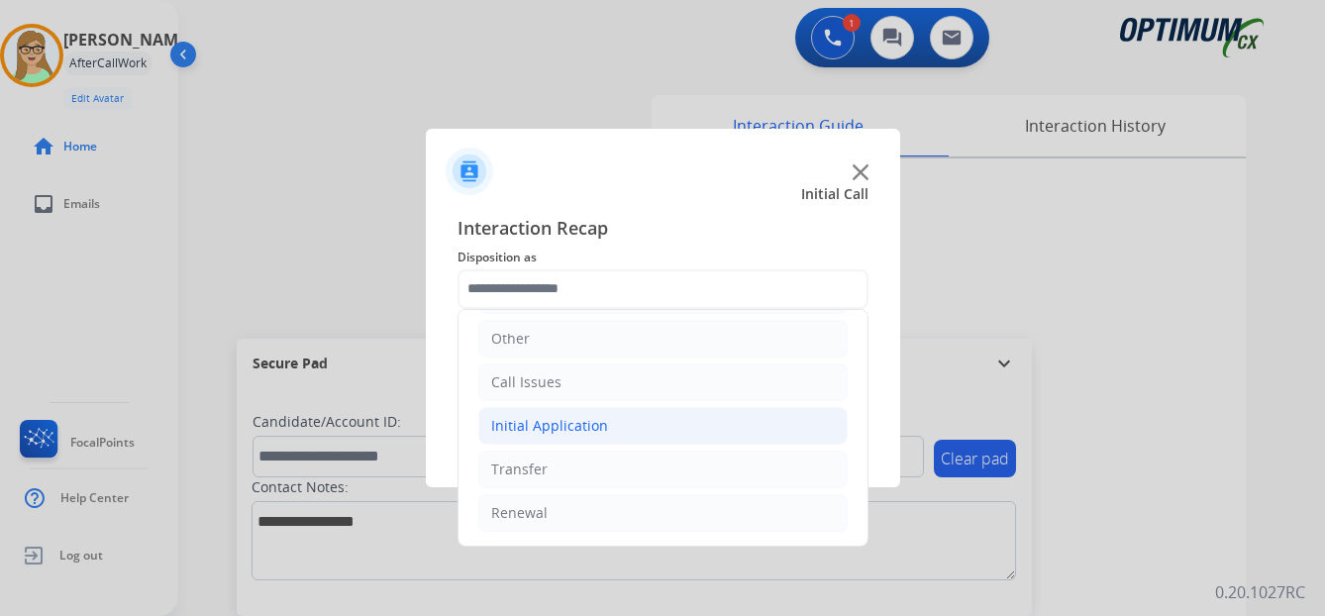
click at [552, 423] on div "Initial Application" at bounding box center [549, 426] width 117 height 20
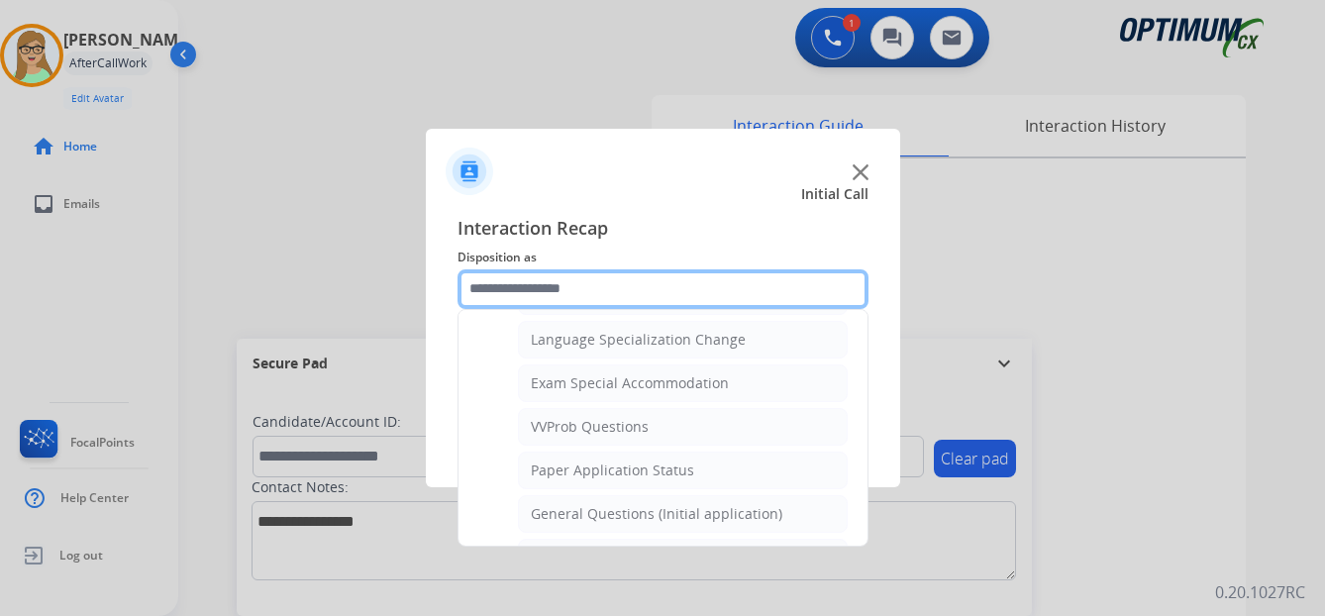
scroll to position [1026, 0]
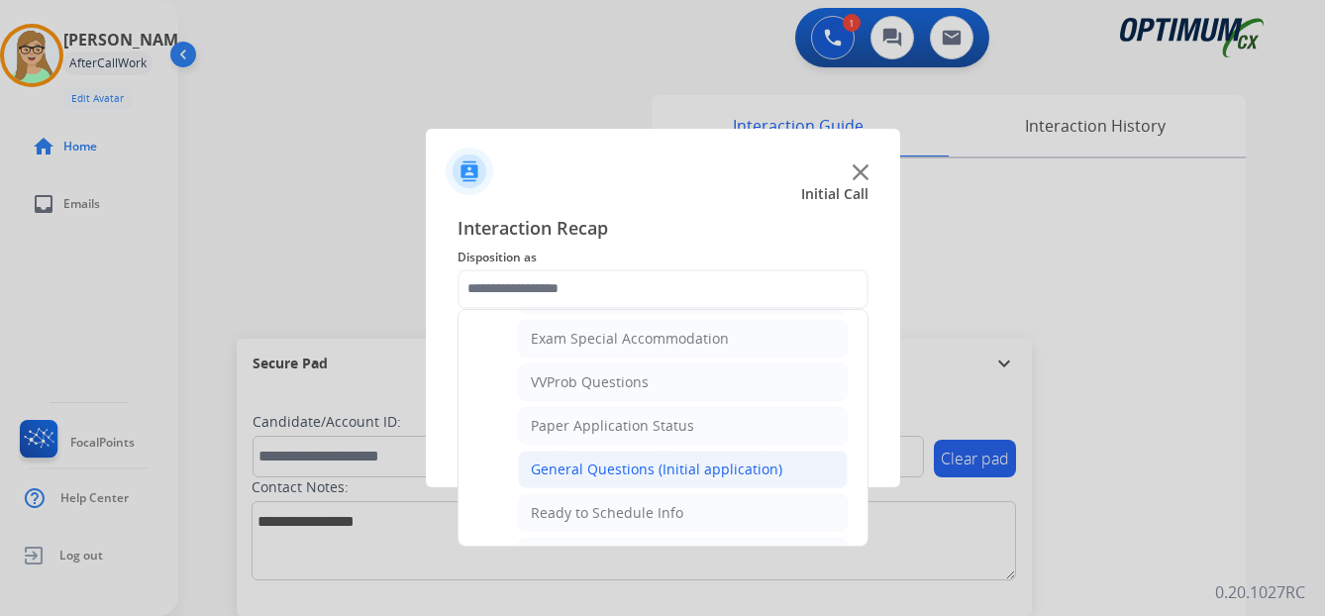
click at [620, 473] on div "General Questions (Initial application)" at bounding box center [657, 469] width 252 height 20
type input "**********"
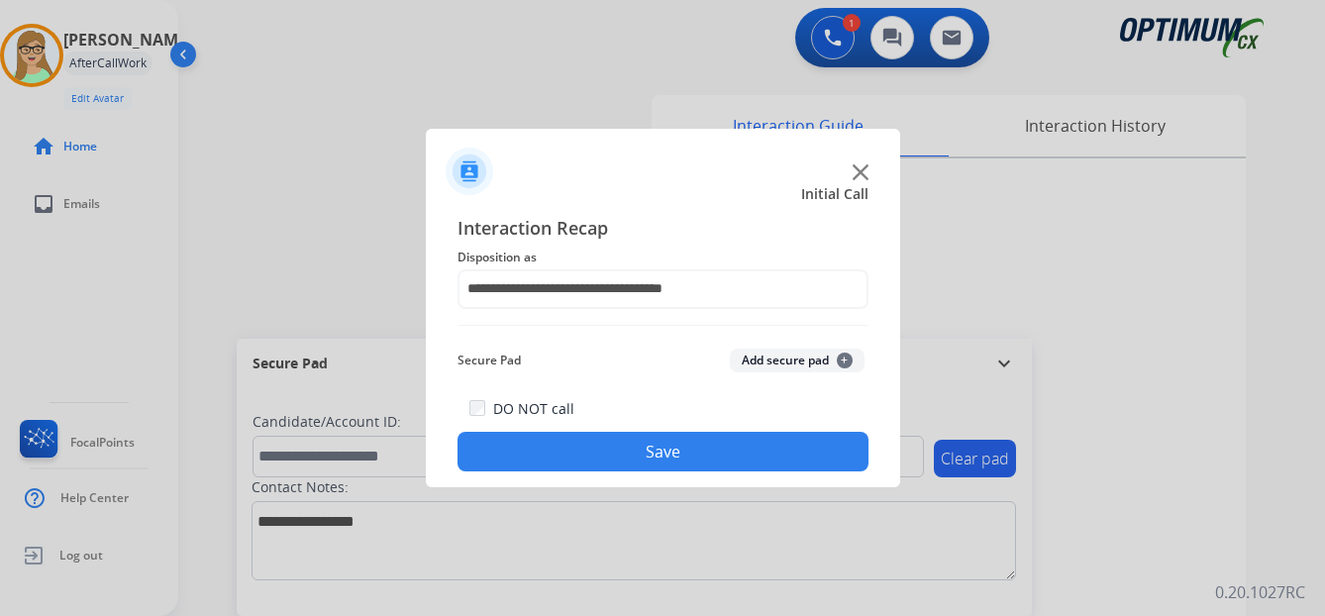
click at [615, 443] on button "Save" at bounding box center [662, 452] width 411 height 40
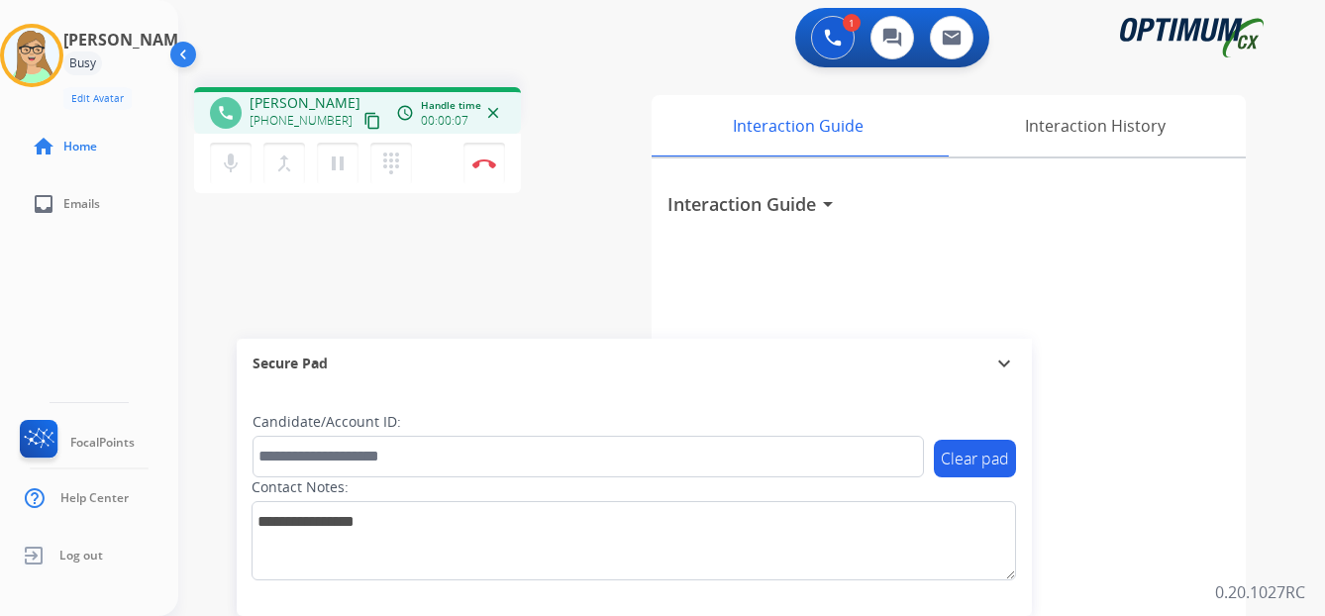
click at [363, 119] on mat-icon "content_copy" at bounding box center [372, 121] width 18 height 18
click at [485, 163] on img at bounding box center [484, 163] width 24 height 10
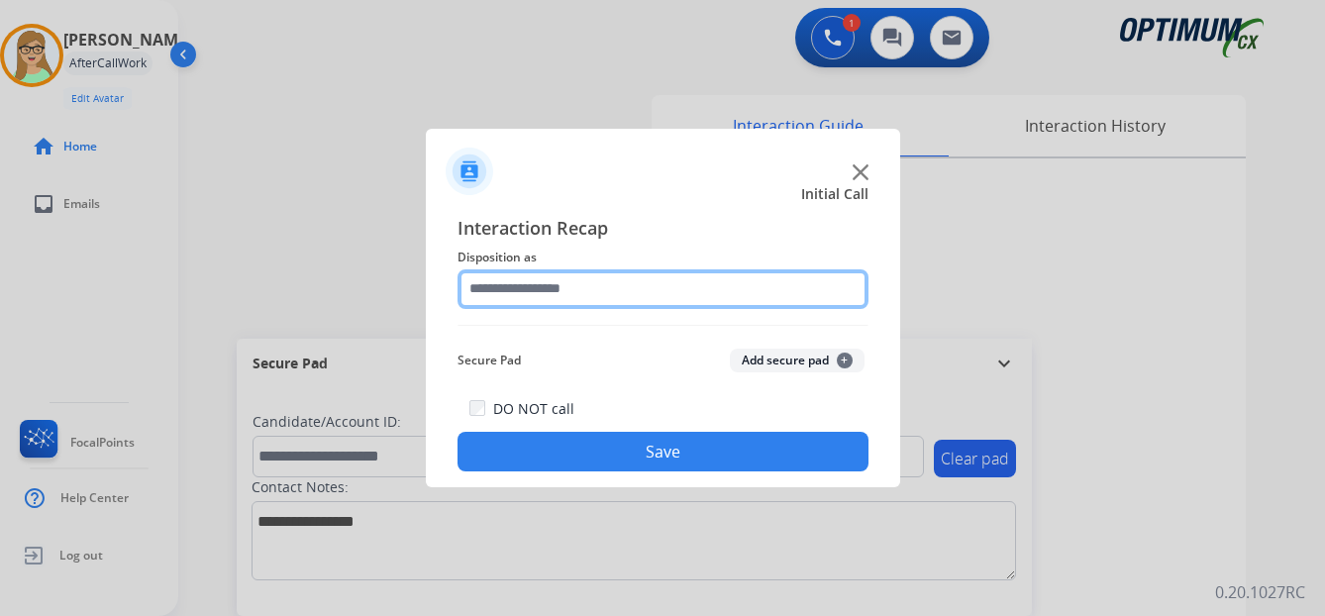
click at [561, 291] on input "text" at bounding box center [662, 289] width 411 height 40
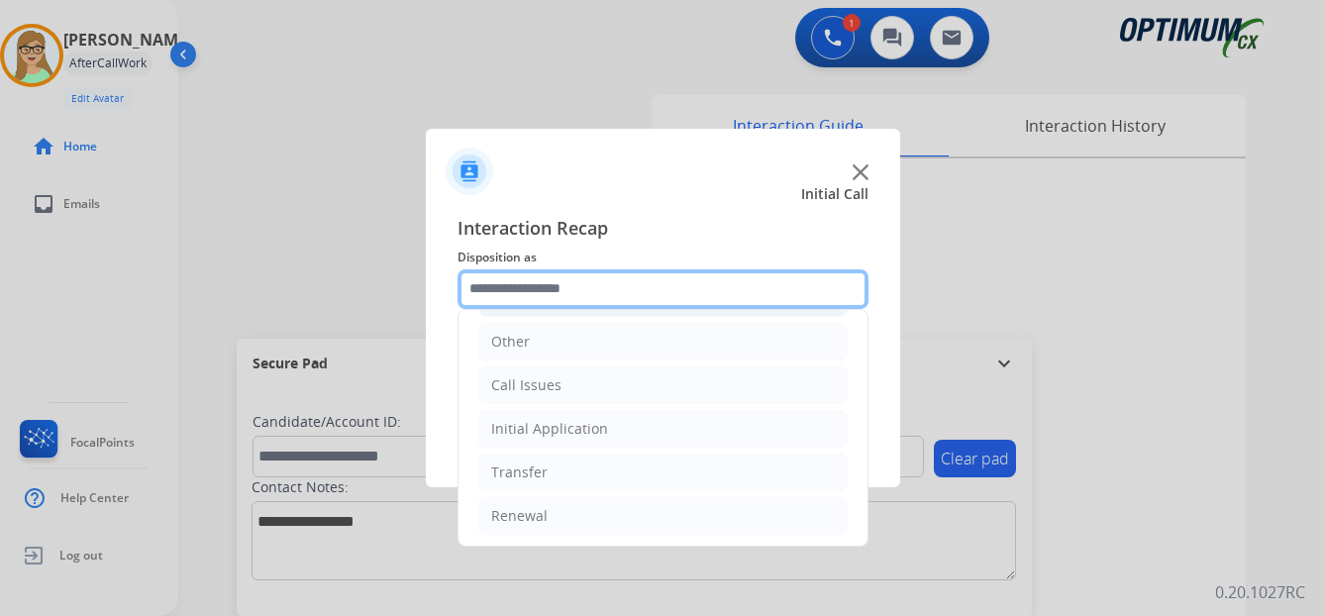
scroll to position [135, 0]
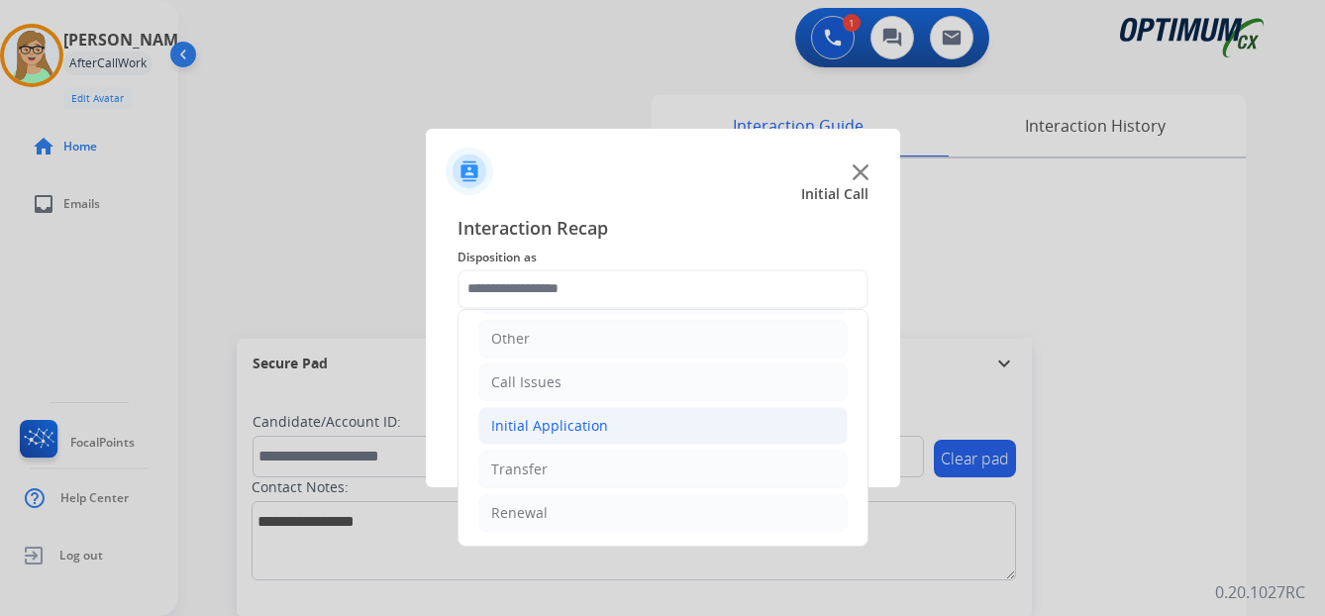
click at [574, 425] on div "Initial Application" at bounding box center [549, 426] width 117 height 20
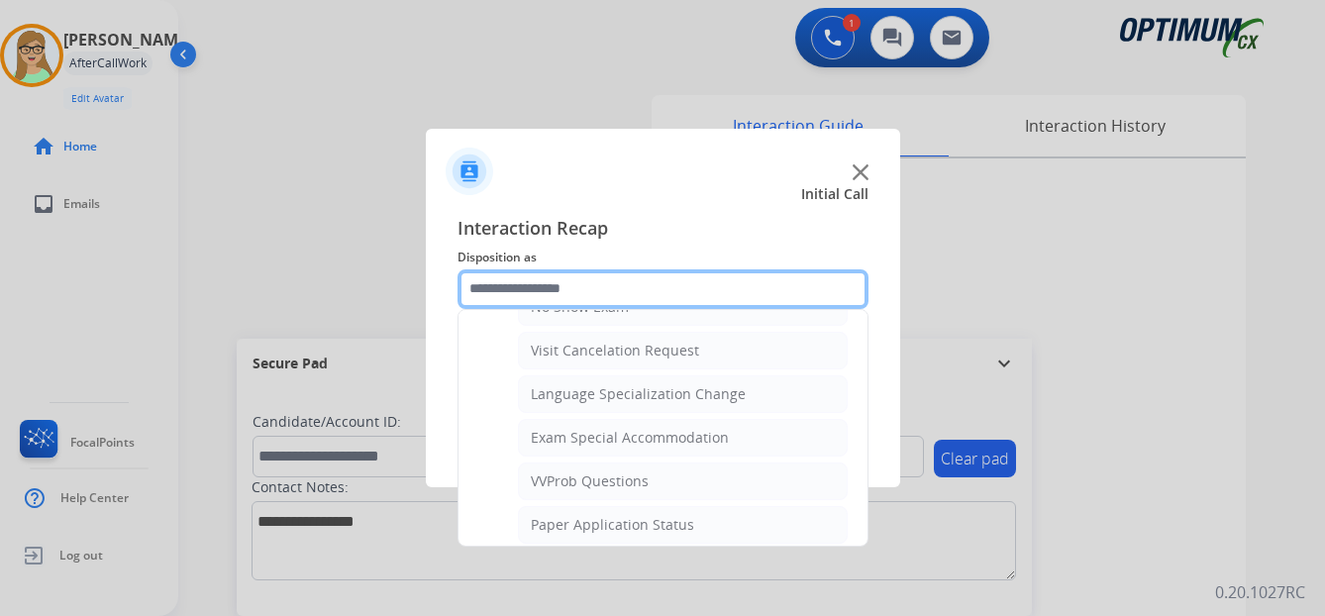
scroll to position [1026, 0]
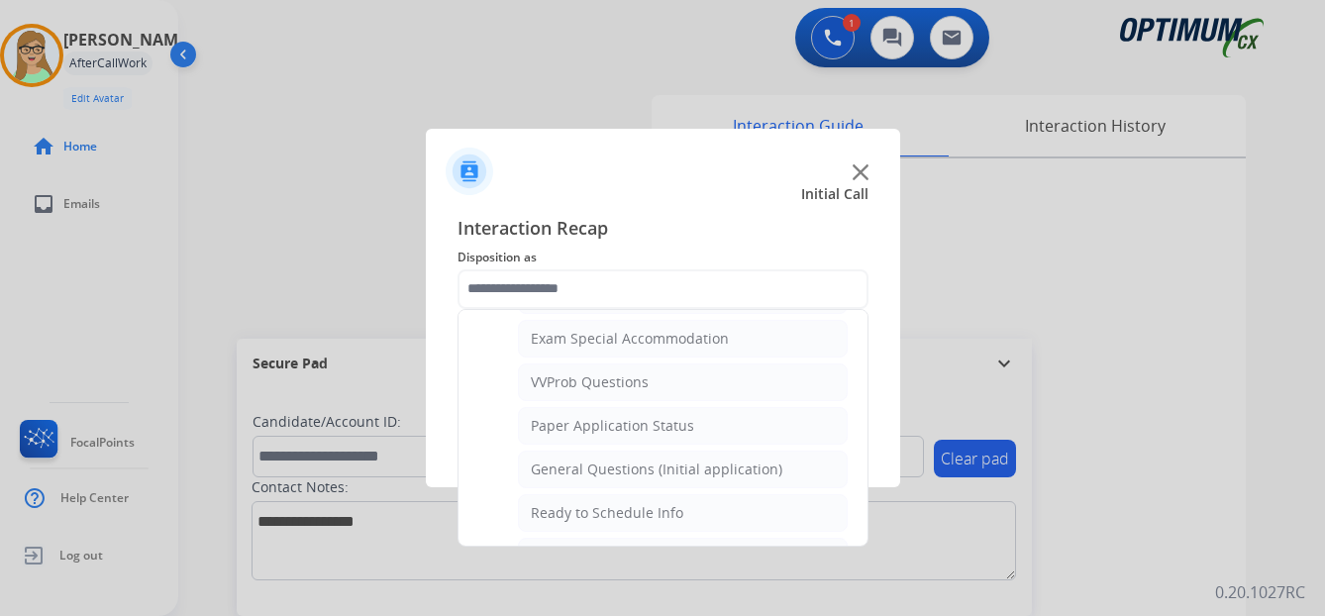
click at [633, 514] on div "Ready to Schedule Info" at bounding box center [607, 513] width 152 height 20
type input "**********"
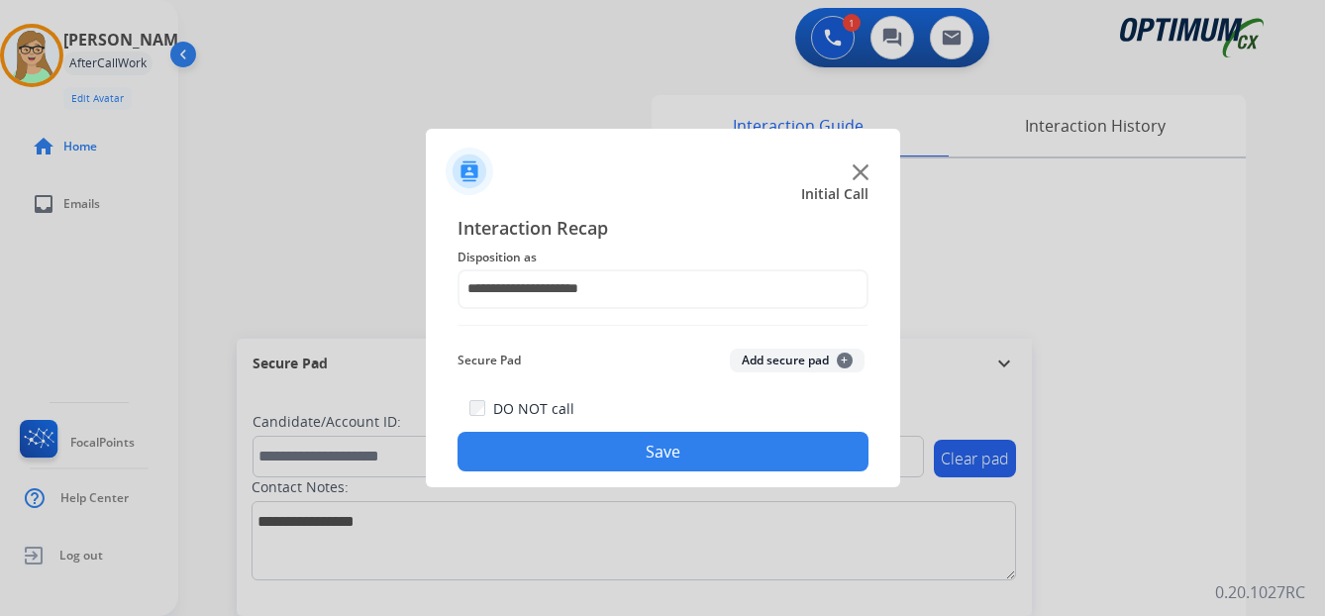
drag, startPoint x: 617, startPoint y: 458, endPoint x: 67, endPoint y: 344, distance: 561.4
click at [615, 459] on button "Save" at bounding box center [662, 452] width 411 height 40
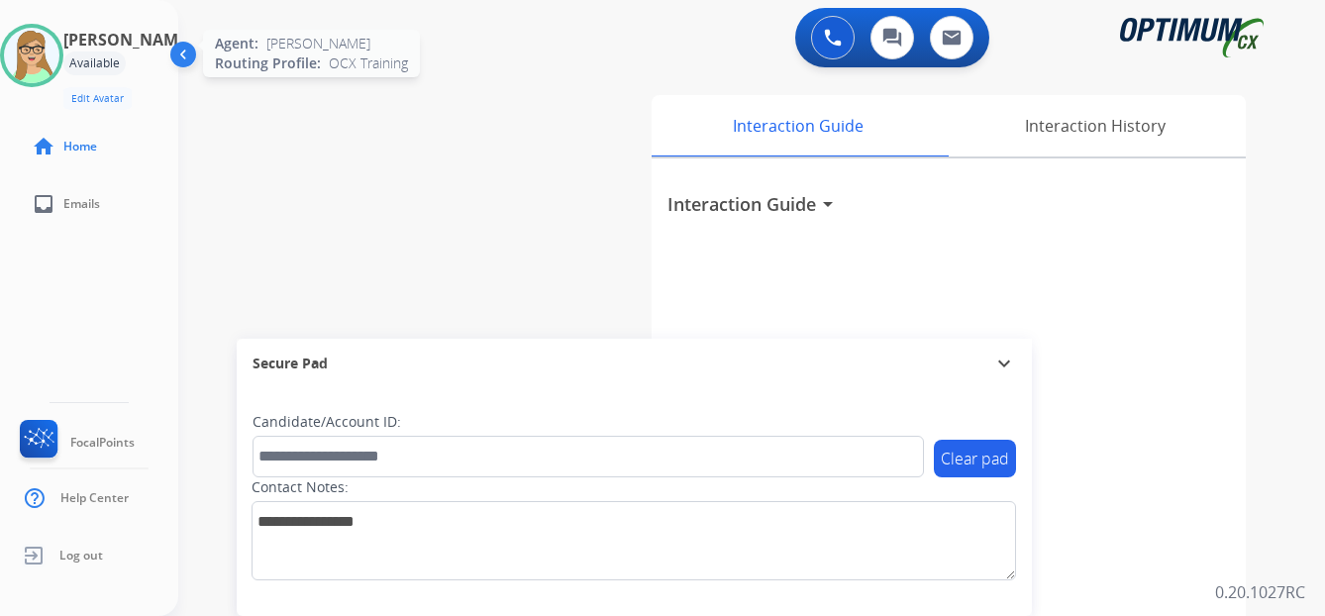
click at [59, 52] on img at bounding box center [31, 55] width 55 height 55
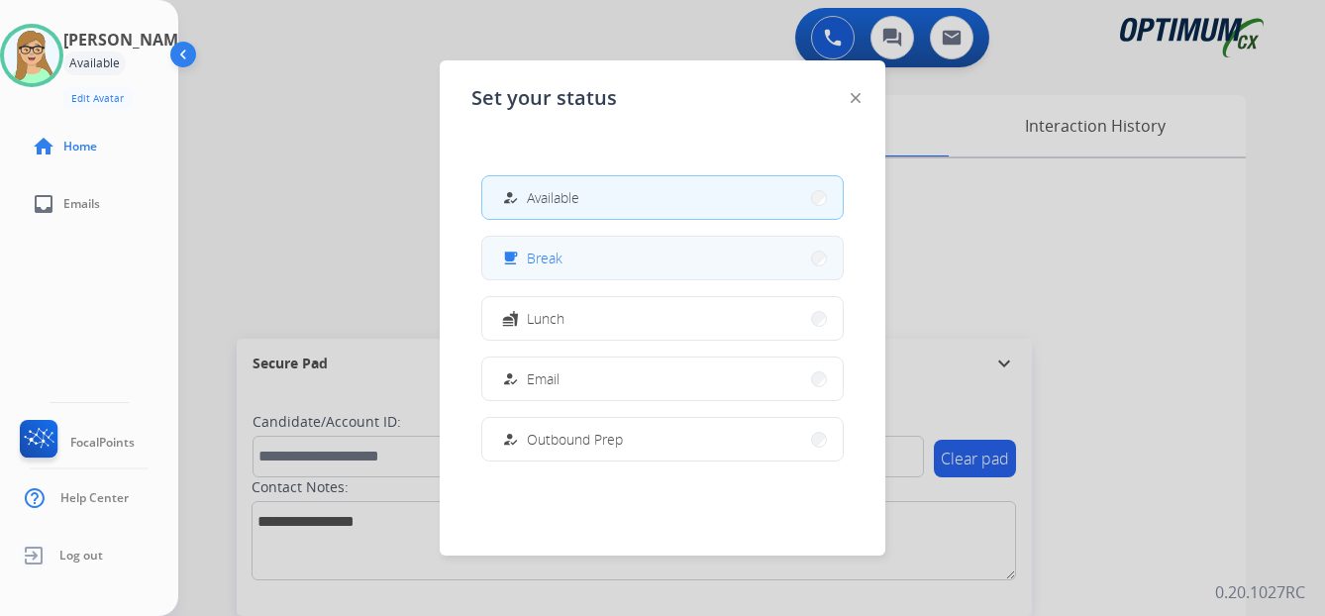
click at [551, 270] on button "free_breakfast Break" at bounding box center [662, 258] width 360 height 43
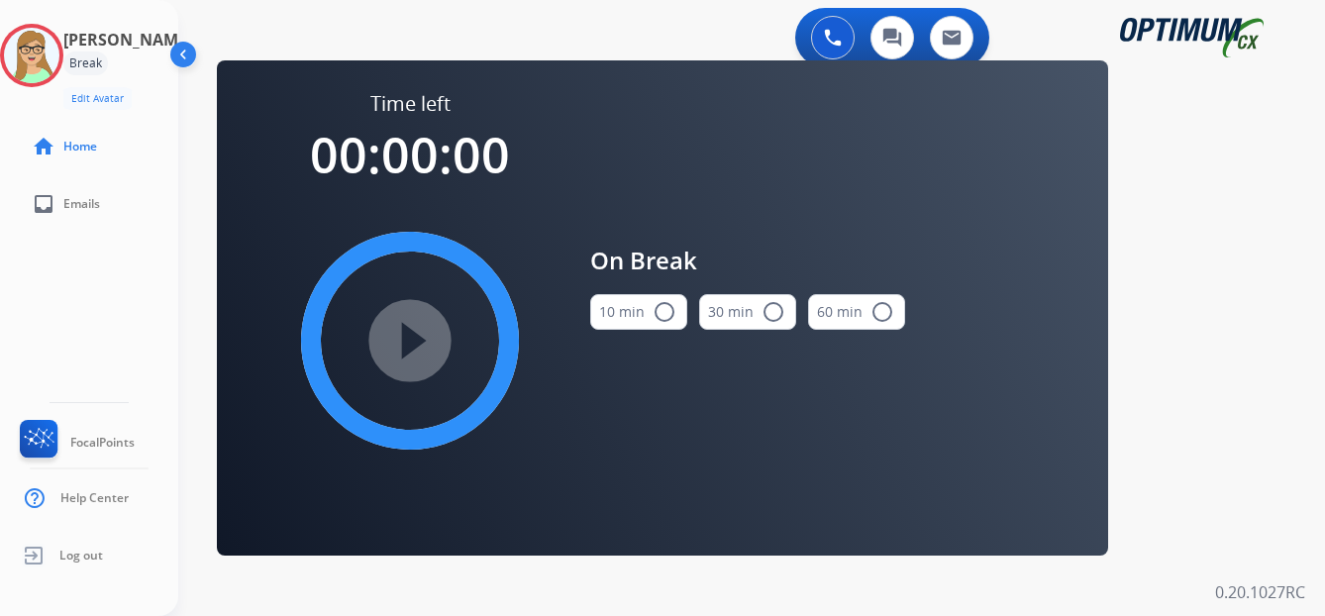
click at [664, 306] on mat-icon "radio_button_unchecked" at bounding box center [665, 312] width 24 height 24
click at [404, 333] on mat-icon "play_circle_filled" at bounding box center [410, 341] width 24 height 24
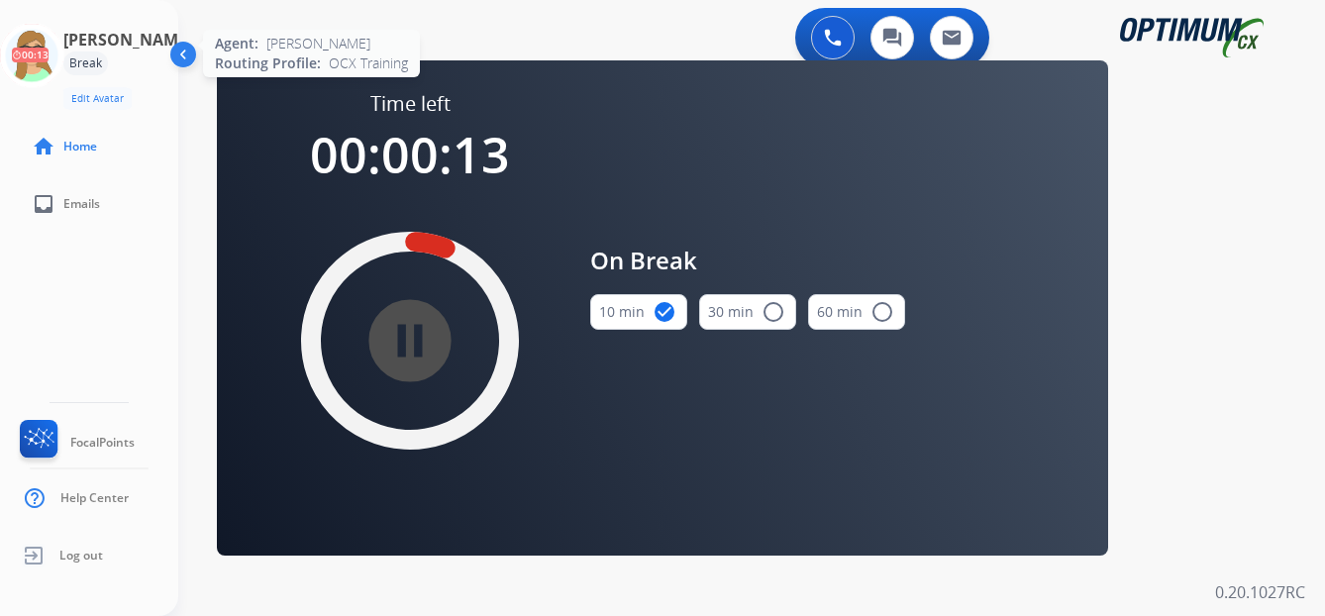
click at [57, 55] on icon at bounding box center [32, 56] width 64 height 64
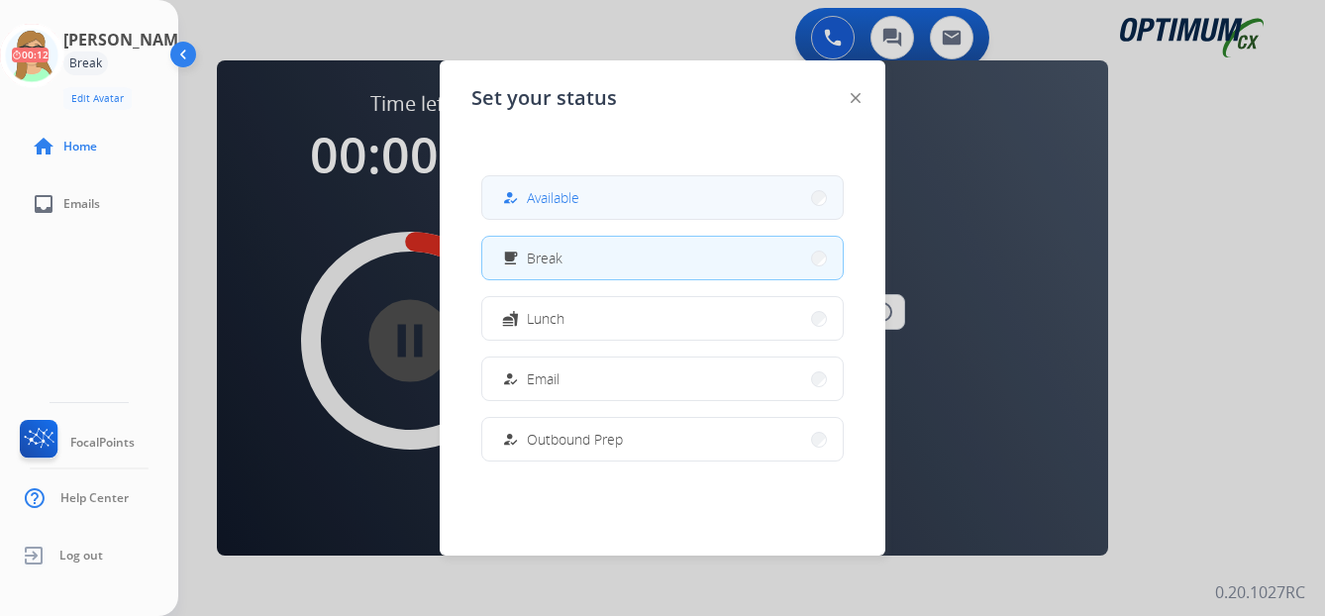
click at [544, 203] on span "Available" at bounding box center [553, 197] width 52 height 21
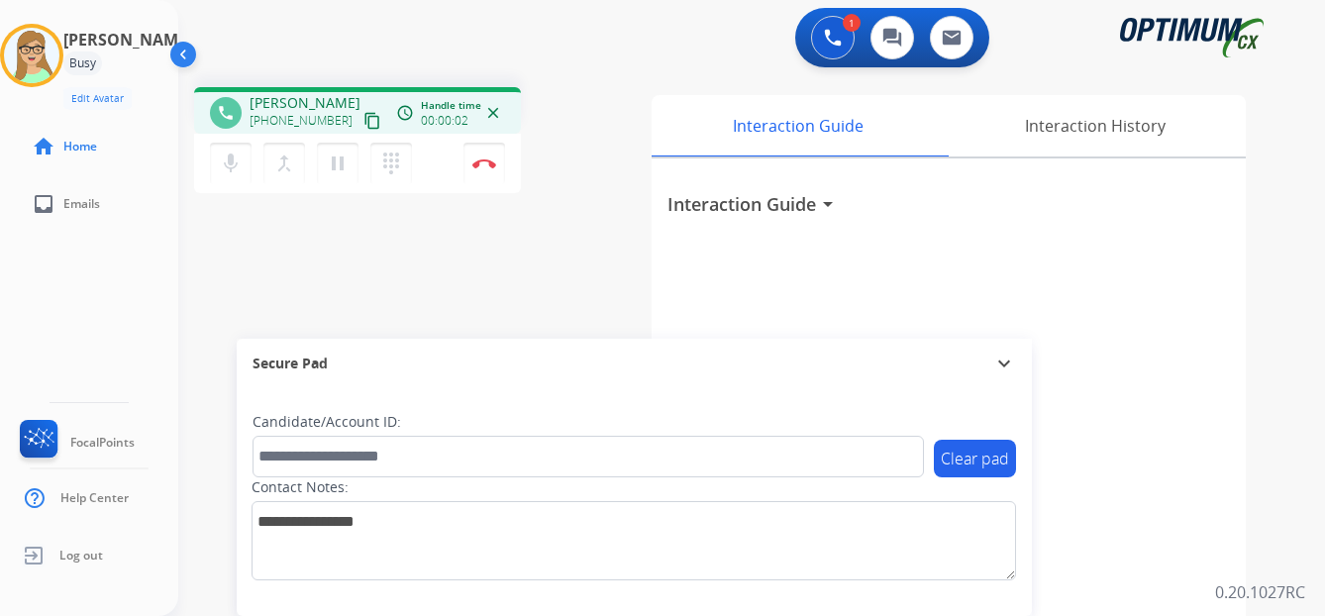
click at [363, 119] on mat-icon "content_copy" at bounding box center [372, 121] width 18 height 18
click at [479, 161] on img at bounding box center [484, 163] width 24 height 10
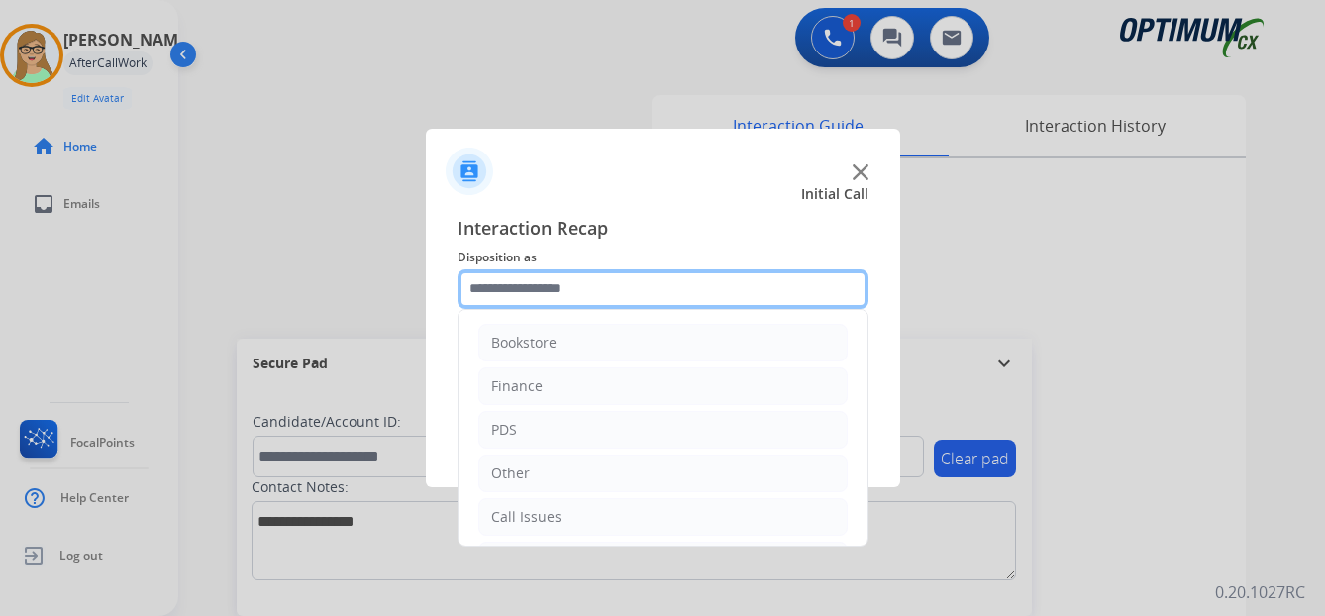
click at [534, 294] on input "text" at bounding box center [662, 289] width 411 height 40
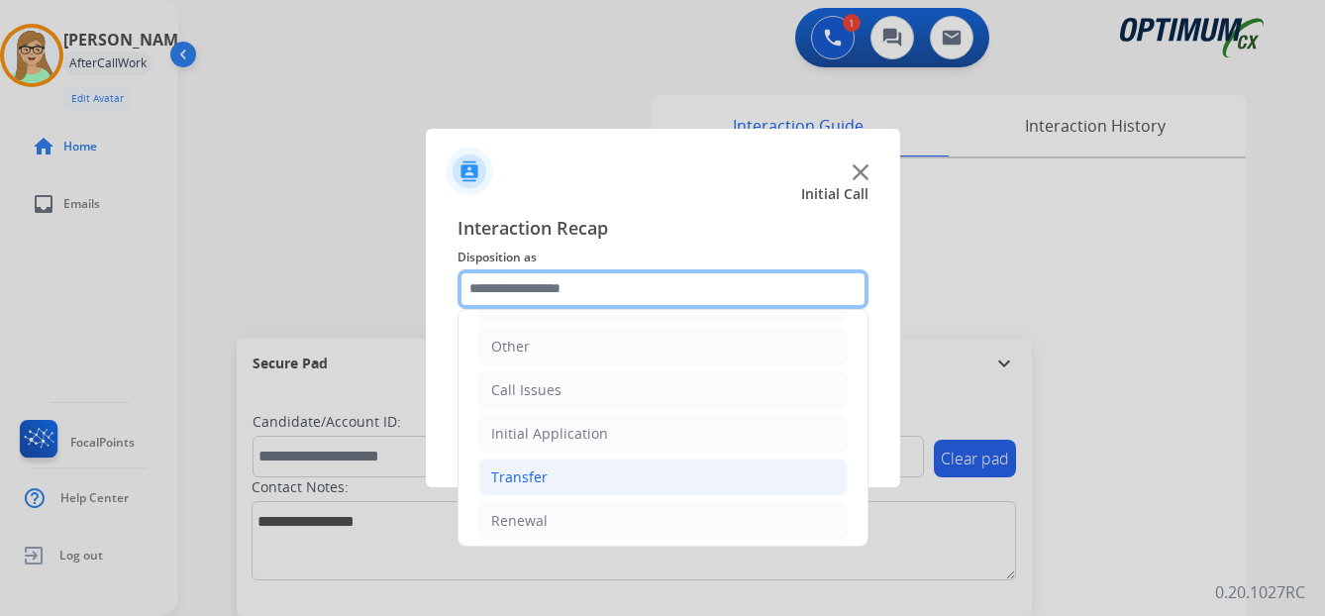
scroll to position [135, 0]
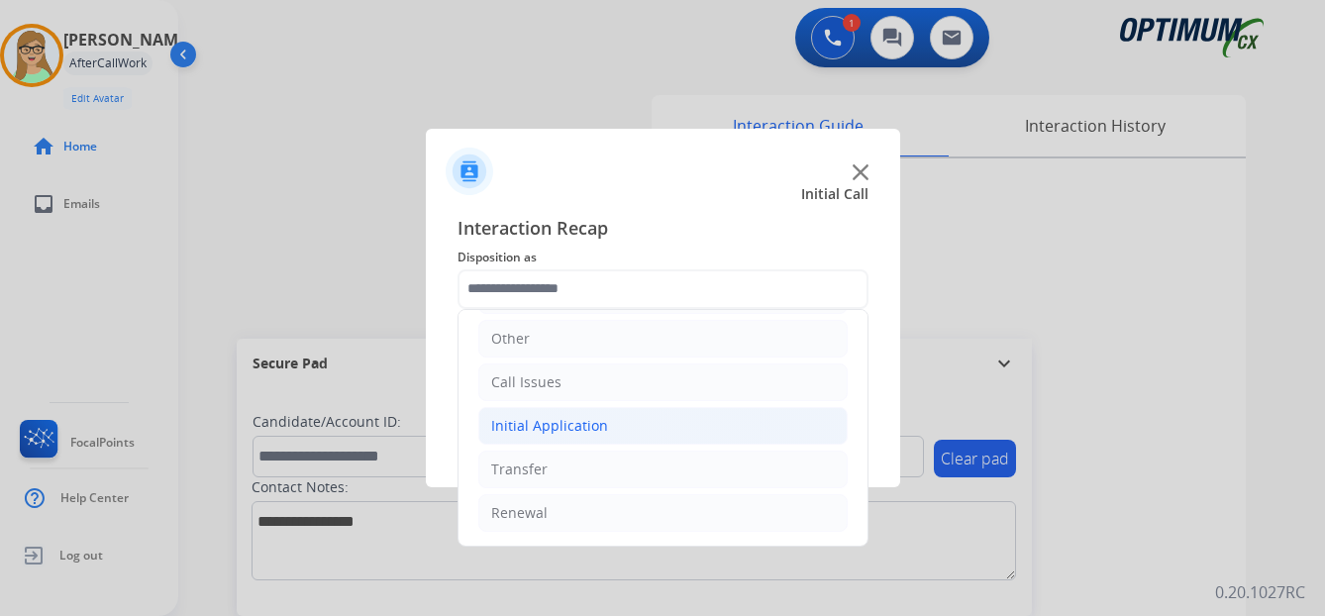
click at [575, 422] on div "Initial Application" at bounding box center [549, 426] width 117 height 20
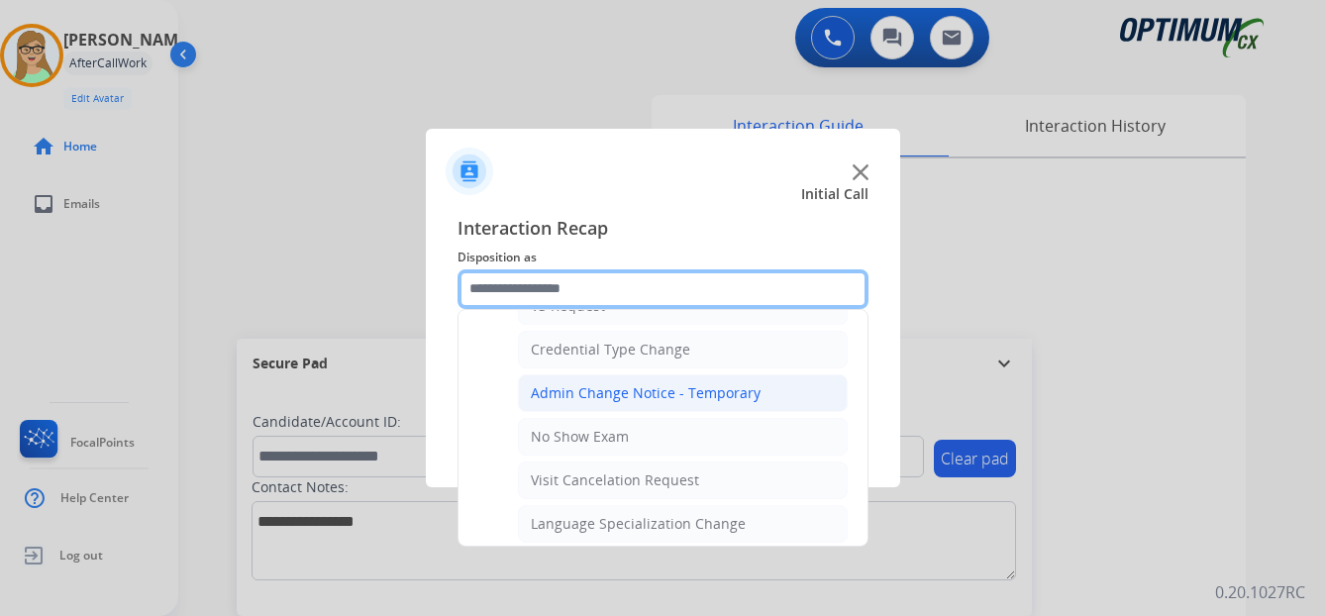
scroll to position [828, 0]
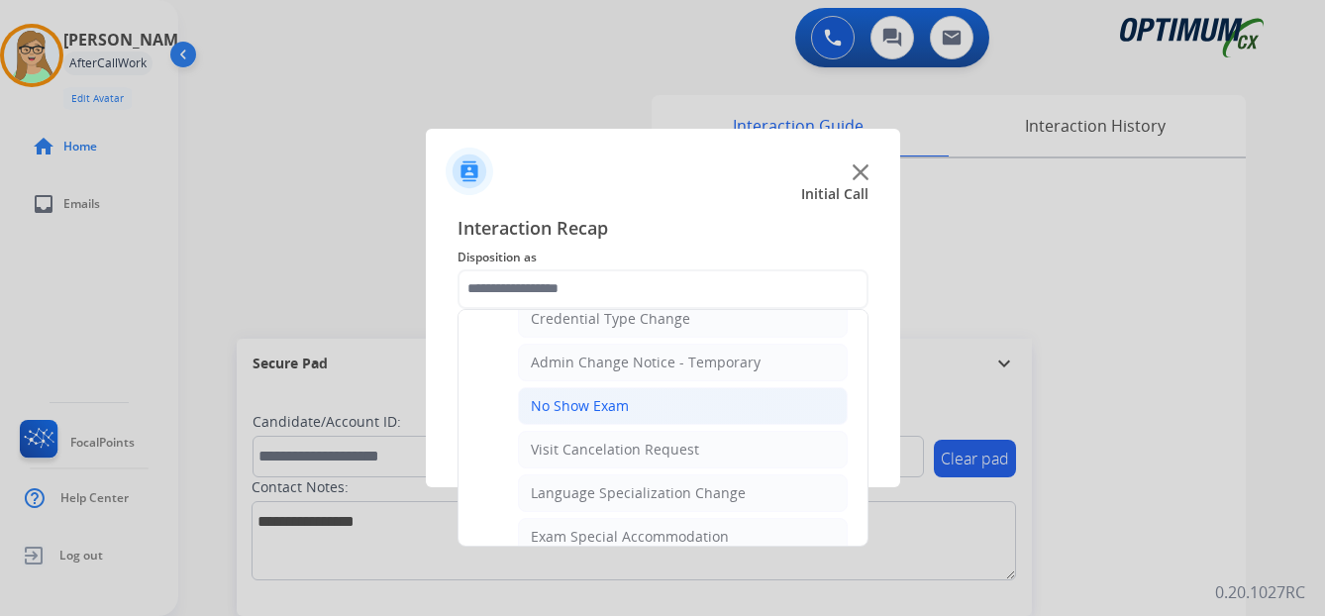
click at [595, 406] on div "No Show Exam" at bounding box center [580, 406] width 98 height 20
type input "**********"
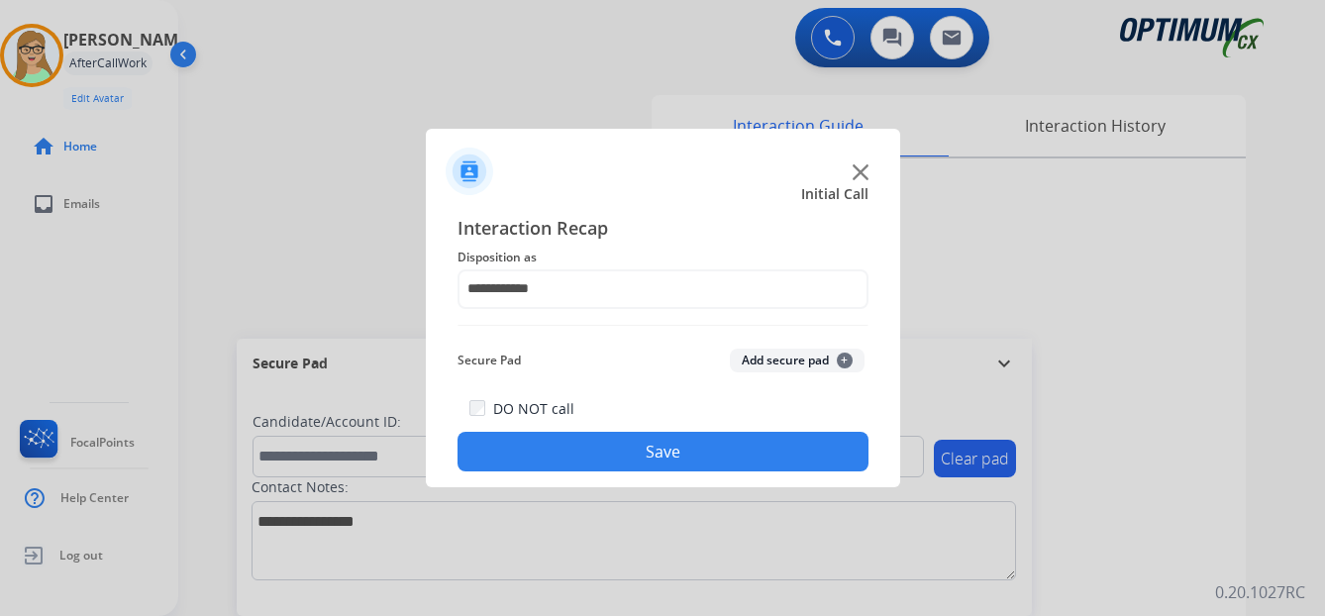
click at [550, 450] on button "Save" at bounding box center [662, 452] width 411 height 40
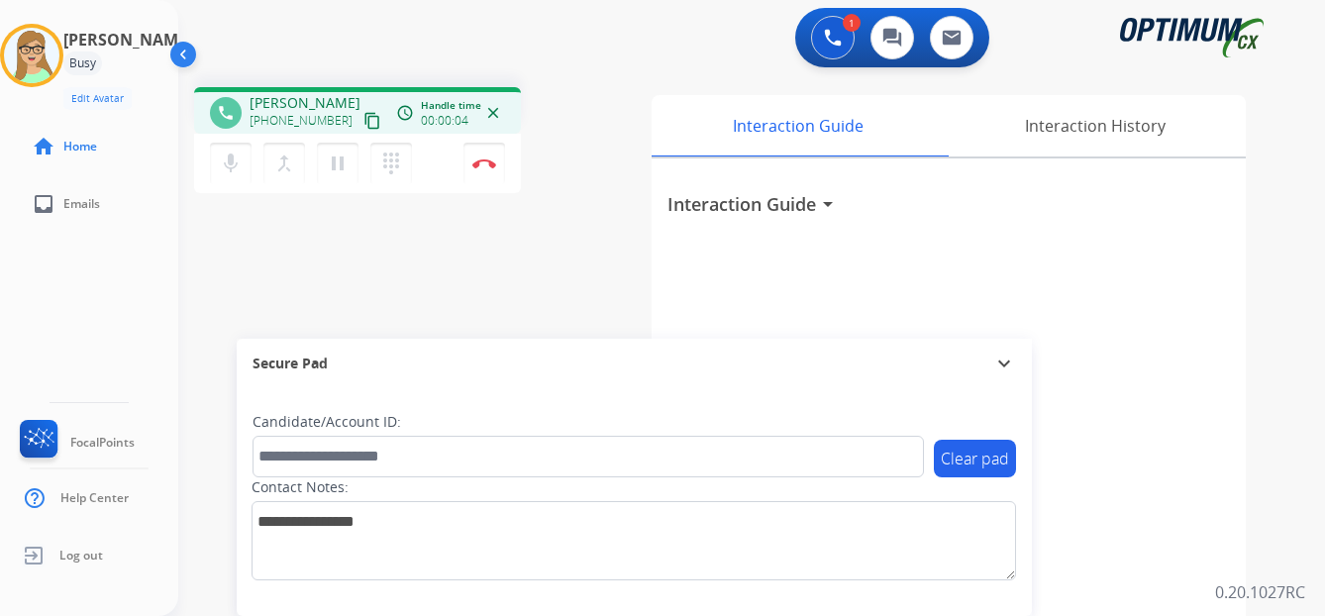
click at [51, 327] on div "[PERSON_NAME] Edit Avatar Agent: [PERSON_NAME] Profile: OCX Training home Home …" at bounding box center [89, 308] width 178 height 616
click at [363, 120] on mat-icon "content_copy" at bounding box center [372, 121] width 18 height 18
click at [481, 162] on img at bounding box center [484, 163] width 24 height 10
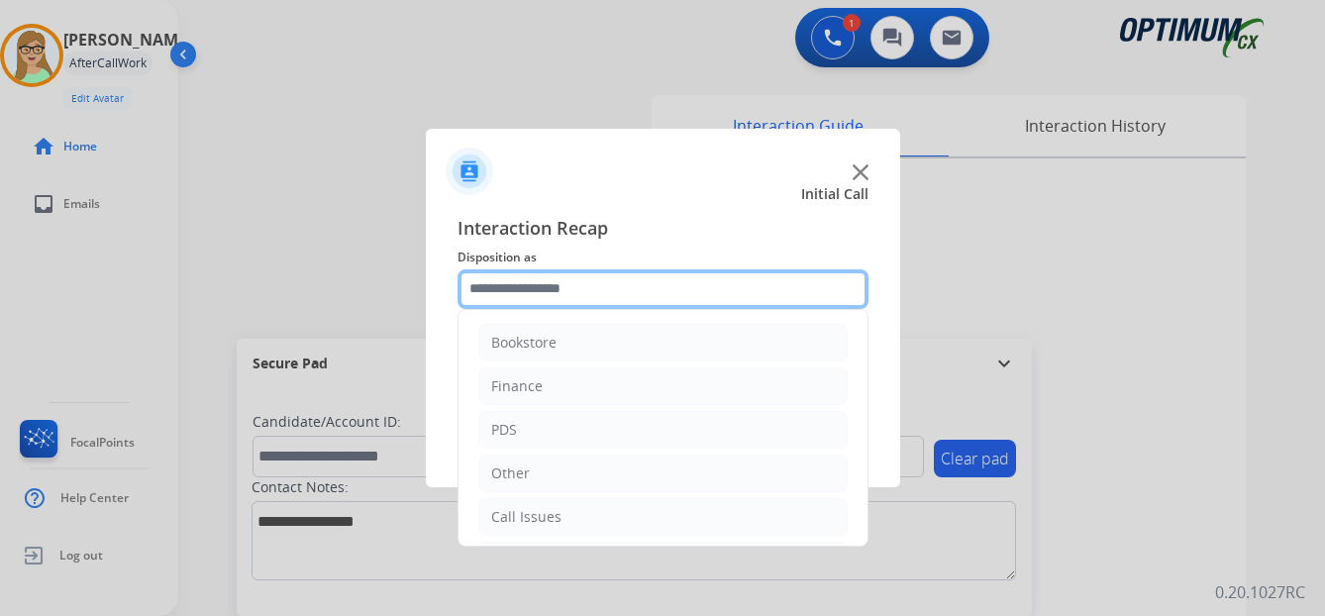
click at [547, 288] on input "text" at bounding box center [662, 289] width 411 height 40
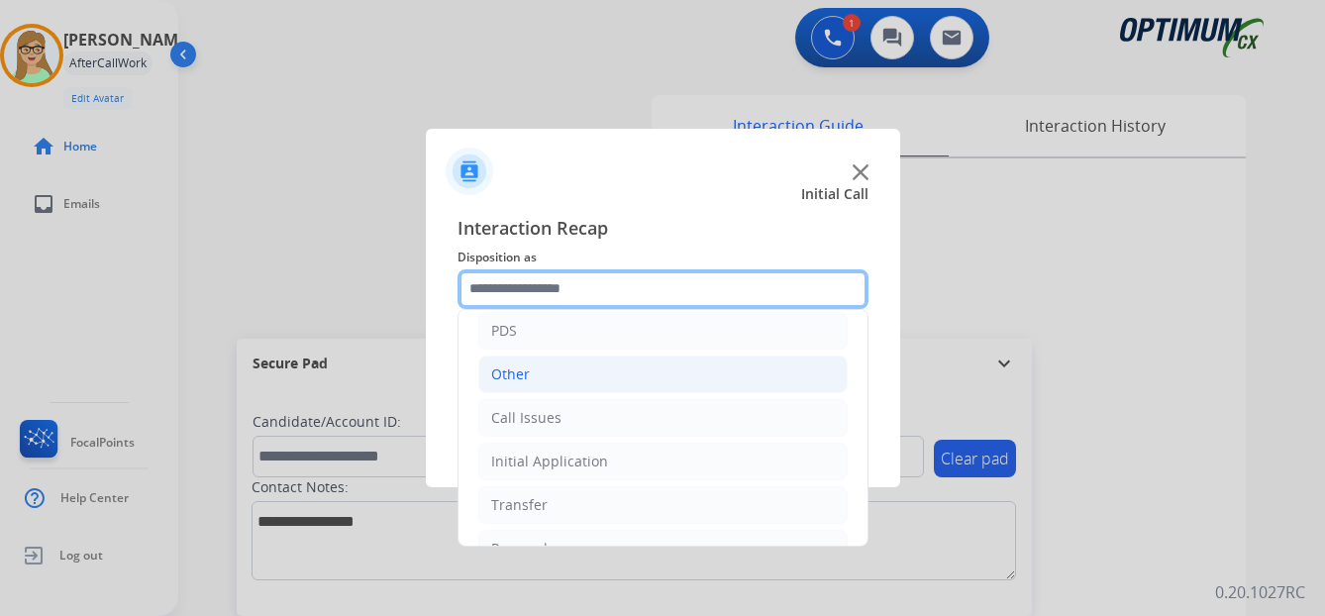
scroll to position [135, 0]
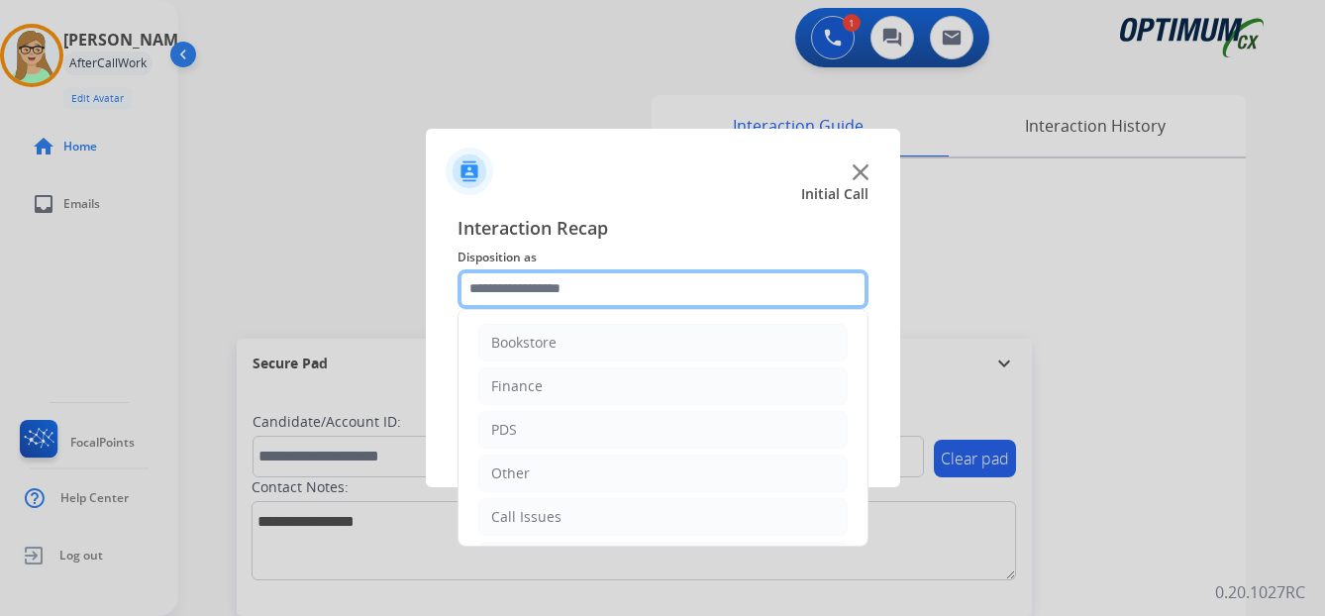
click at [543, 288] on input "text" at bounding box center [662, 289] width 411 height 40
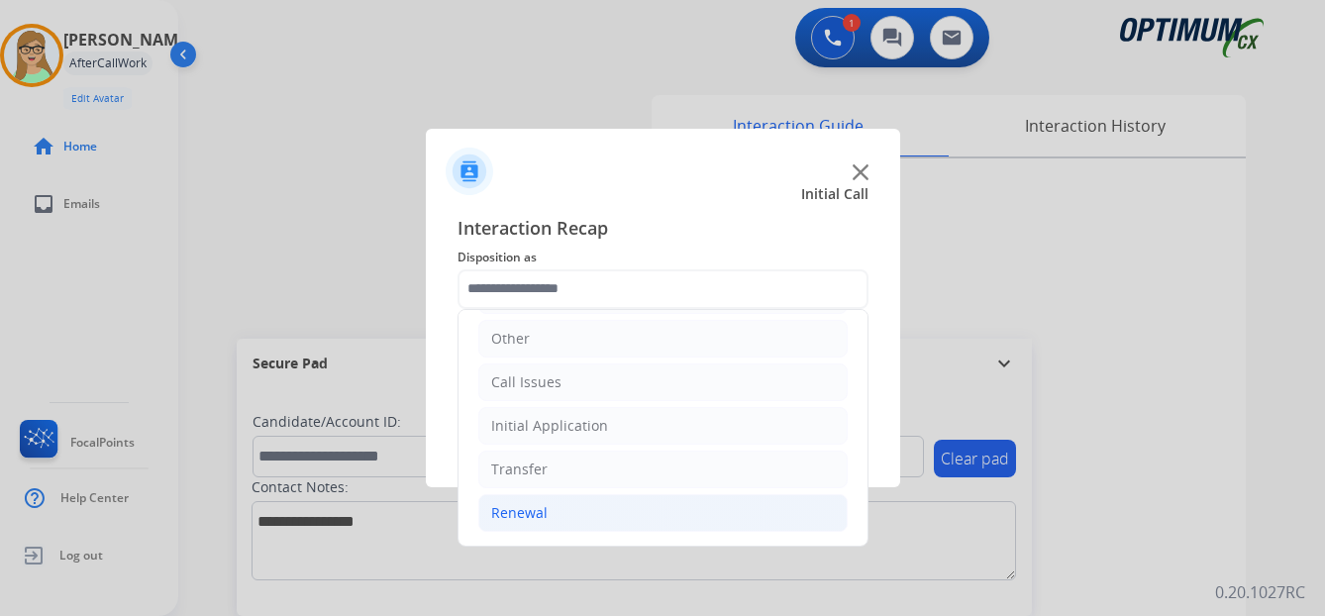
click at [521, 513] on div "Renewal" at bounding box center [519, 513] width 56 height 20
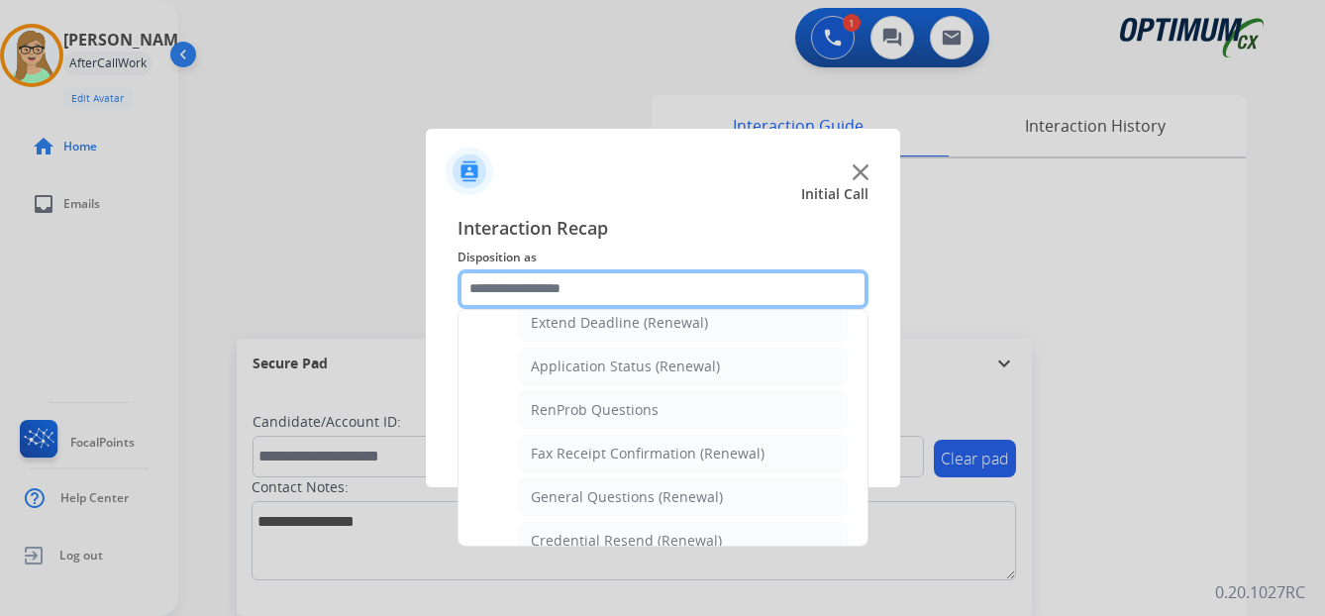
scroll to position [531, 0]
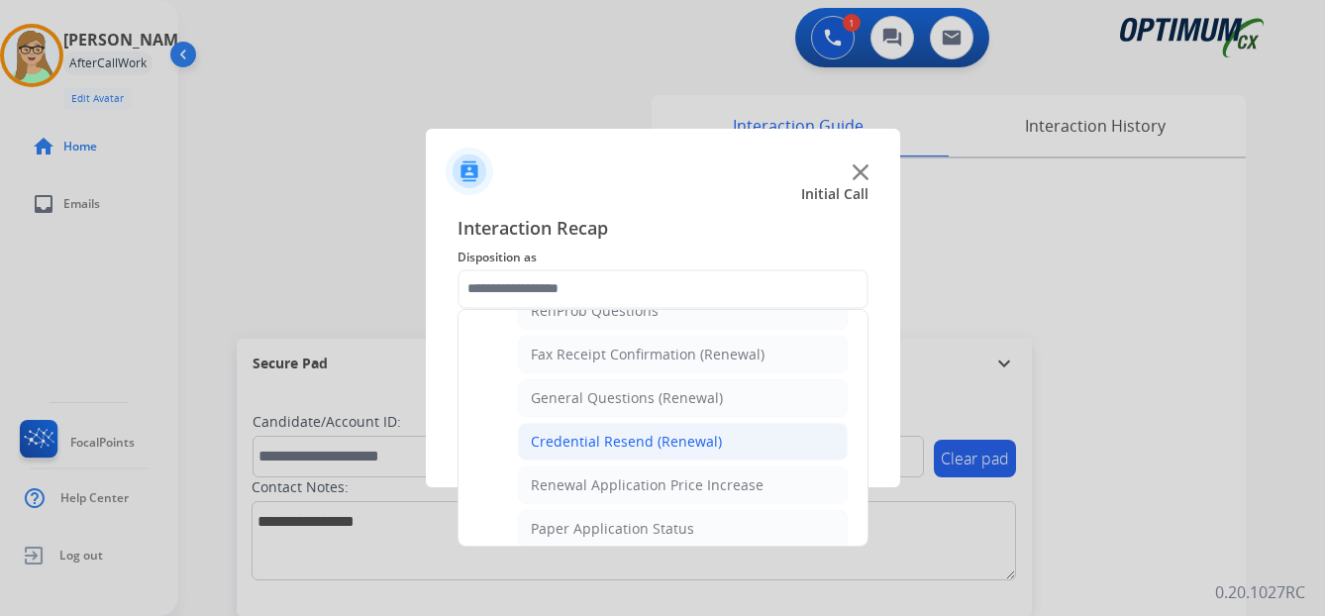
click at [637, 453] on li "Credential Resend (Renewal)" at bounding box center [683, 442] width 330 height 38
type input "**********"
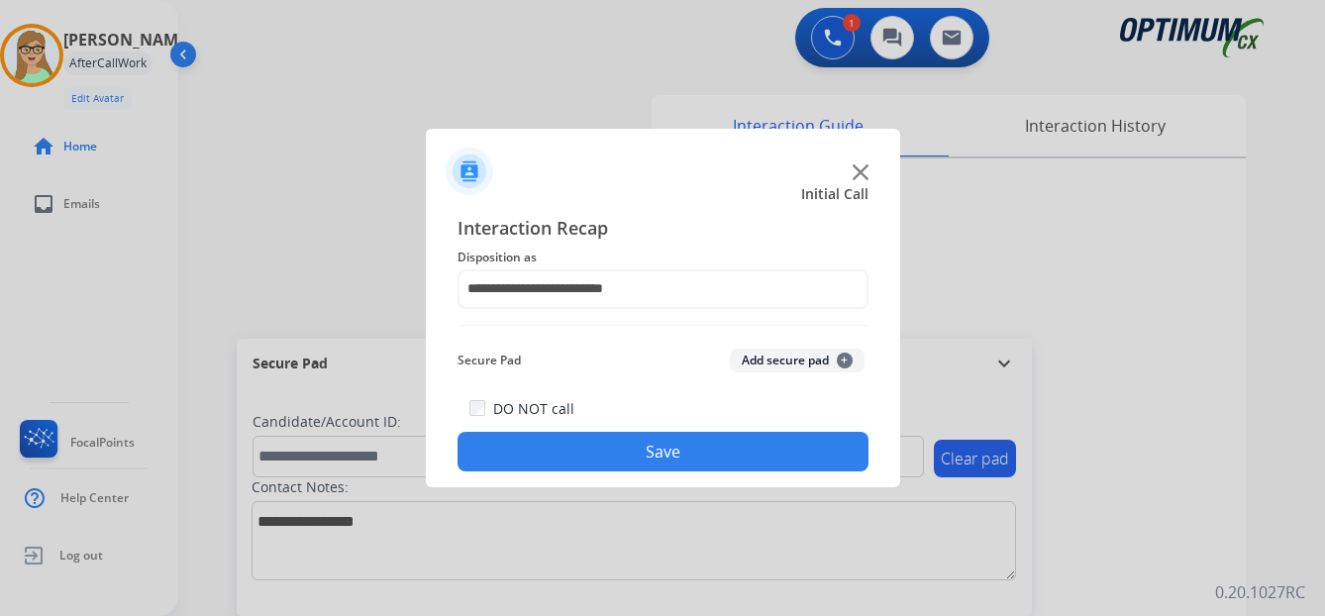
click at [637, 453] on button "Save" at bounding box center [662, 452] width 411 height 40
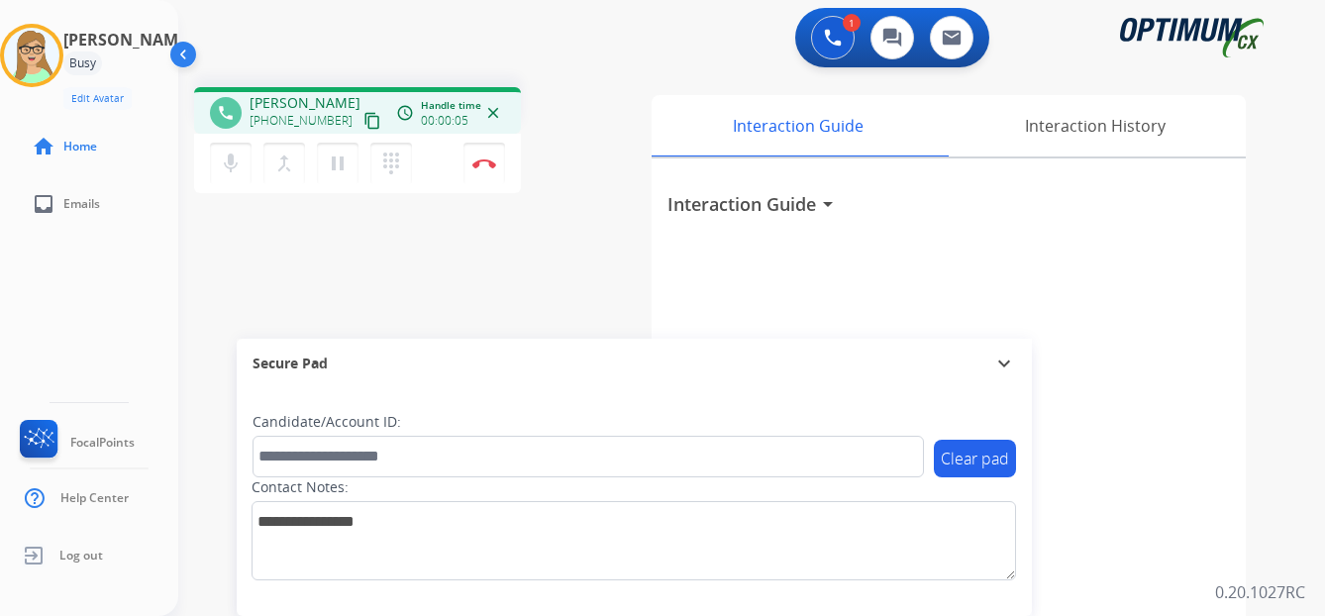
drag, startPoint x: 354, startPoint y: 119, endPoint x: 312, endPoint y: 121, distance: 42.6
click at [363, 119] on mat-icon "content_copy" at bounding box center [372, 121] width 18 height 18
click at [43, 284] on div "[PERSON_NAME] Edit Avatar Agent: [PERSON_NAME] Profile: OCX Training home Home …" at bounding box center [89, 308] width 178 height 616
click at [568, 369] on div "Secure Pad" at bounding box center [634, 364] width 763 height 34
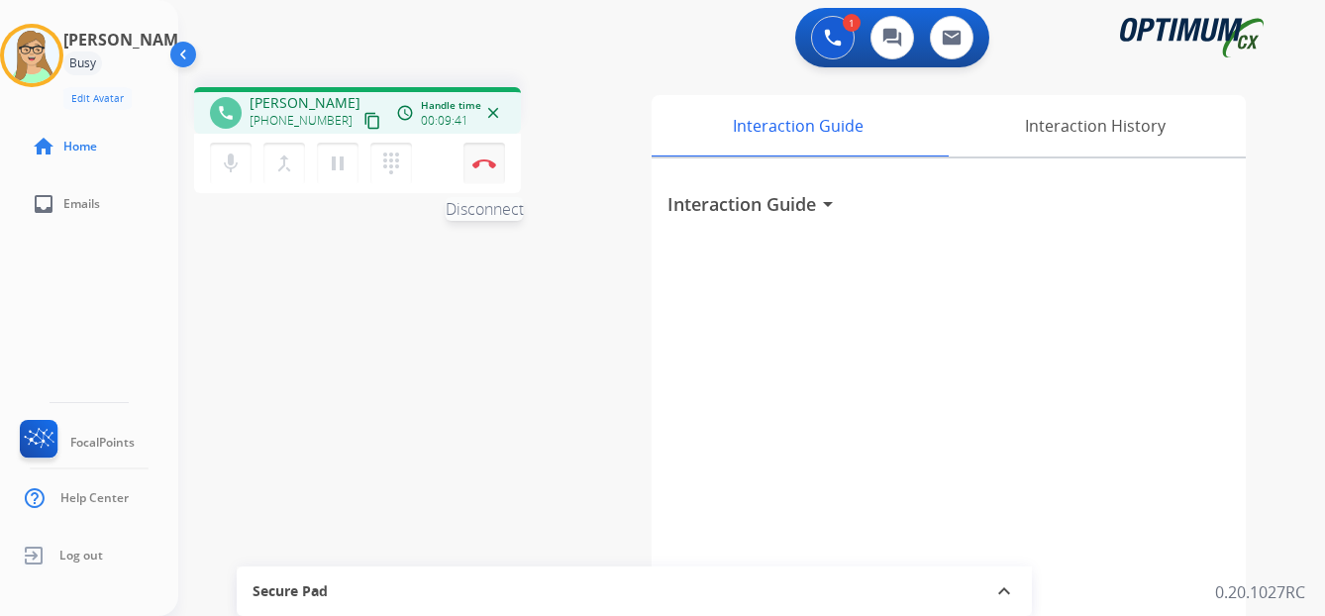
click at [484, 163] on img at bounding box center [484, 163] width 24 height 10
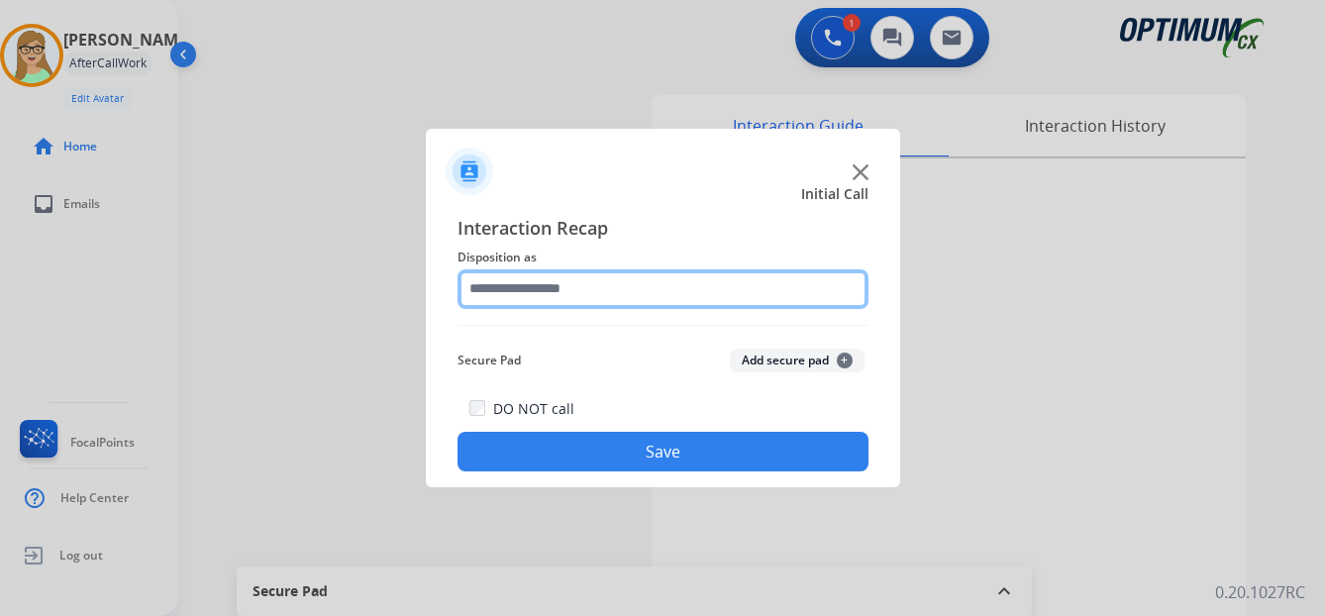
click at [563, 287] on input "text" at bounding box center [662, 289] width 411 height 40
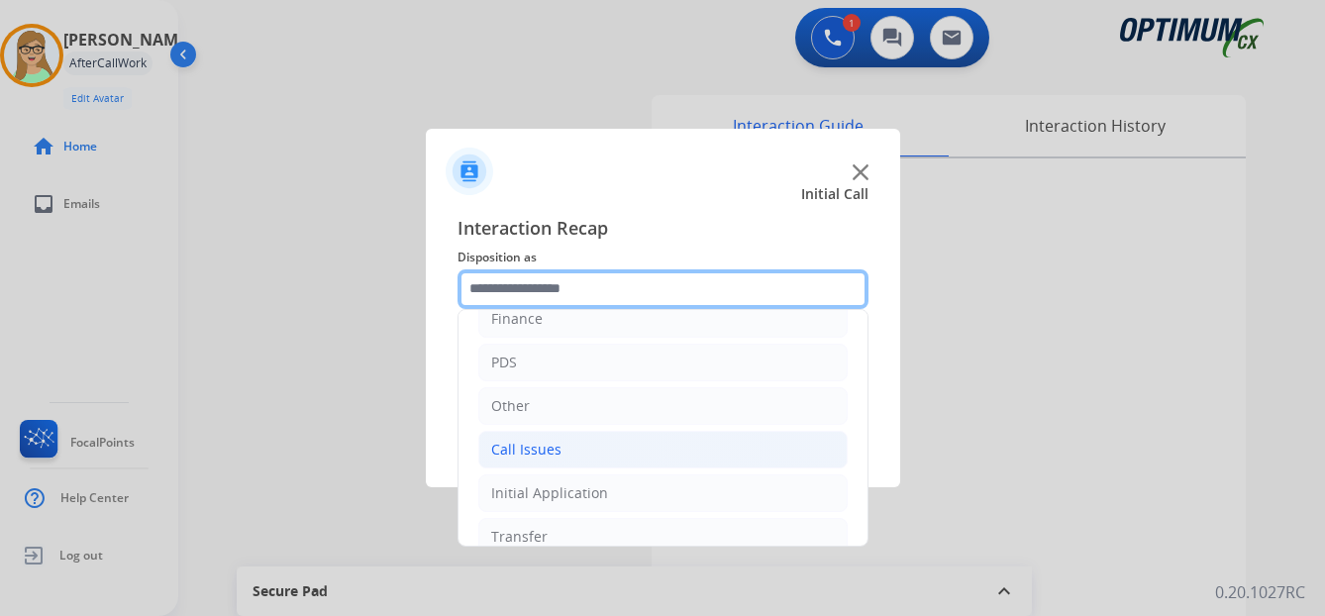
scroll to position [135, 0]
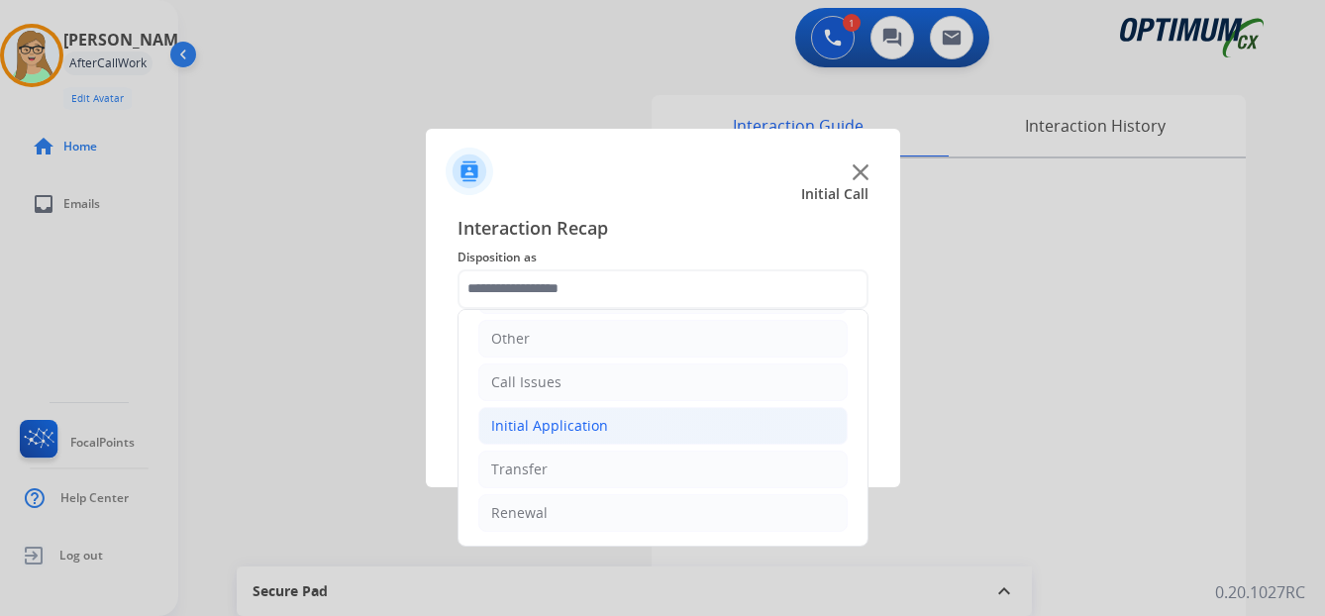
click at [568, 422] on div "Initial Application" at bounding box center [549, 426] width 117 height 20
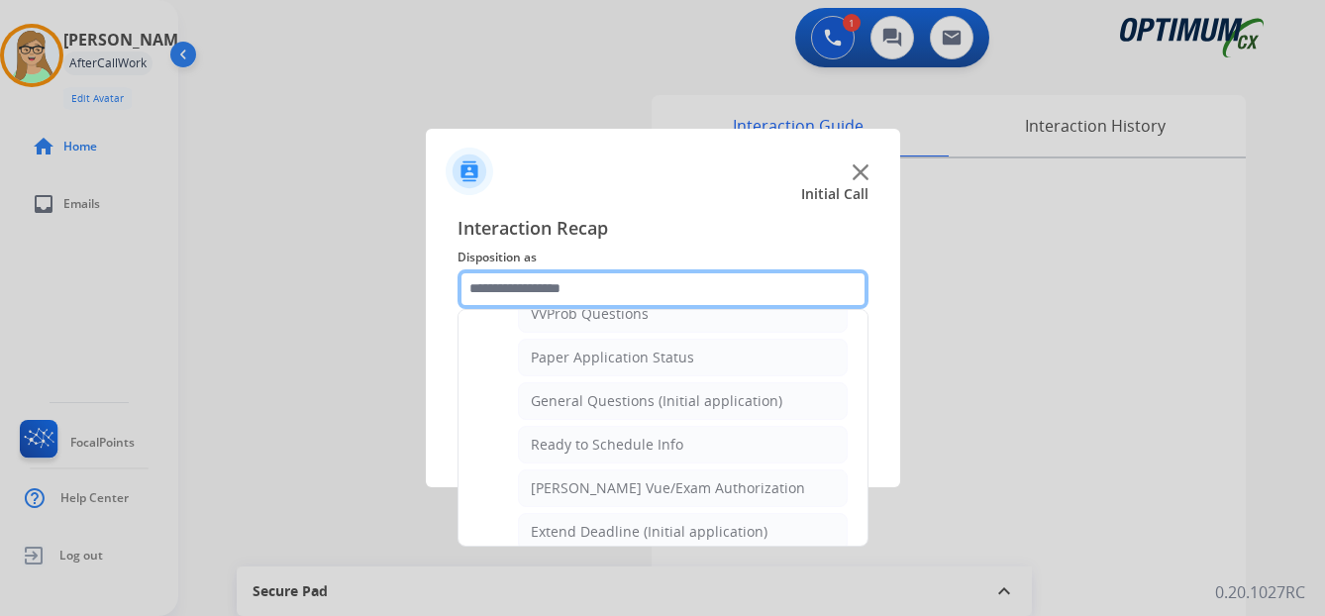
scroll to position [1125, 0]
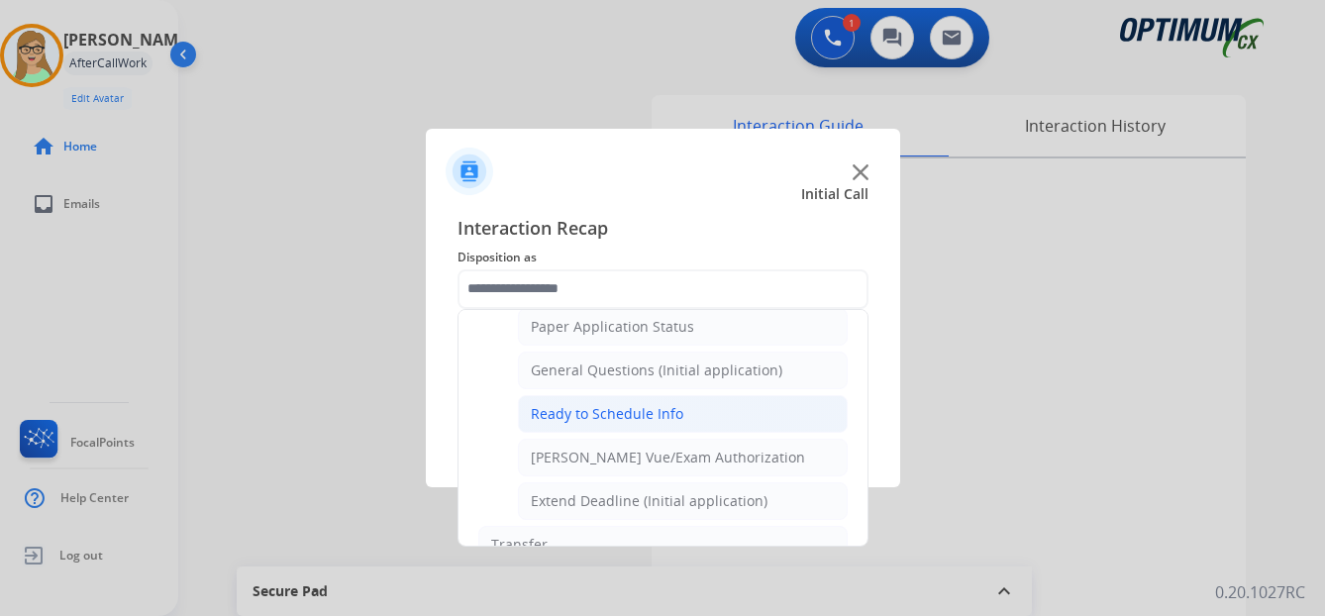
click at [627, 414] on div "Ready to Schedule Info" at bounding box center [607, 414] width 152 height 20
type input "**********"
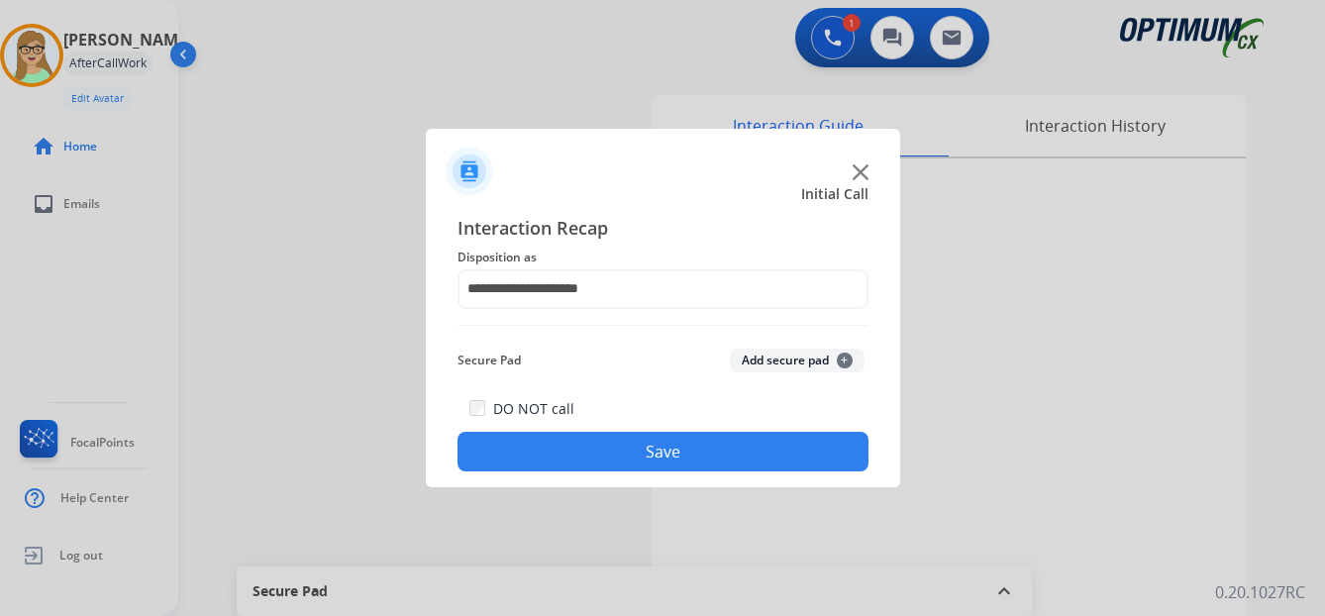
click at [636, 444] on button "Save" at bounding box center [662, 452] width 411 height 40
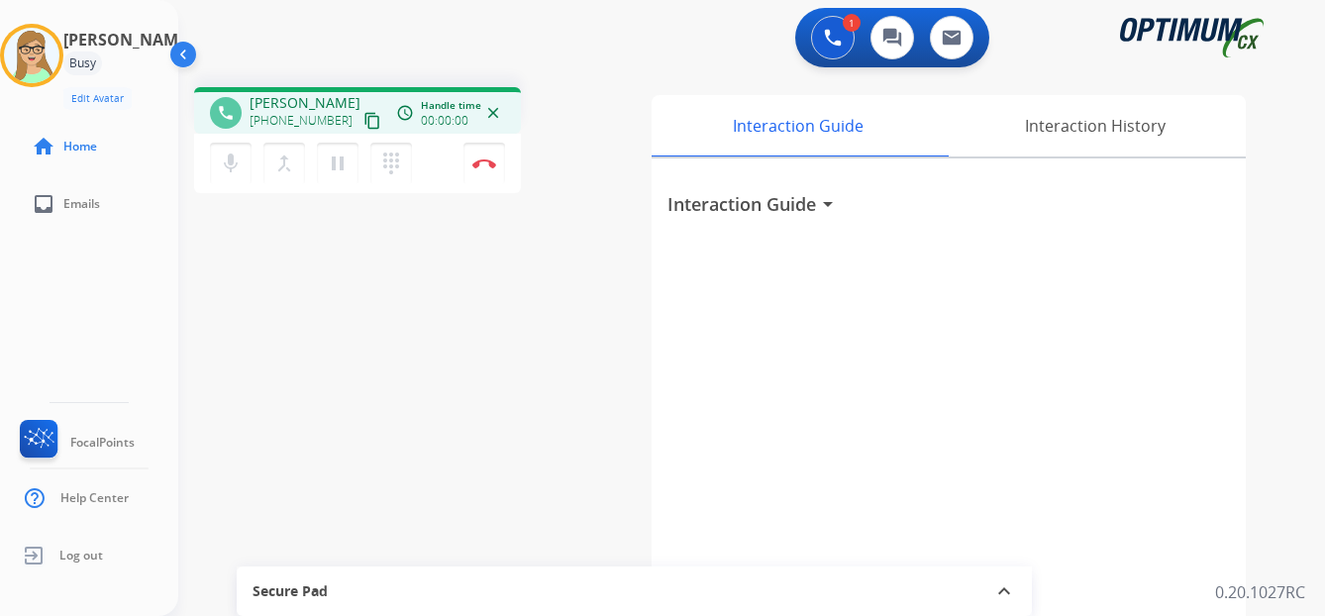
click at [363, 122] on mat-icon "content_copy" at bounding box center [372, 121] width 18 height 18
click at [47, 305] on div "[PERSON_NAME] Edit Avatar Agent: [PERSON_NAME] Profile: OCX Training home Home …" at bounding box center [89, 308] width 178 height 616
click at [484, 161] on img at bounding box center [484, 163] width 24 height 10
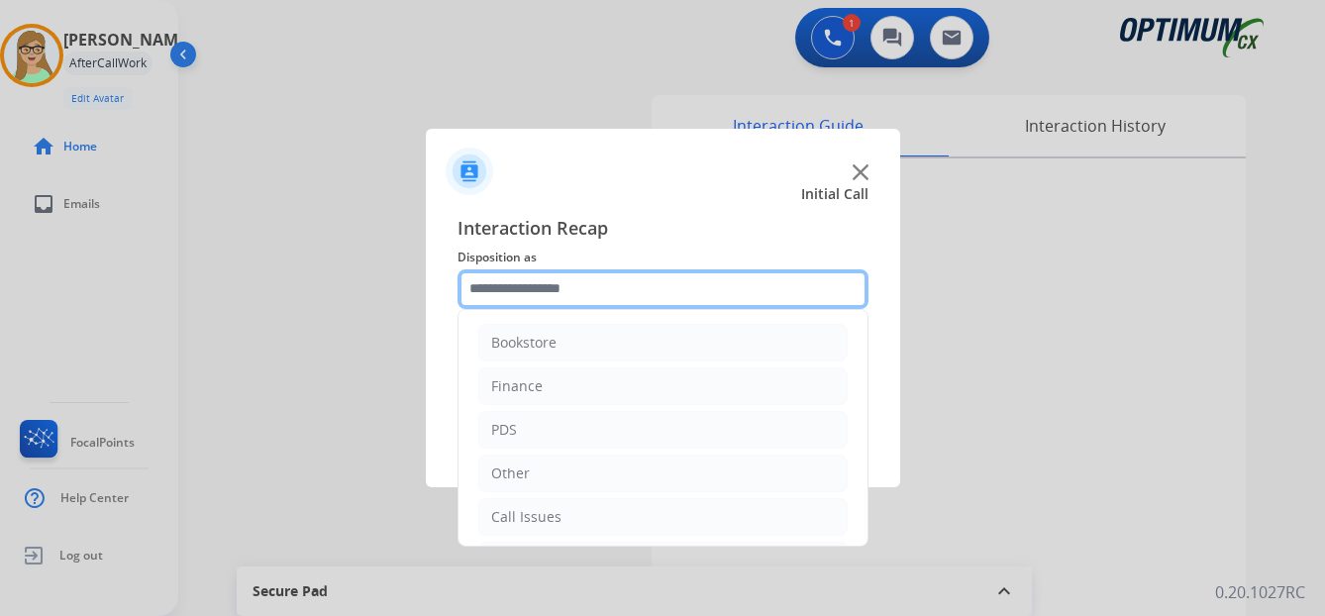
click at [552, 289] on input "text" at bounding box center [662, 289] width 411 height 40
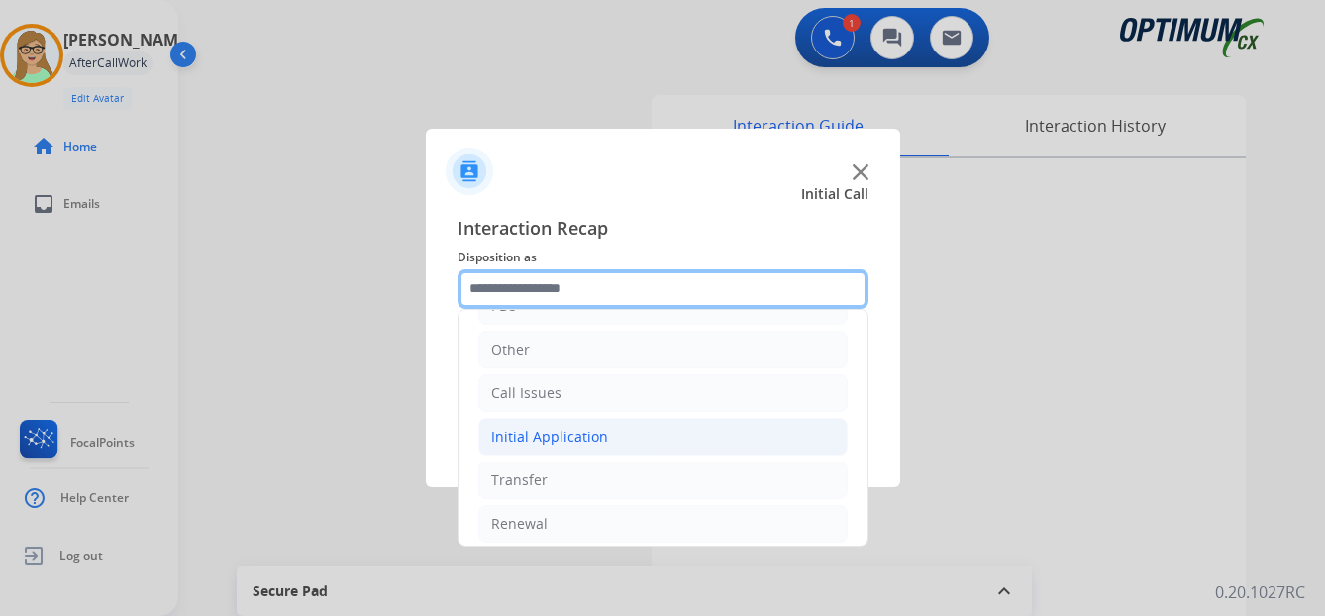
scroll to position [135, 0]
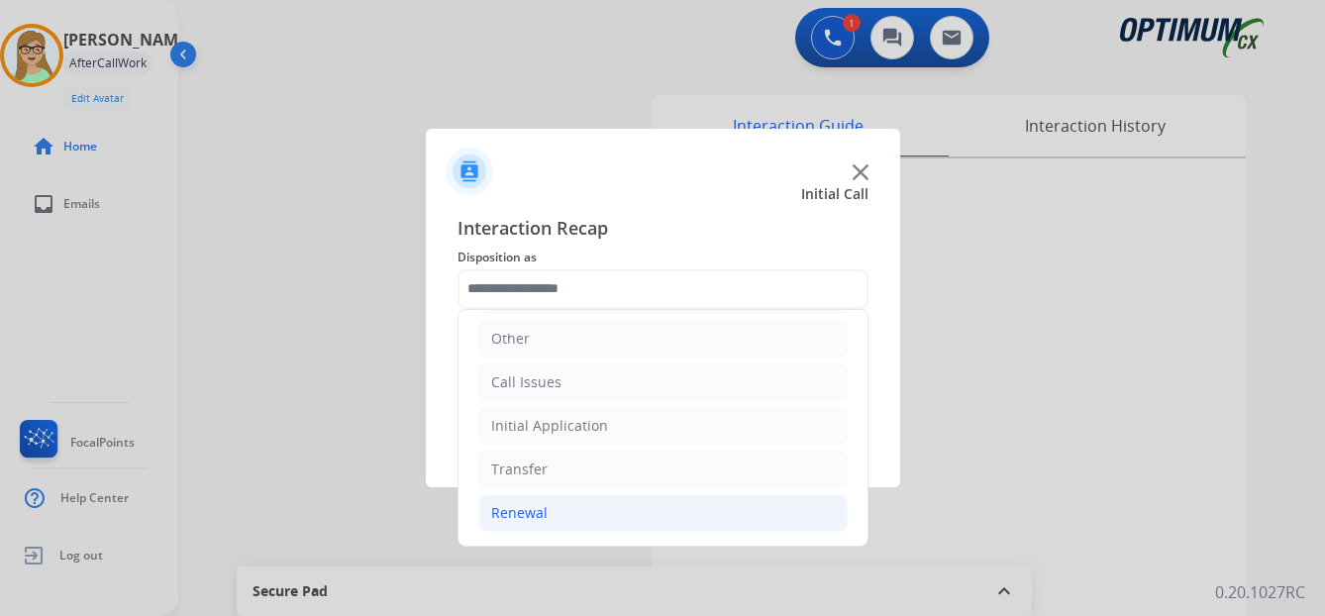
click at [511, 510] on div "Renewal" at bounding box center [519, 513] width 56 height 20
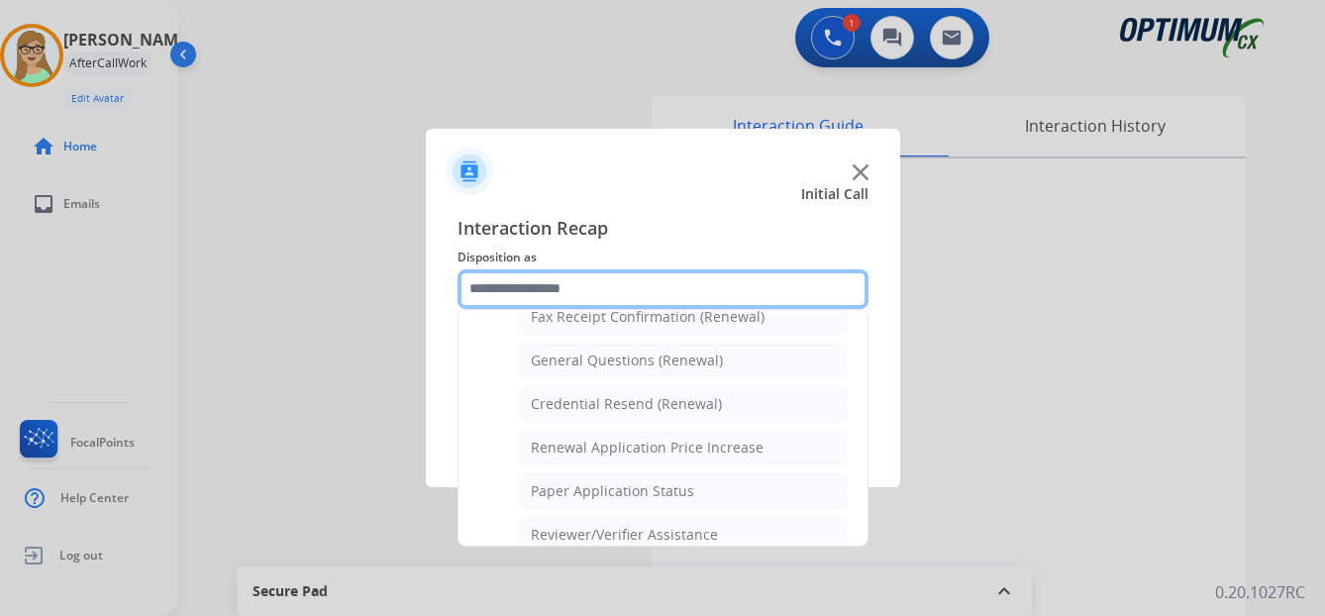
scroll to position [566, 0]
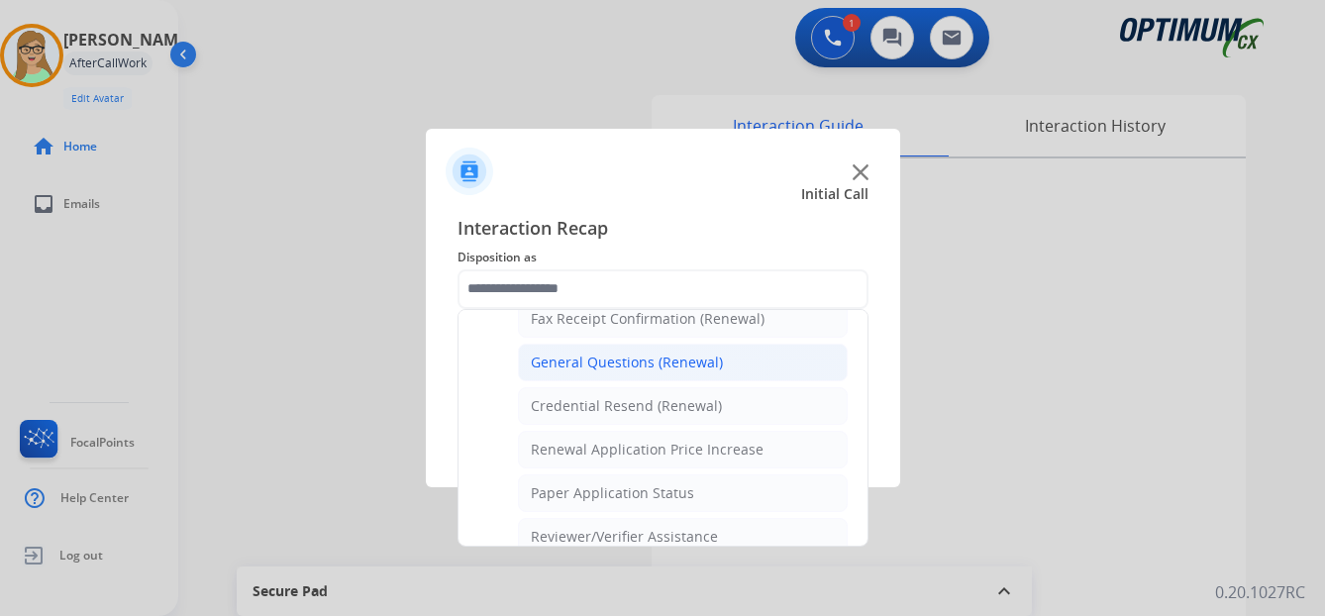
click at [633, 356] on div "General Questions (Renewal)" at bounding box center [627, 363] width 192 height 20
type input "**********"
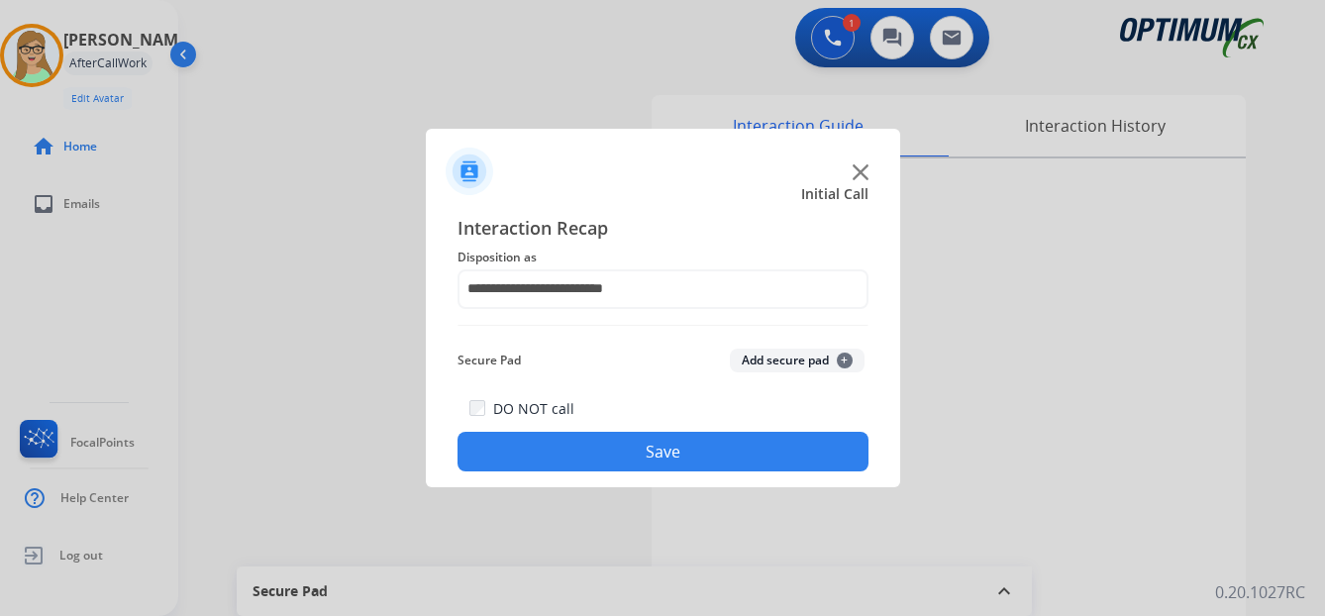
click at [574, 446] on button "Save" at bounding box center [662, 452] width 411 height 40
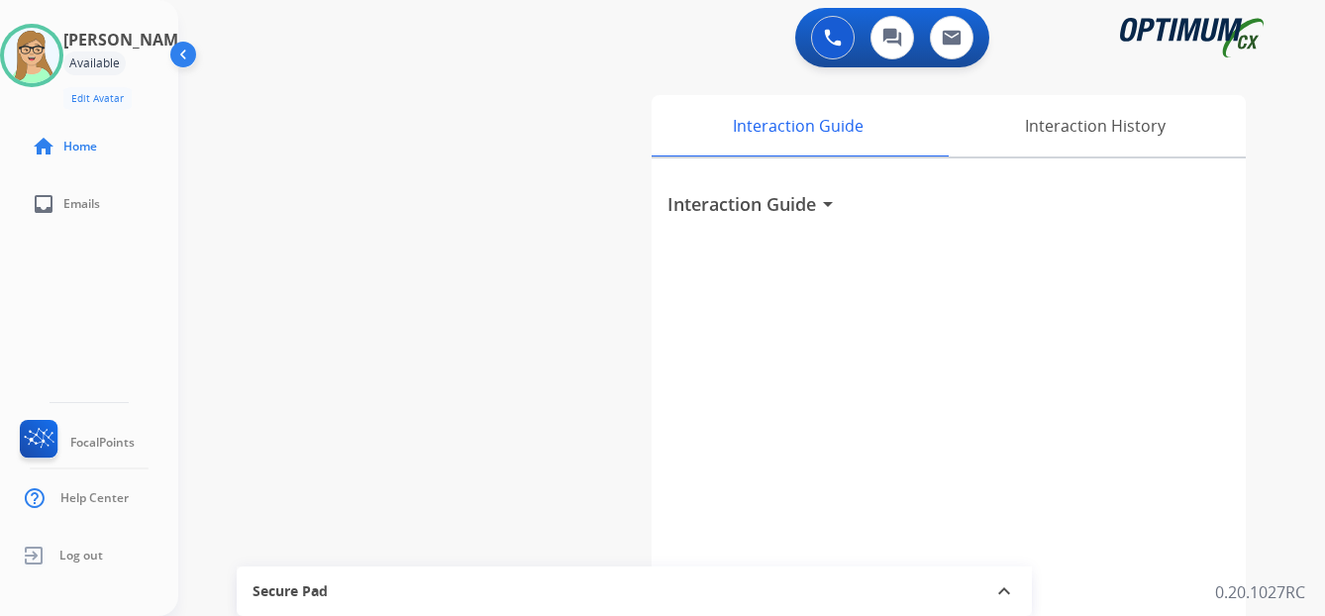
click at [31, 290] on div "[PERSON_NAME] Edit Avatar Agent: [PERSON_NAME] Profile: OCX Training home Home …" at bounding box center [89, 308] width 178 height 616
click at [33, 309] on div "[PERSON_NAME] Edit Avatar Agent: [PERSON_NAME] Profile: OCX Training home Home …" at bounding box center [89, 308] width 178 height 616
click at [77, 556] on span "Log out" at bounding box center [81, 556] width 44 height 16
